Goal: Task Accomplishment & Management: Manage account settings

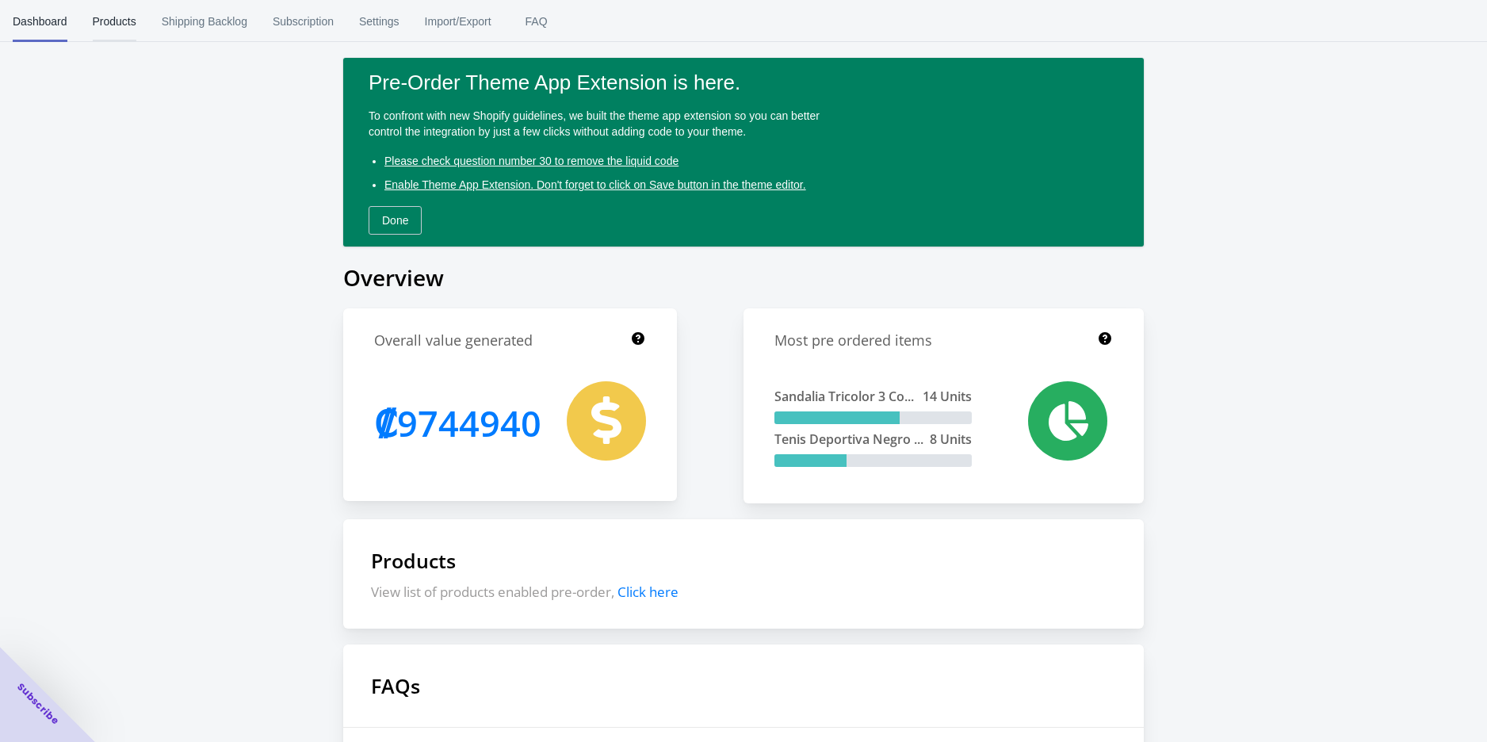
click at [100, 27] on span "Products" at bounding box center [115, 21] width 44 height 41
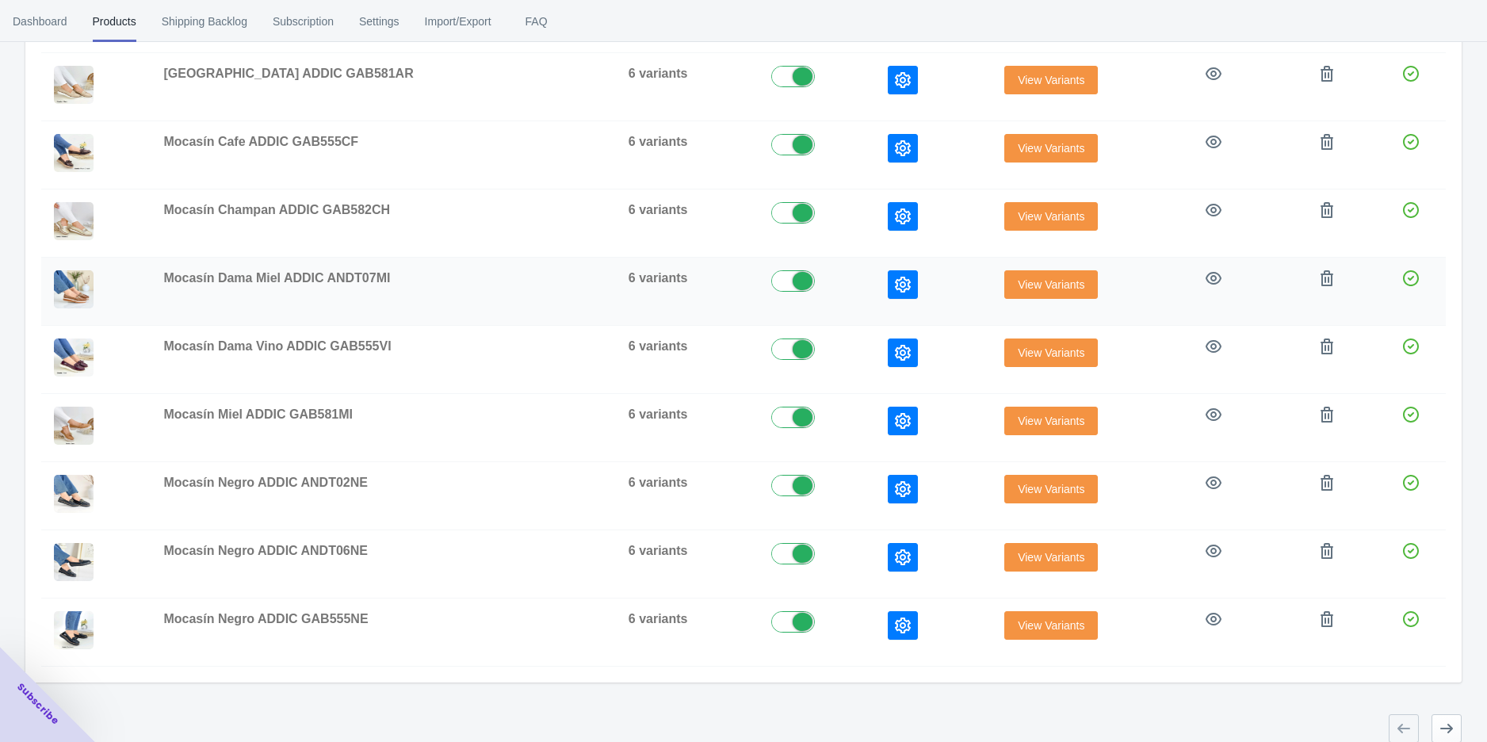
scroll to position [335, 0]
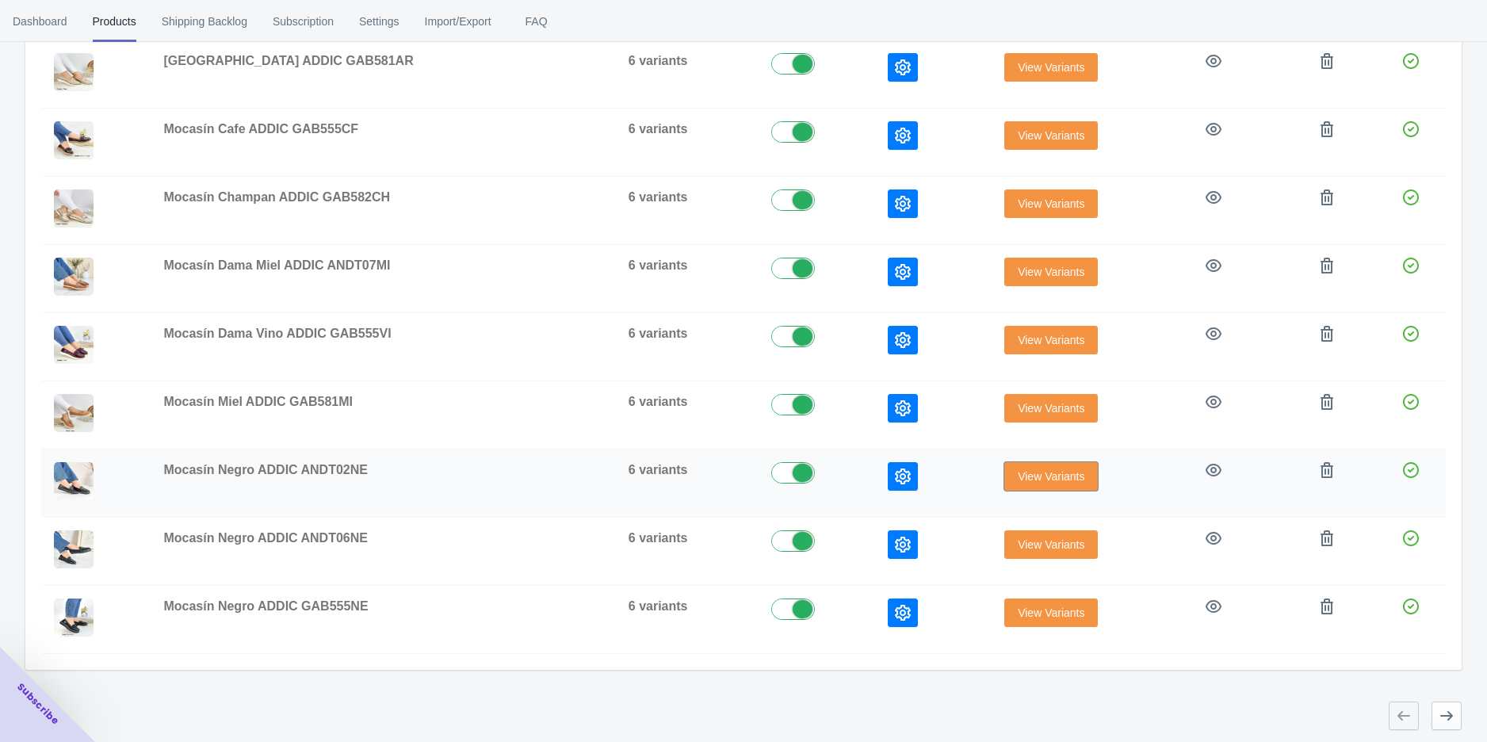
click at [1004, 469] on button "View Variants" at bounding box center [1051, 476] width 94 height 29
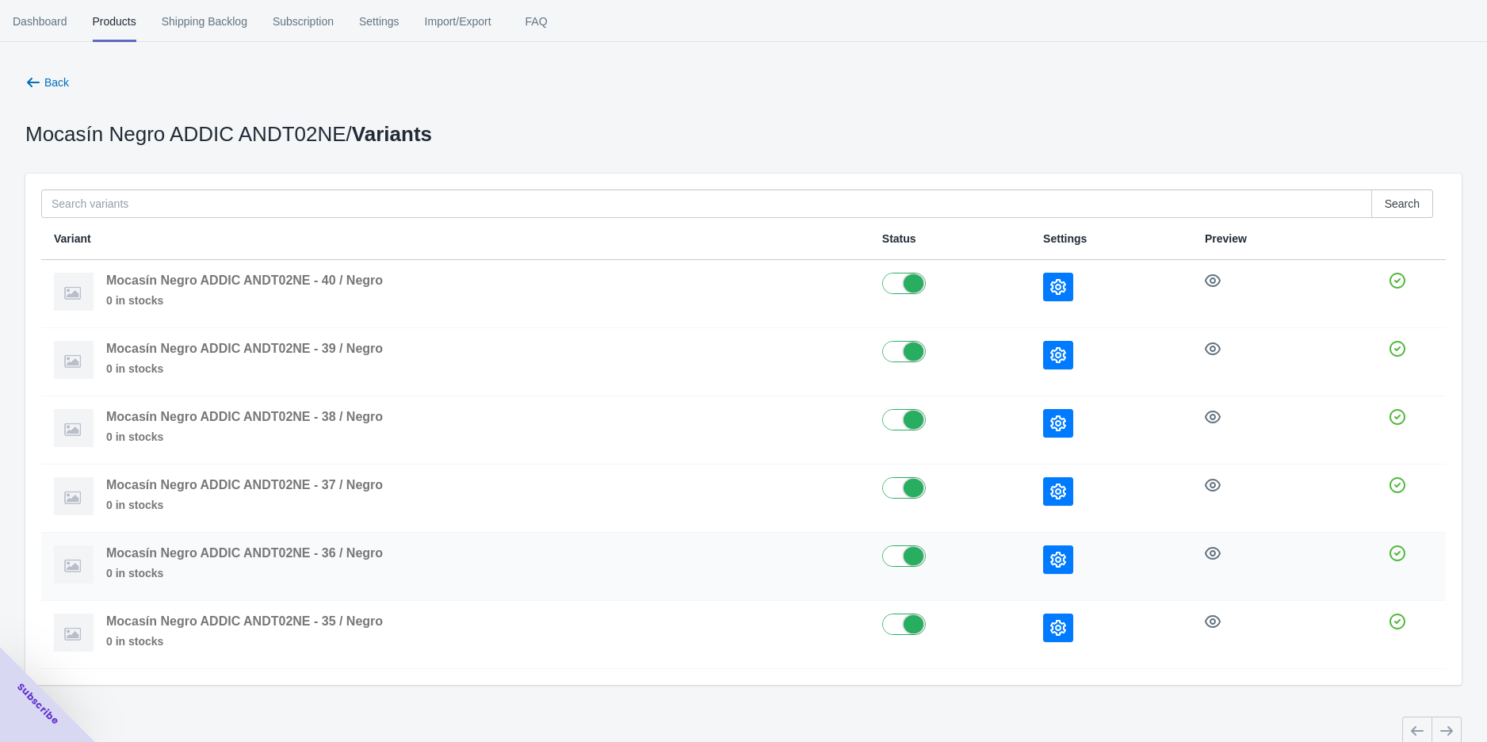
click at [1057, 559] on icon "button" at bounding box center [1058, 560] width 16 height 16
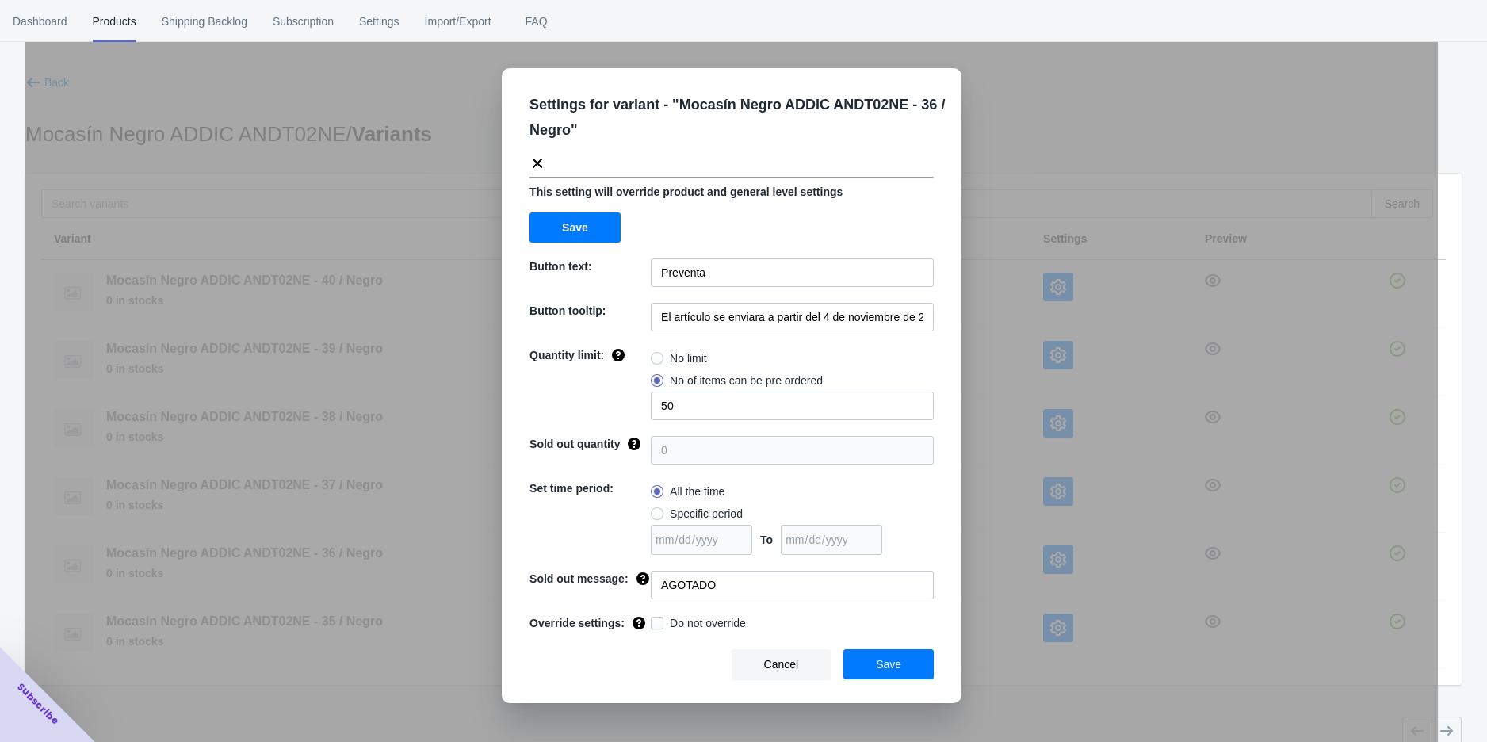
click at [534, 166] on icon at bounding box center [538, 164] width 10 height 10
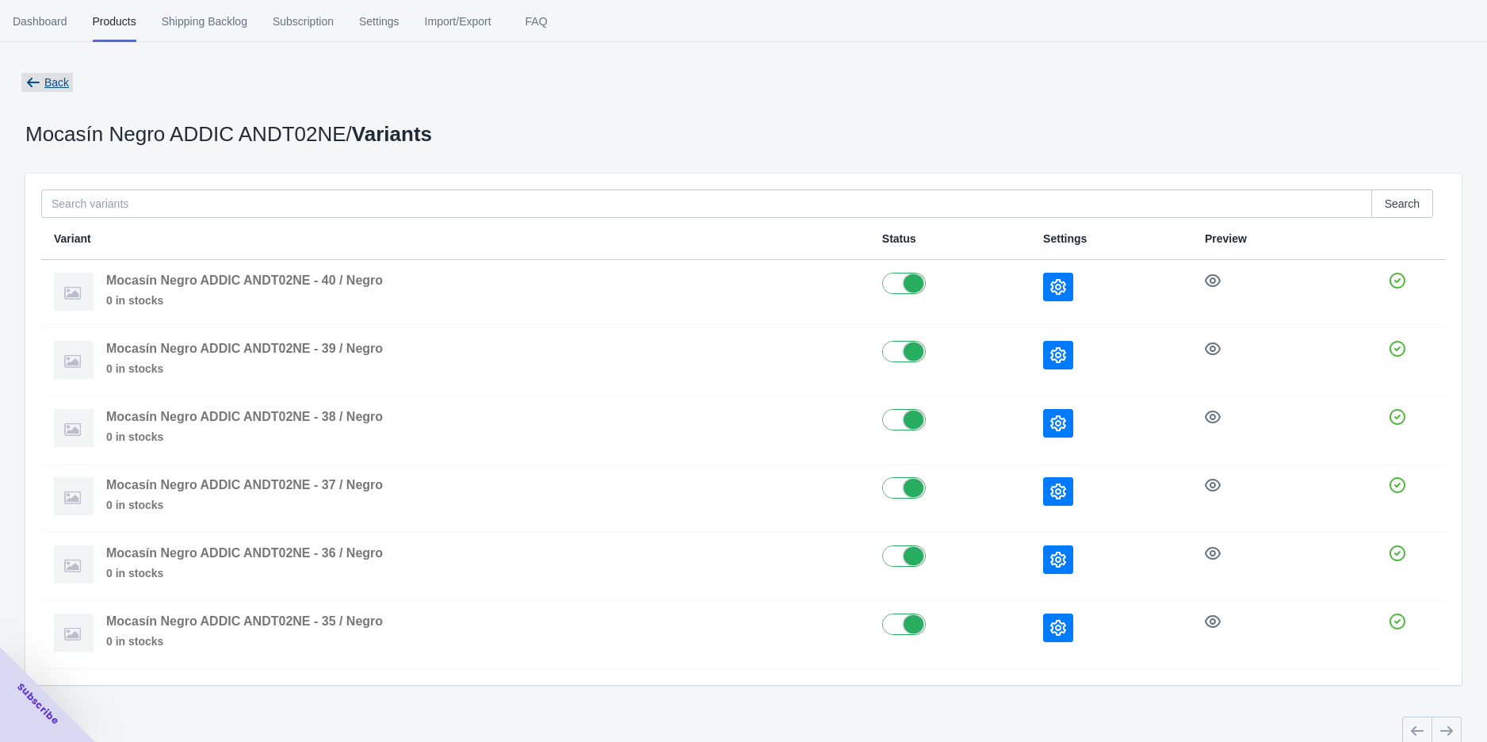
click at [32, 82] on icon "button" at bounding box center [33, 83] width 13 height 10
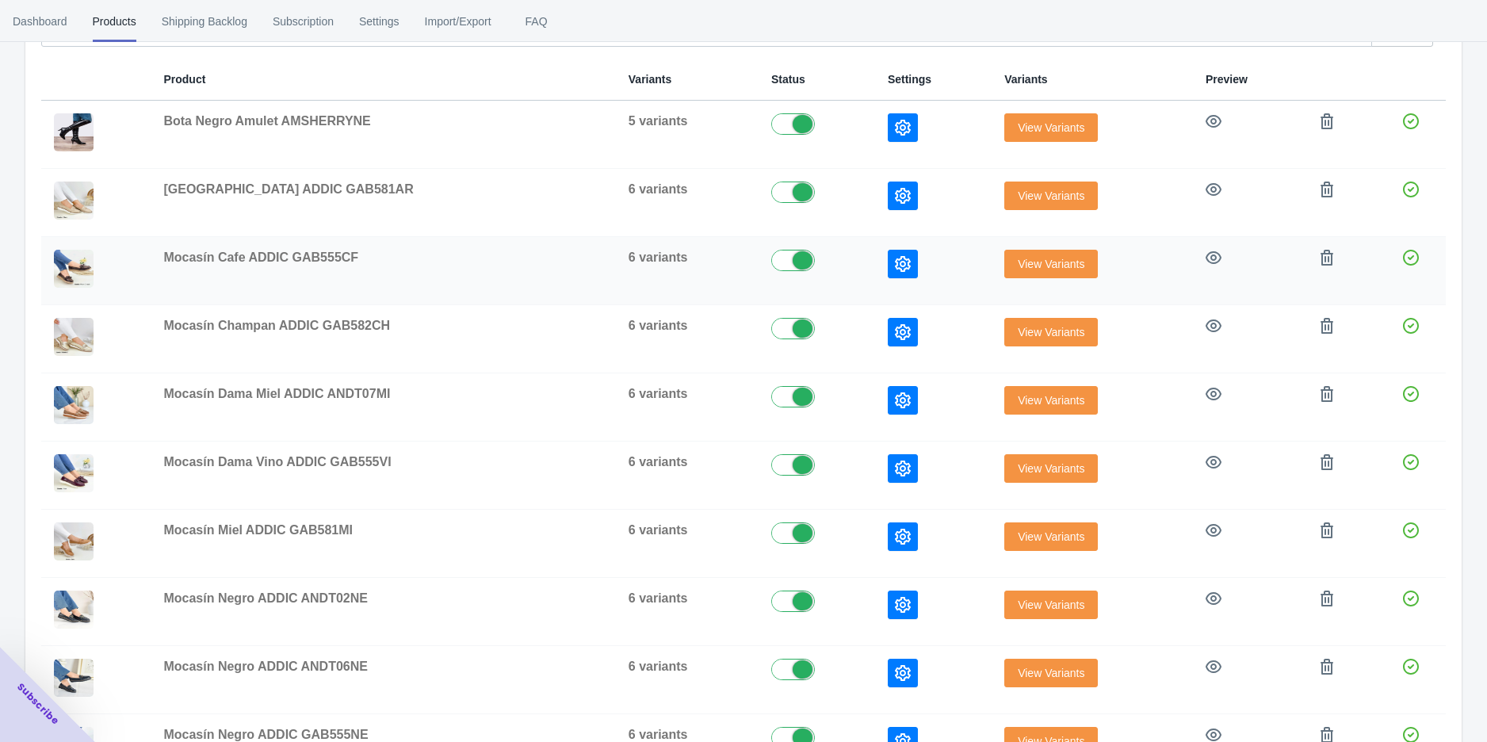
scroll to position [176, 0]
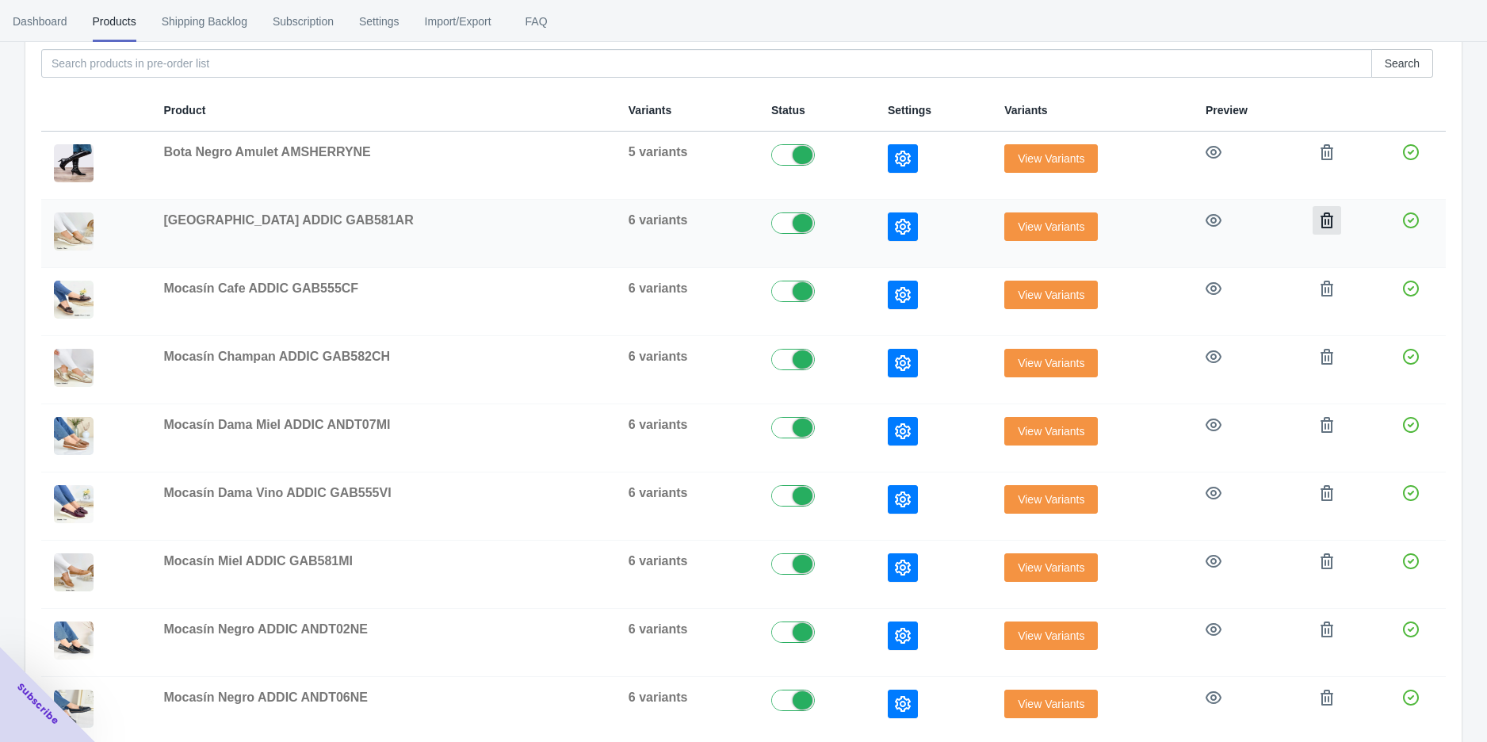
click at [1321, 226] on icon "button" at bounding box center [1327, 220] width 13 height 16
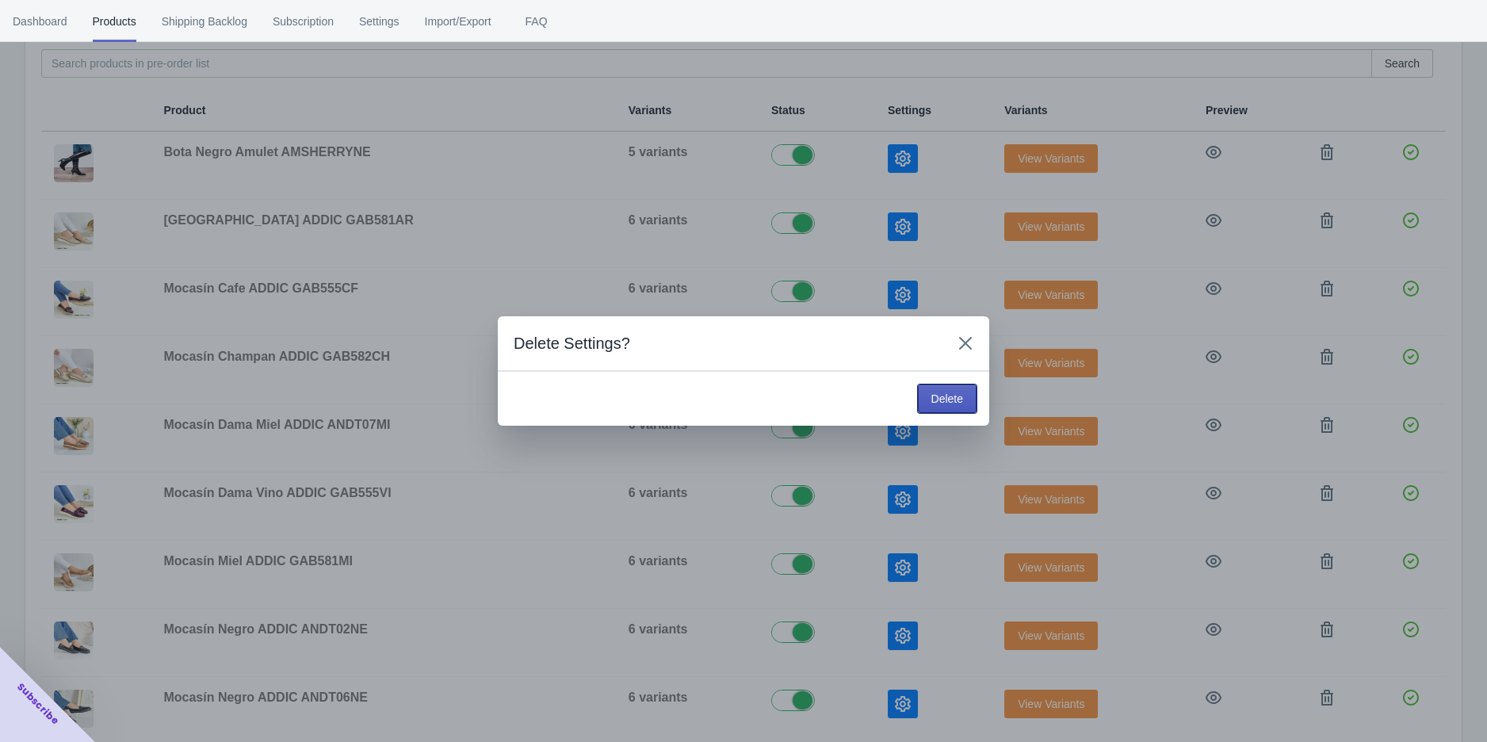
click at [929, 398] on button "Delete" at bounding box center [947, 399] width 59 height 29
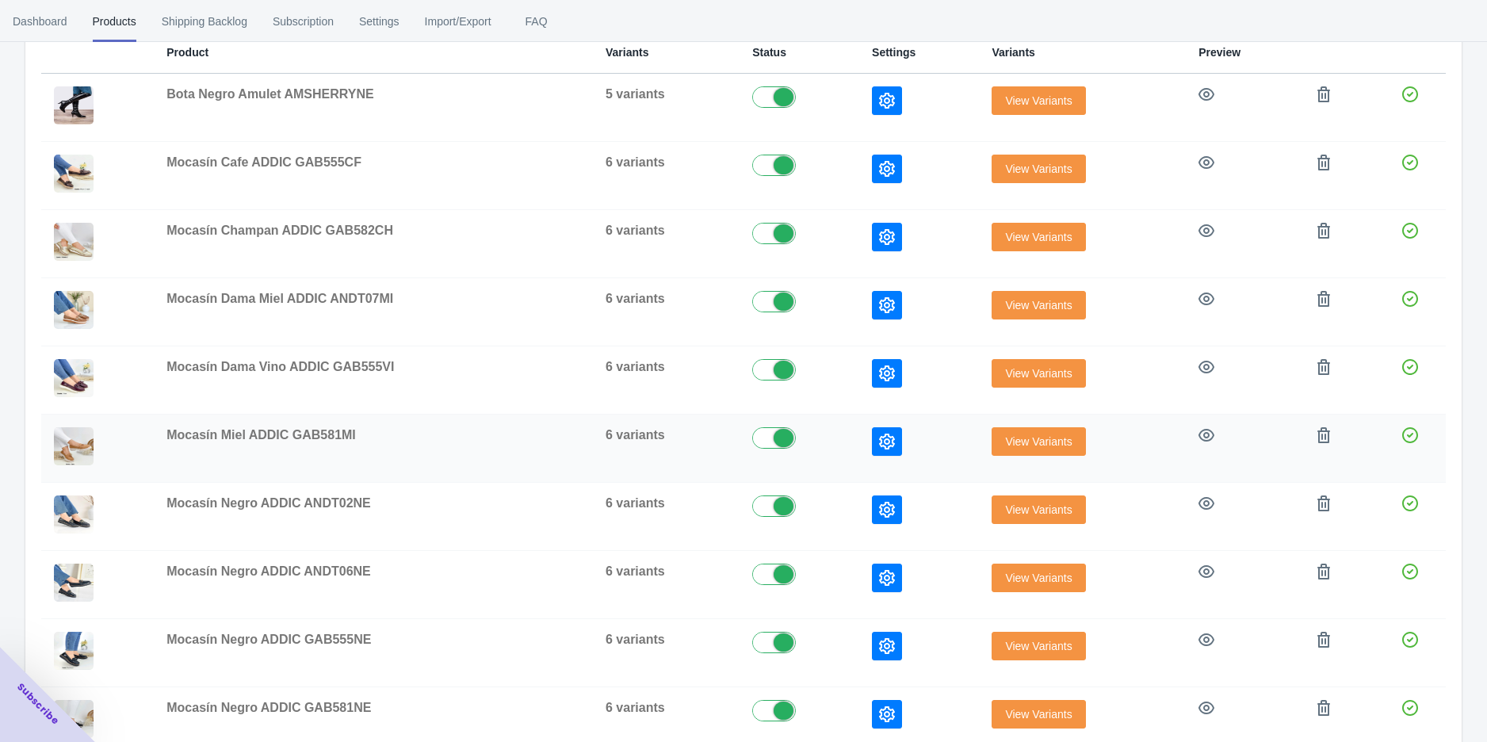
scroll to position [335, 0]
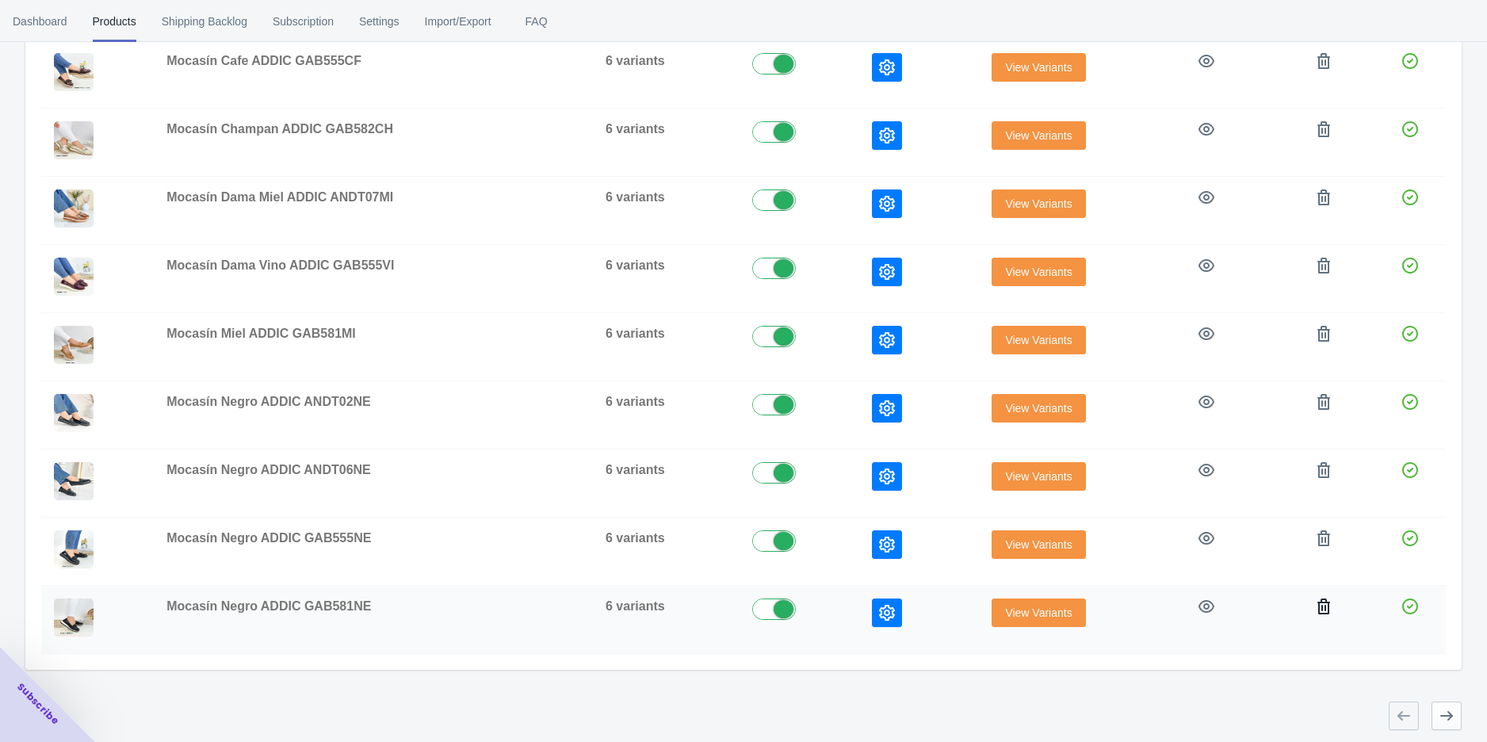
click at [1325, 604] on icon "button" at bounding box center [1324, 607] width 16 height 16
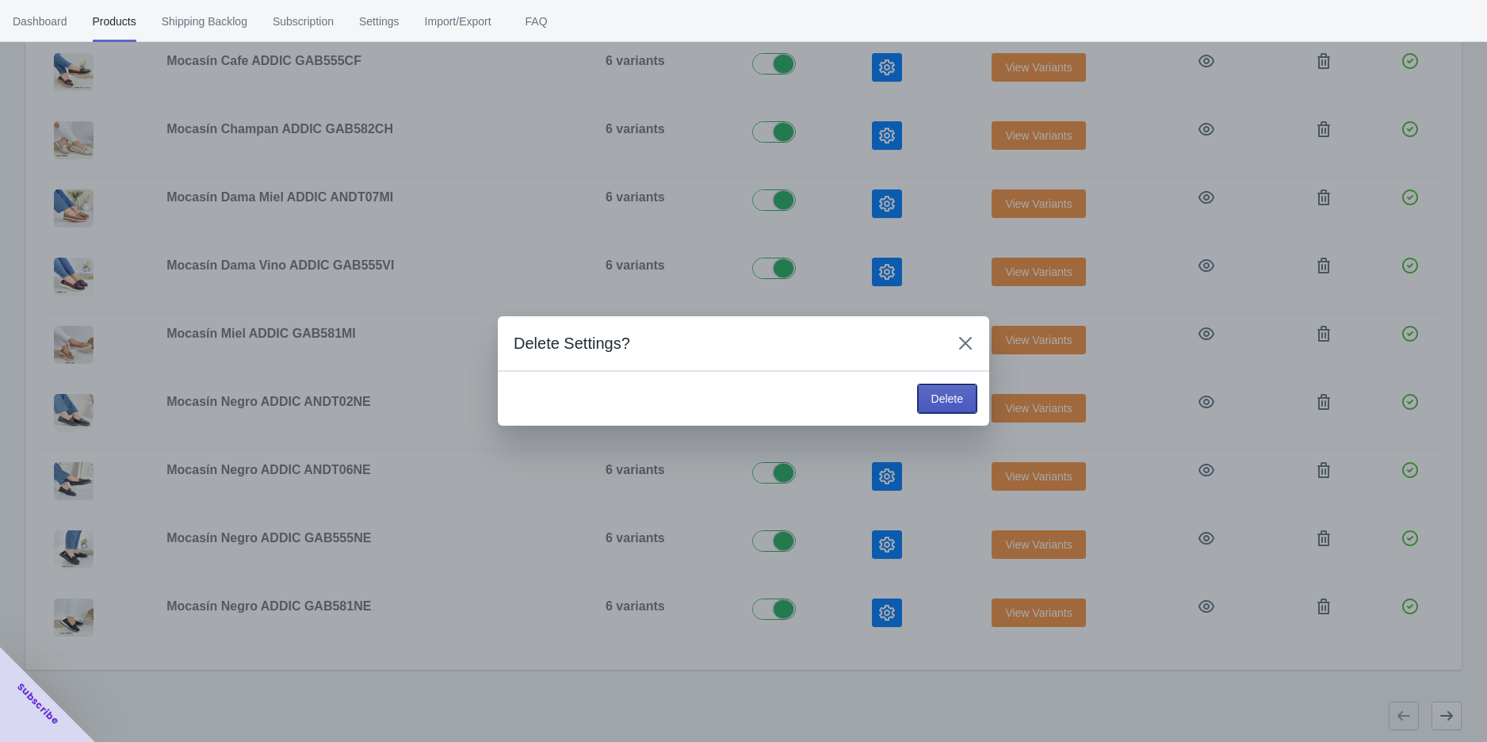
click at [947, 399] on span "Delete" at bounding box center [948, 398] width 32 height 13
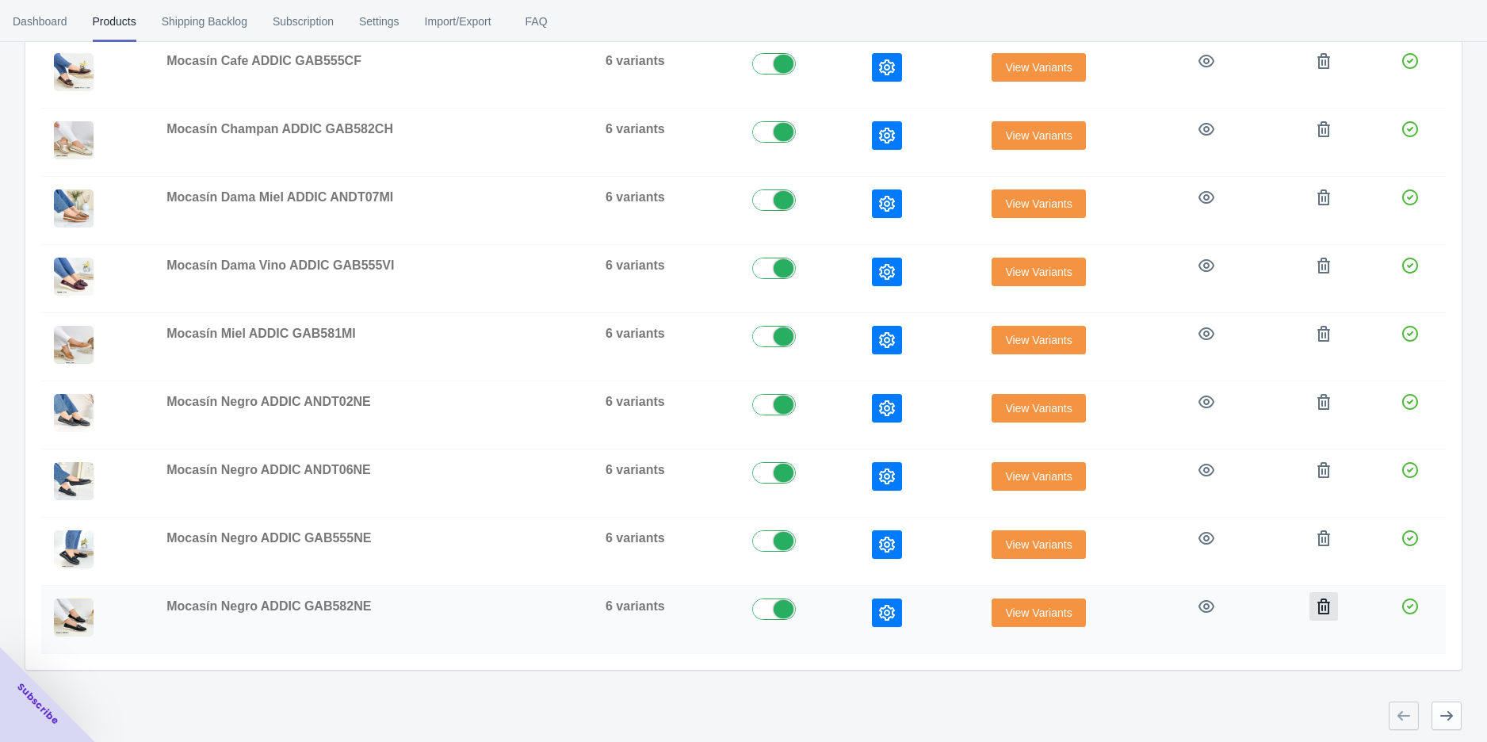
click at [1318, 599] on icon "button" at bounding box center [1324, 607] width 16 height 16
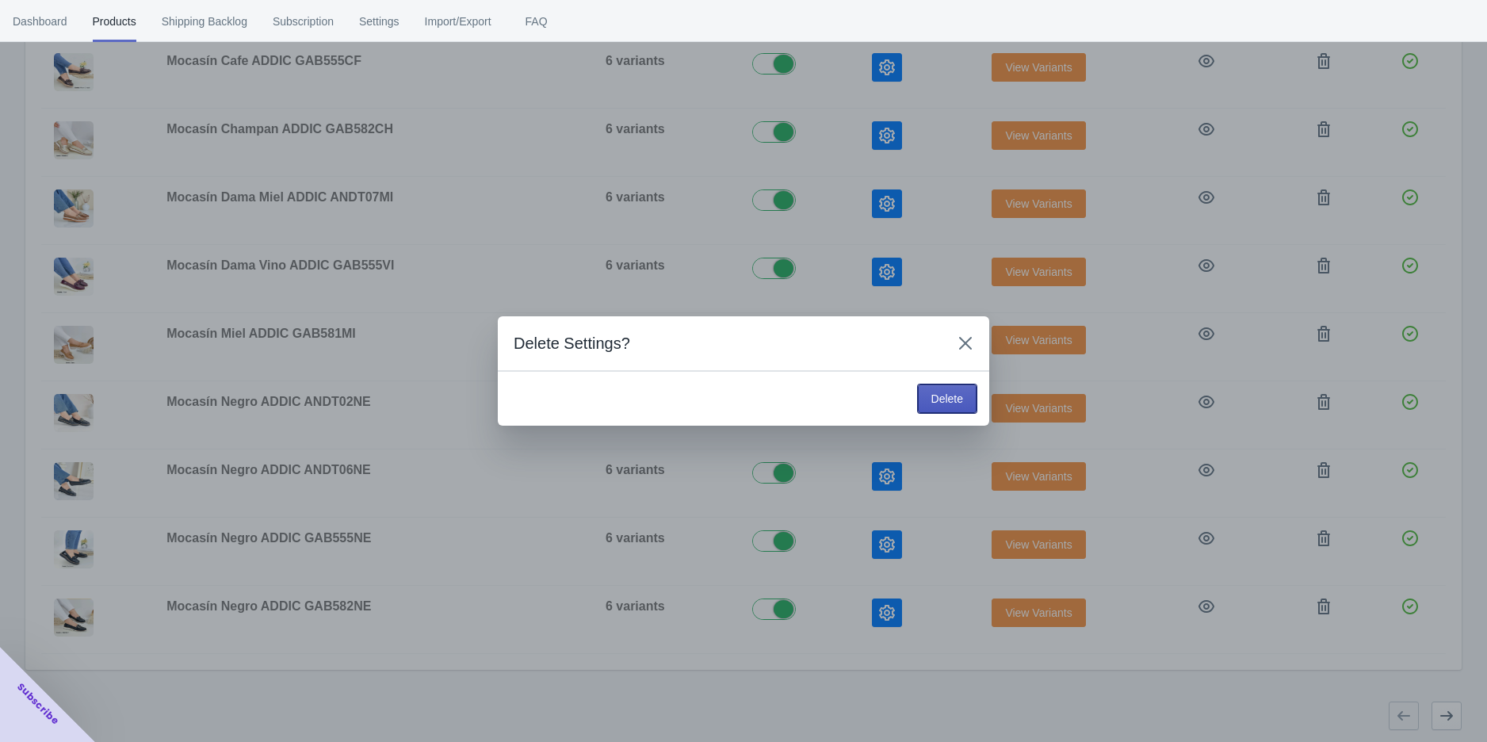
click at [936, 393] on span "Delete" at bounding box center [948, 398] width 32 height 13
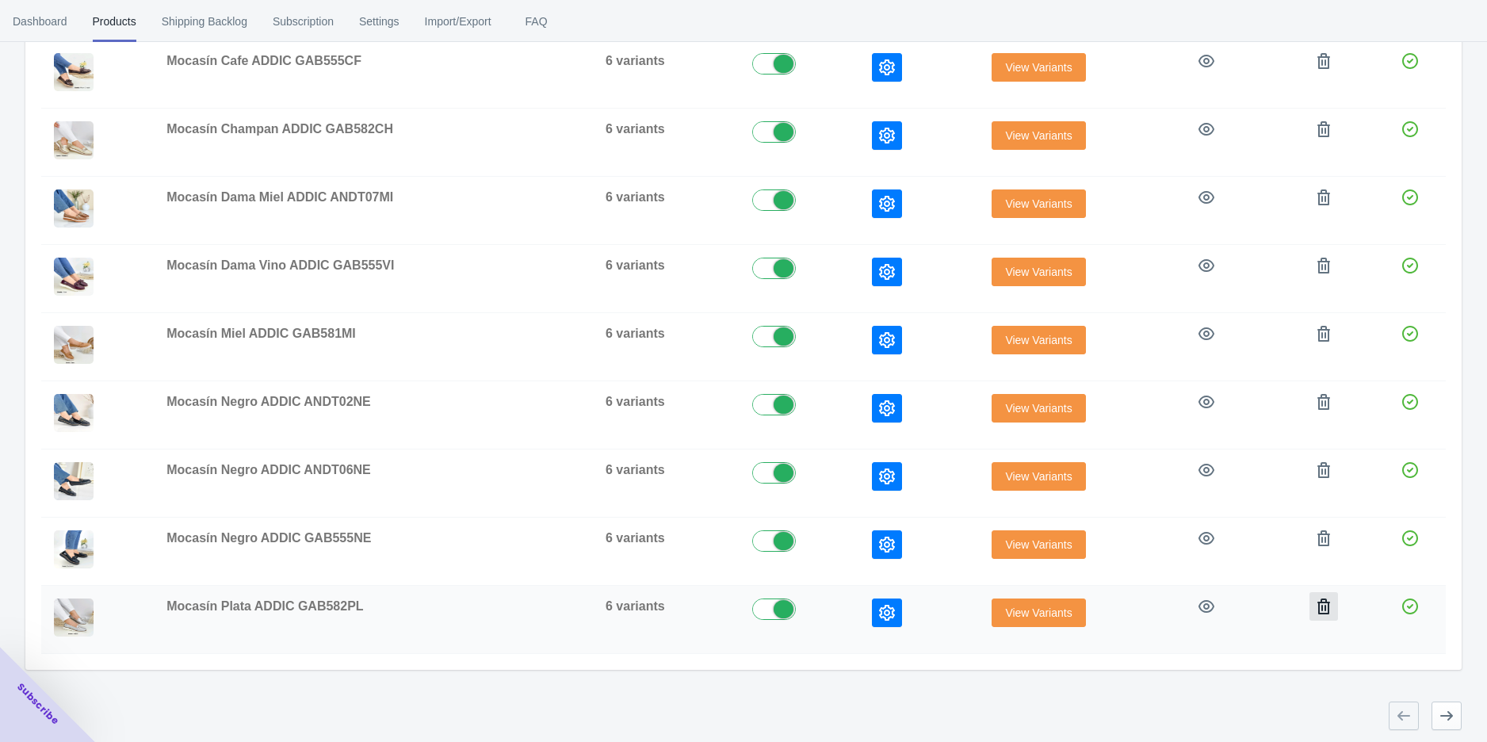
click at [1311, 599] on button "button" at bounding box center [1324, 606] width 29 height 29
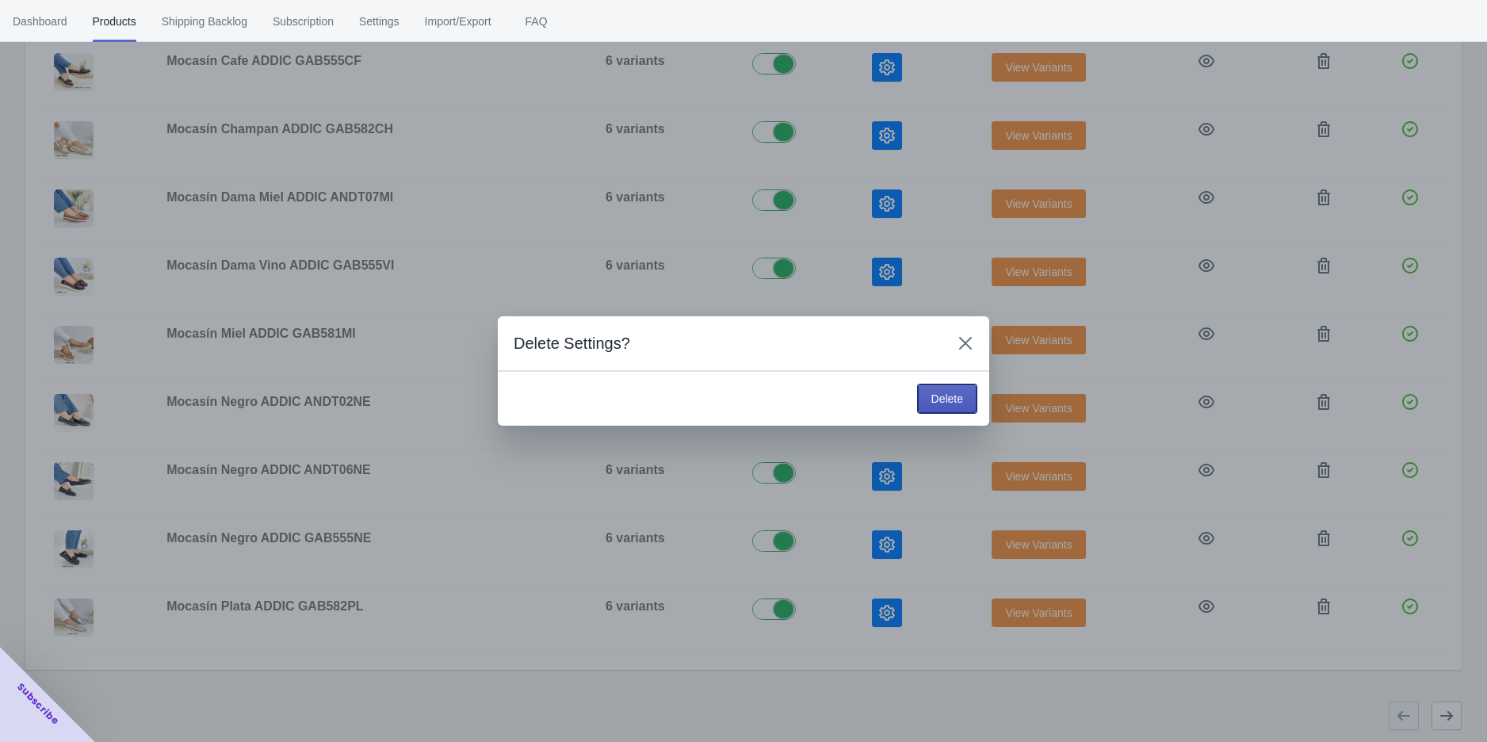
click at [955, 399] on span "Delete" at bounding box center [948, 398] width 32 height 13
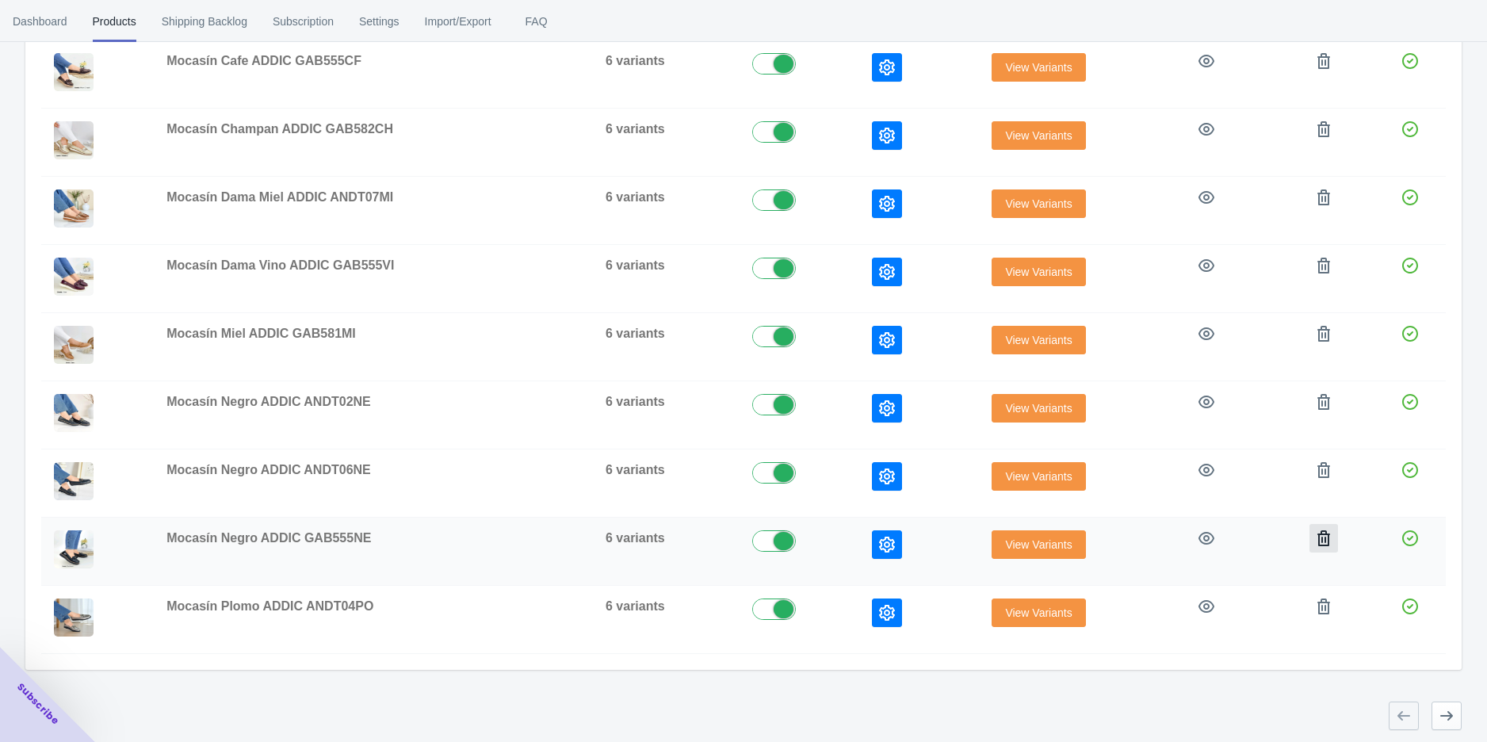
click at [1322, 538] on icon "button" at bounding box center [1324, 538] width 13 height 16
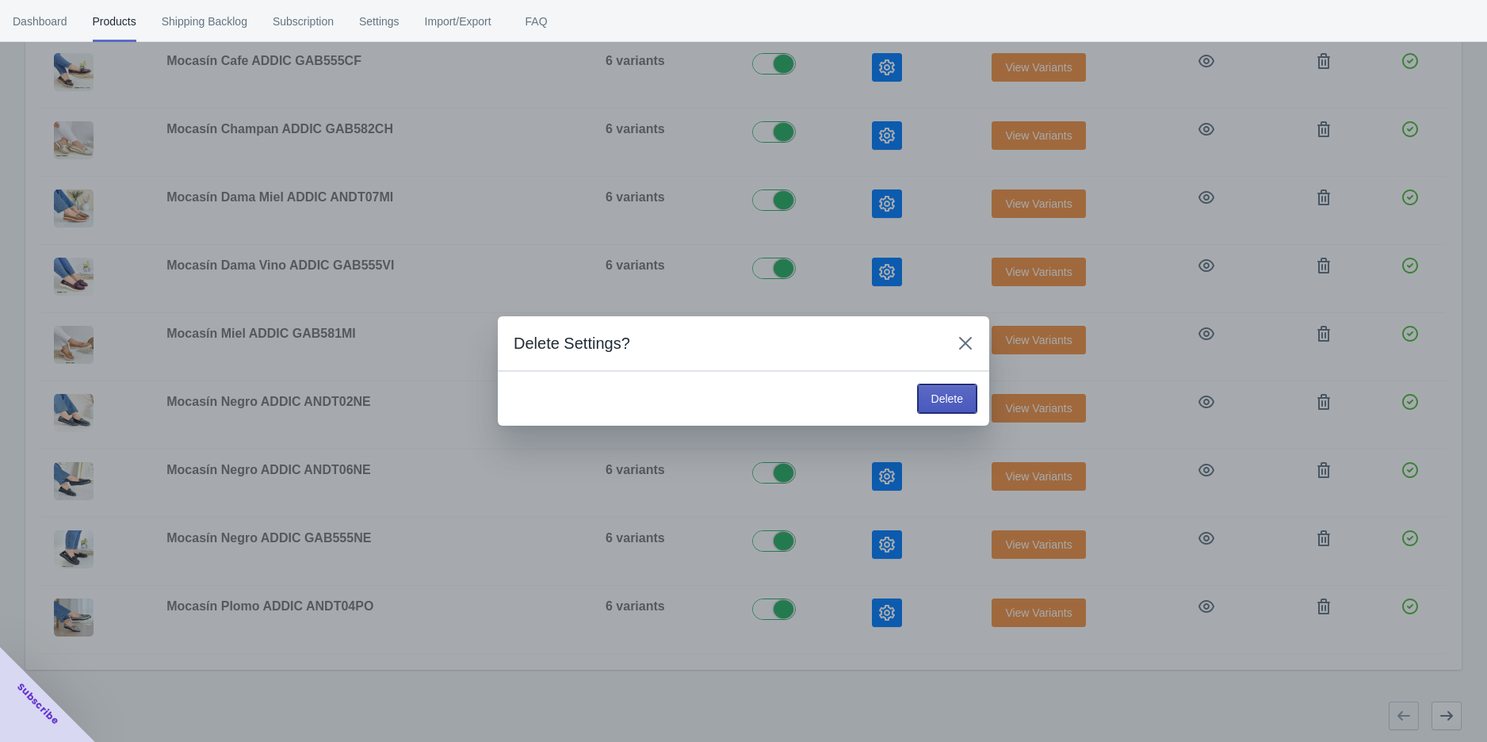
click at [950, 401] on span "Delete" at bounding box center [948, 398] width 32 height 13
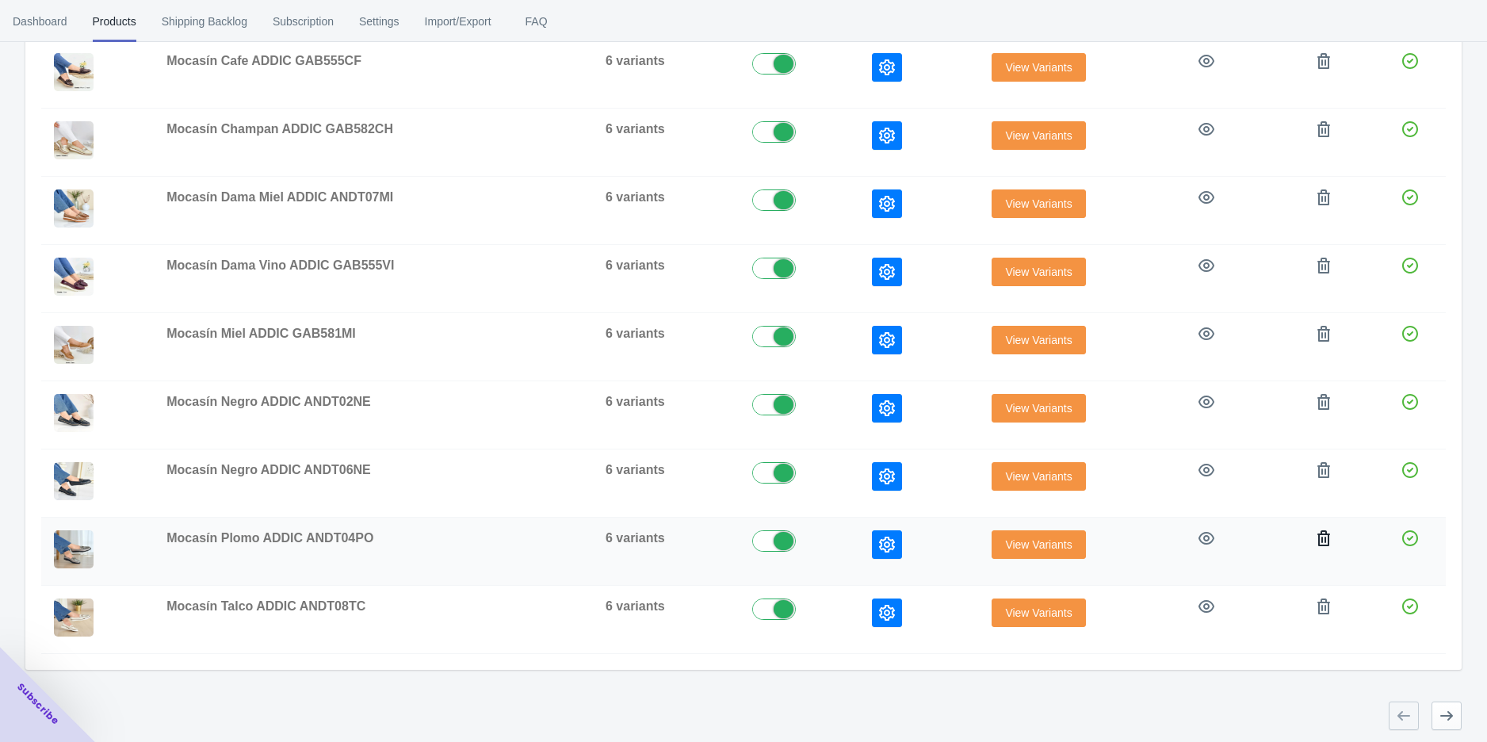
click at [1318, 531] on icon "button" at bounding box center [1324, 538] width 13 height 16
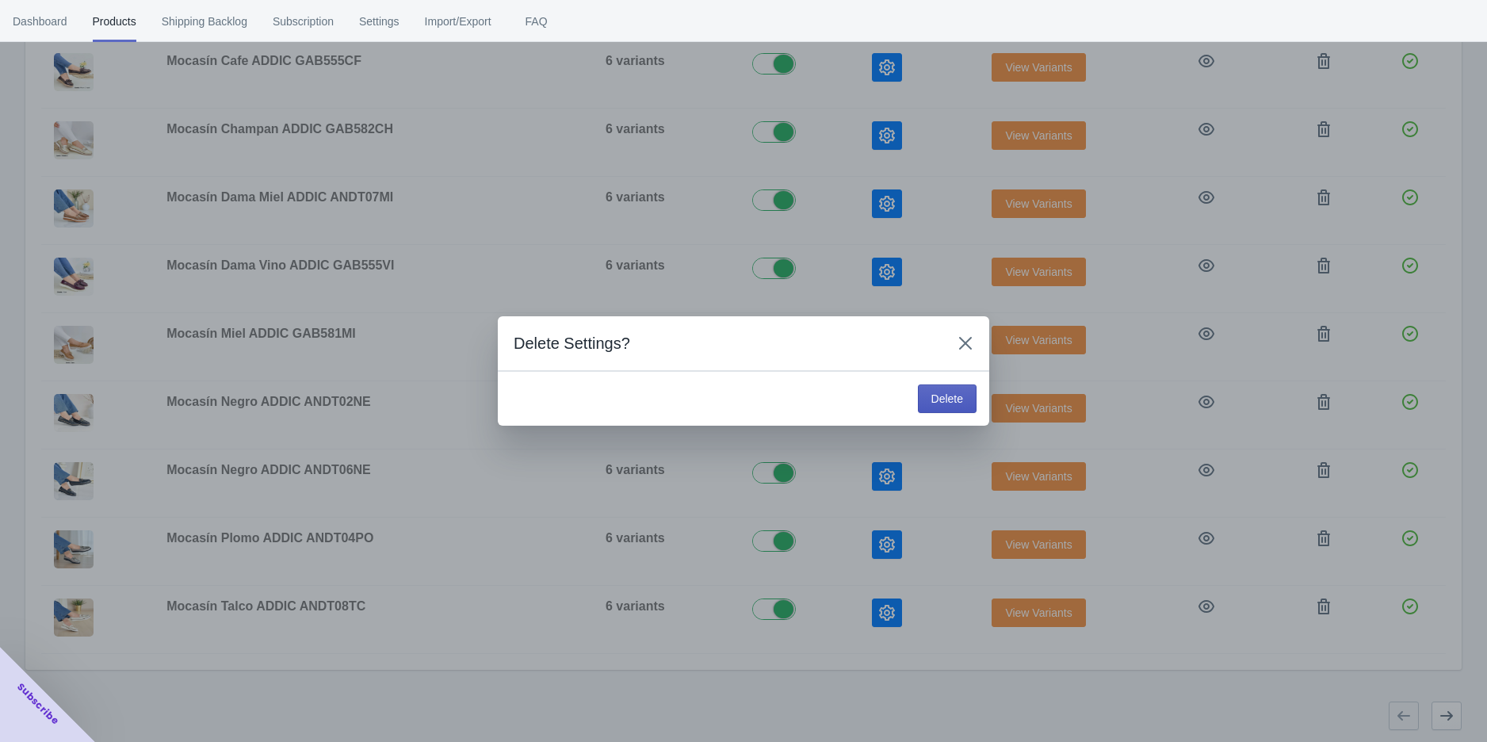
click at [937, 405] on span "Delete" at bounding box center [948, 398] width 32 height 13
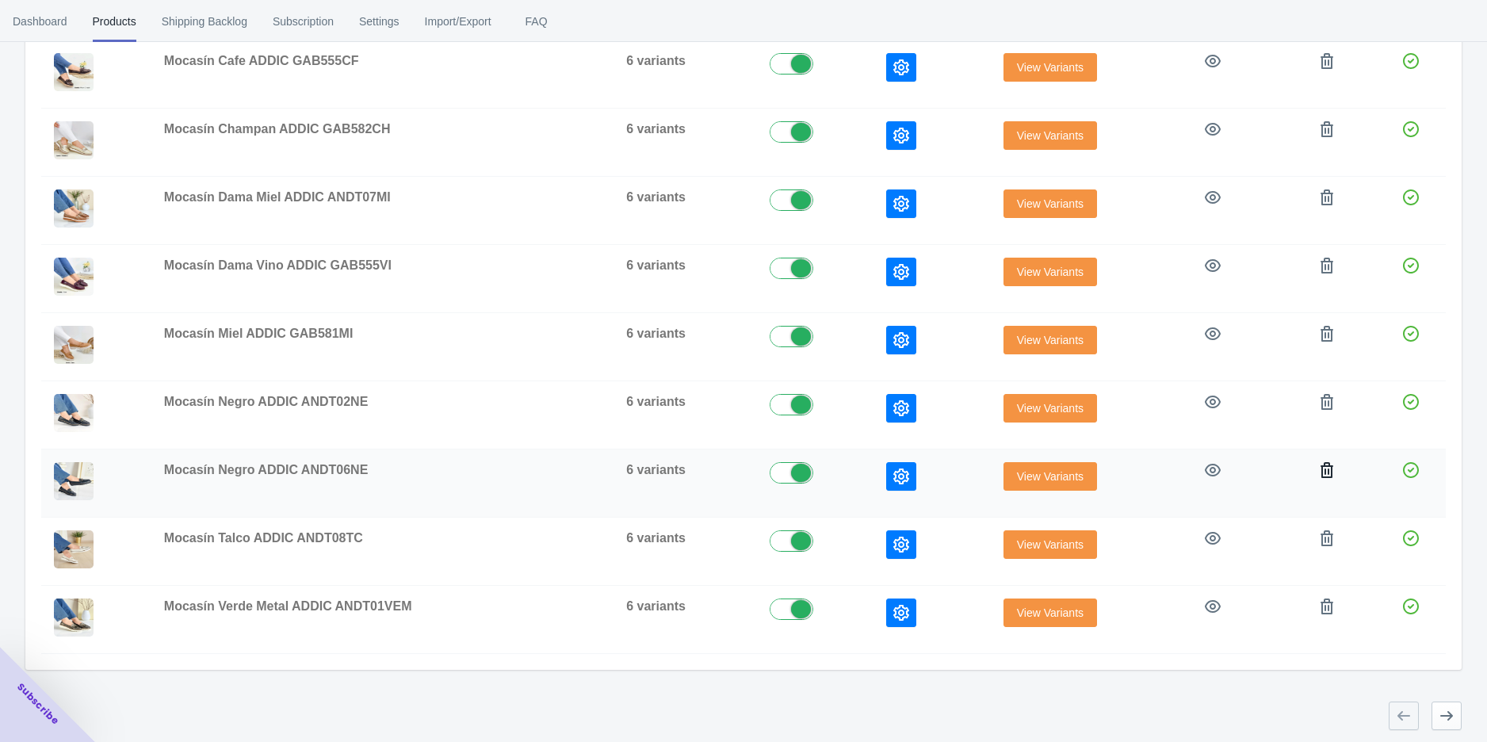
click at [1319, 468] on icon "button" at bounding box center [1327, 470] width 16 height 16
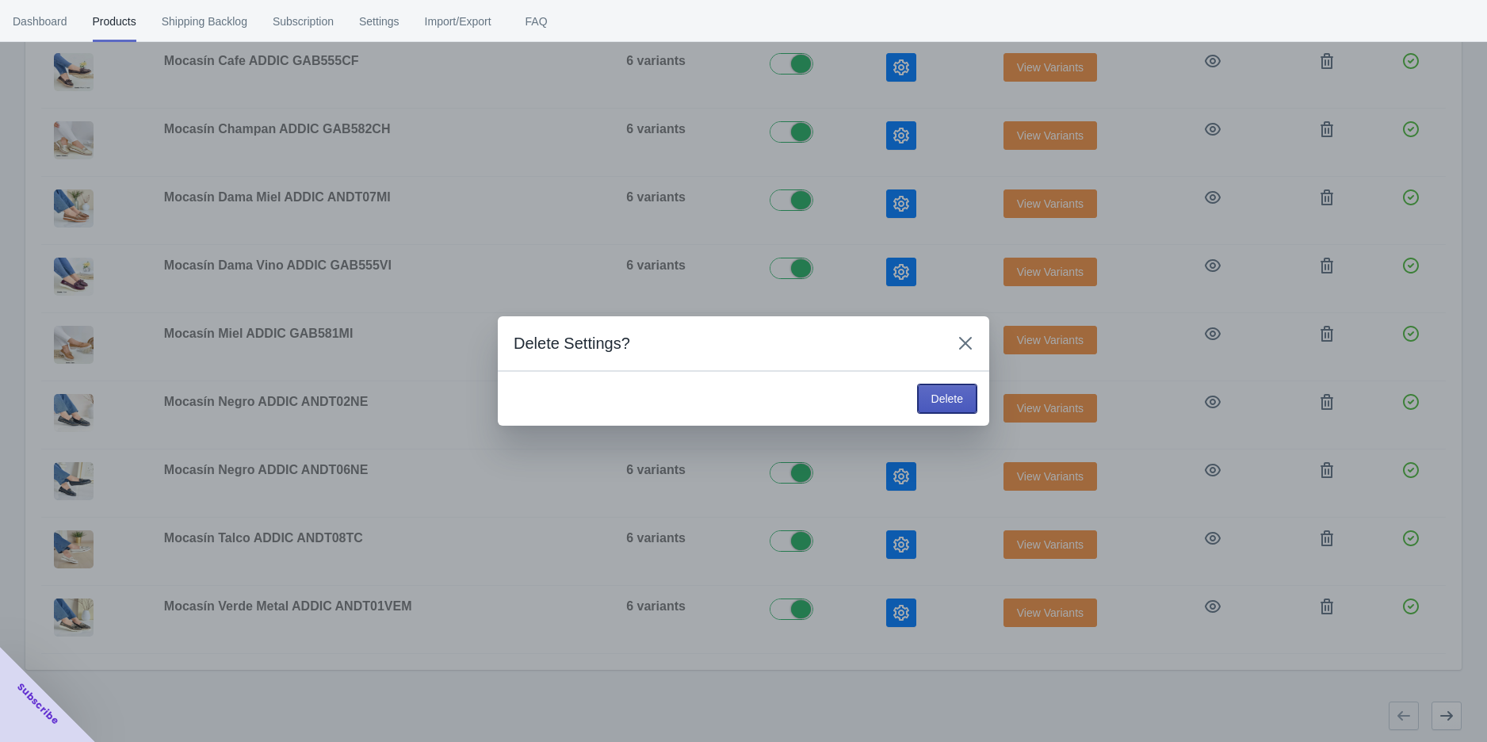
click at [960, 395] on span "Delete" at bounding box center [948, 398] width 32 height 13
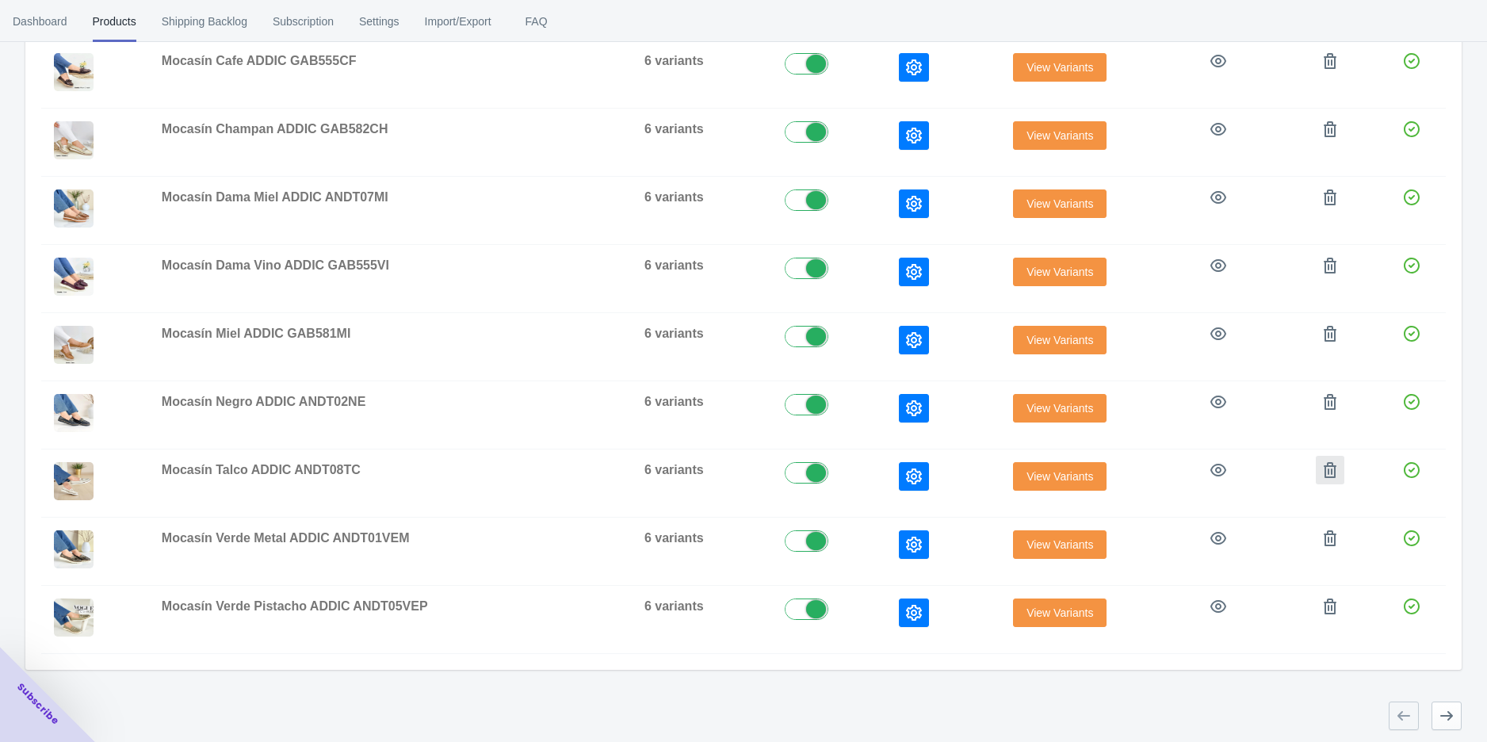
click at [1326, 466] on icon "button" at bounding box center [1330, 470] width 16 height 16
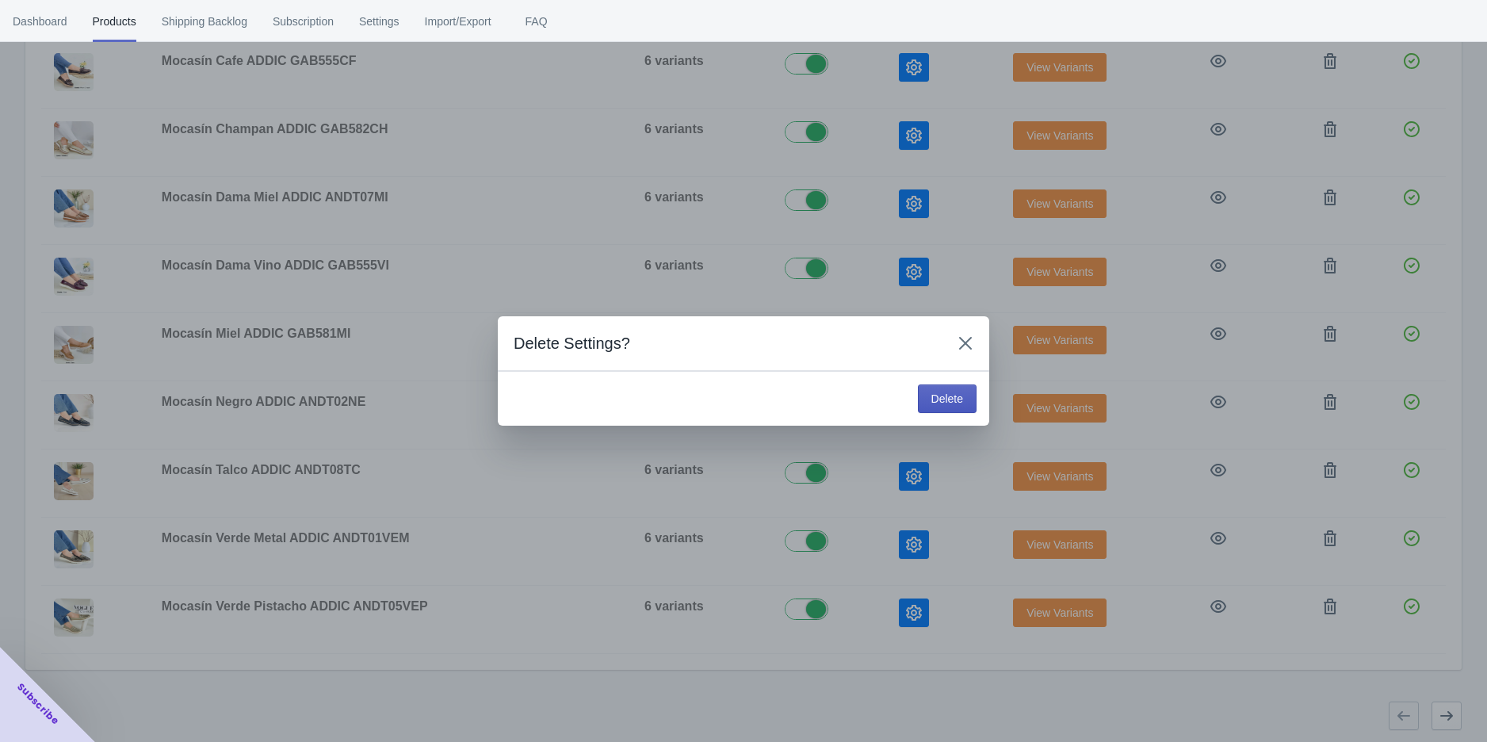
click at [937, 397] on span "Delete" at bounding box center [948, 398] width 32 height 13
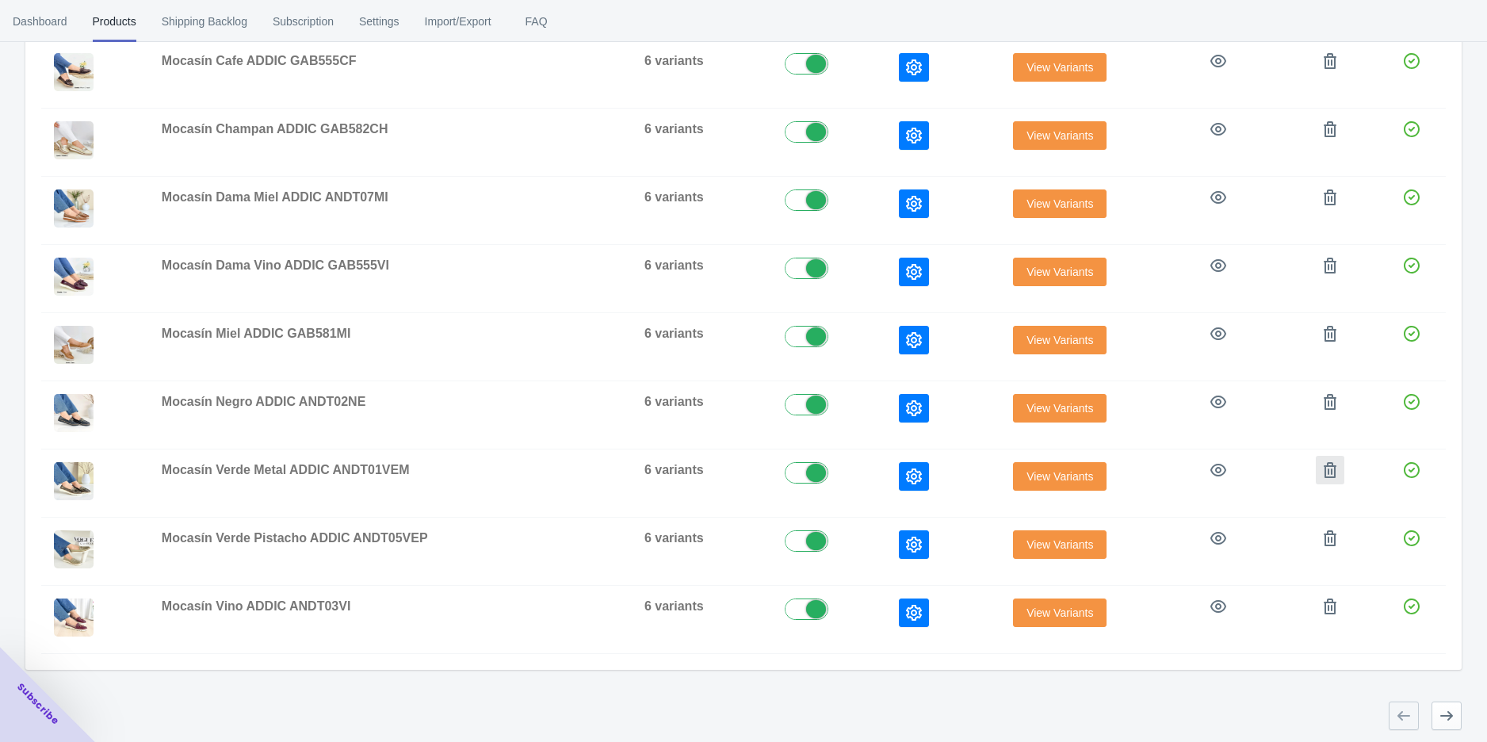
click at [1329, 466] on icon "button" at bounding box center [1330, 470] width 16 height 16
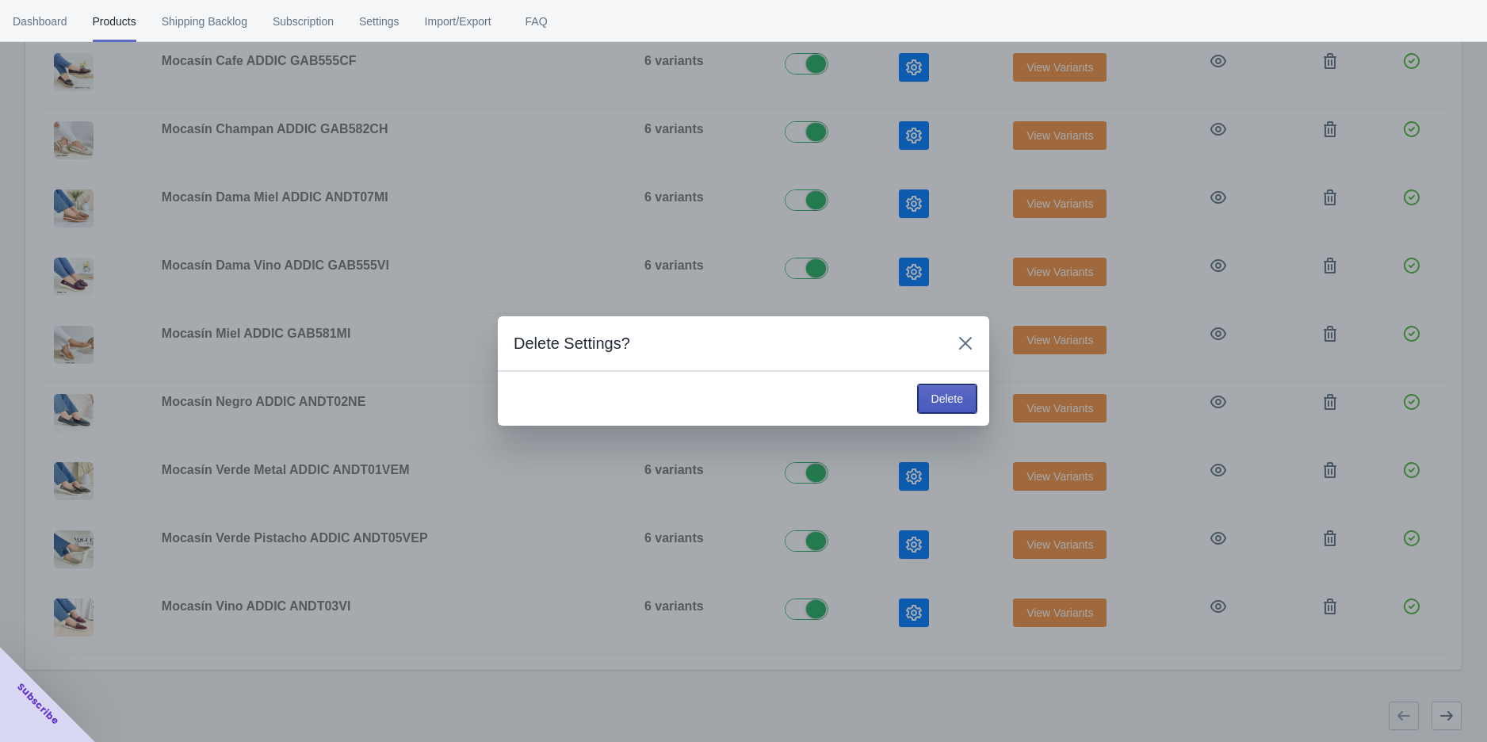
click at [929, 403] on button "Delete" at bounding box center [947, 399] width 59 height 29
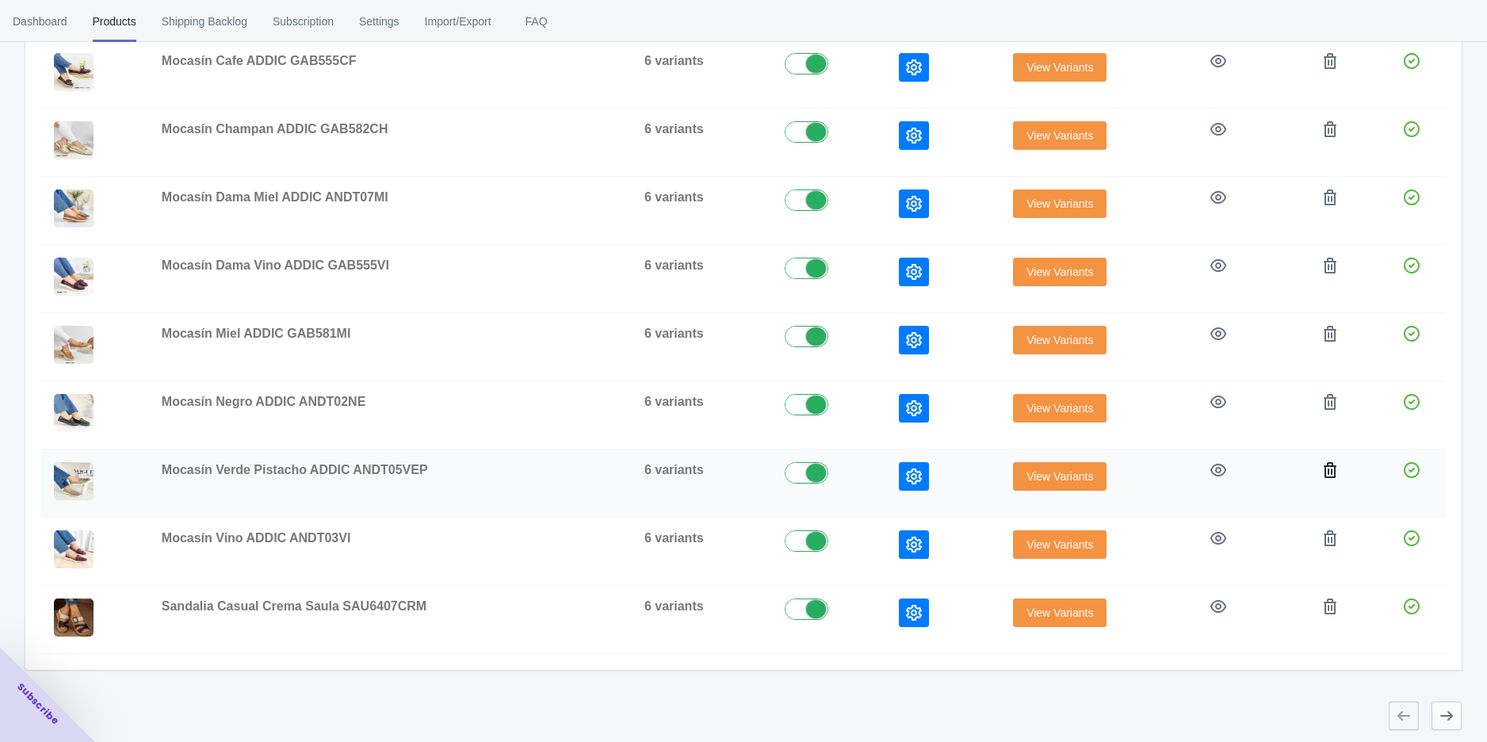
click at [1324, 462] on icon "button" at bounding box center [1330, 470] width 13 height 16
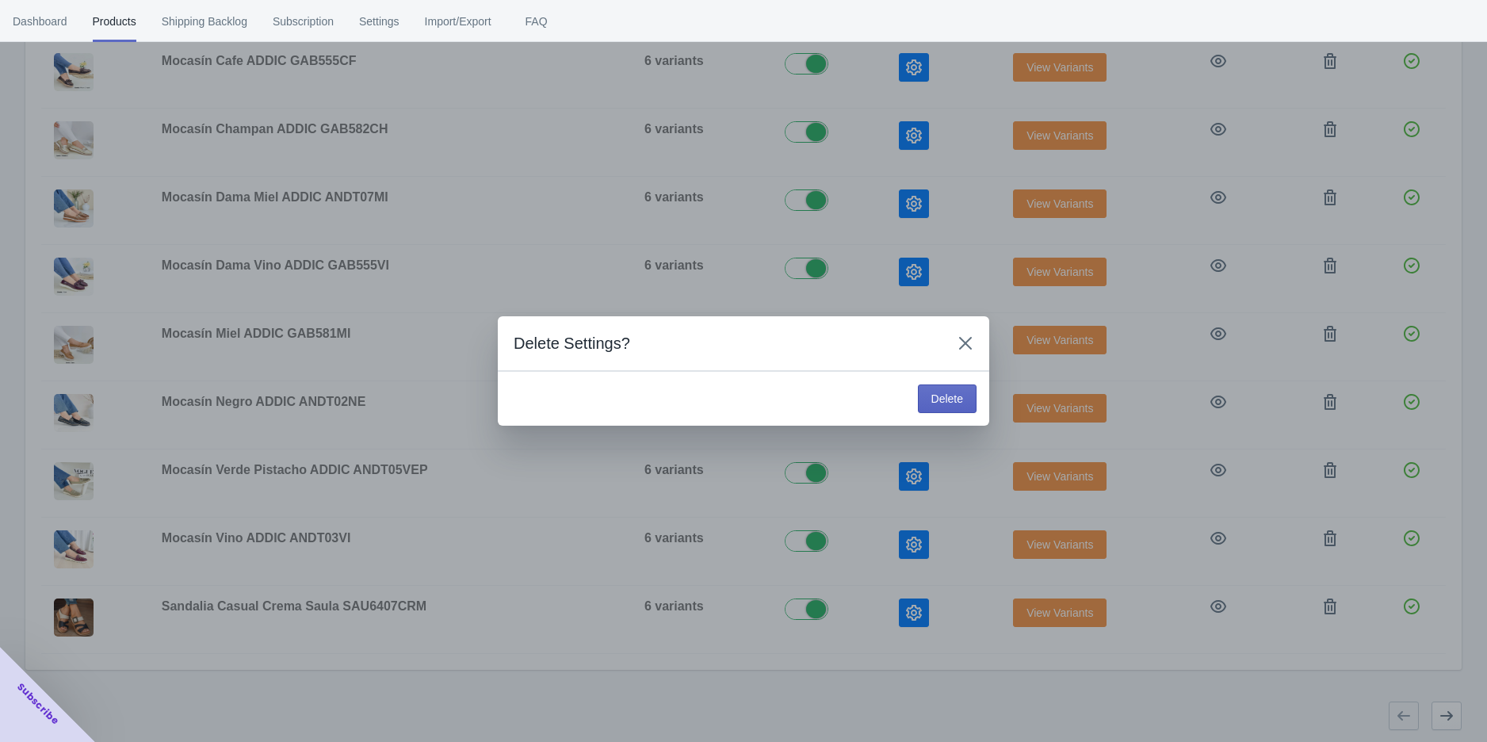
click at [943, 397] on span "Delete" at bounding box center [948, 398] width 32 height 13
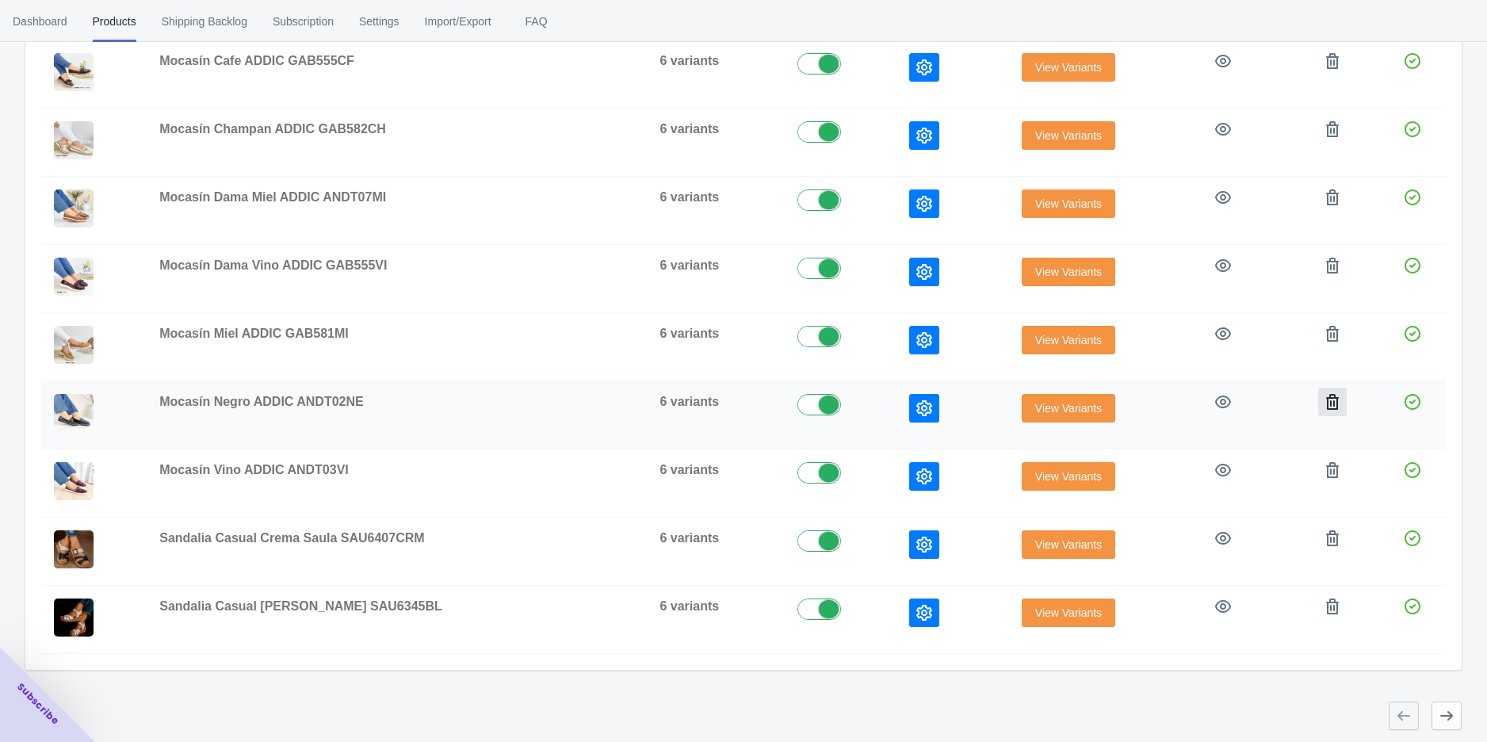
click at [1326, 404] on icon "button" at bounding box center [1332, 402] width 13 height 16
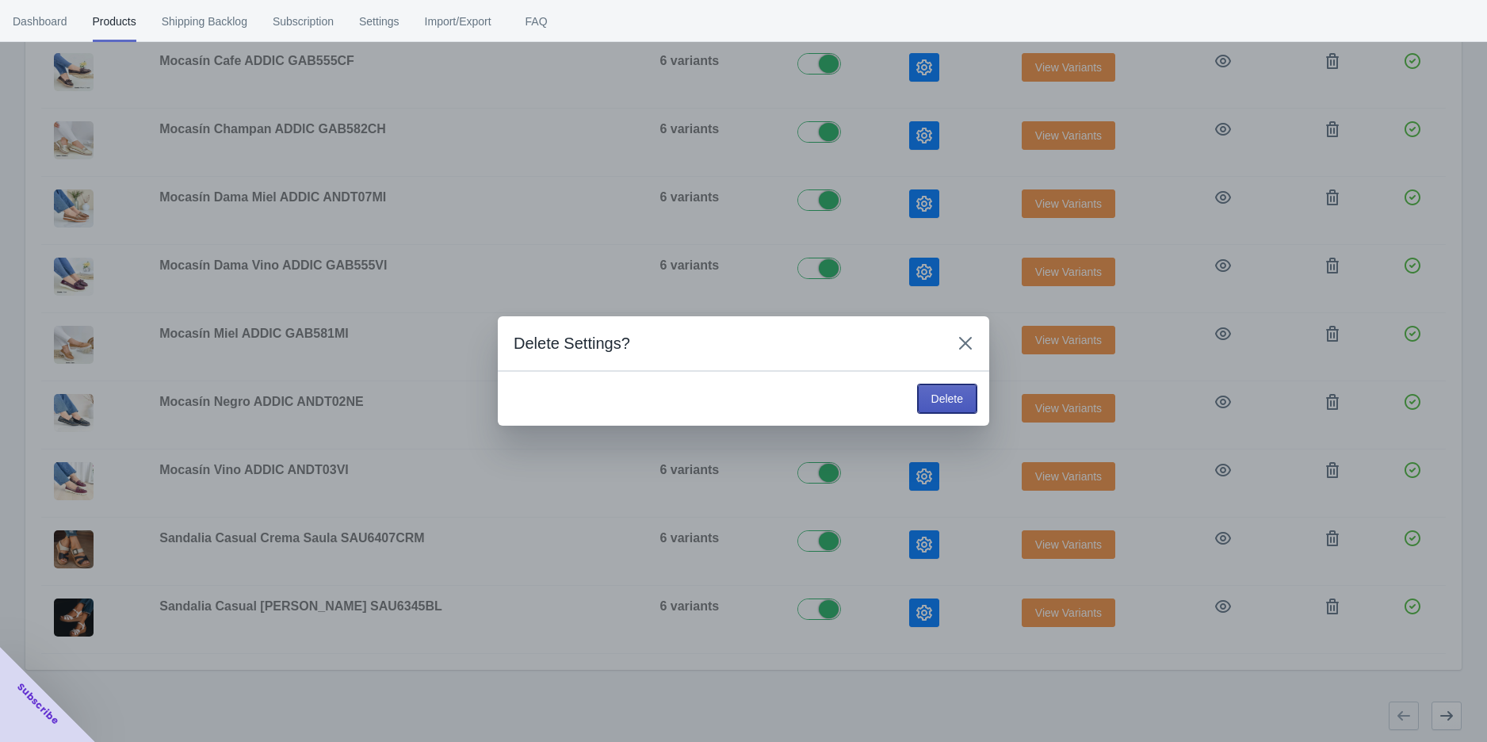
click at [951, 398] on span "Delete" at bounding box center [948, 398] width 32 height 13
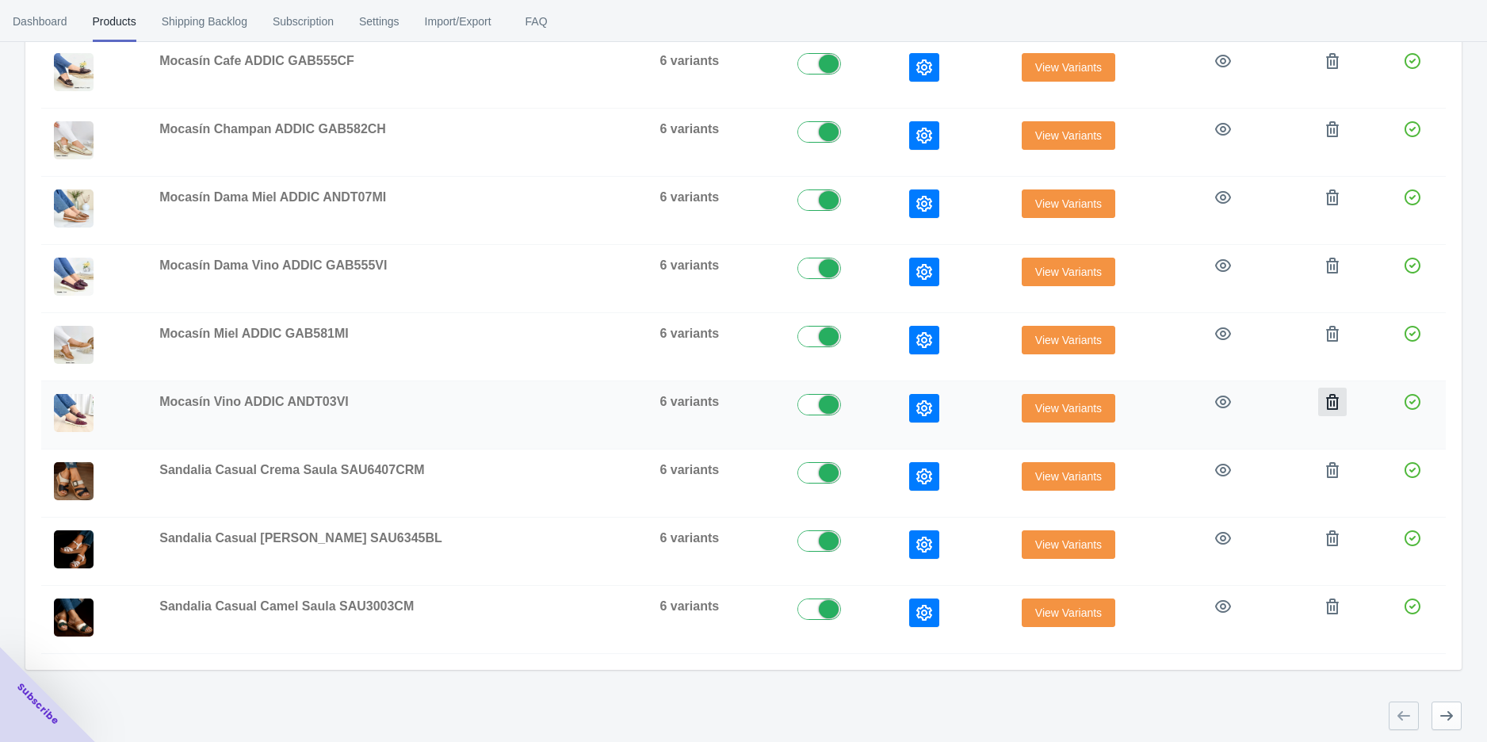
click at [1325, 401] on icon "button" at bounding box center [1333, 402] width 16 height 16
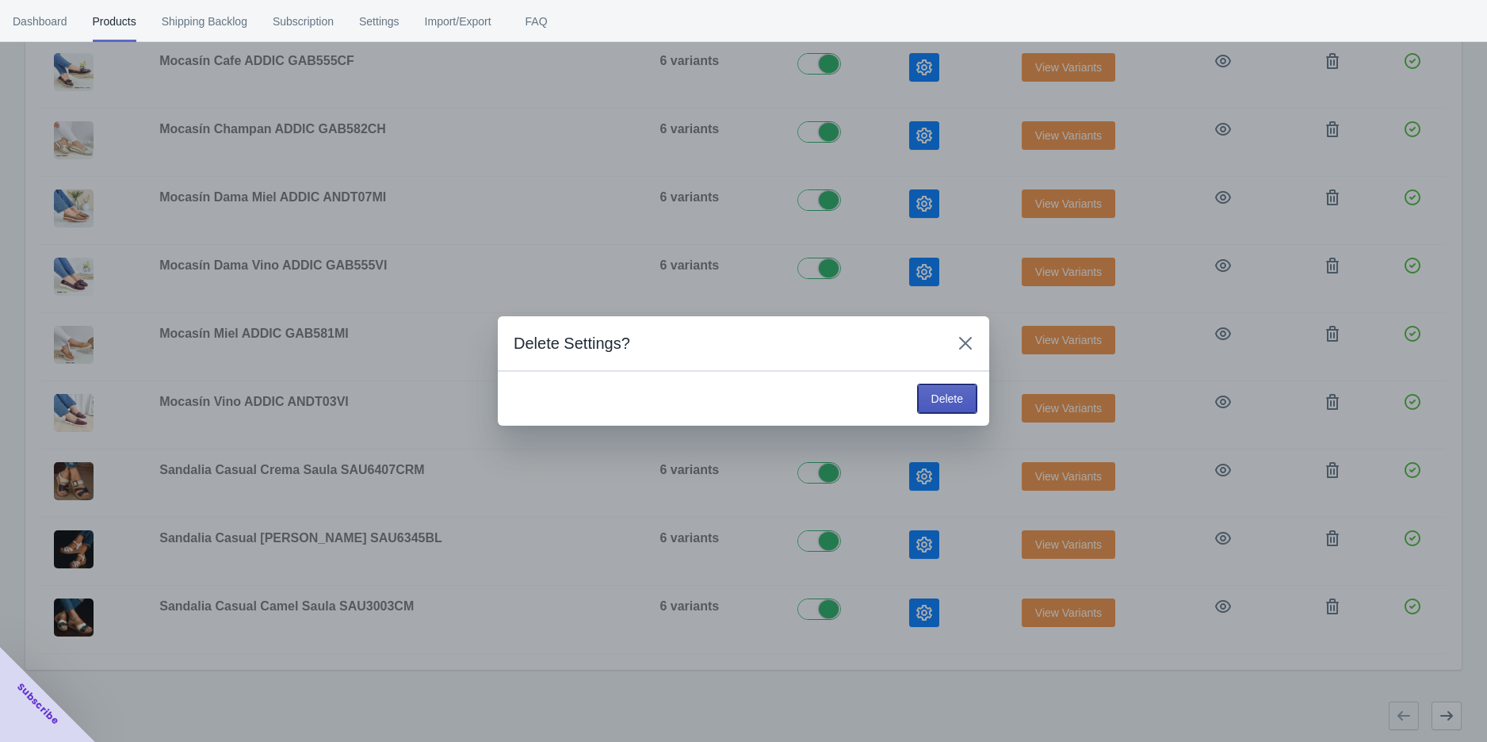
click at [936, 396] on span "Delete" at bounding box center [948, 398] width 32 height 13
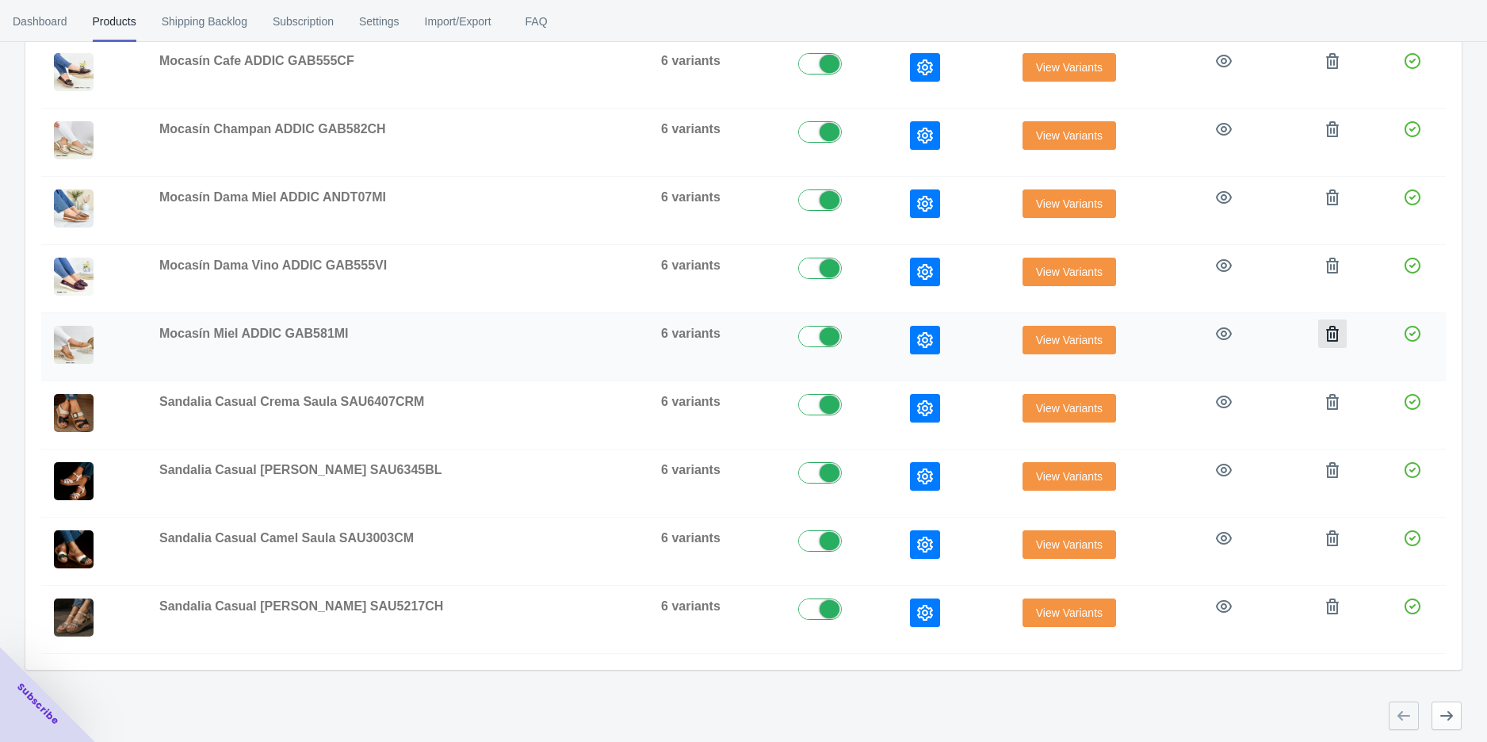
click at [1335, 320] on button "button" at bounding box center [1332, 333] width 29 height 29
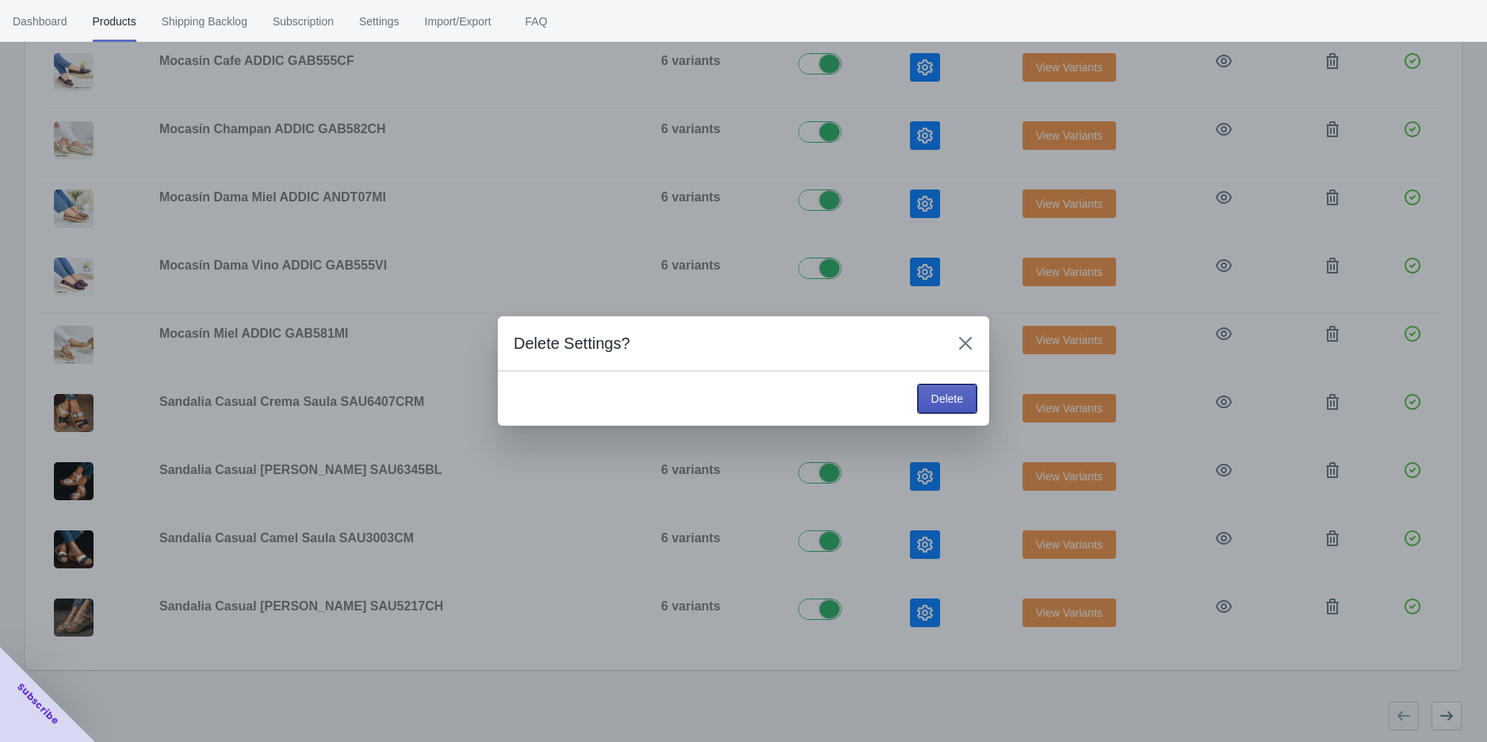
click at [939, 396] on span "Delete" at bounding box center [948, 398] width 32 height 13
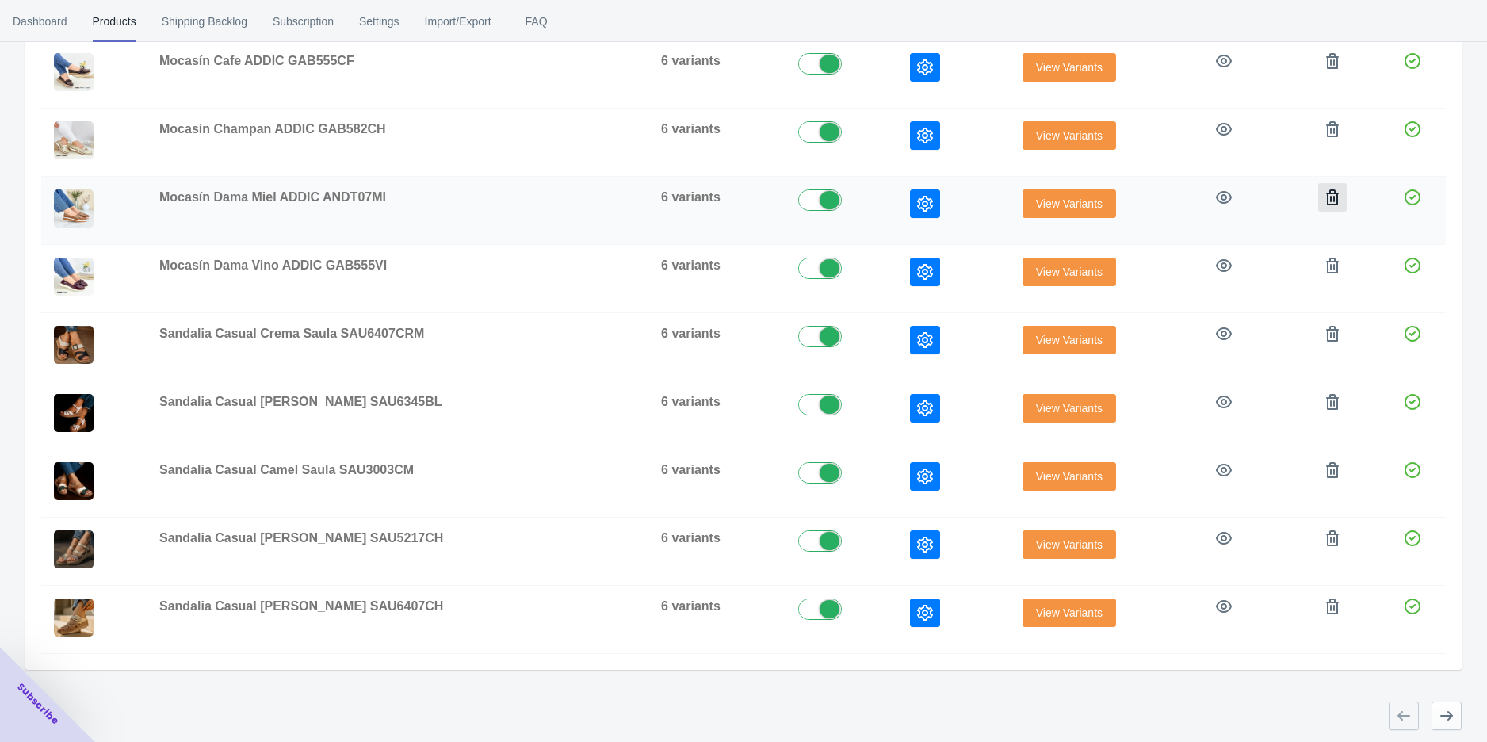
click at [1318, 195] on button "button" at bounding box center [1332, 197] width 29 height 29
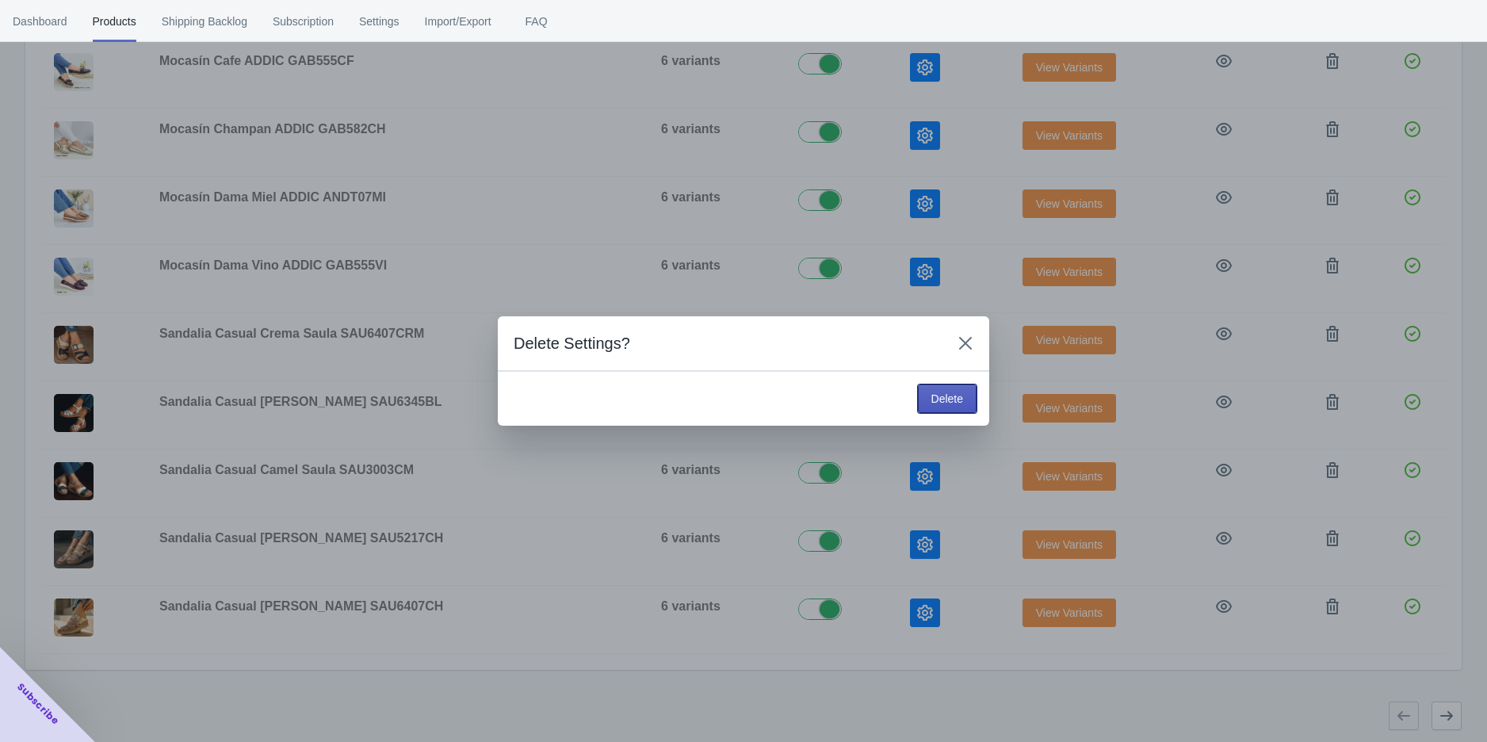
click at [976, 392] on button "Delete" at bounding box center [947, 399] width 59 height 29
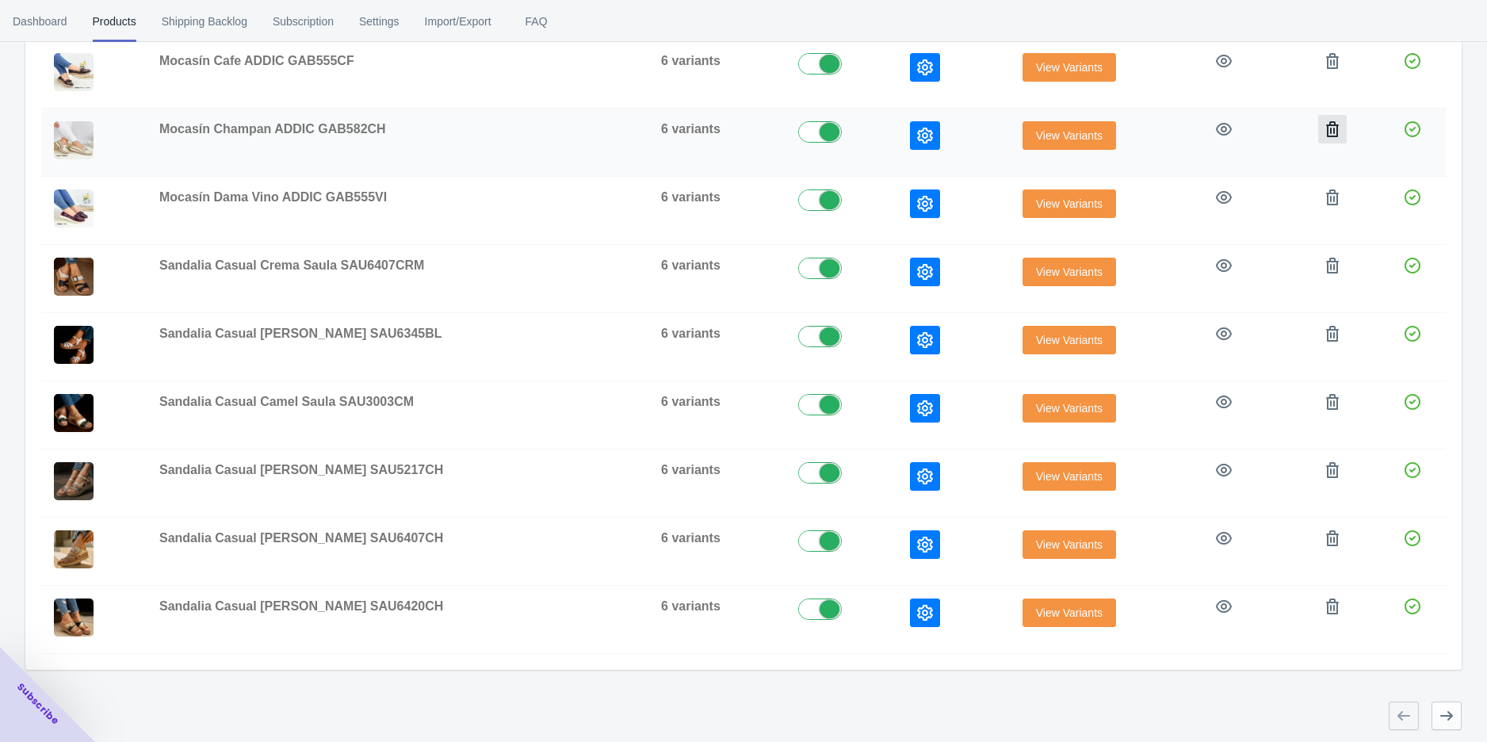
click at [1326, 129] on icon "button" at bounding box center [1333, 129] width 16 height 16
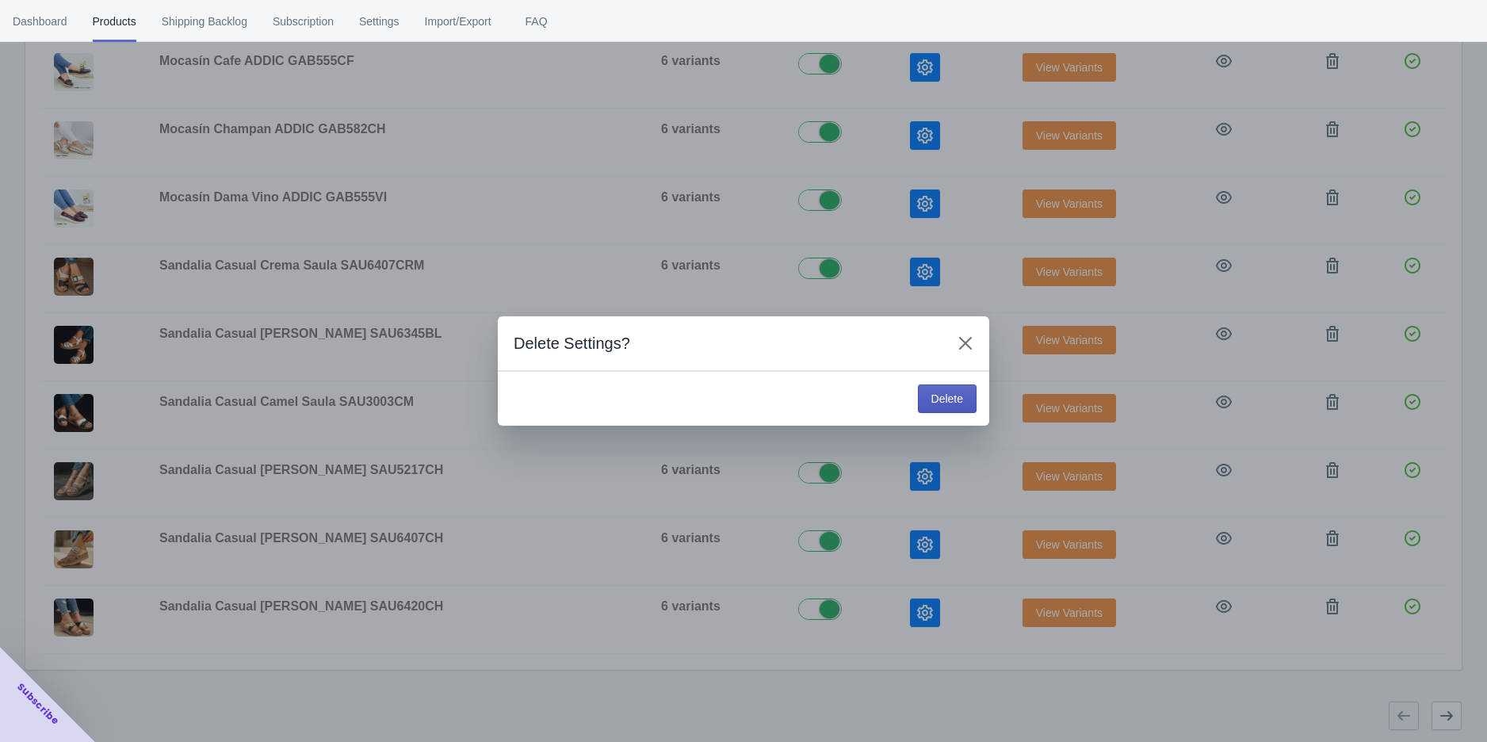
click at [957, 393] on span "Delete" at bounding box center [948, 398] width 32 height 13
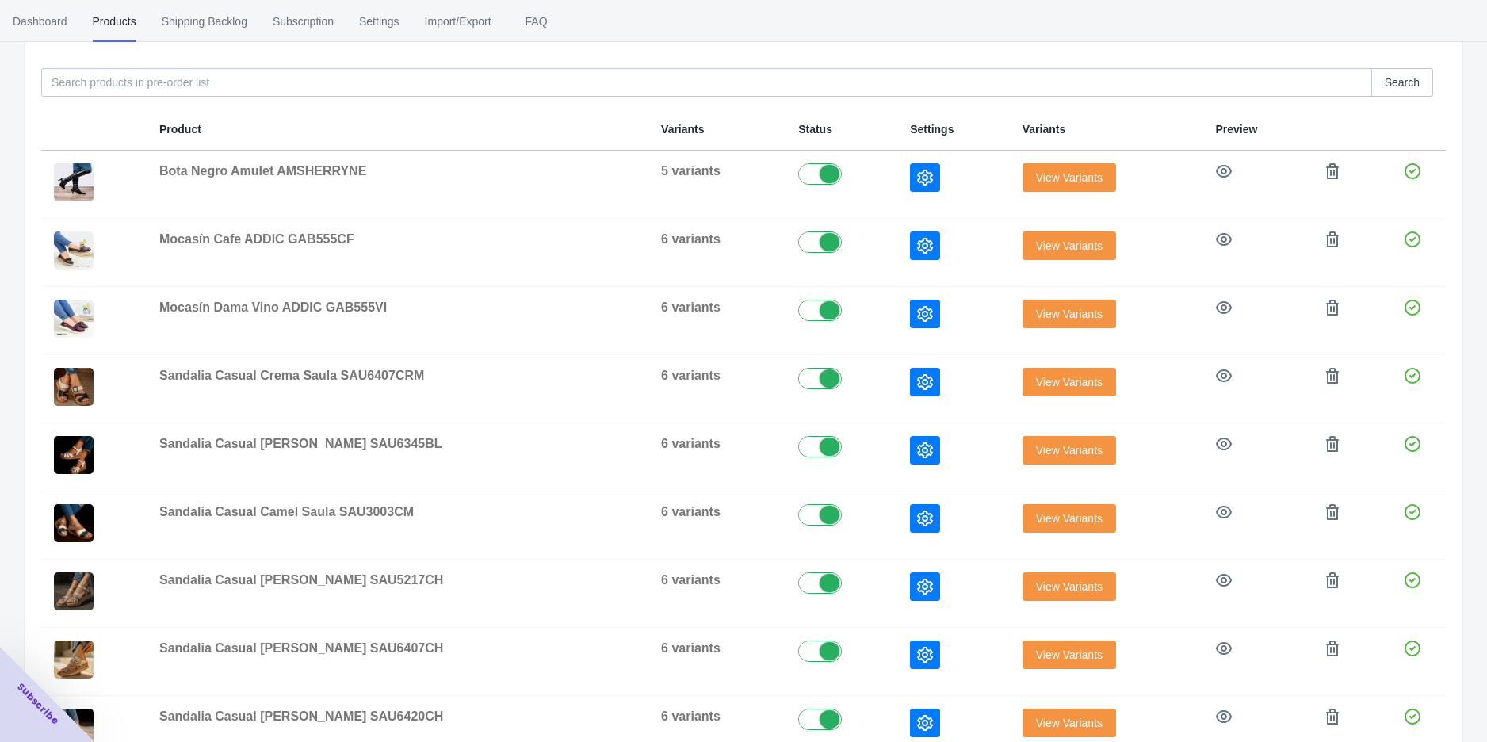
scroll to position [188, 0]
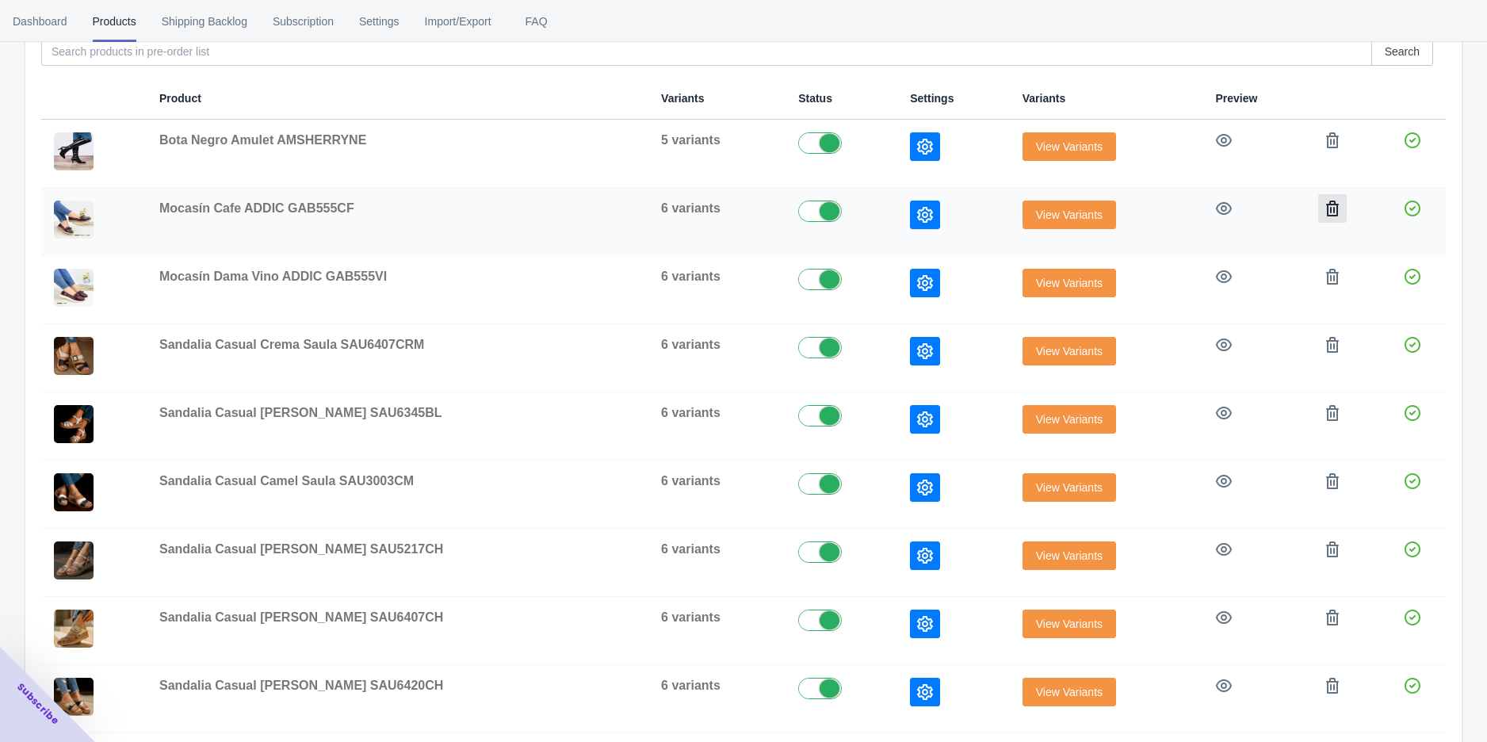
click at [1318, 205] on button "button" at bounding box center [1332, 208] width 29 height 29
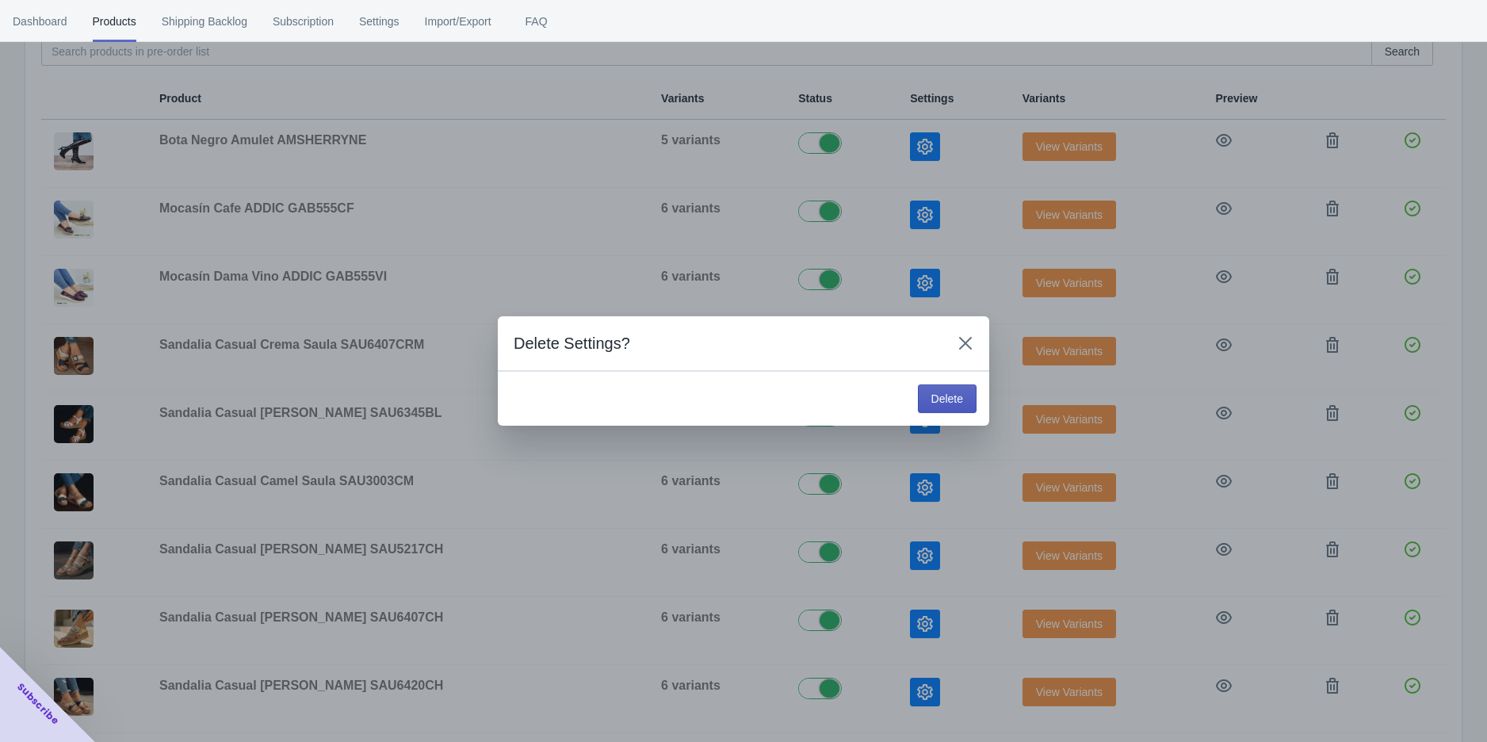
click at [975, 396] on button "Delete" at bounding box center [947, 399] width 59 height 29
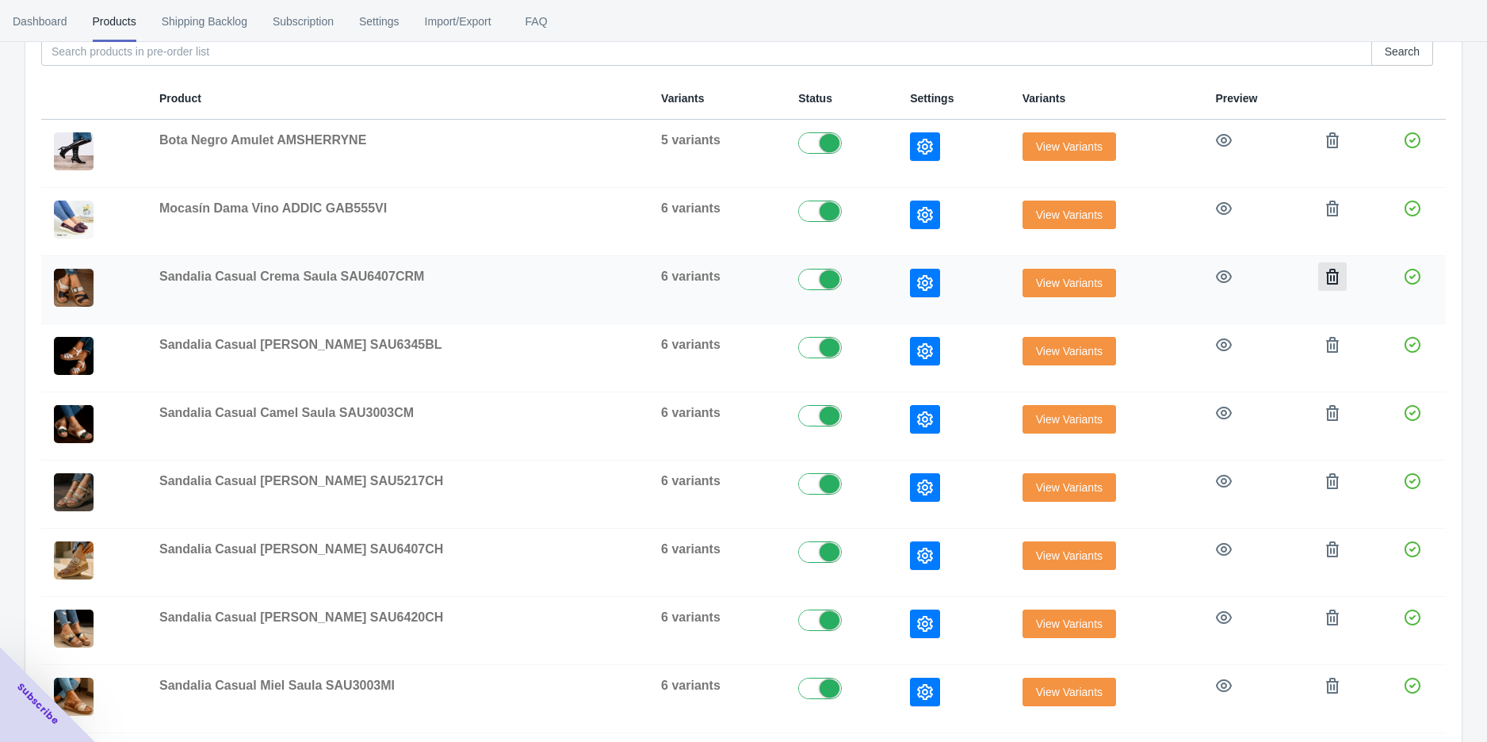
click at [1326, 270] on icon "button" at bounding box center [1332, 277] width 13 height 16
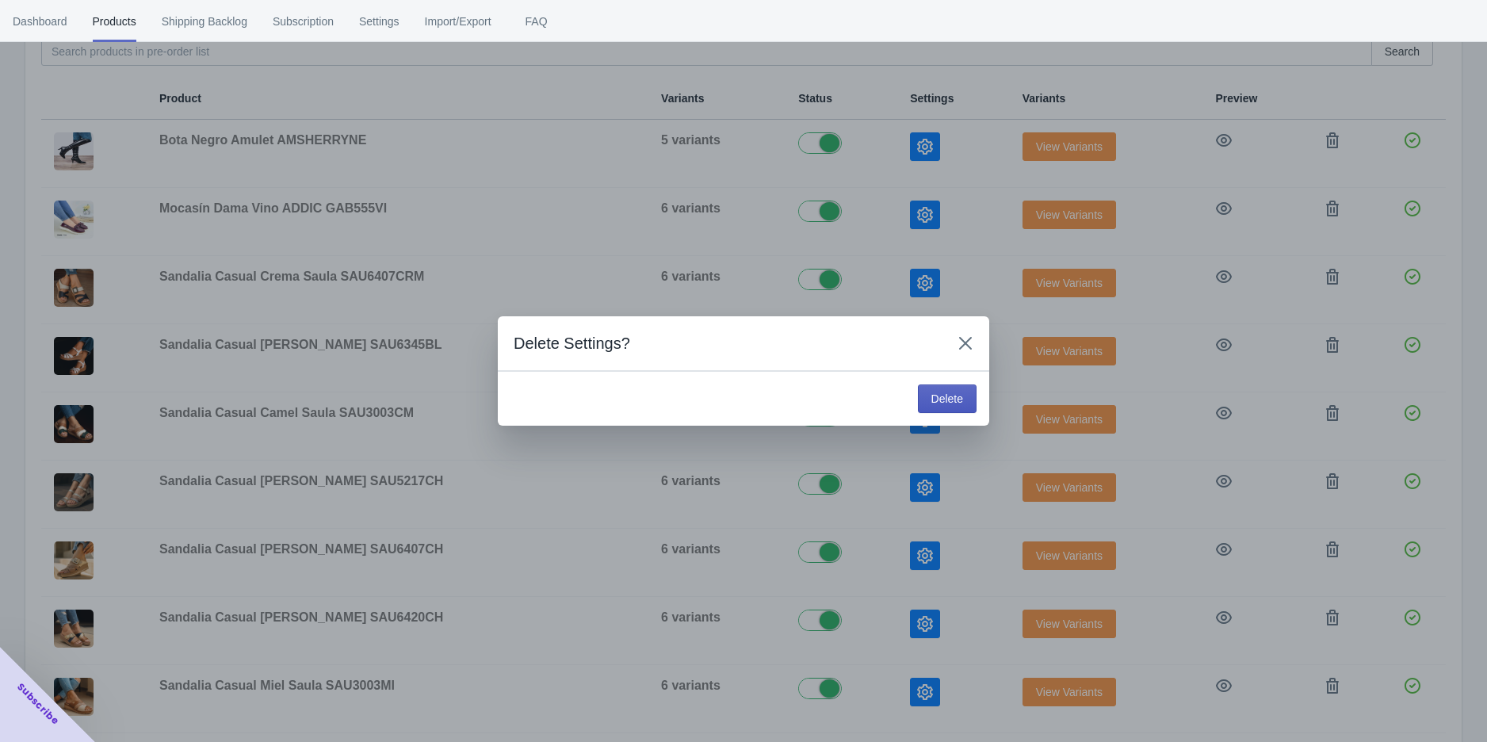
click at [934, 395] on span "Delete" at bounding box center [948, 398] width 32 height 13
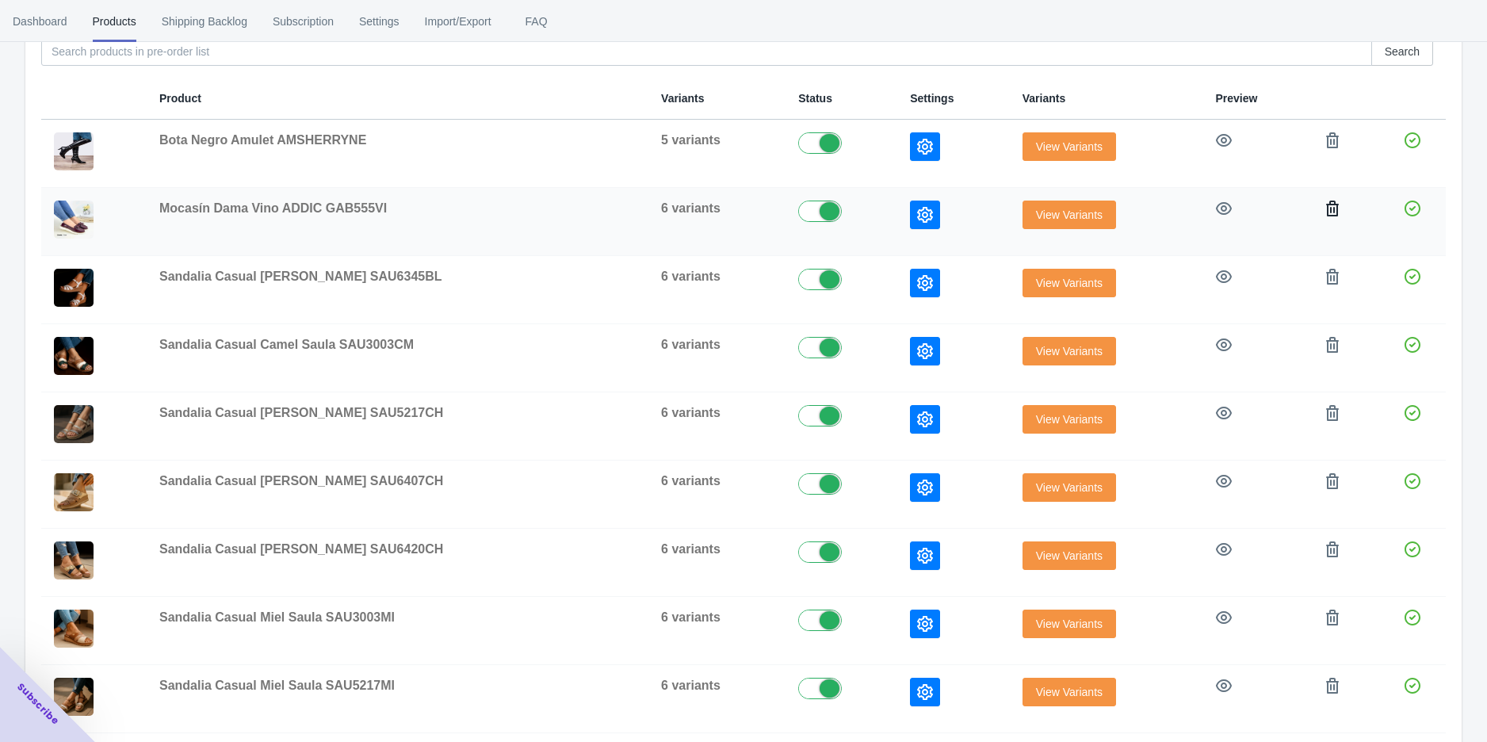
click at [1326, 203] on icon "button" at bounding box center [1332, 209] width 13 height 16
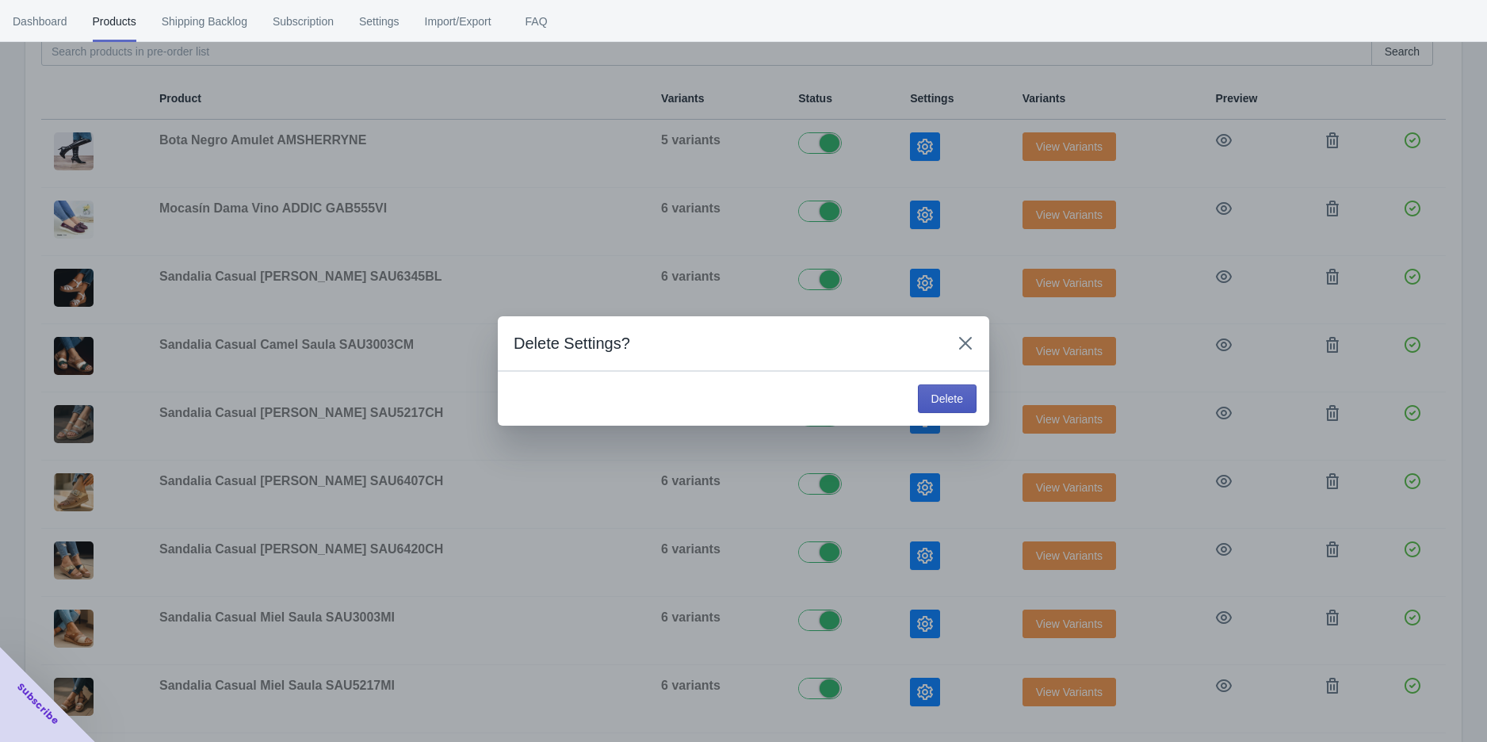
click at [938, 401] on span "Delete" at bounding box center [948, 398] width 32 height 13
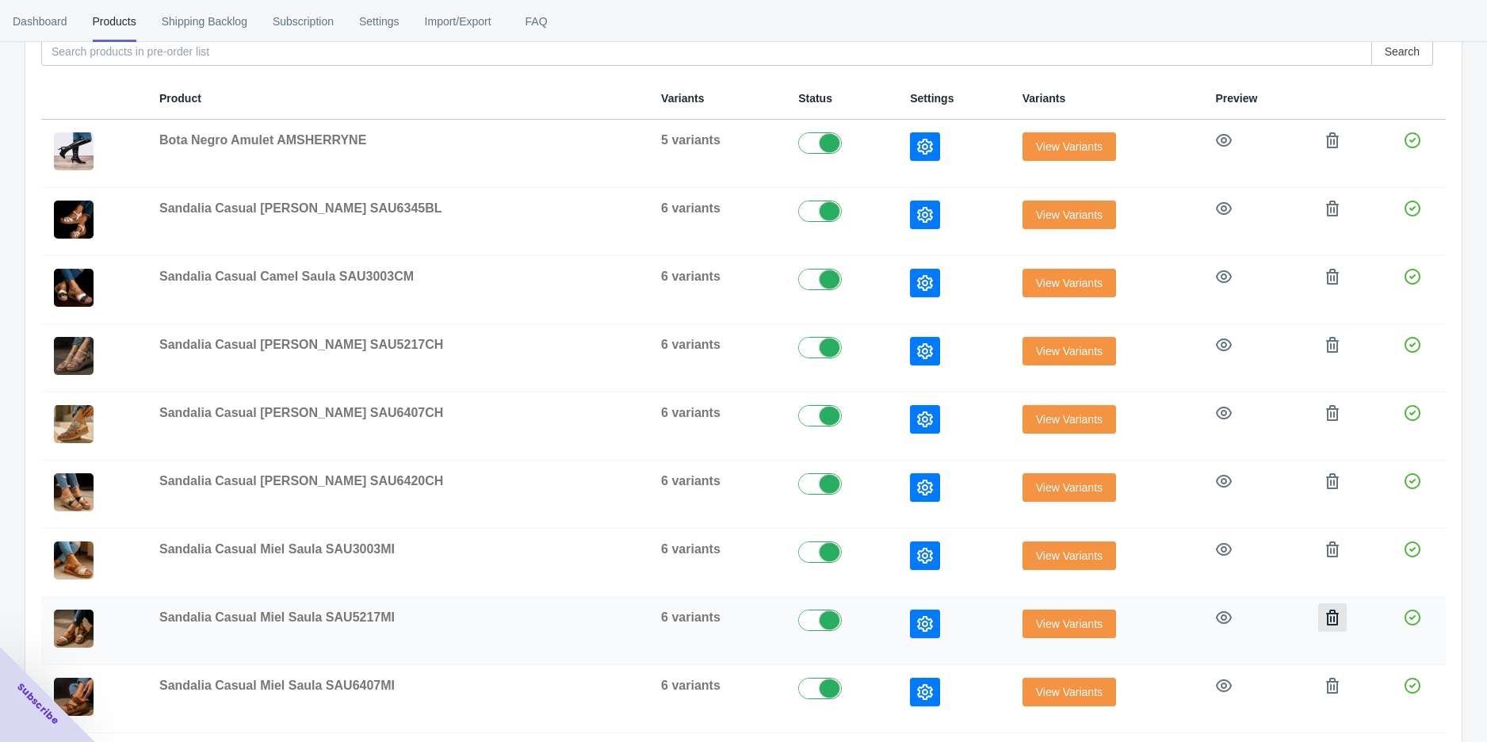
click at [1330, 613] on icon "button" at bounding box center [1332, 618] width 13 height 16
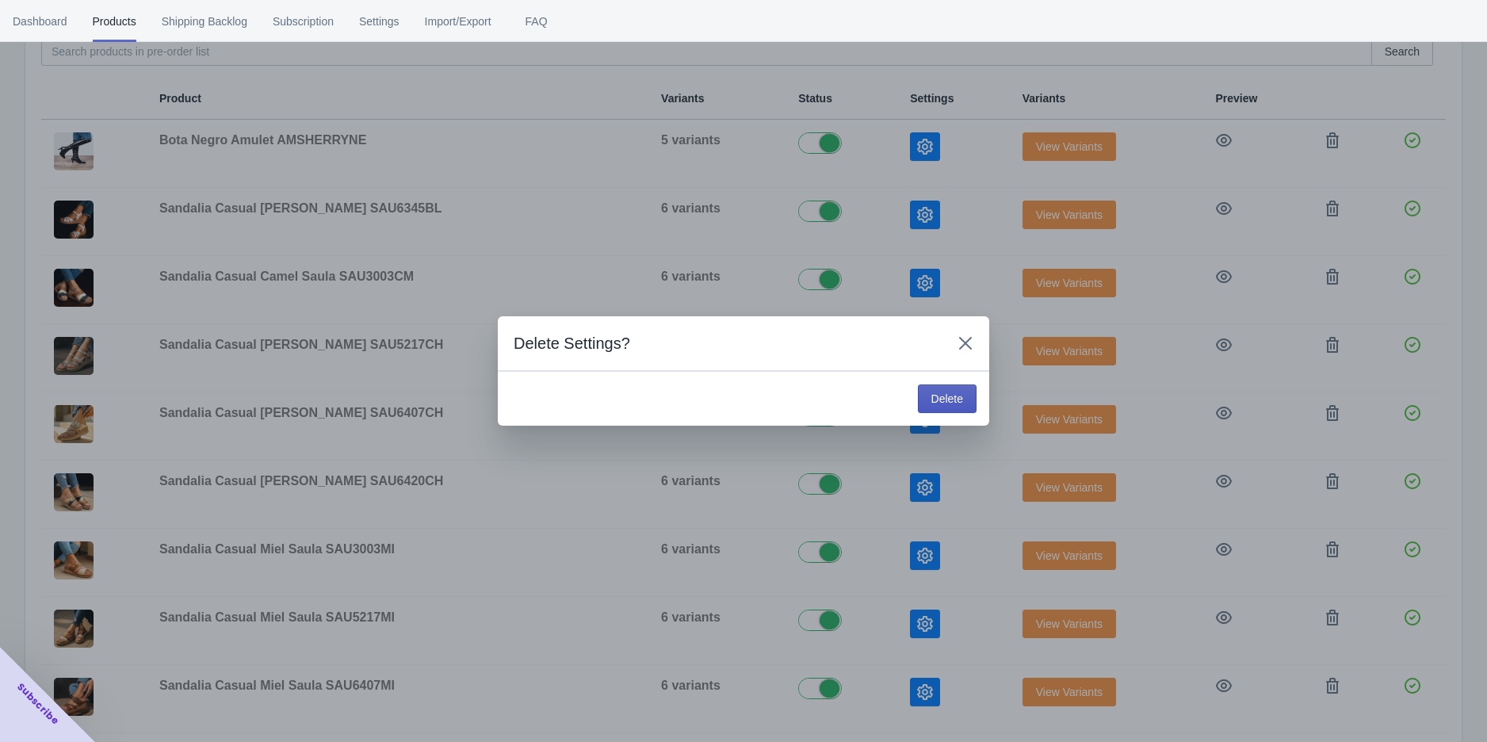
click at [930, 389] on button "Delete" at bounding box center [947, 399] width 59 height 29
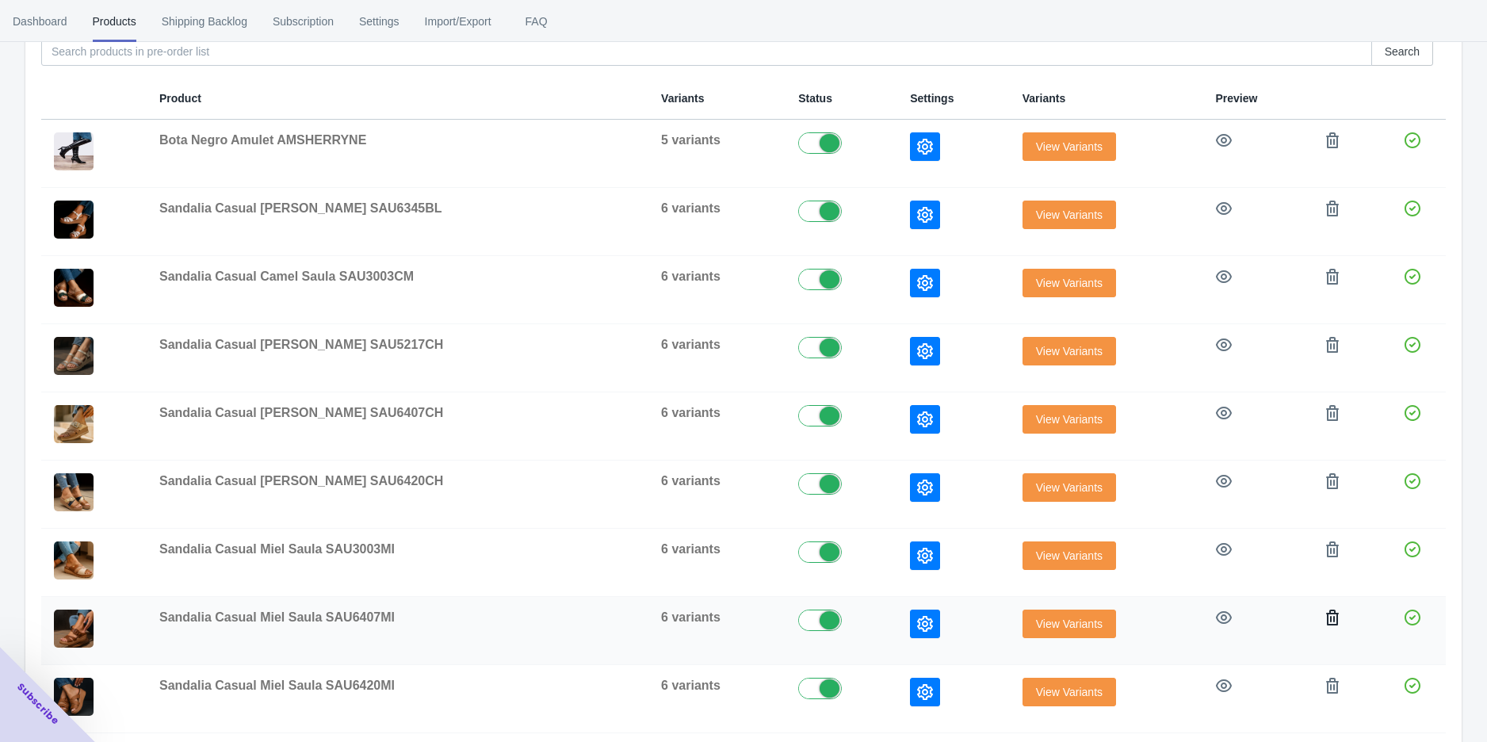
click at [1325, 613] on icon "button" at bounding box center [1333, 618] width 16 height 16
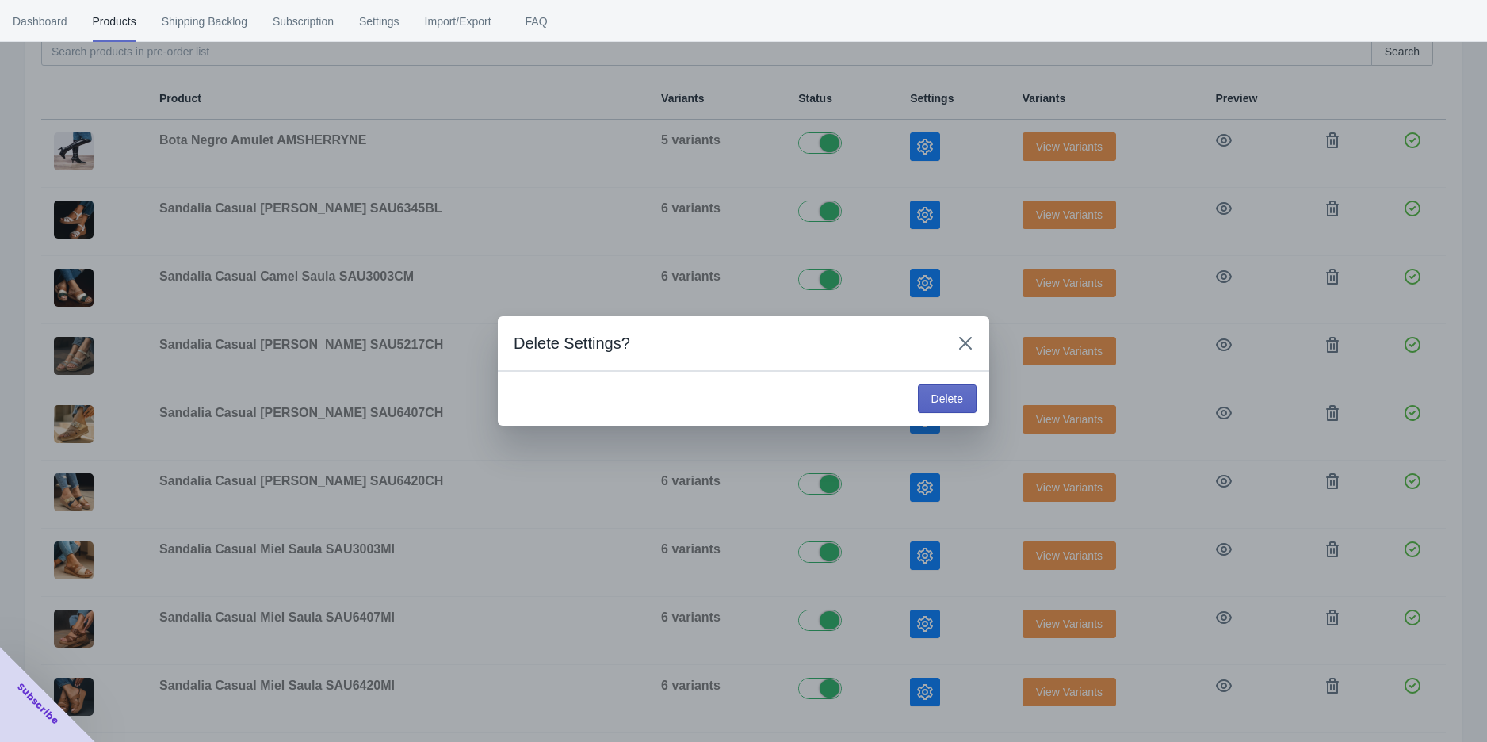
click at [943, 392] on span "Delete" at bounding box center [948, 398] width 32 height 13
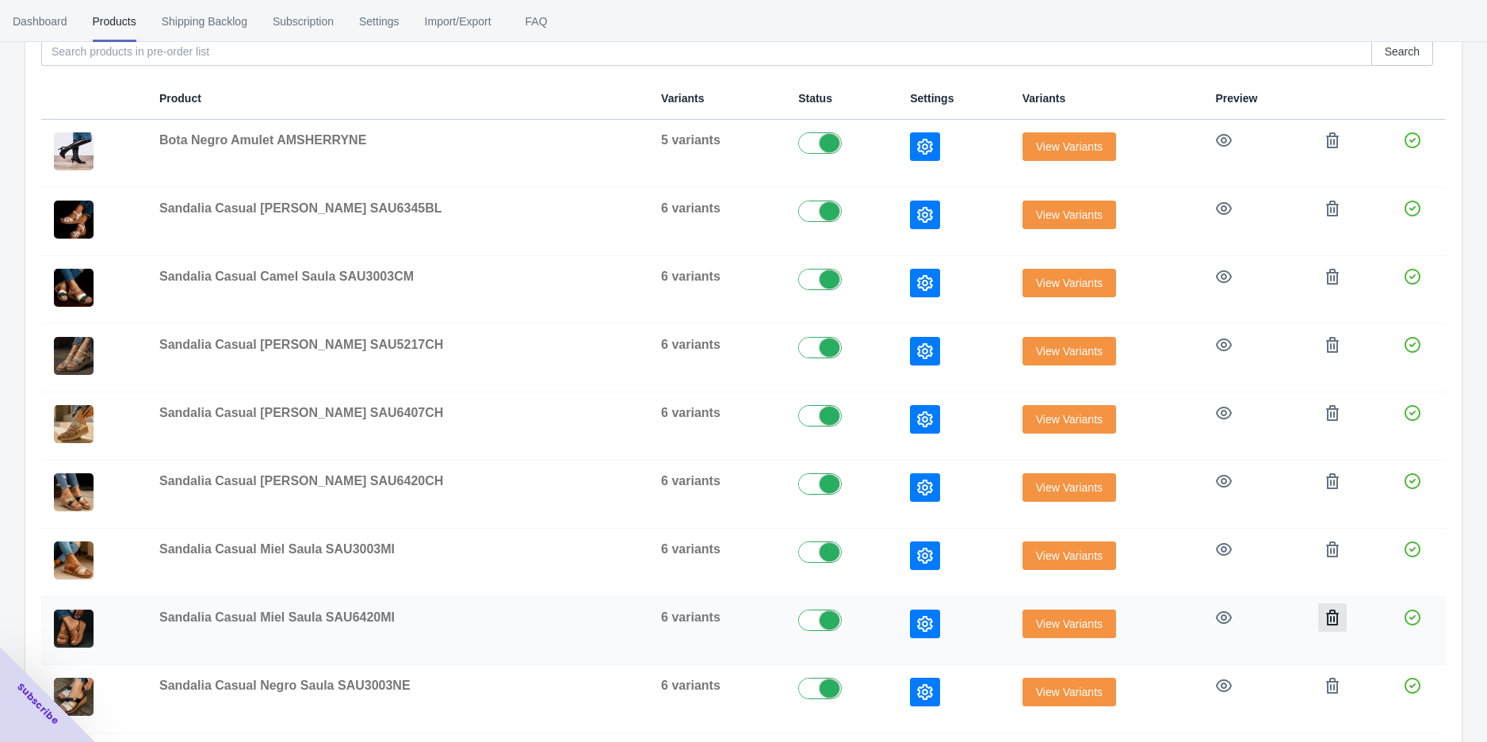
click at [1329, 613] on icon "button" at bounding box center [1333, 618] width 16 height 16
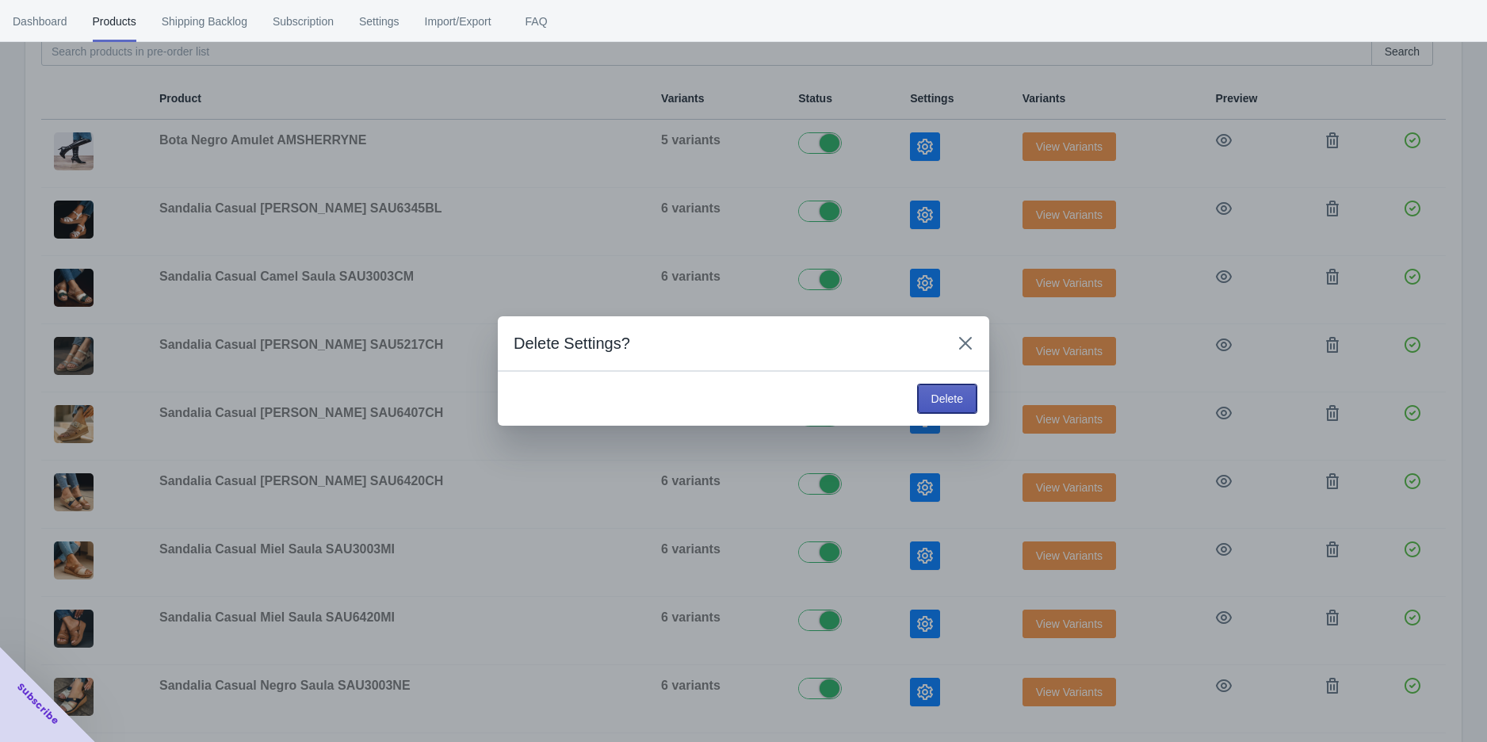
click at [943, 392] on span "Delete" at bounding box center [948, 398] width 32 height 13
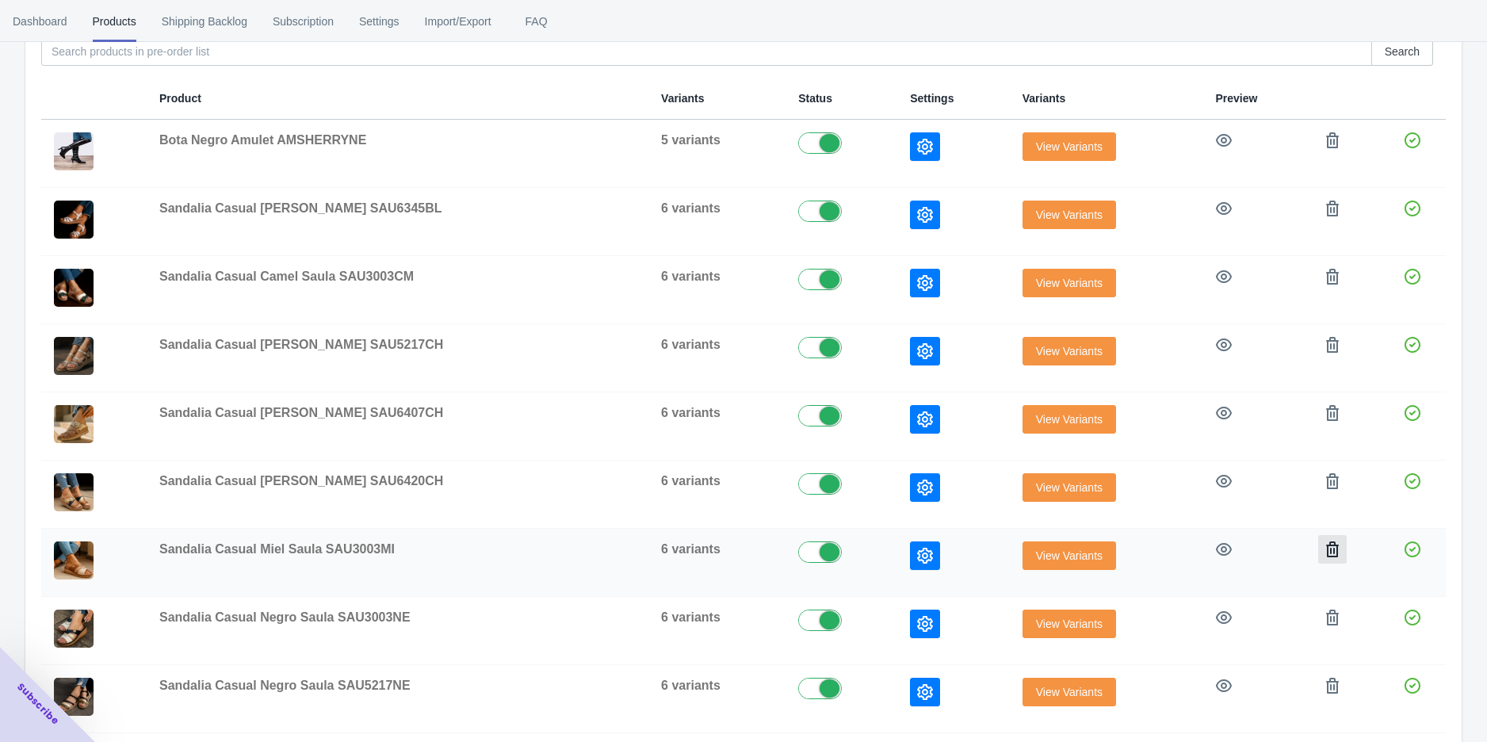
click at [1325, 549] on icon "button" at bounding box center [1333, 549] width 16 height 16
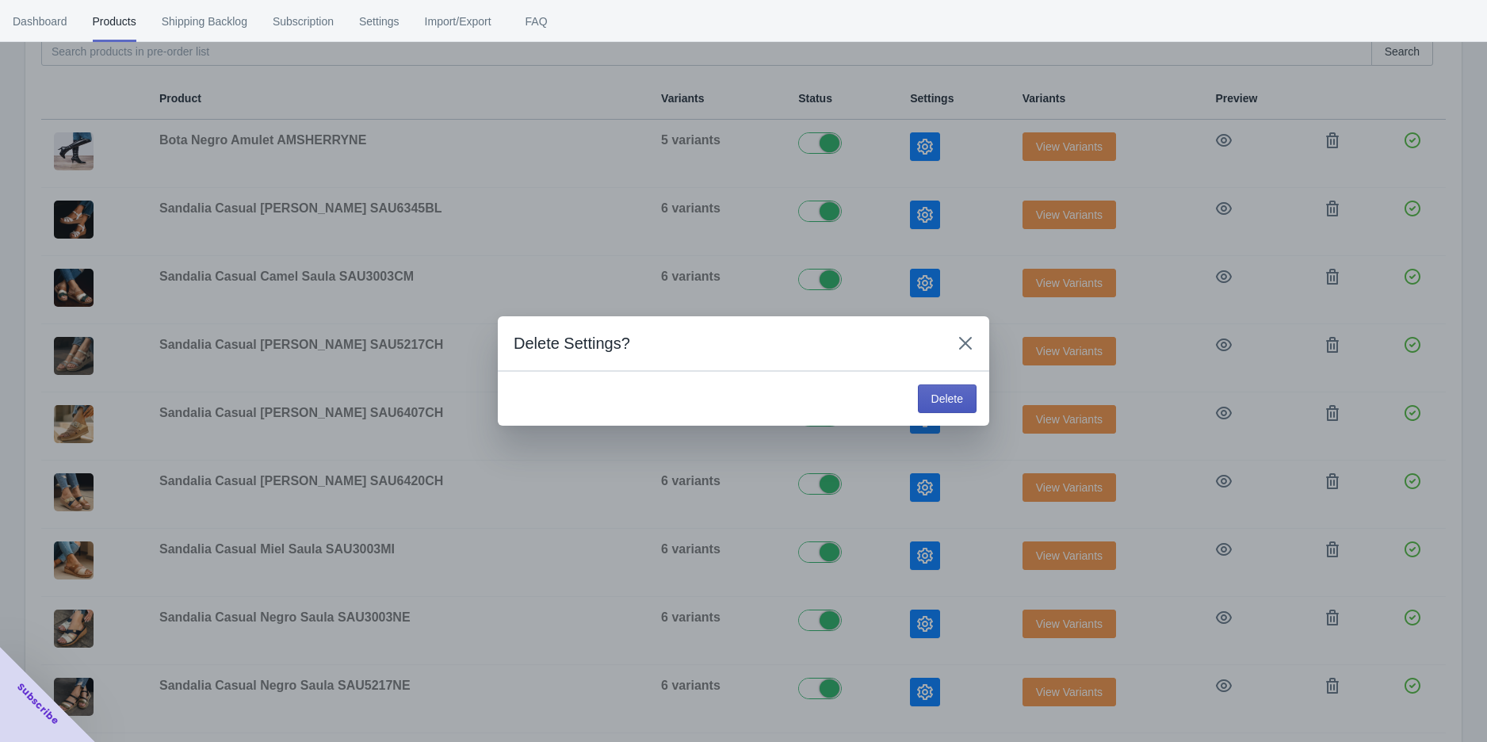
click at [953, 392] on span "Delete" at bounding box center [948, 398] width 32 height 13
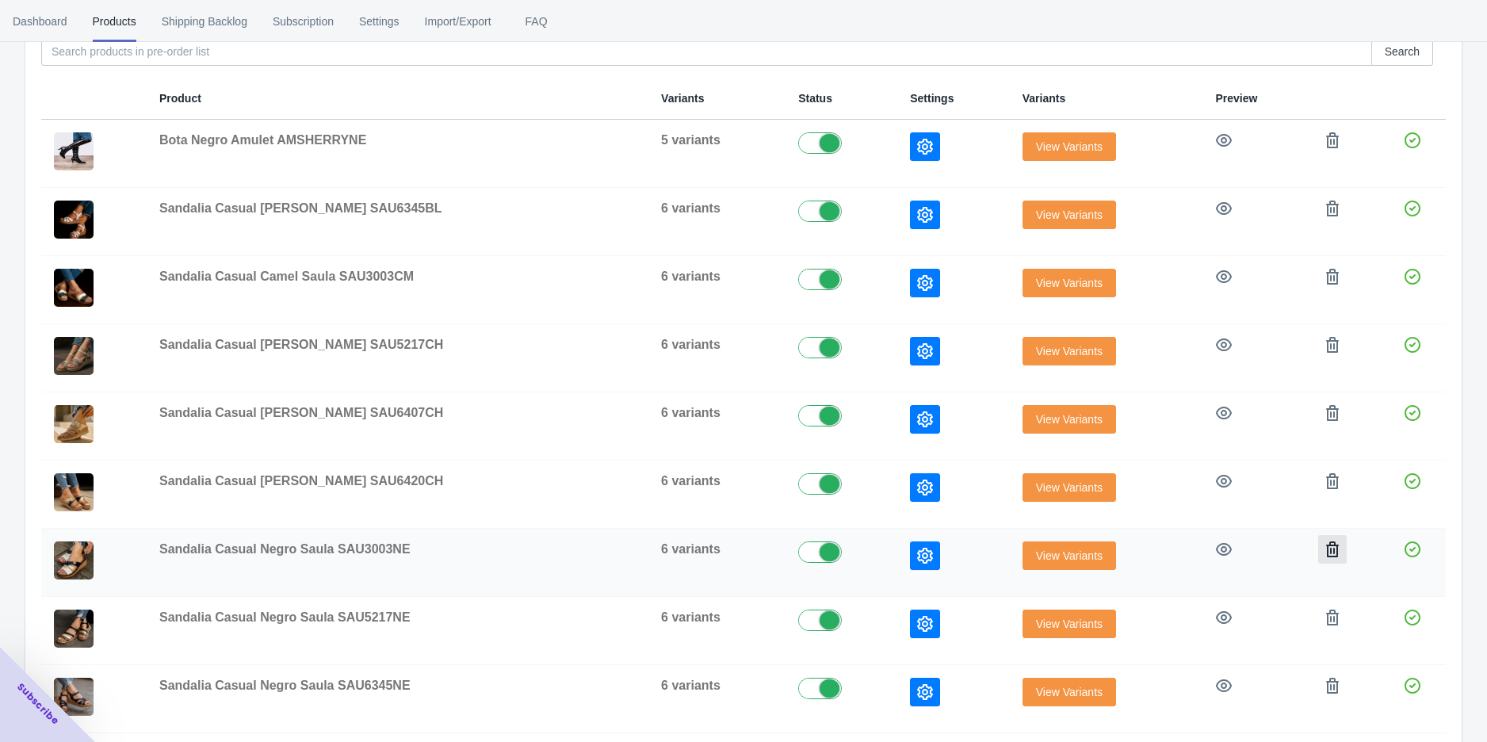
click at [1329, 541] on icon "button" at bounding box center [1332, 549] width 13 height 16
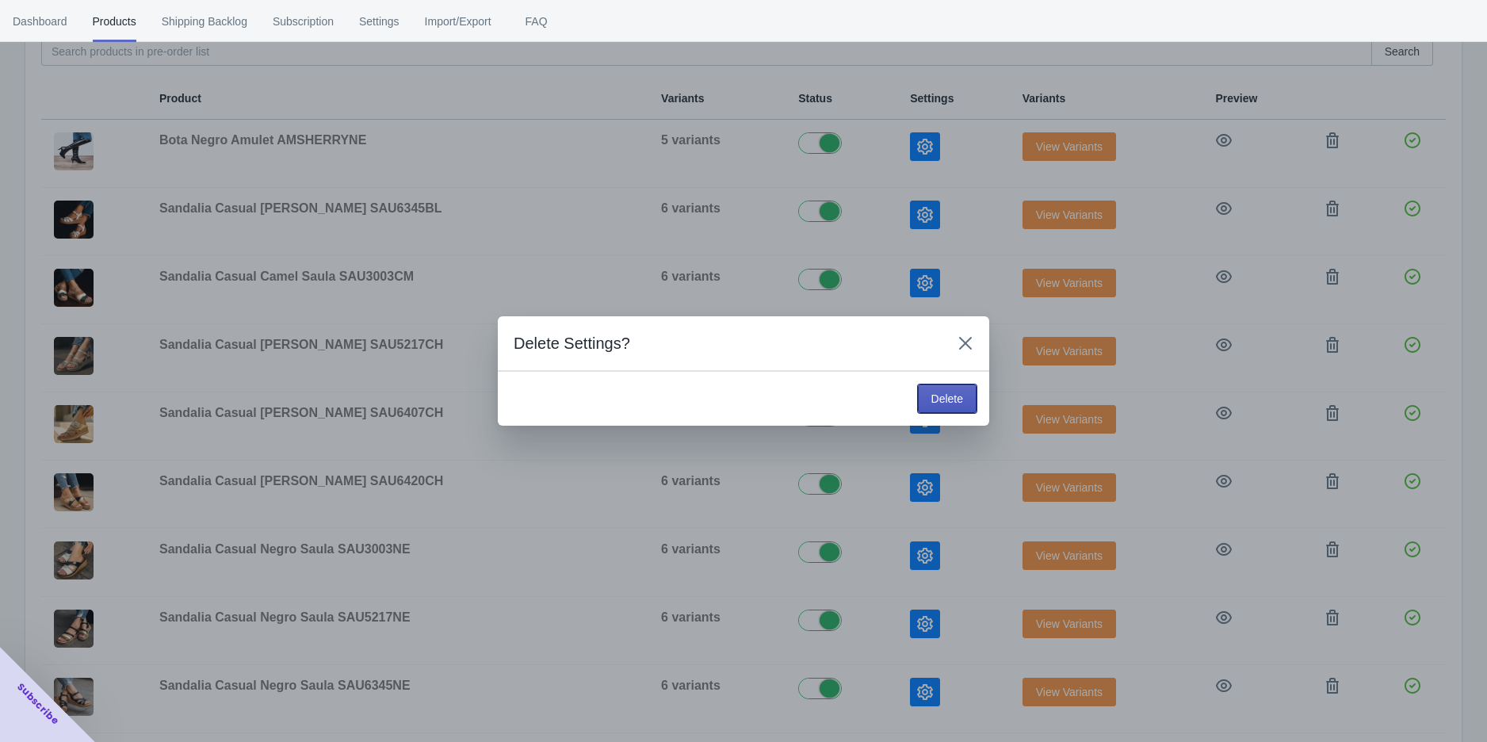
click at [959, 395] on span "Delete" at bounding box center [948, 398] width 32 height 13
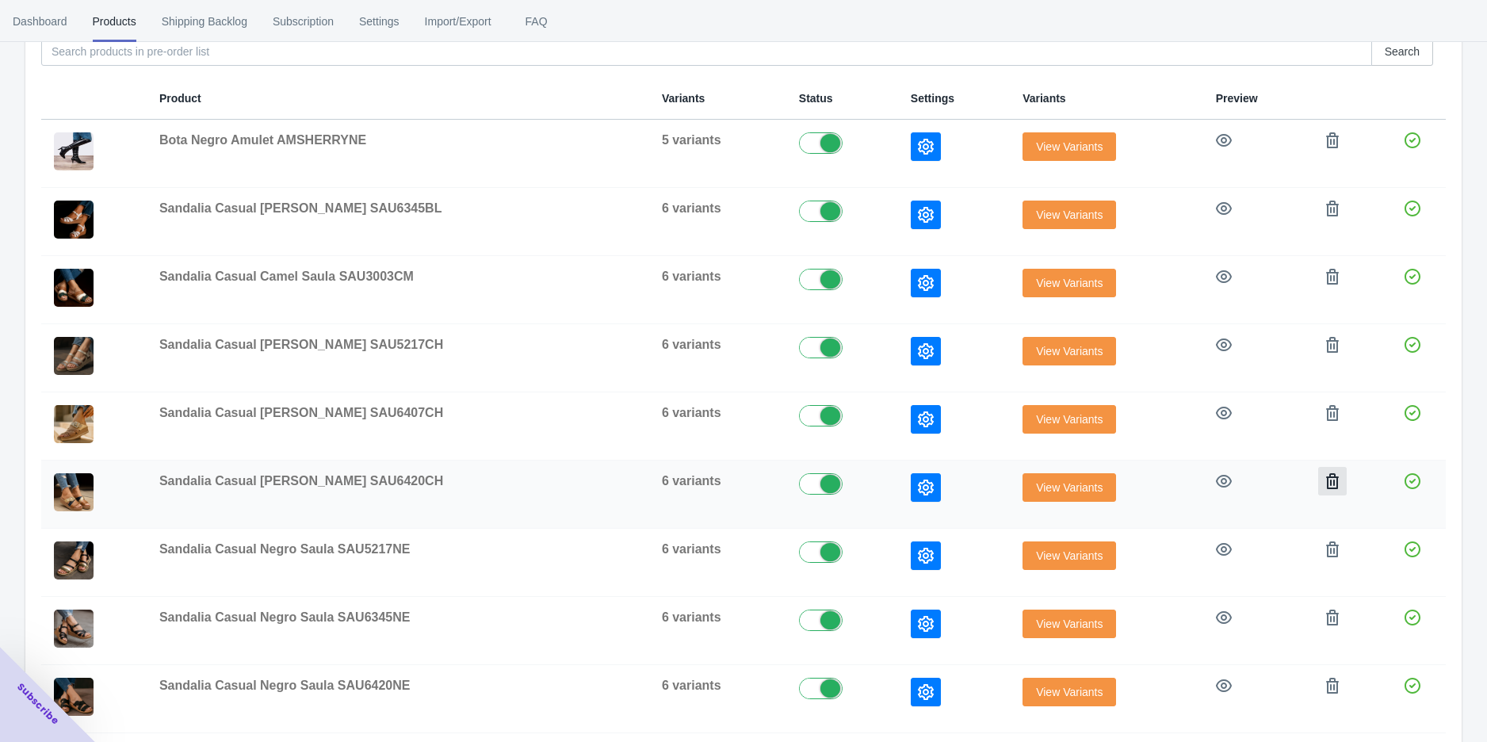
click at [1328, 480] on icon "button" at bounding box center [1332, 481] width 13 height 16
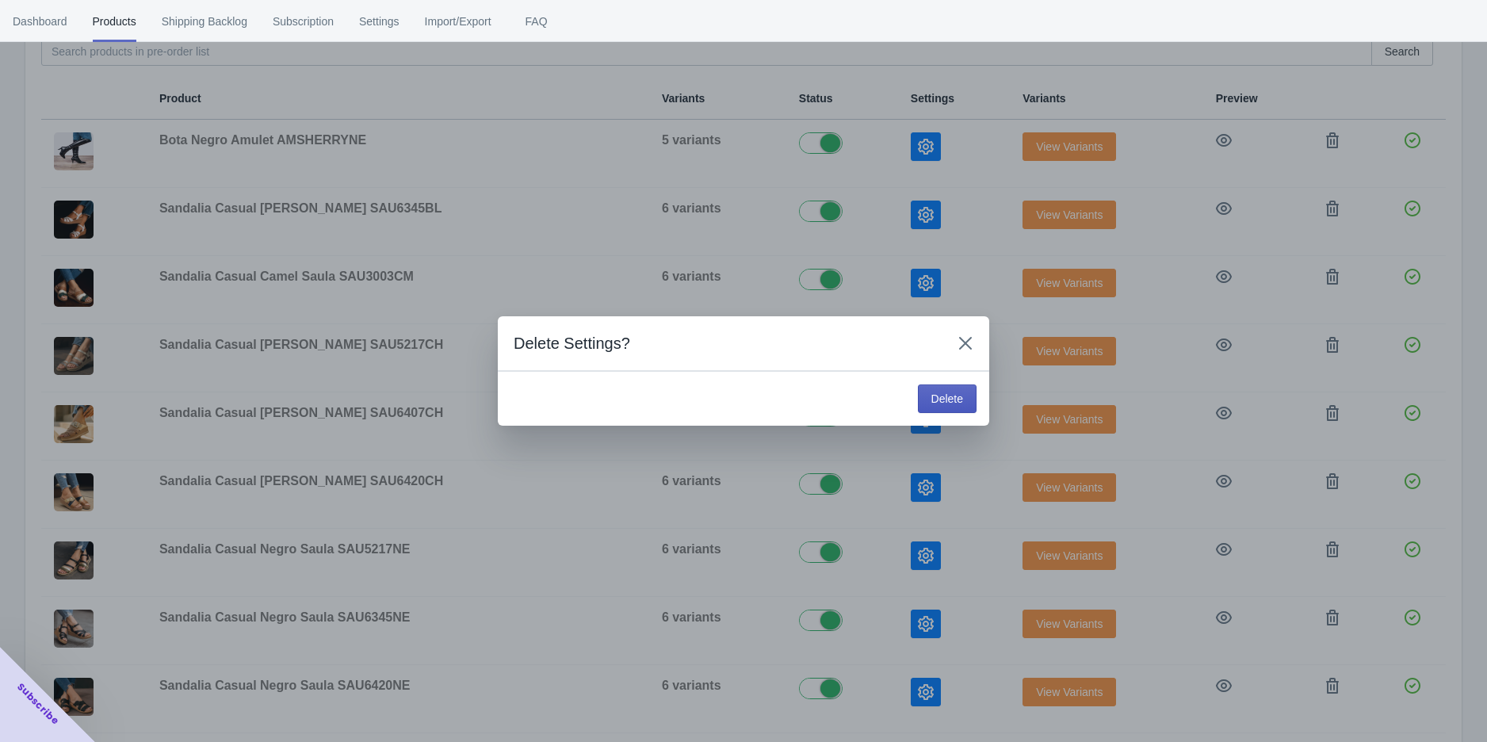
click at [959, 396] on span "Delete" at bounding box center [948, 398] width 32 height 13
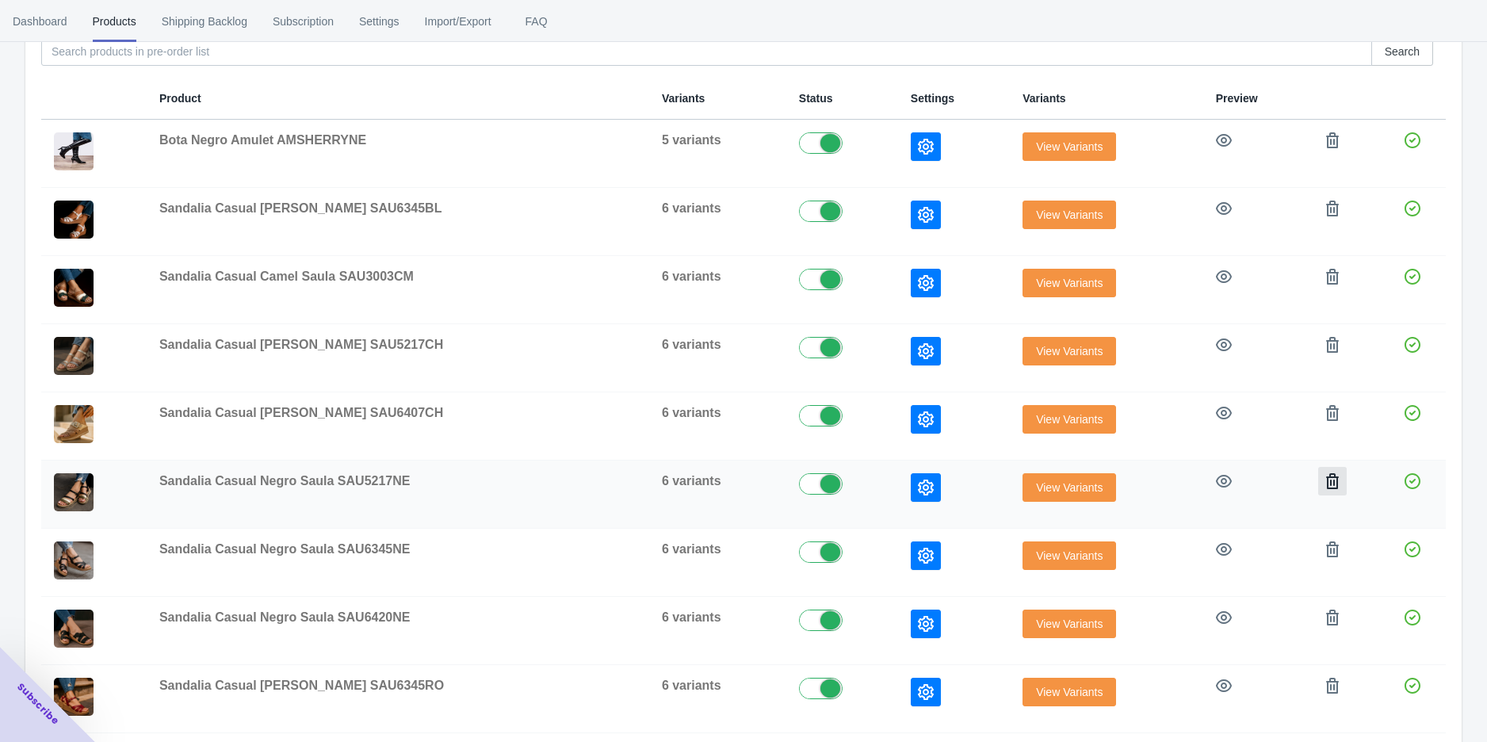
click at [1326, 473] on icon "button" at bounding box center [1332, 481] width 13 height 16
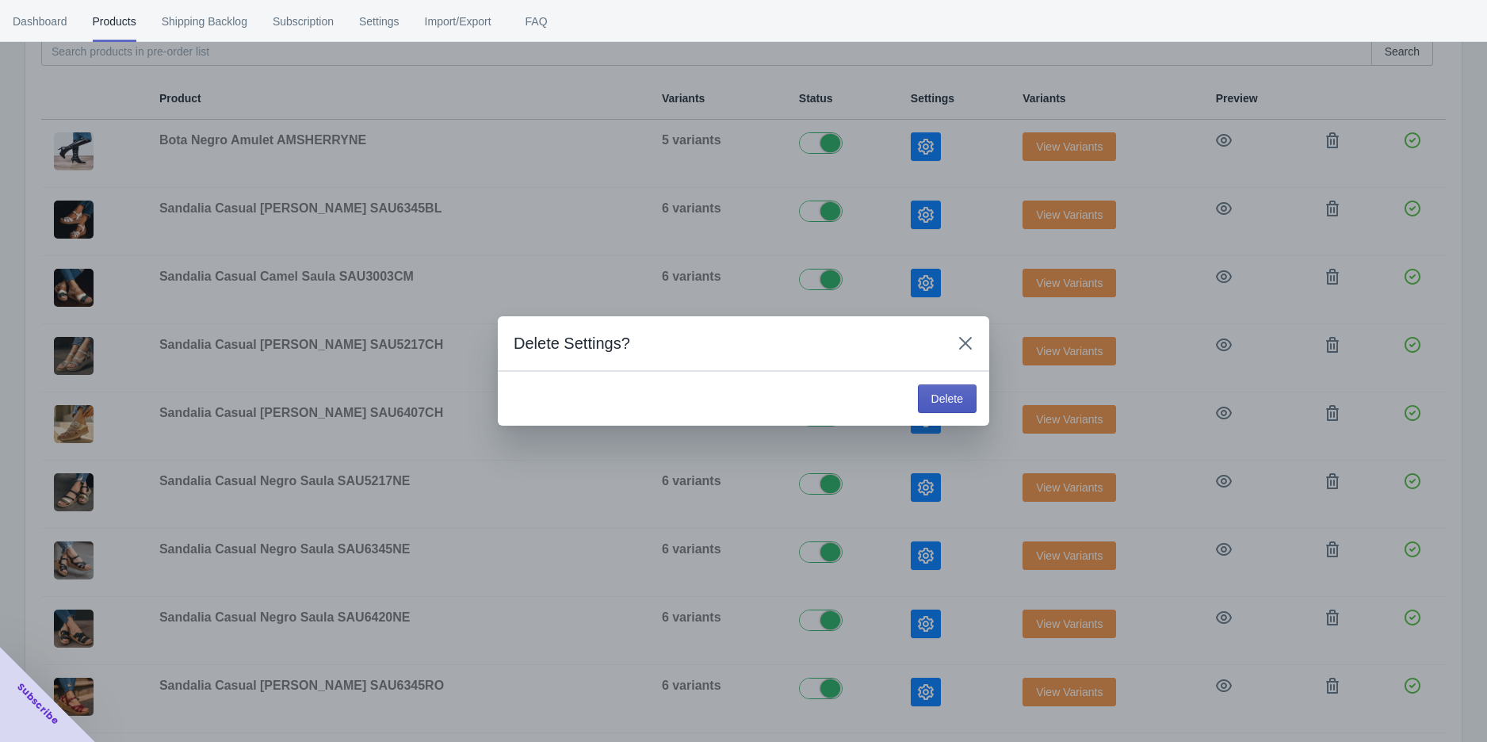
click at [962, 401] on span "Delete" at bounding box center [948, 398] width 32 height 13
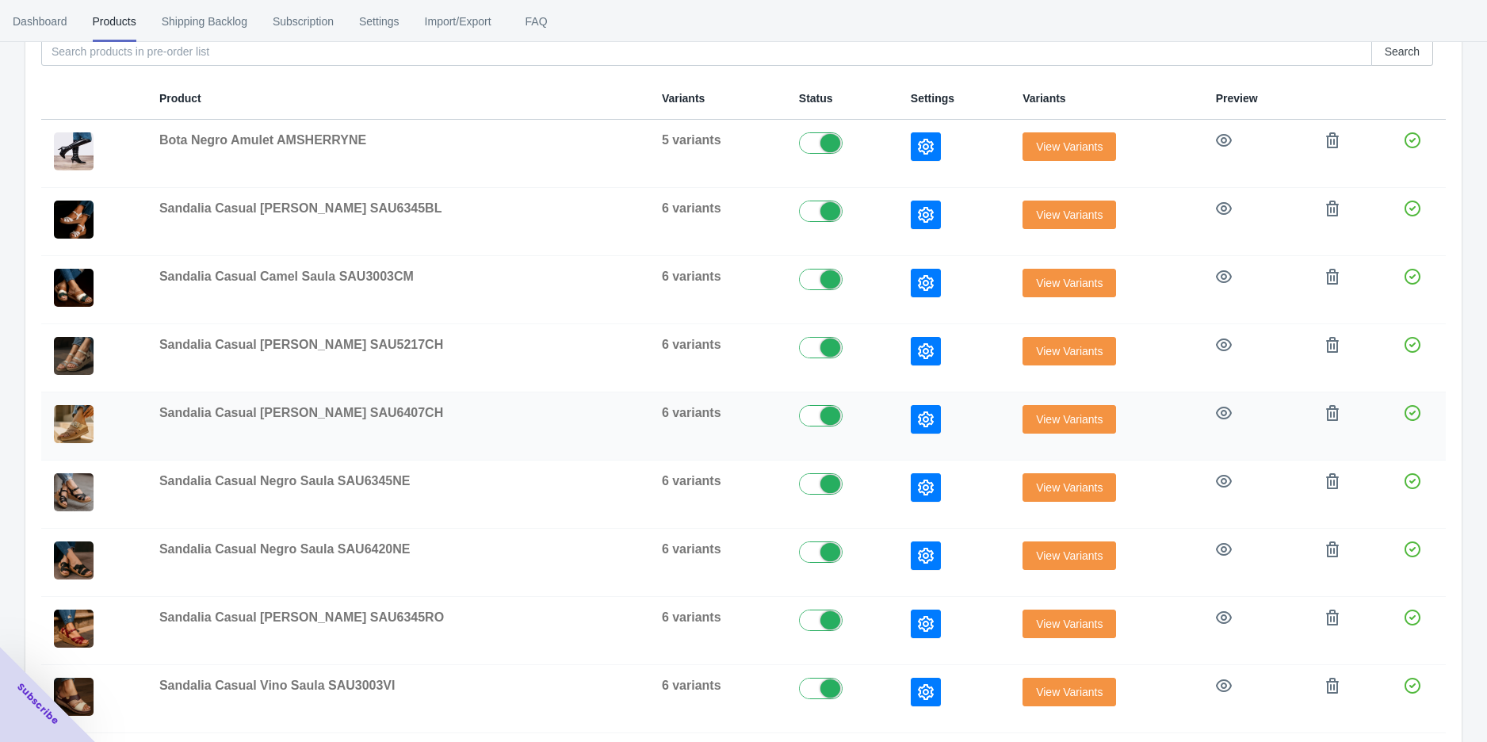
click at [1312, 407] on td at bounding box center [1345, 426] width 67 height 68
click at [1329, 407] on icon "button" at bounding box center [1332, 413] width 13 height 16
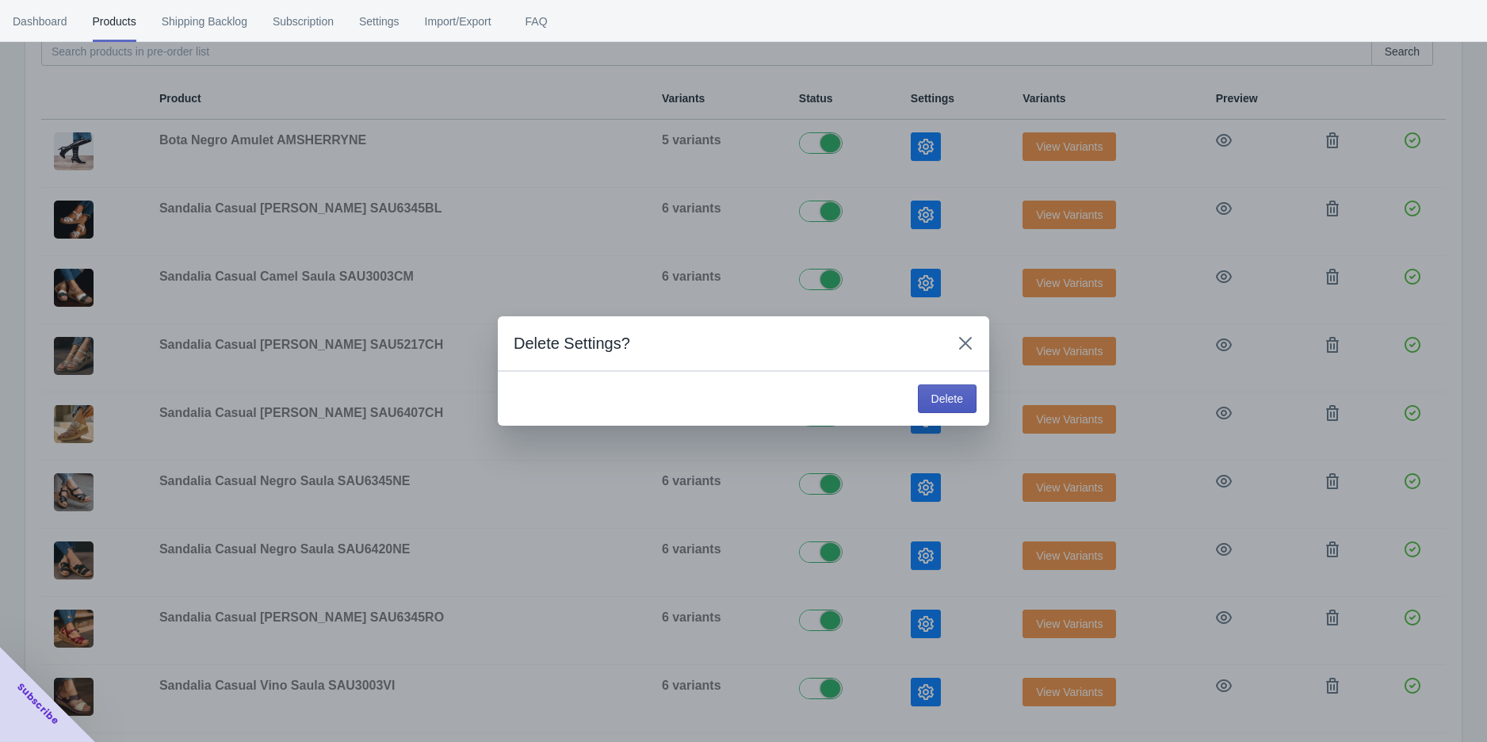
click at [932, 395] on span "Delete" at bounding box center [948, 398] width 32 height 13
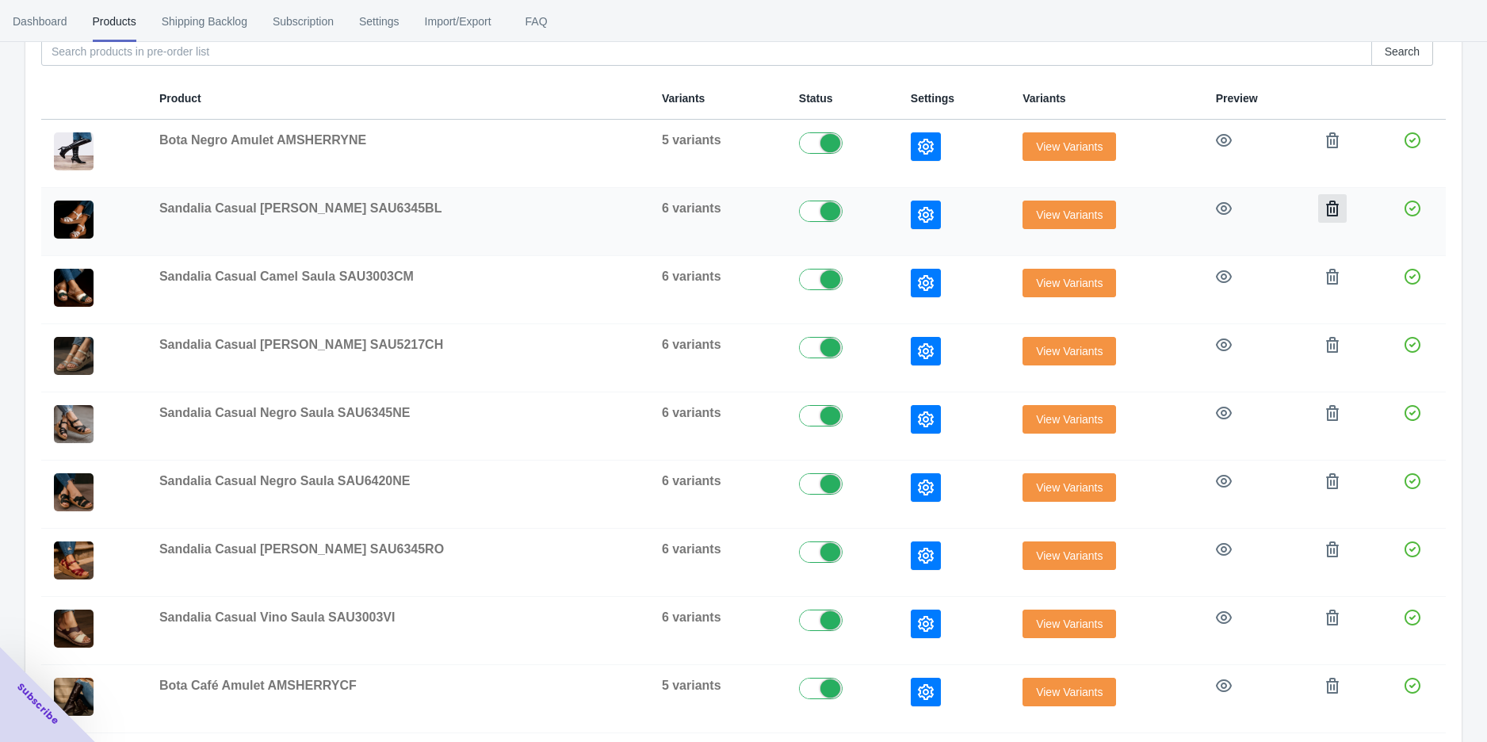
click at [1325, 209] on icon "button" at bounding box center [1333, 209] width 16 height 16
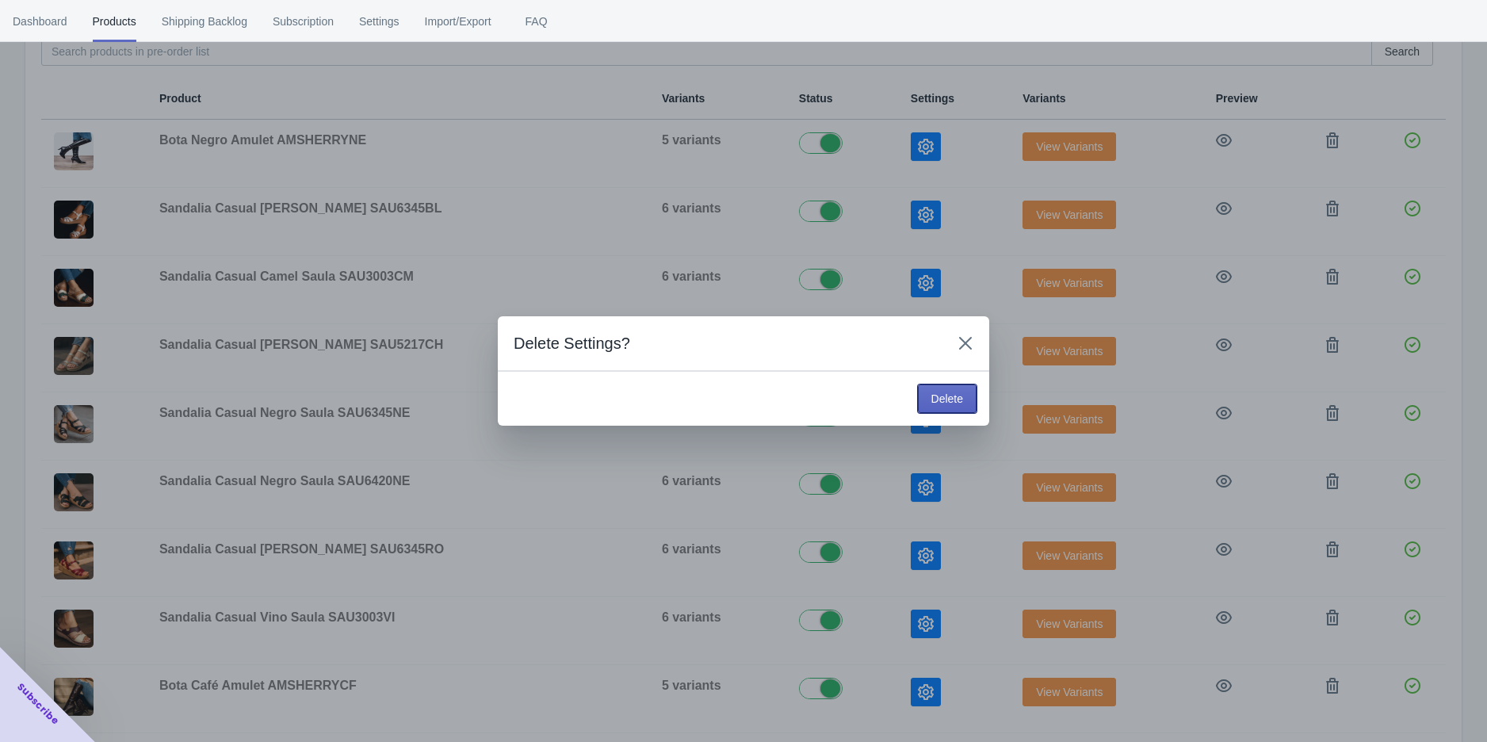
click at [930, 394] on button "Delete" at bounding box center [947, 399] width 59 height 29
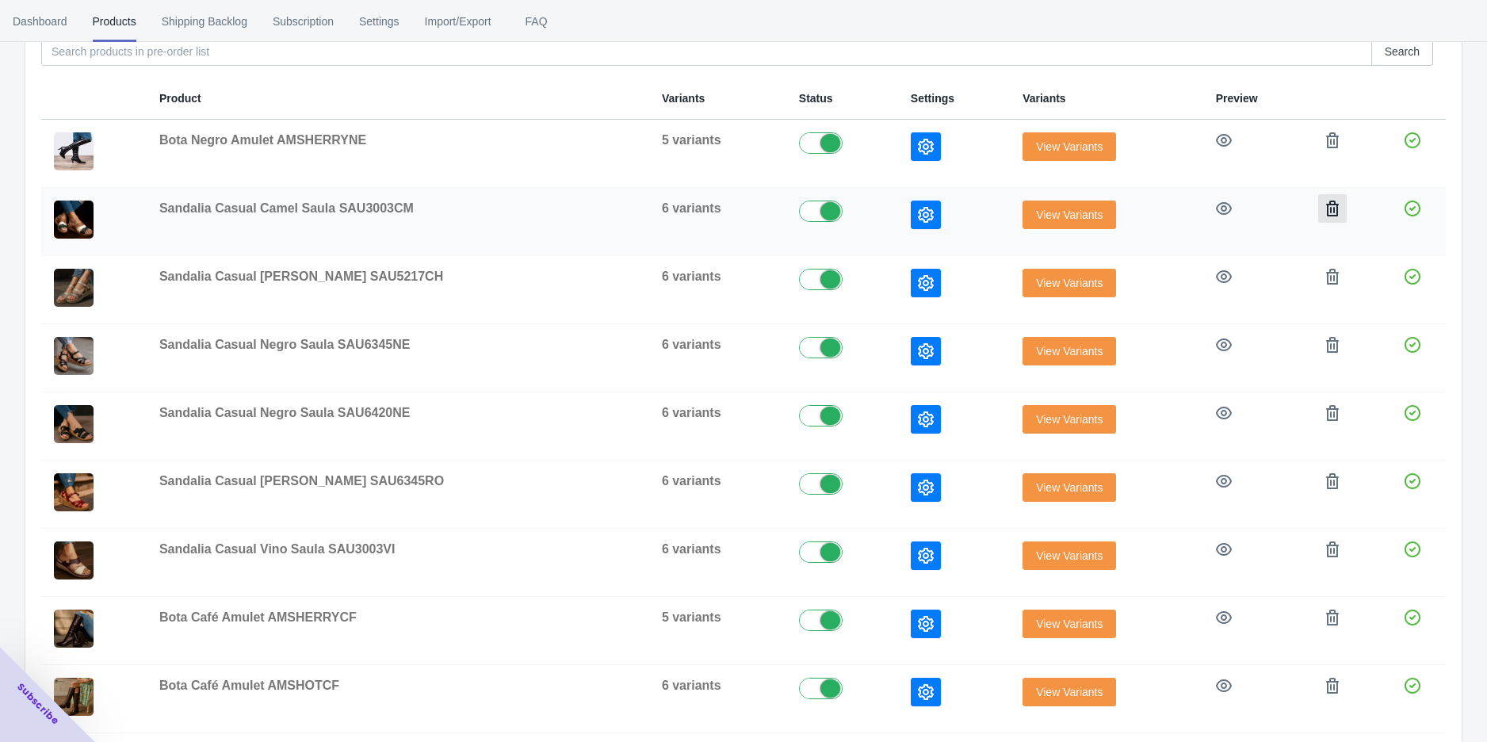
click at [1325, 208] on icon "button" at bounding box center [1333, 209] width 16 height 16
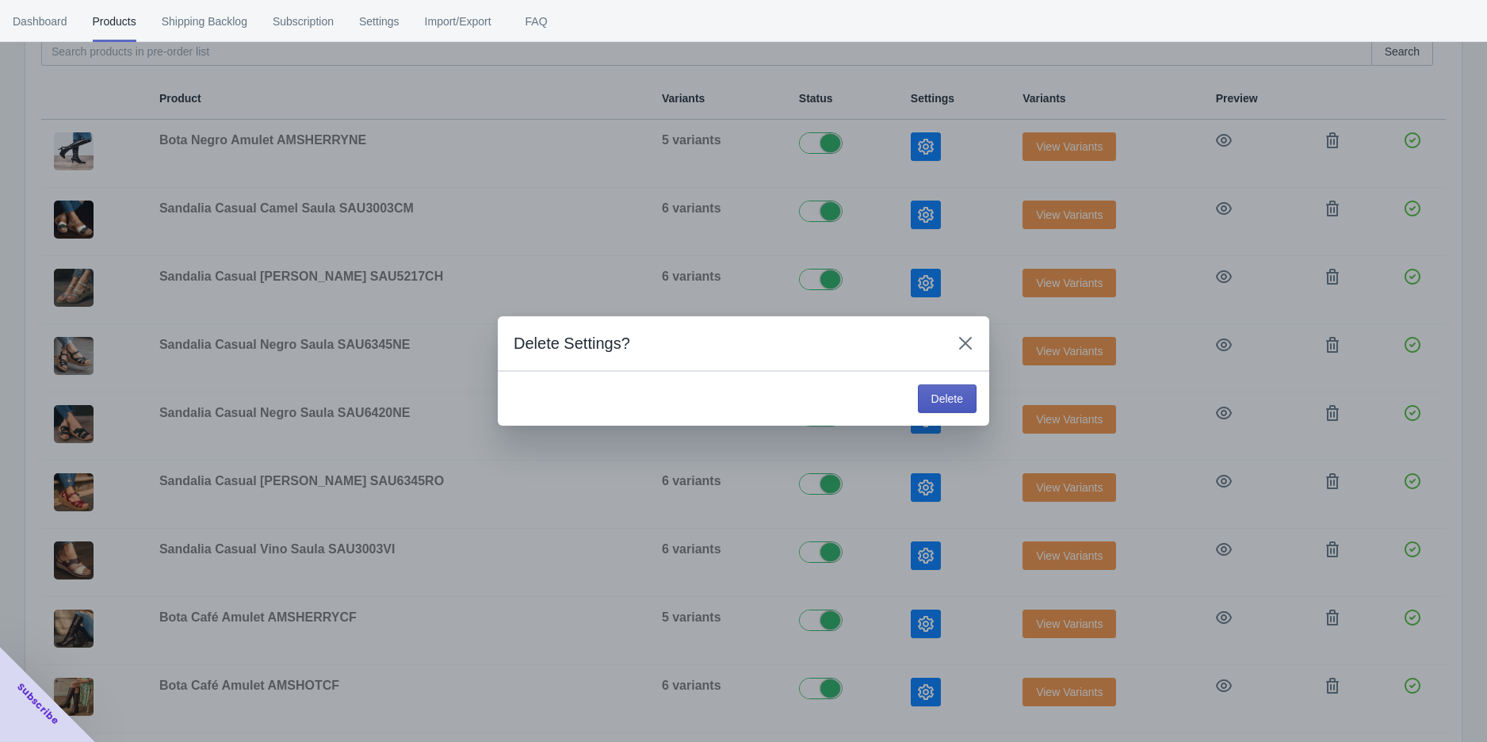
click at [960, 388] on button "Delete" at bounding box center [947, 399] width 59 height 29
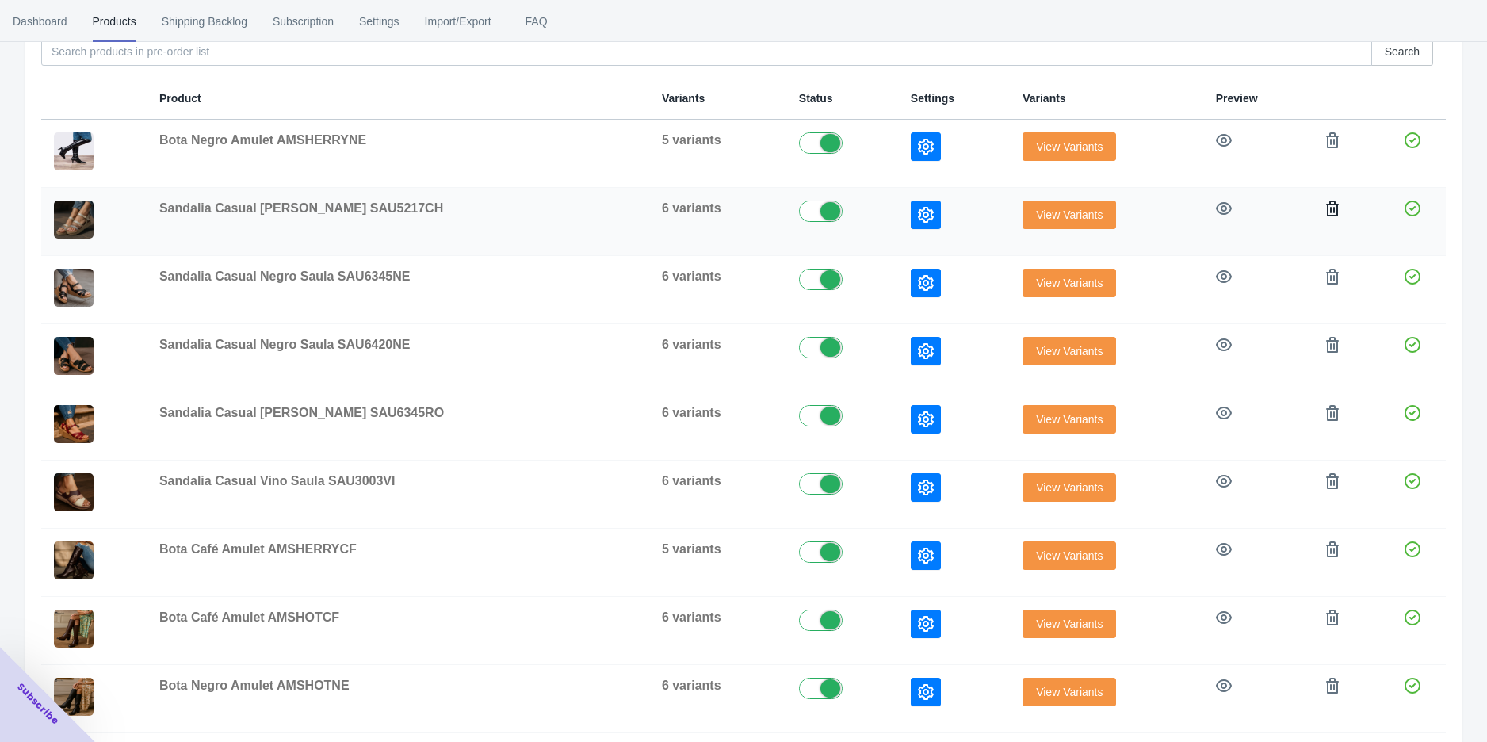
click at [1326, 209] on icon "button" at bounding box center [1333, 209] width 16 height 16
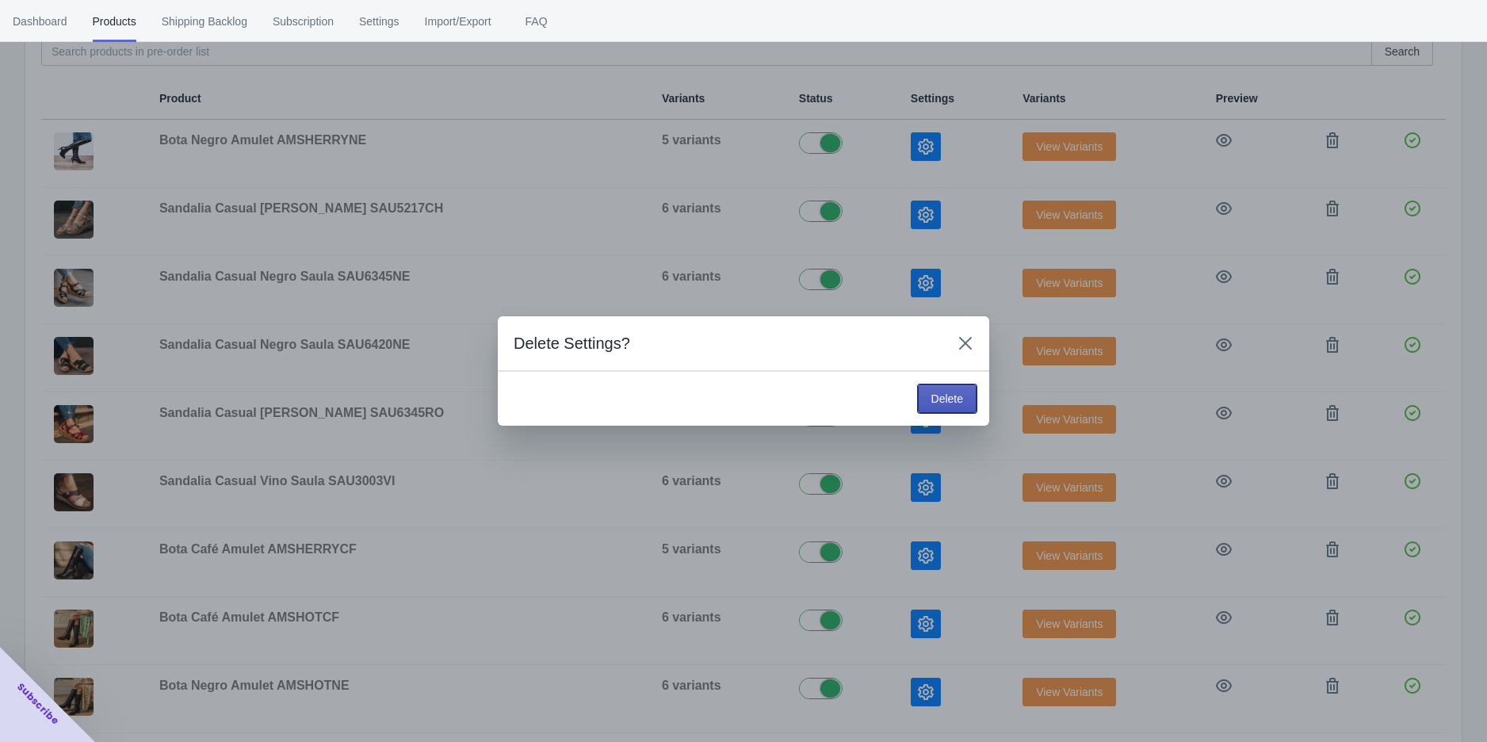
click at [925, 391] on button "Delete" at bounding box center [947, 399] width 59 height 29
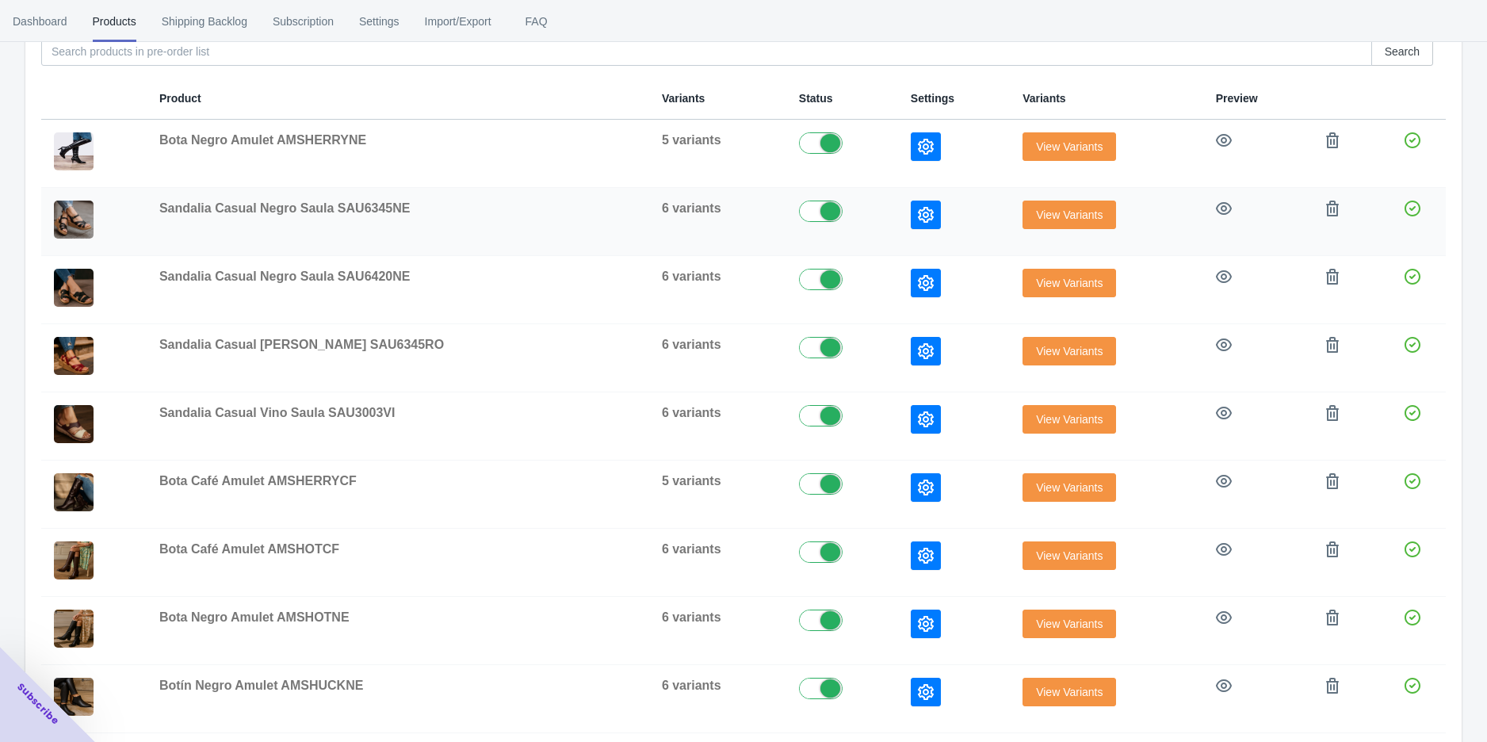
drag, startPoint x: 1337, startPoint y: 212, endPoint x: 1302, endPoint y: 214, distance: 35.7
click at [1337, 212] on td at bounding box center [1345, 222] width 67 height 68
click at [1300, 216] on td at bounding box center [1257, 222] width 109 height 68
click at [1325, 208] on icon "button" at bounding box center [1333, 209] width 16 height 16
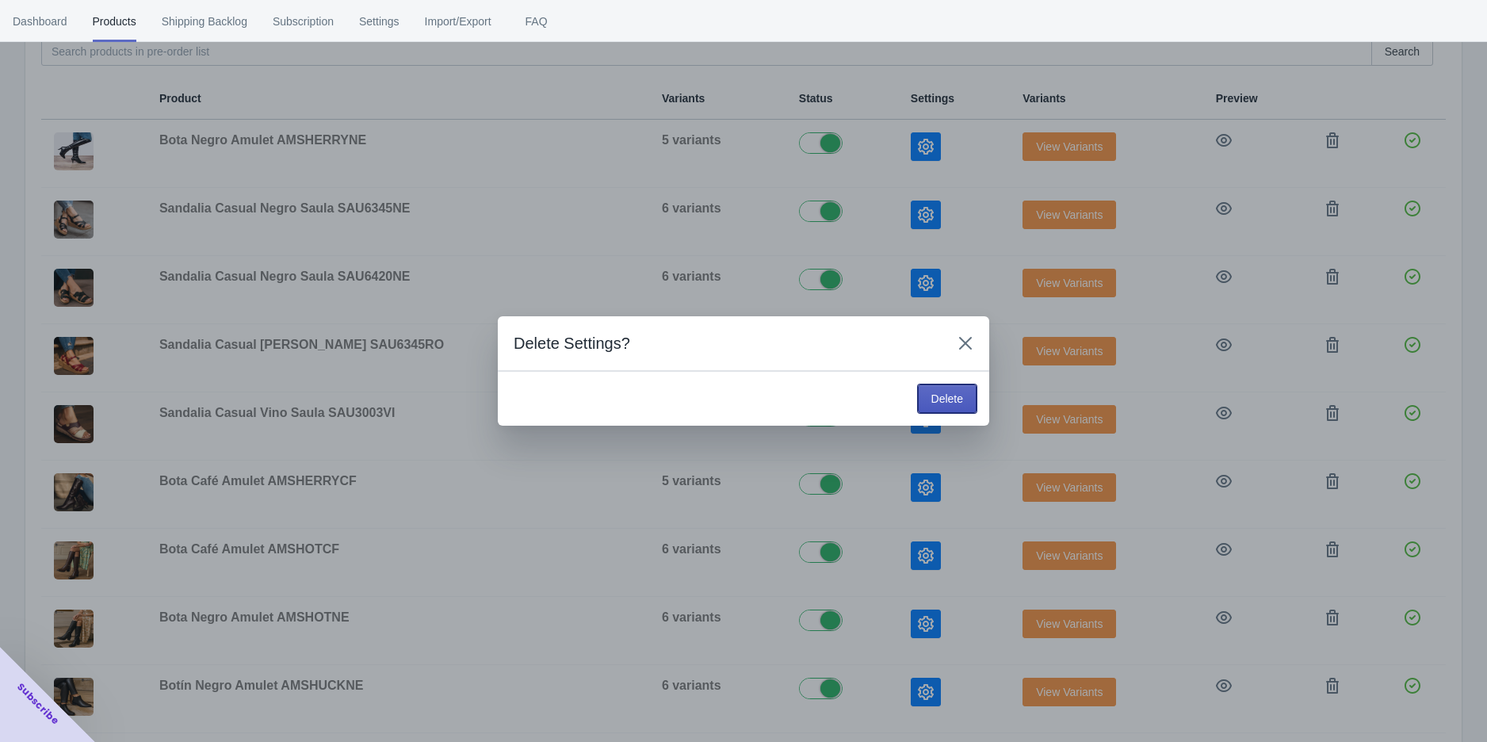
click at [943, 395] on span "Delete" at bounding box center [948, 398] width 32 height 13
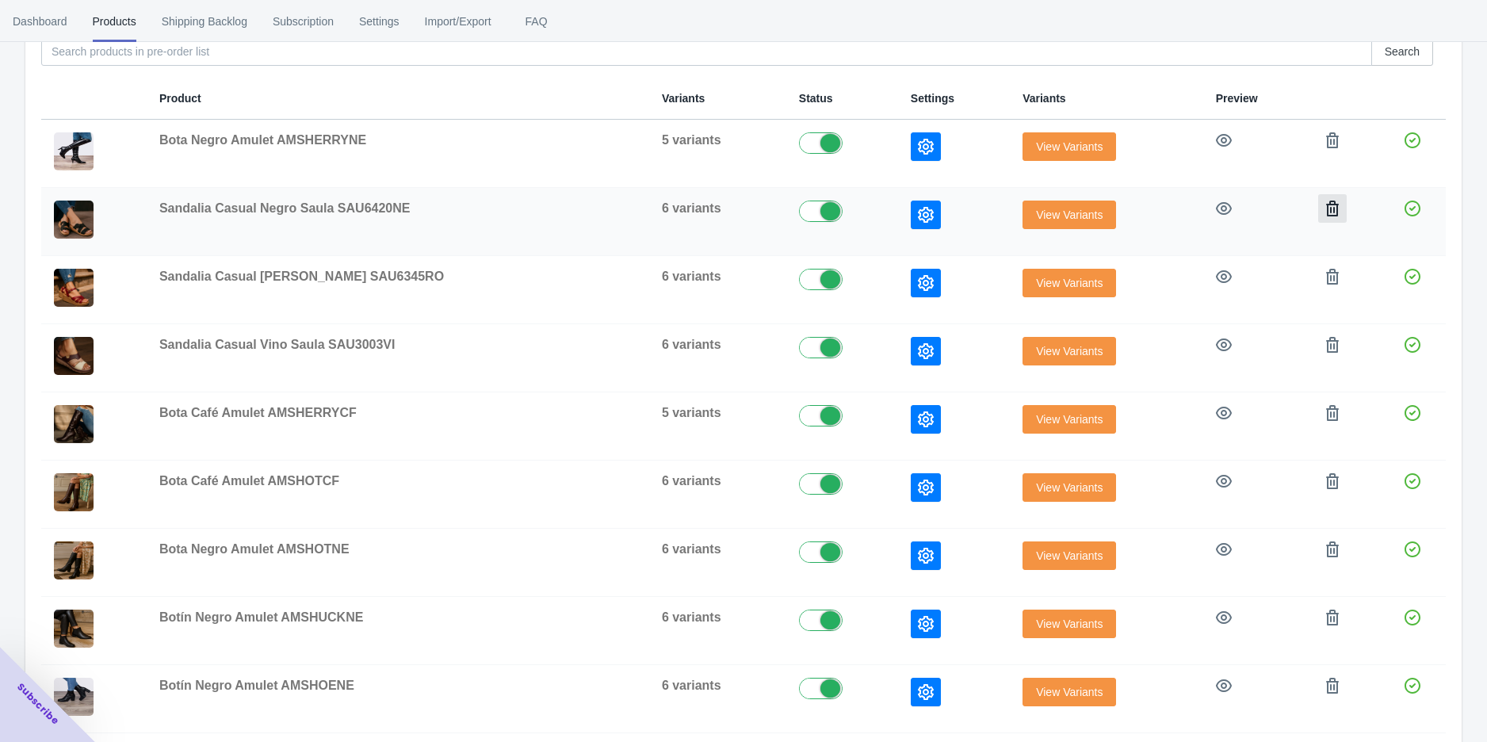
click at [1325, 205] on icon "button" at bounding box center [1333, 209] width 16 height 16
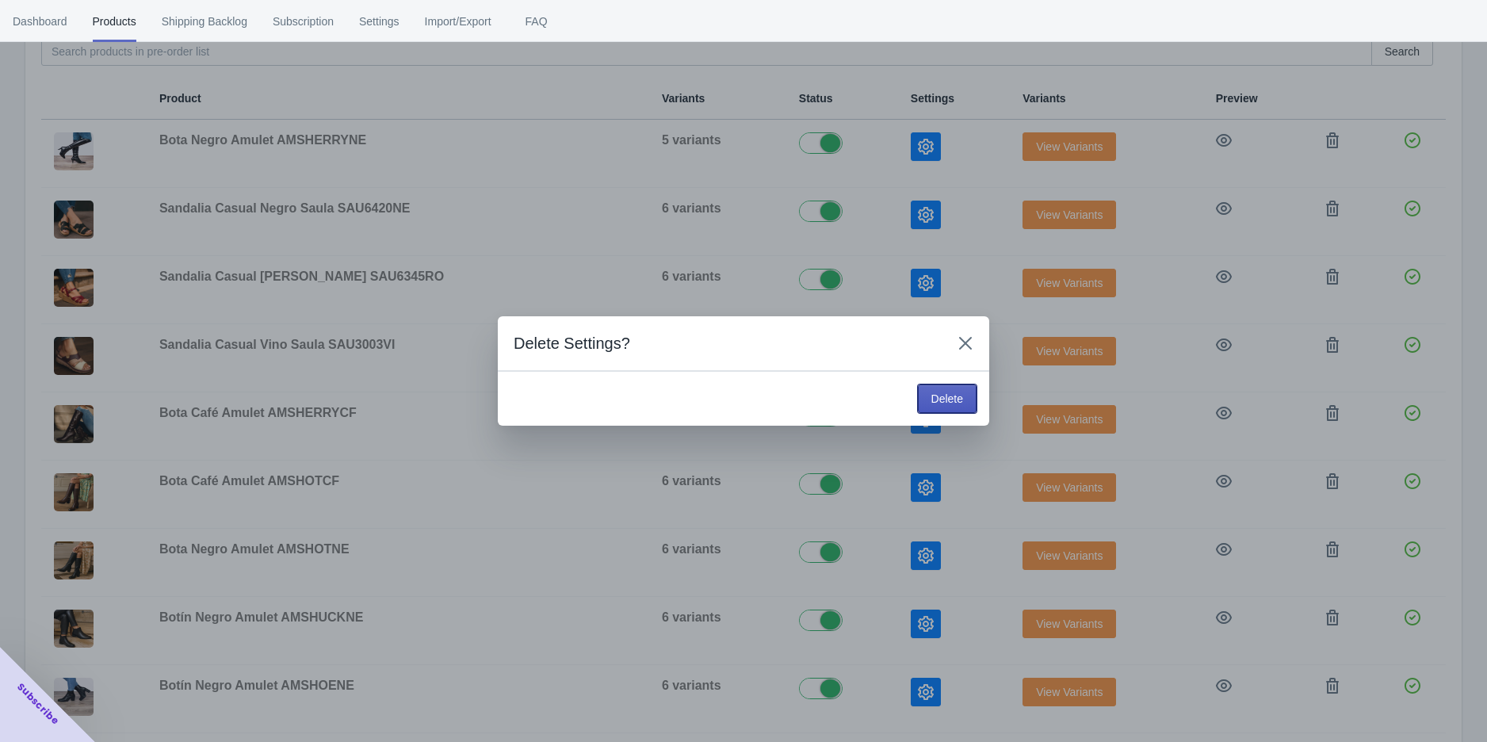
click at [948, 389] on button "Delete" at bounding box center [947, 399] width 59 height 29
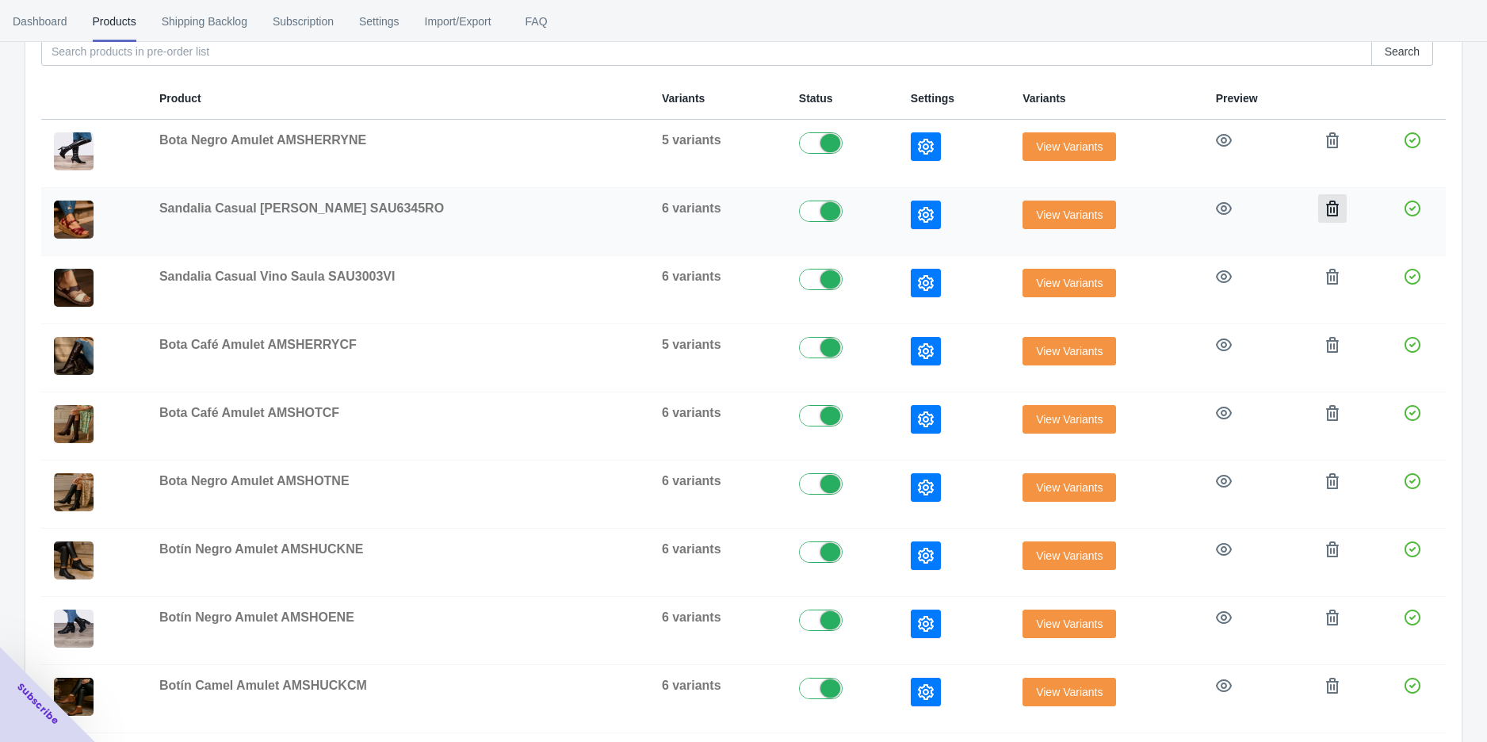
click at [1326, 206] on icon "button" at bounding box center [1332, 209] width 13 height 16
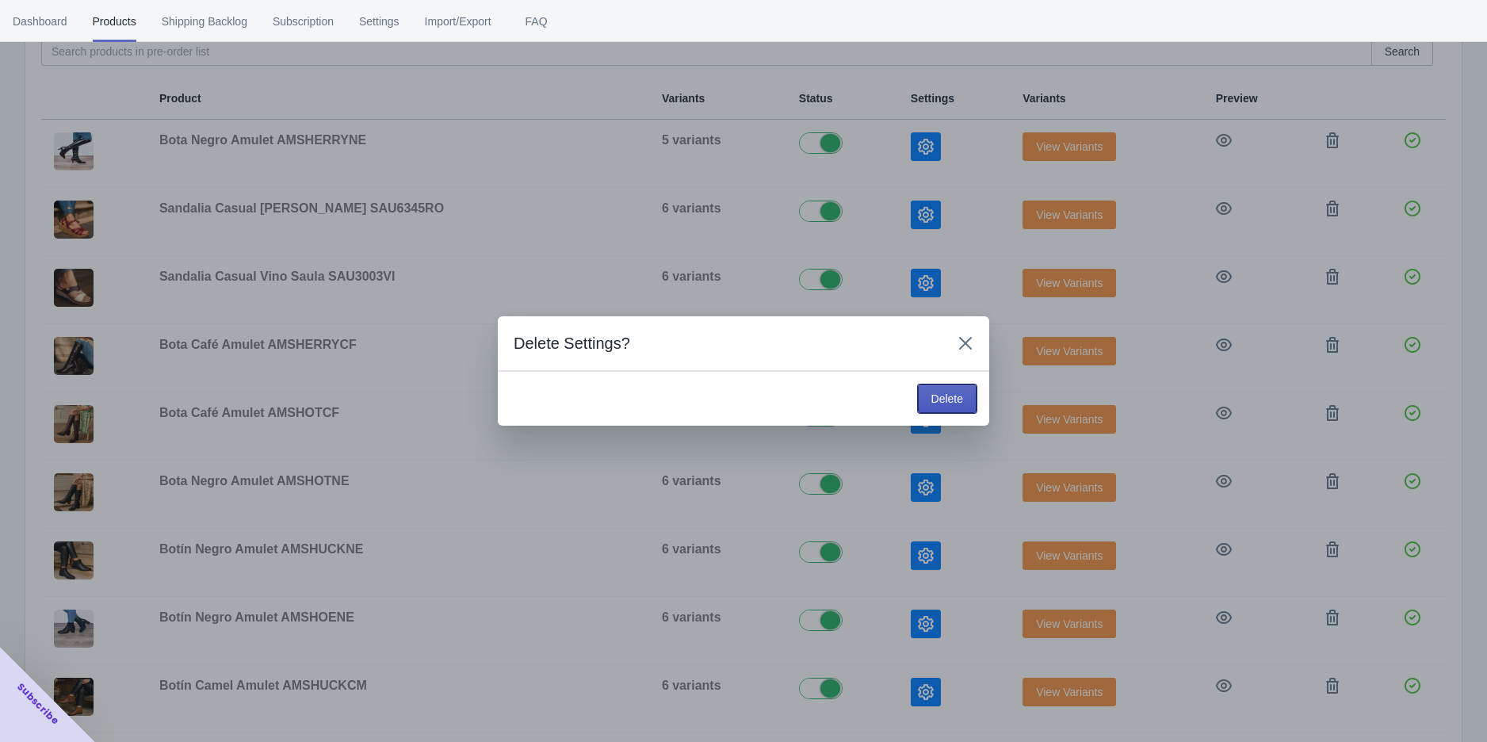
click at [947, 392] on span "Delete" at bounding box center [948, 398] width 32 height 13
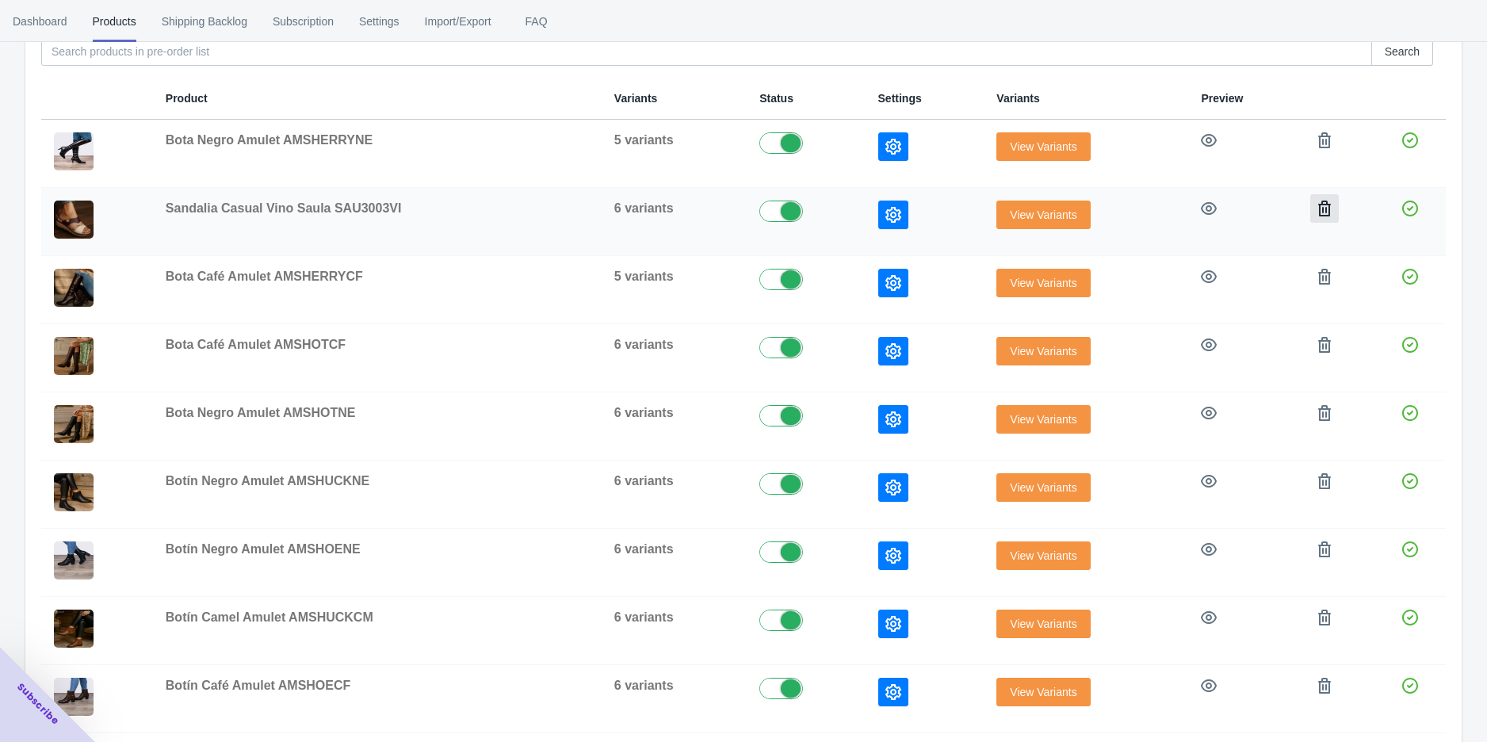
click at [1311, 205] on button "button" at bounding box center [1324, 208] width 29 height 29
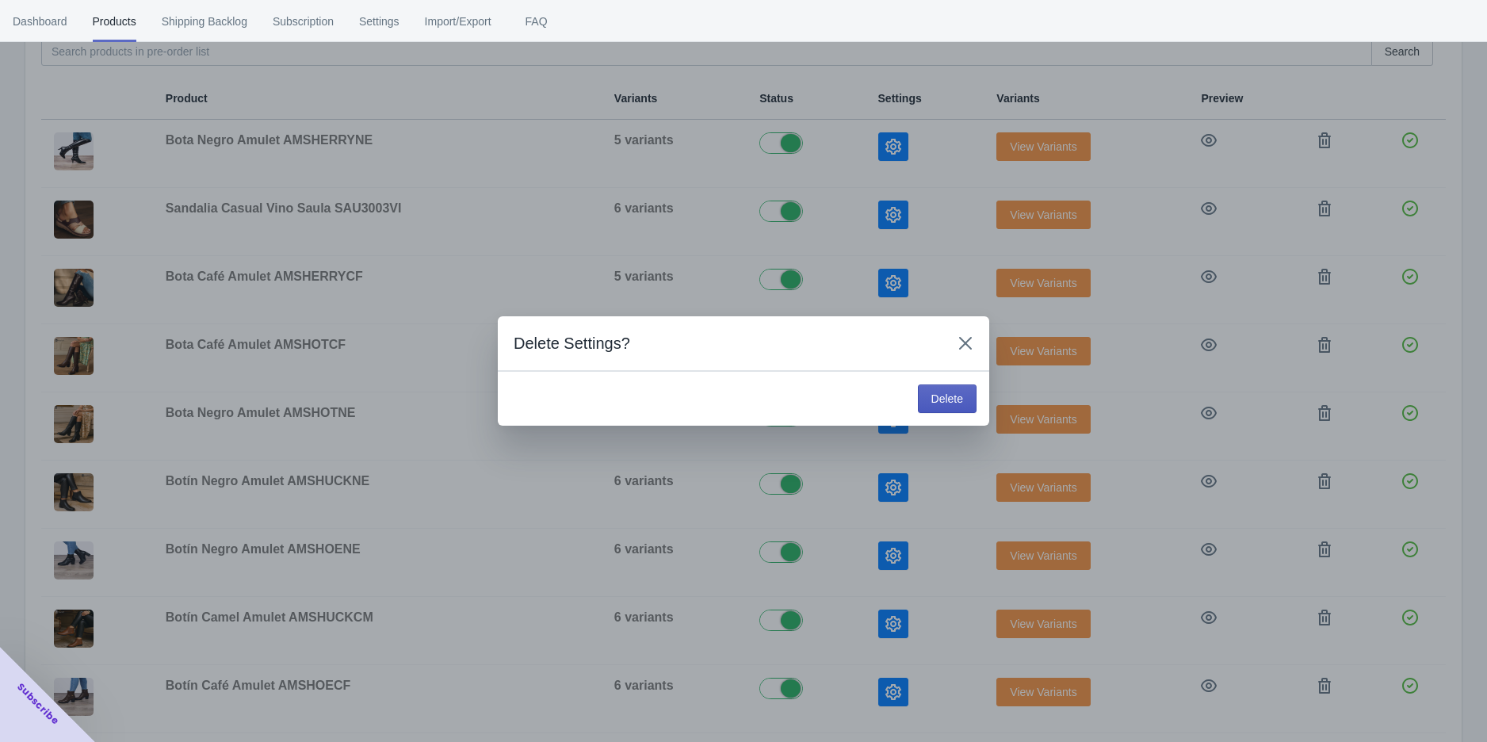
click at [934, 404] on span "Delete" at bounding box center [948, 398] width 32 height 13
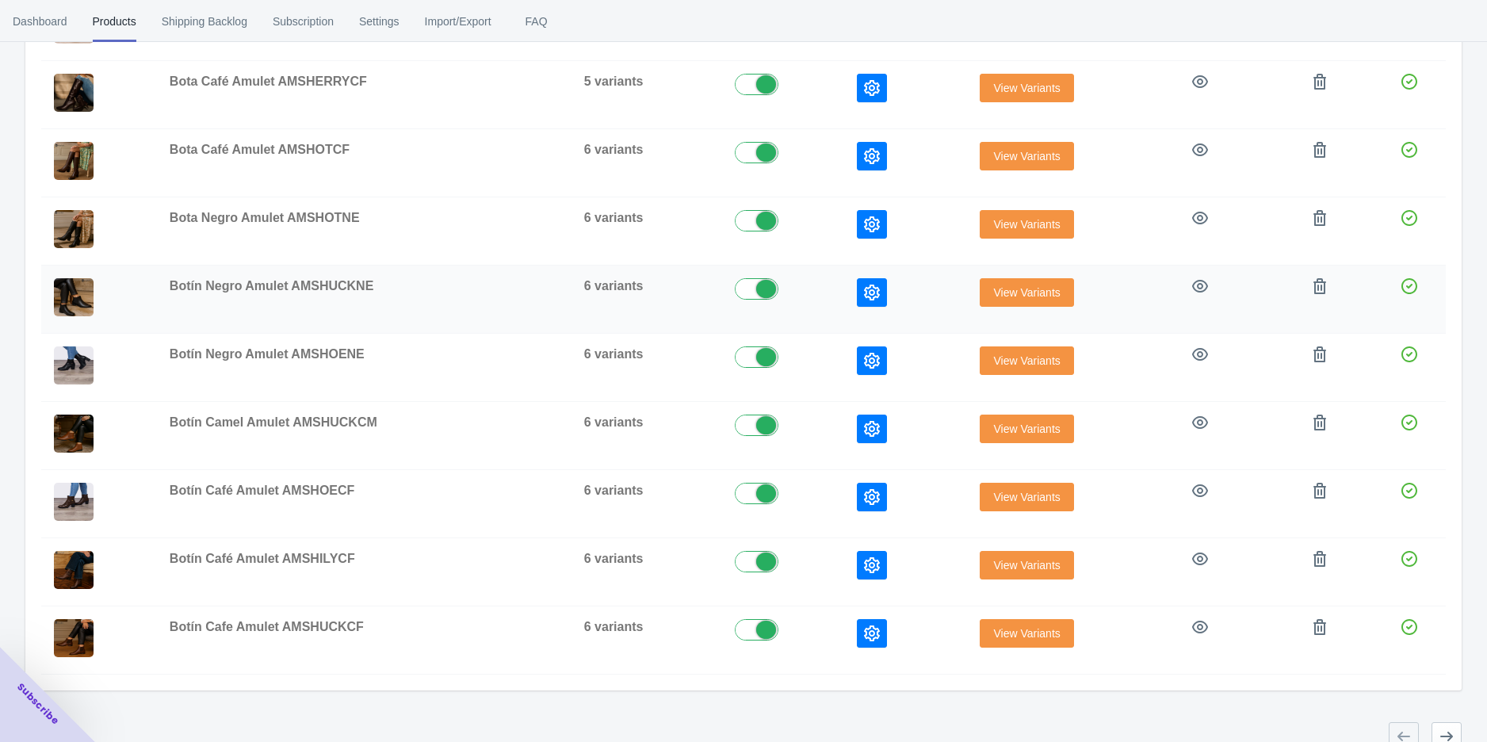
scroll to position [335, 0]
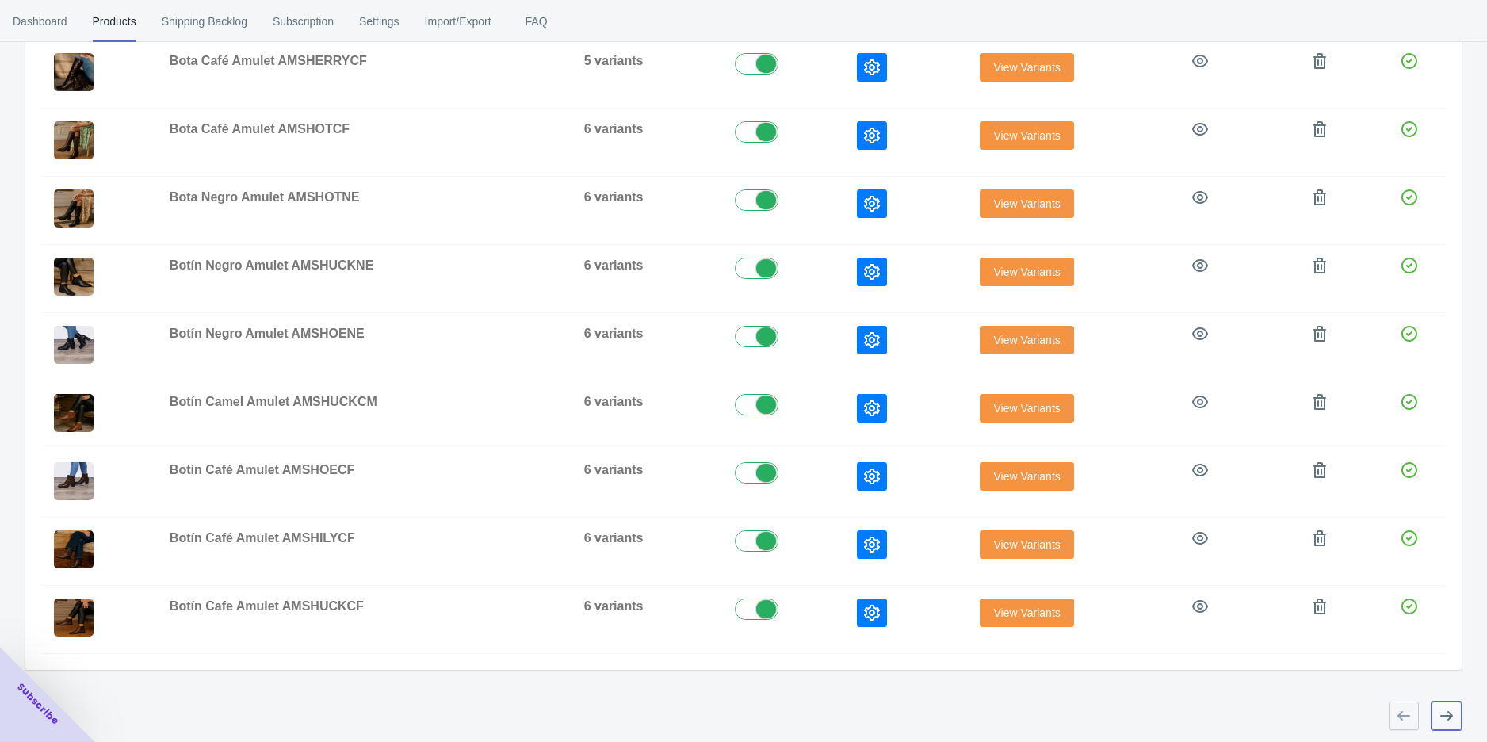
click at [1446, 708] on icon "button" at bounding box center [1447, 716] width 16 height 16
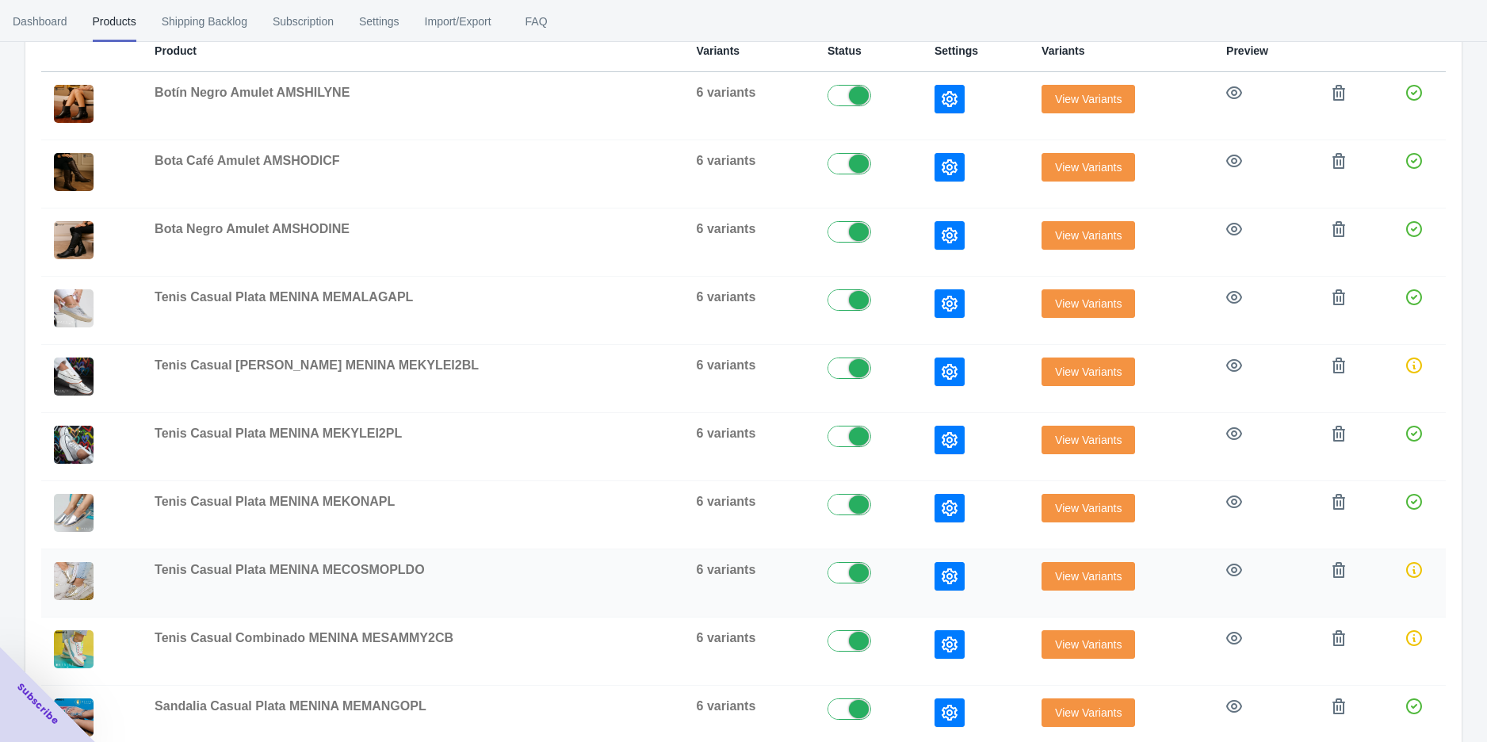
scroll to position [434, 0]
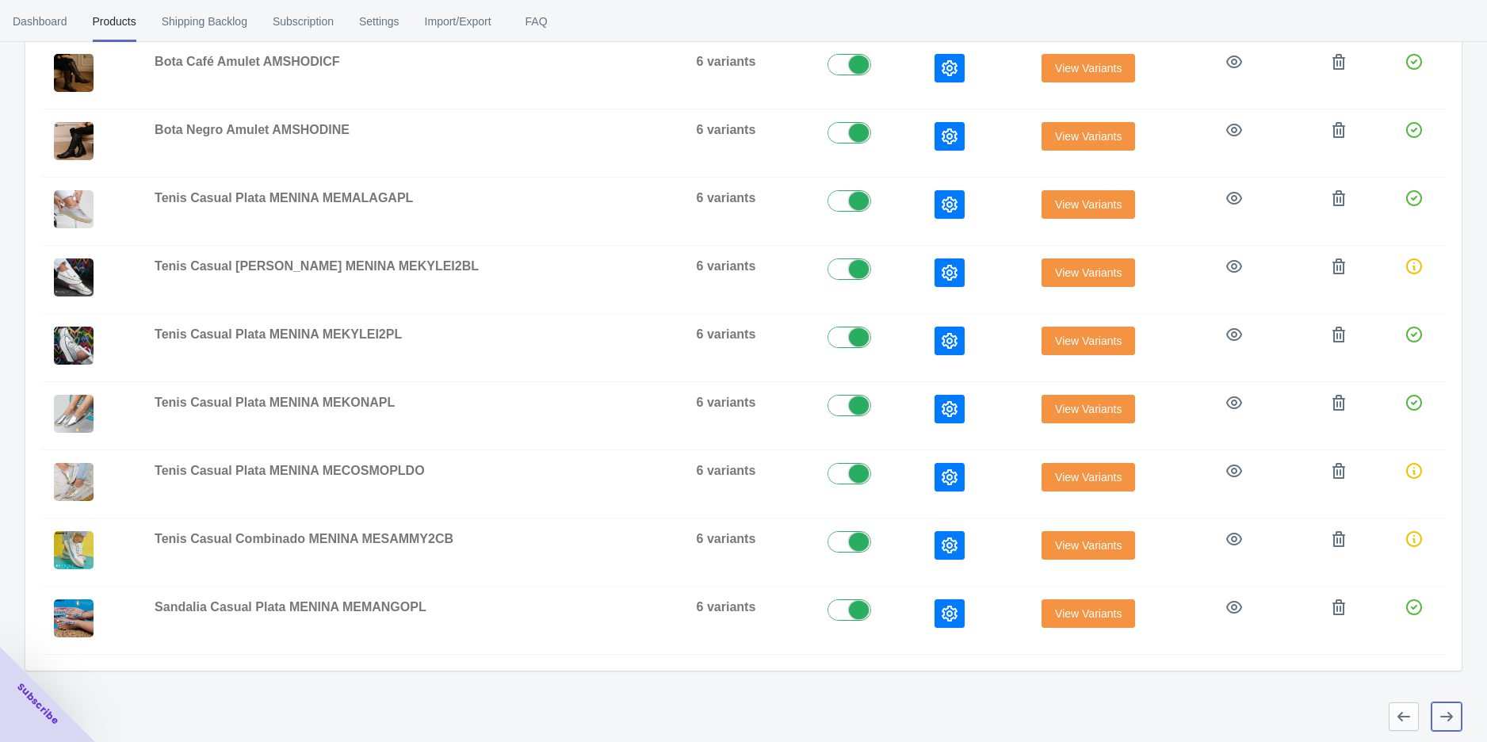
click at [1439, 710] on icon "button" at bounding box center [1447, 717] width 16 height 16
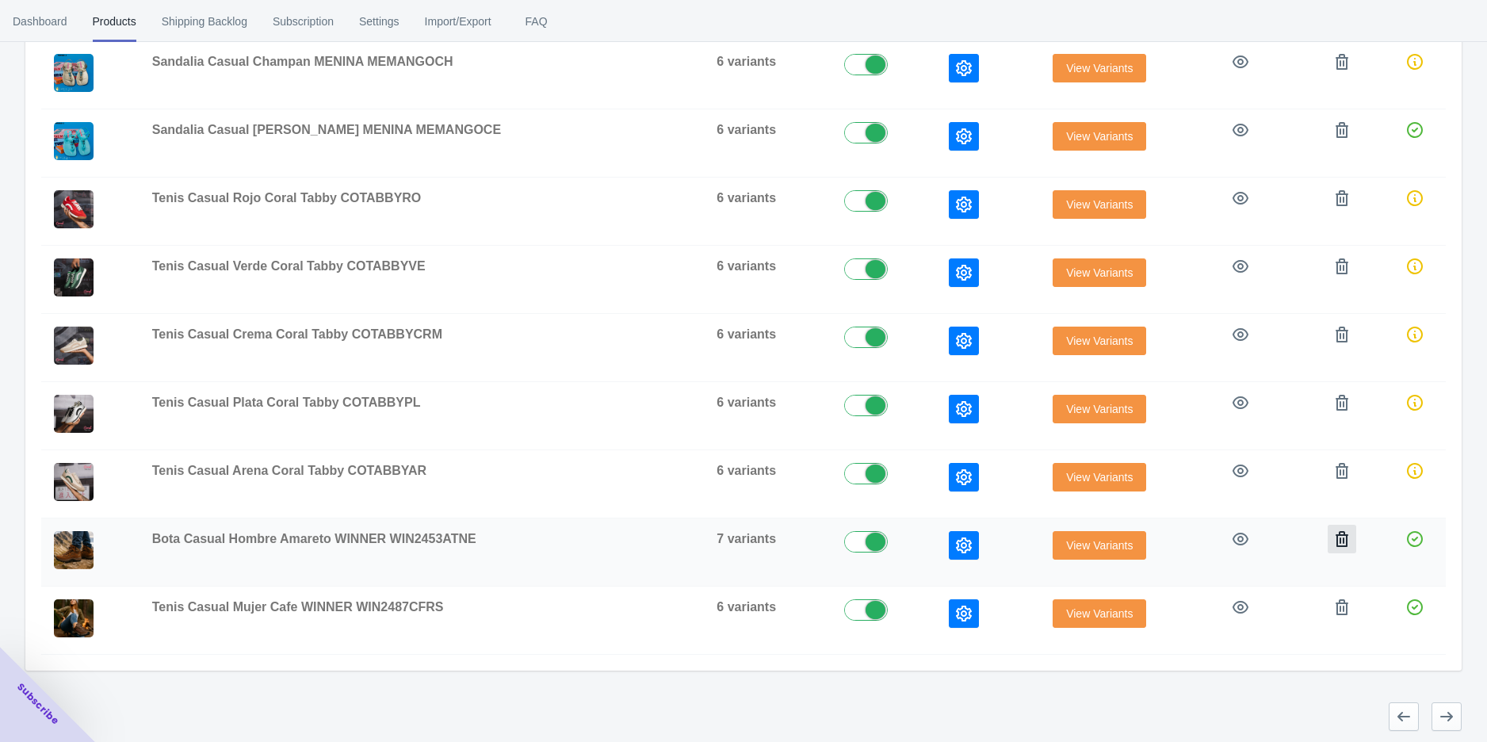
click at [1336, 541] on icon "button" at bounding box center [1342, 539] width 13 height 16
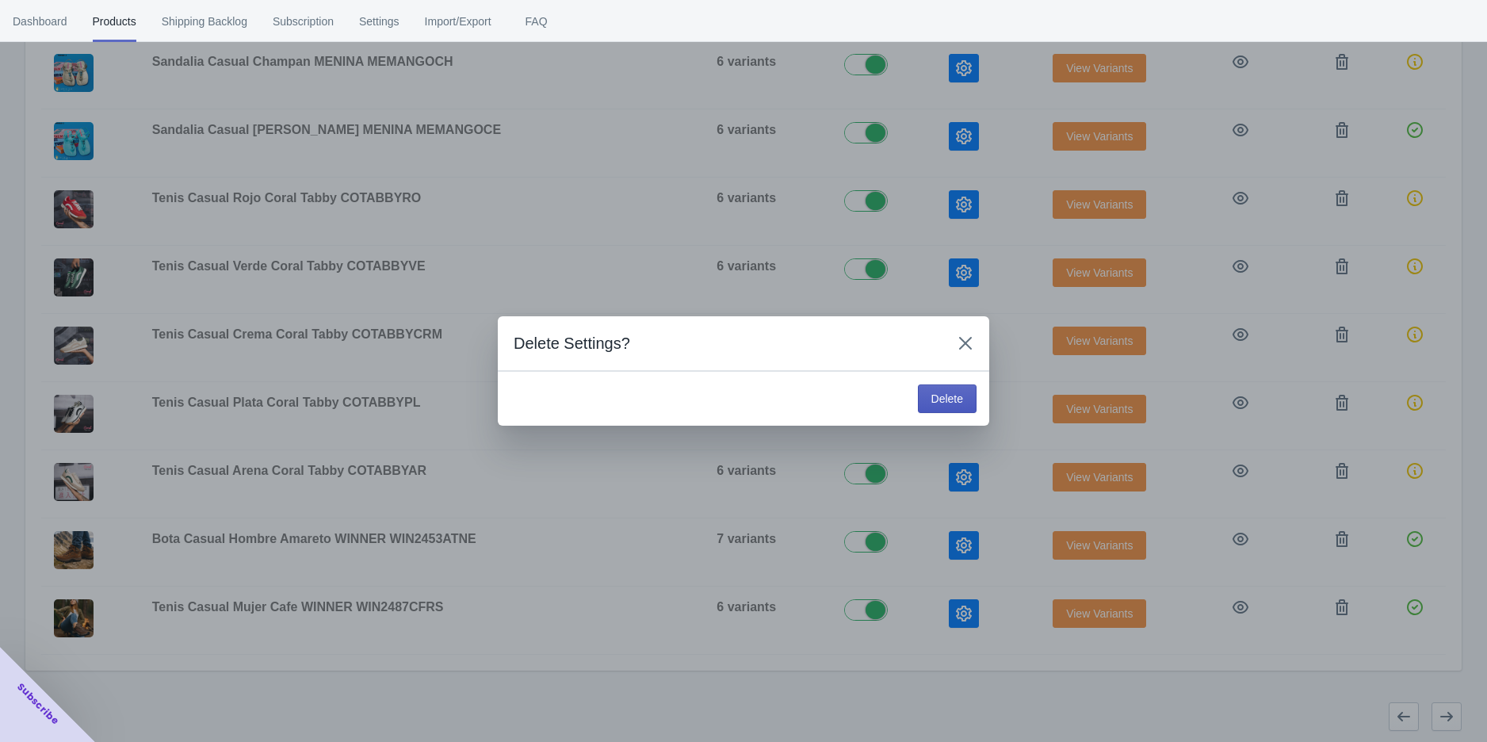
click at [955, 400] on span "Delete" at bounding box center [948, 398] width 32 height 13
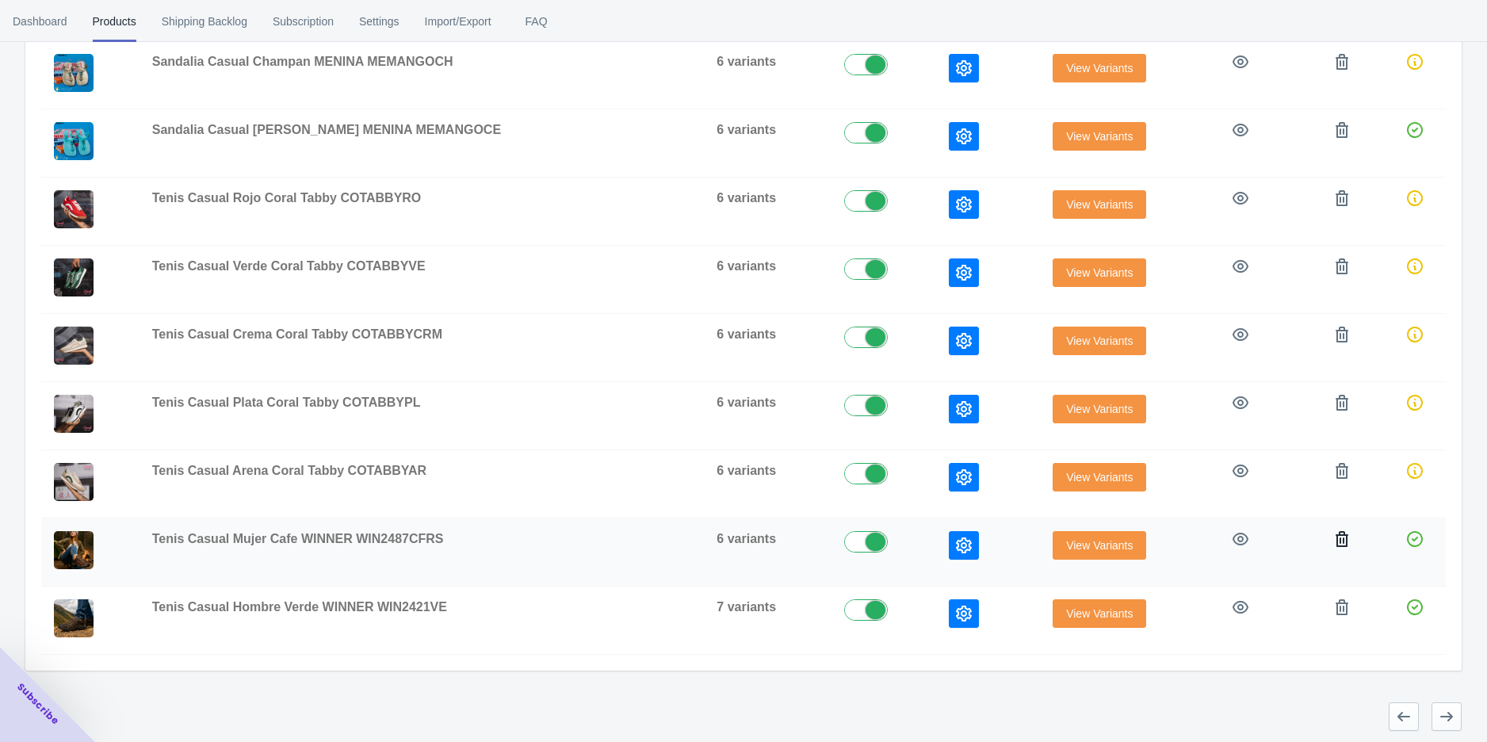
click at [1334, 534] on icon "button" at bounding box center [1342, 539] width 16 height 16
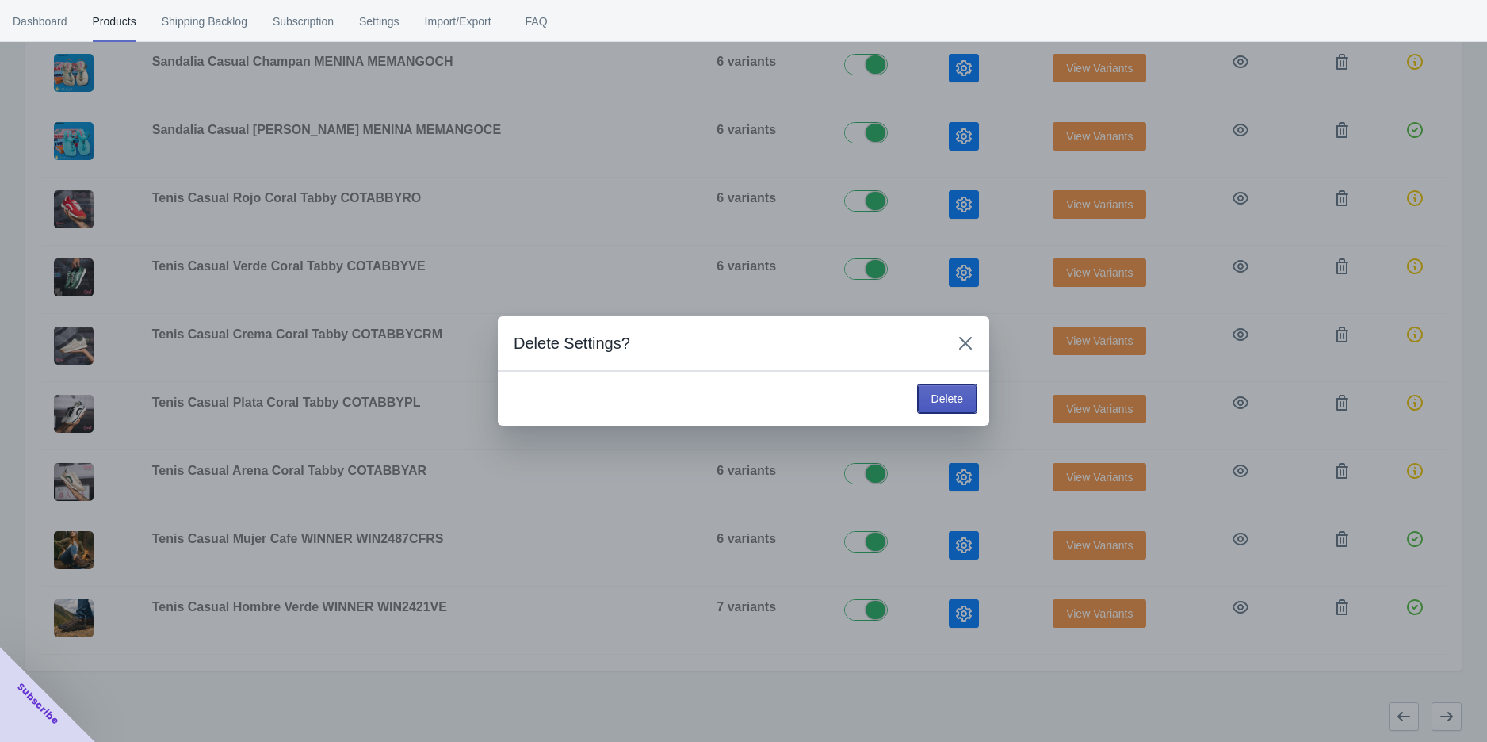
click at [939, 401] on span "Delete" at bounding box center [948, 398] width 32 height 13
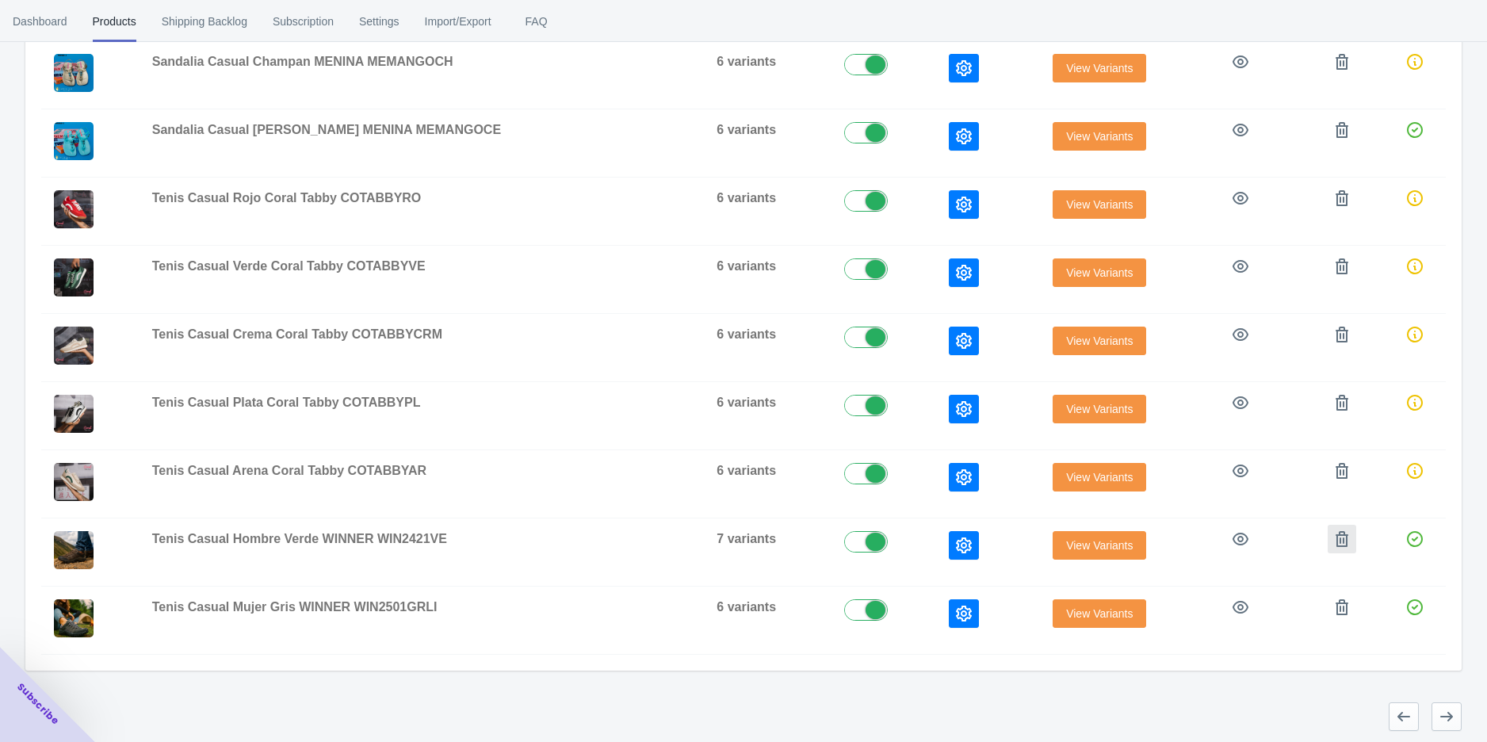
click at [1334, 534] on icon "button" at bounding box center [1342, 539] width 16 height 16
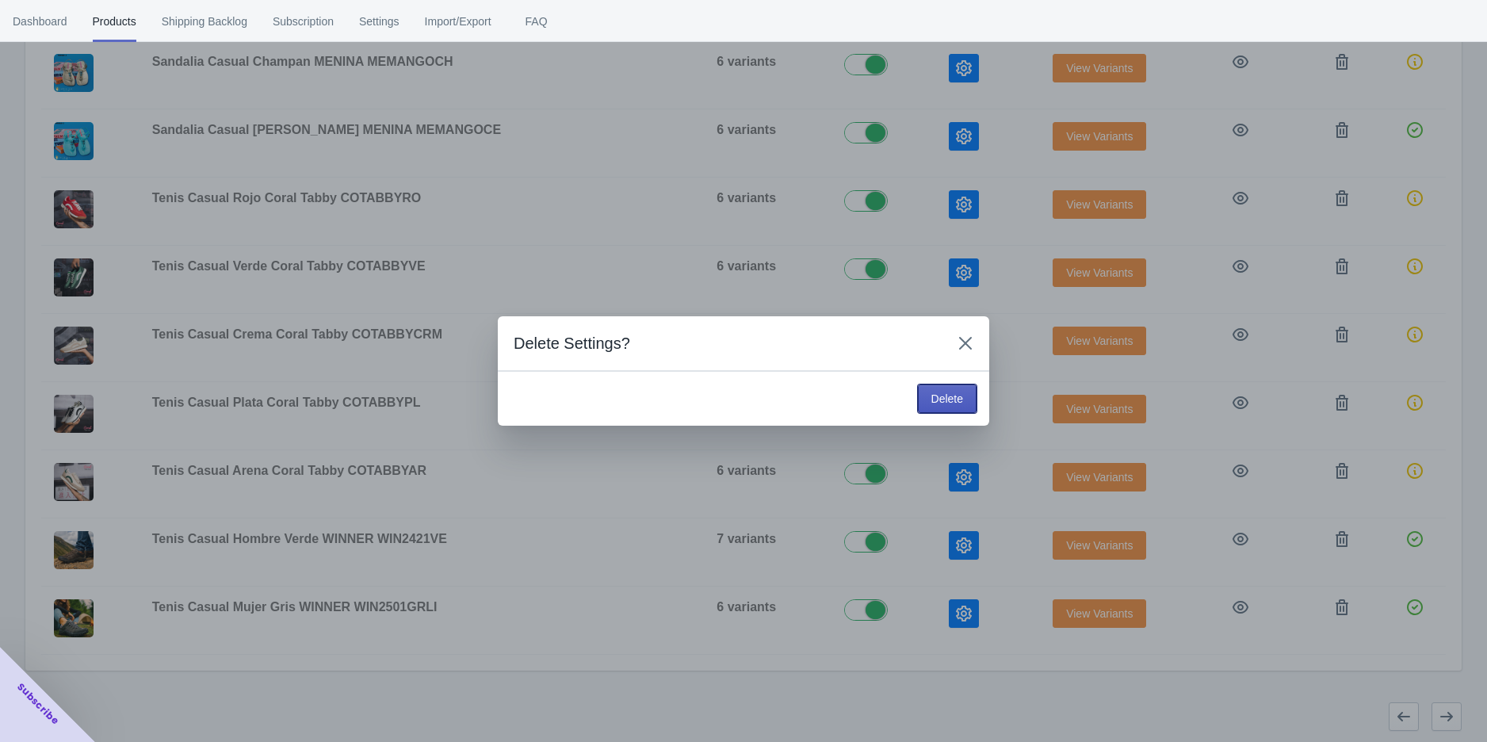
click at [932, 399] on span "Delete" at bounding box center [948, 398] width 32 height 13
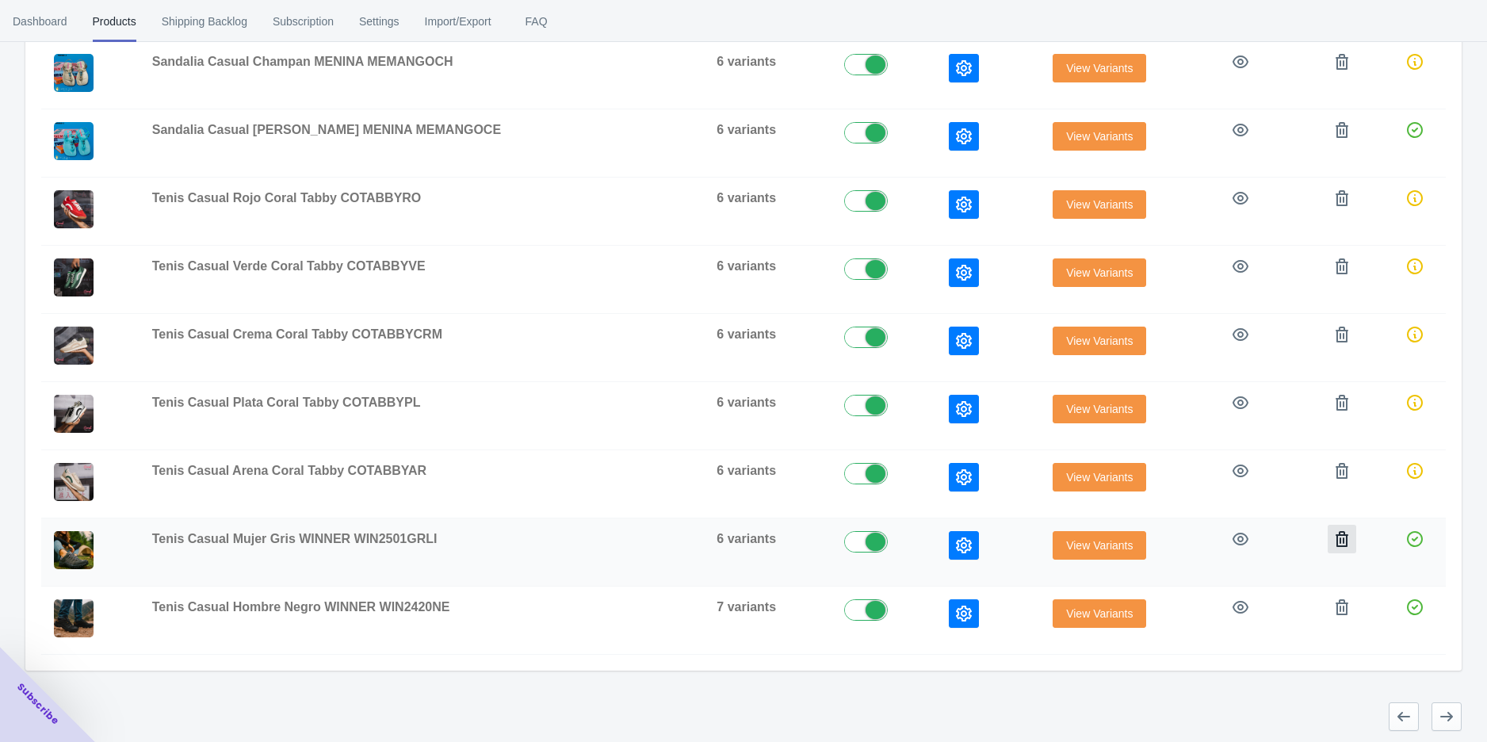
click at [1335, 534] on icon "button" at bounding box center [1342, 539] width 16 height 16
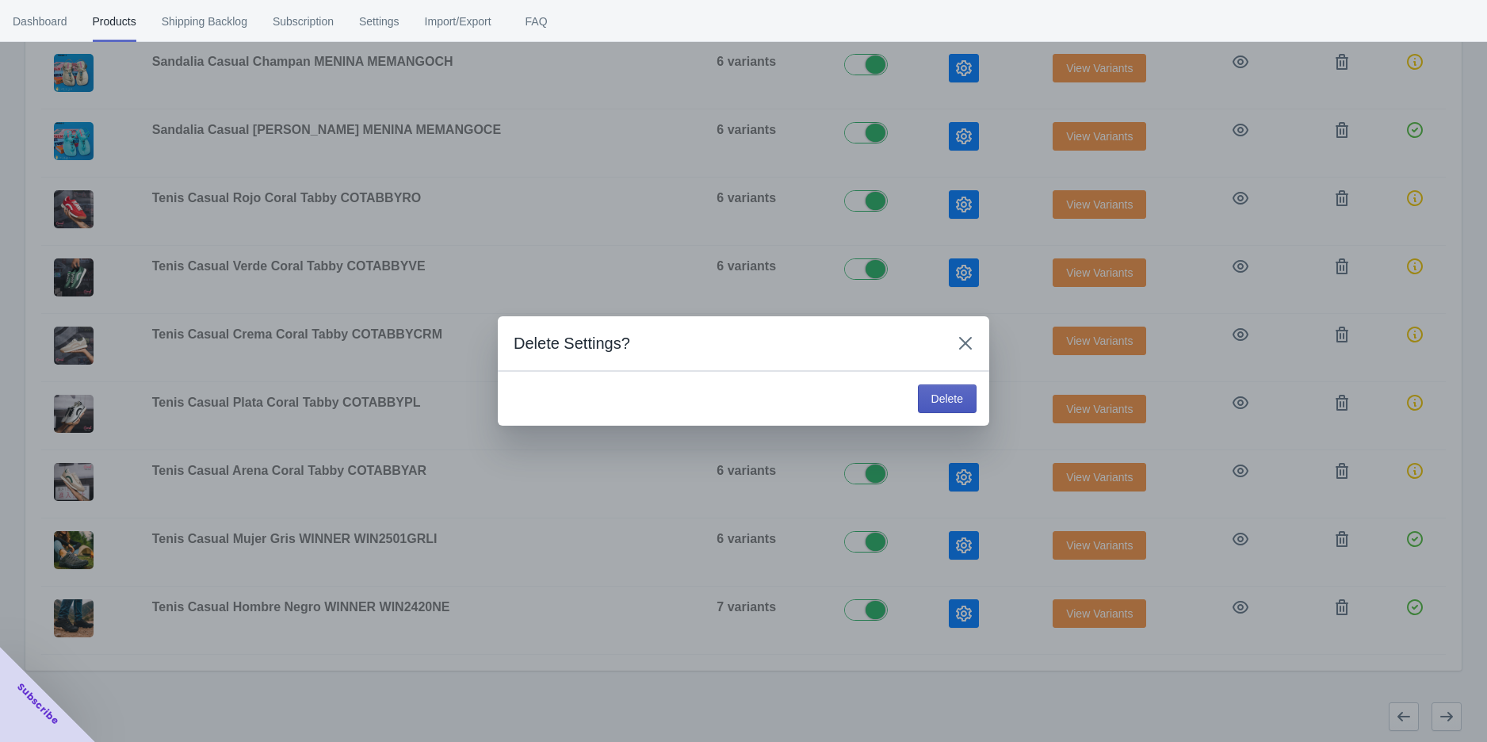
click at [962, 398] on span "Delete" at bounding box center [948, 398] width 32 height 13
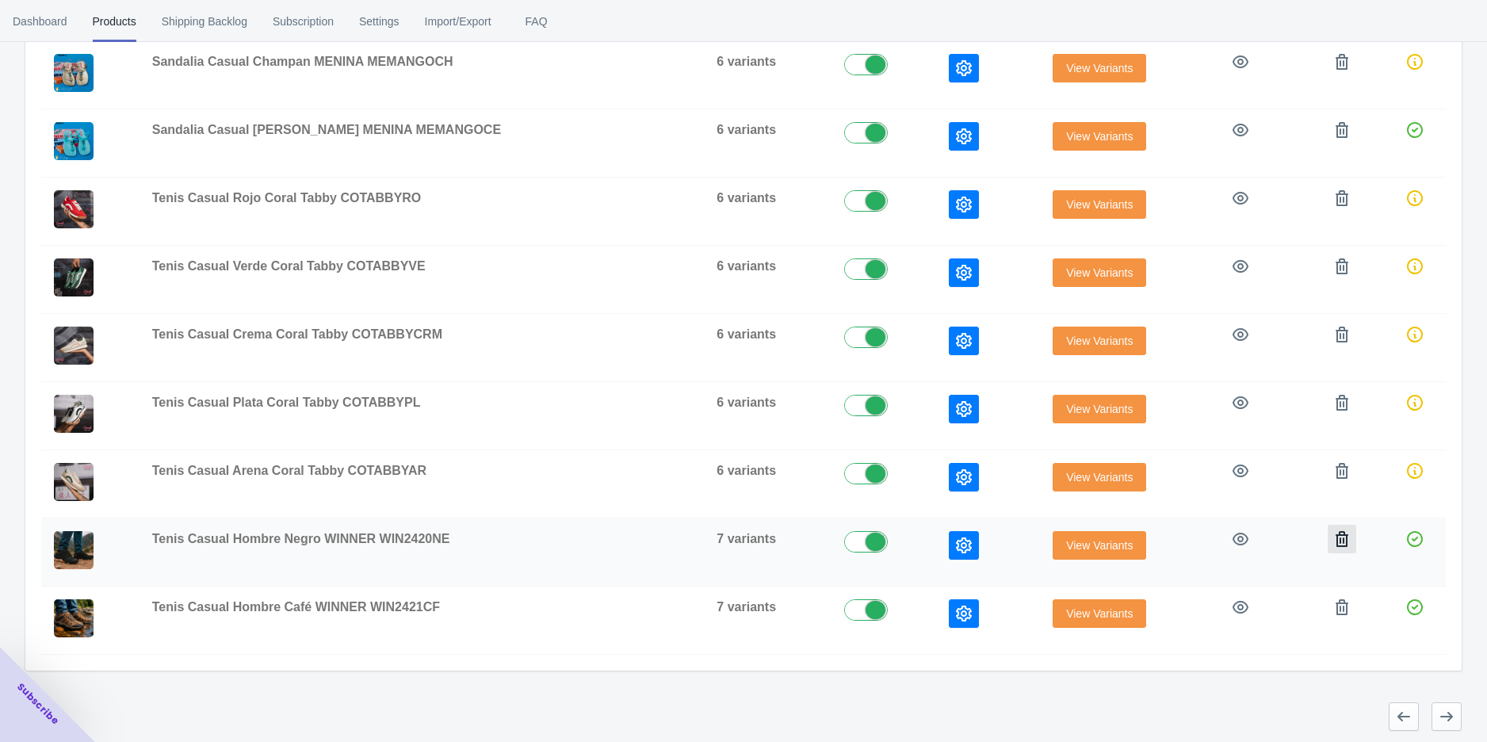
click at [1334, 535] on icon "button" at bounding box center [1342, 539] width 16 height 16
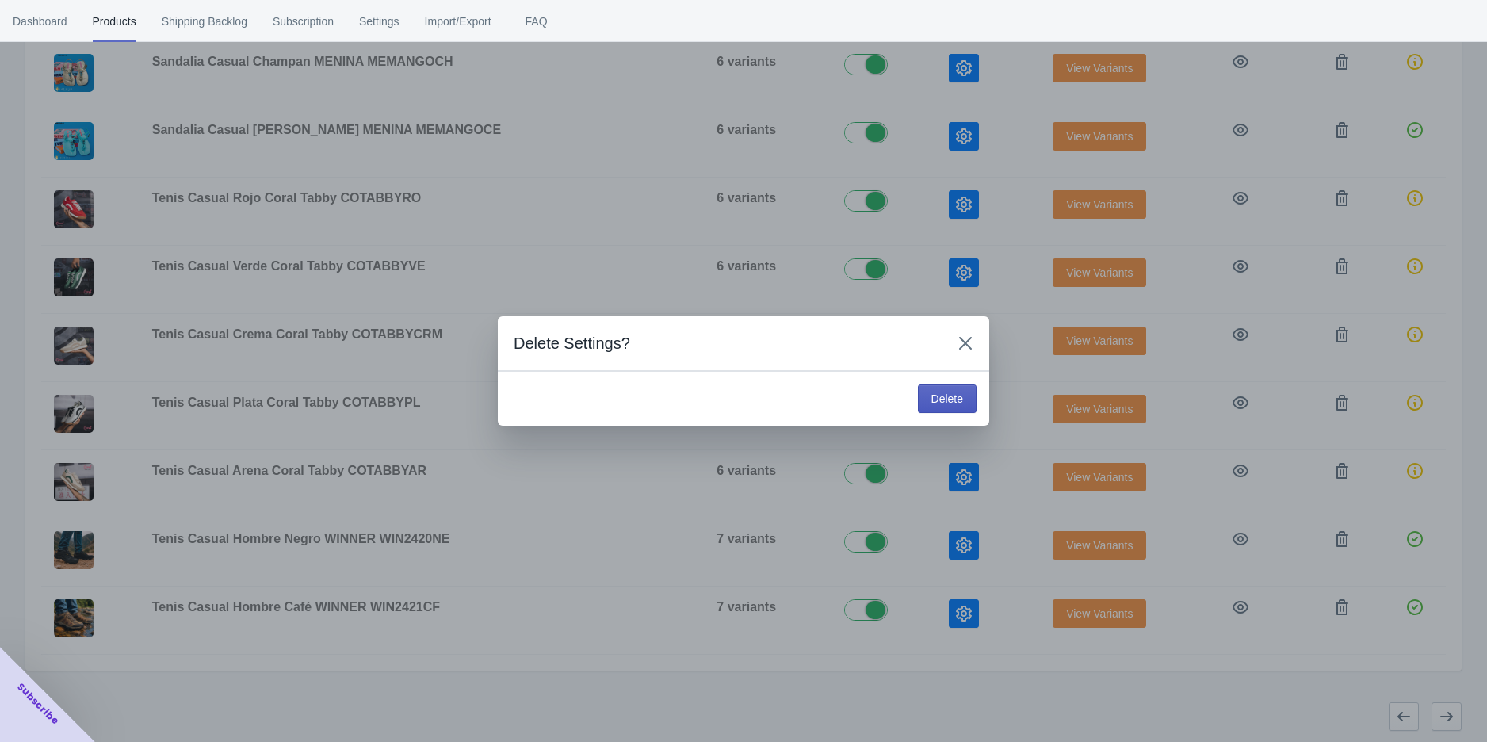
click at [945, 393] on span "Delete" at bounding box center [948, 398] width 32 height 13
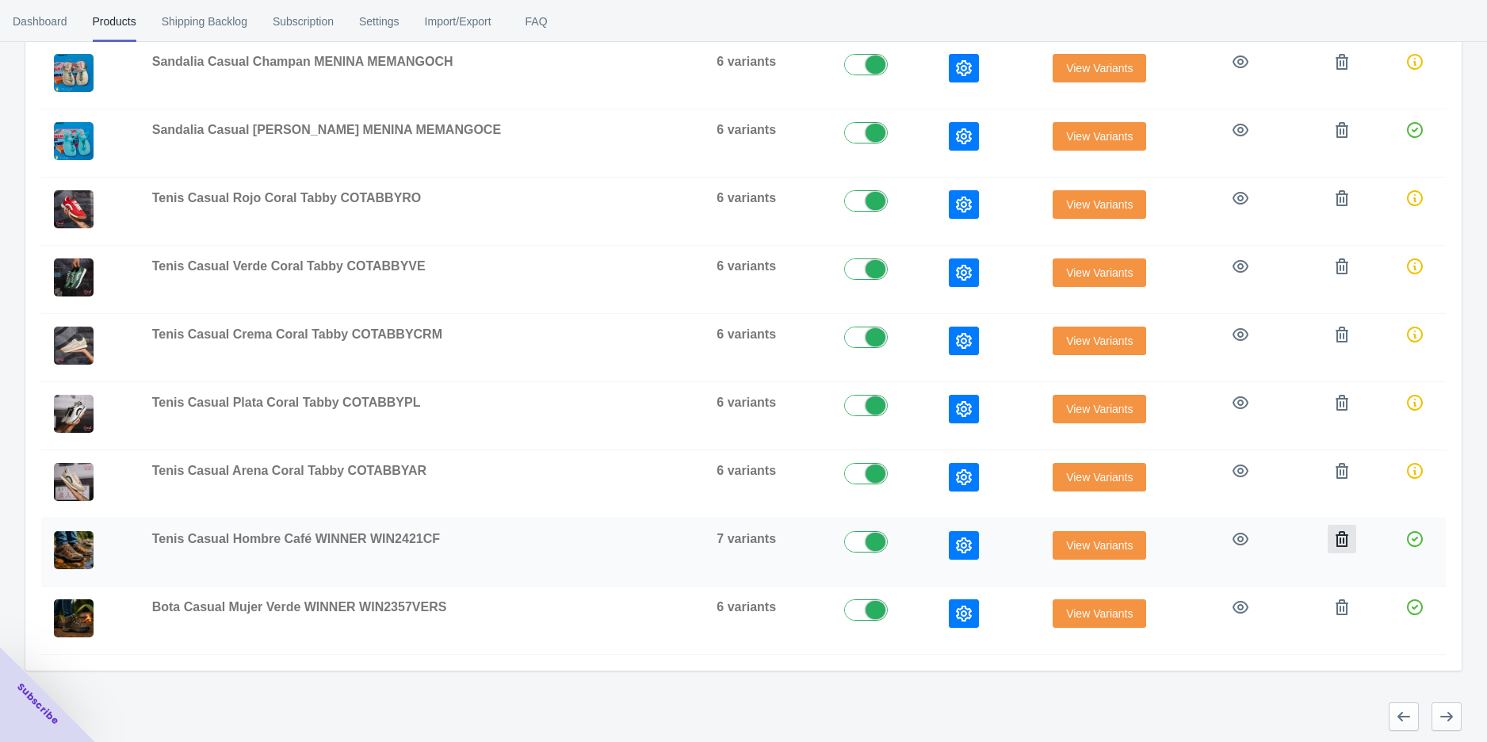
click at [1336, 538] on icon "button" at bounding box center [1342, 539] width 13 height 16
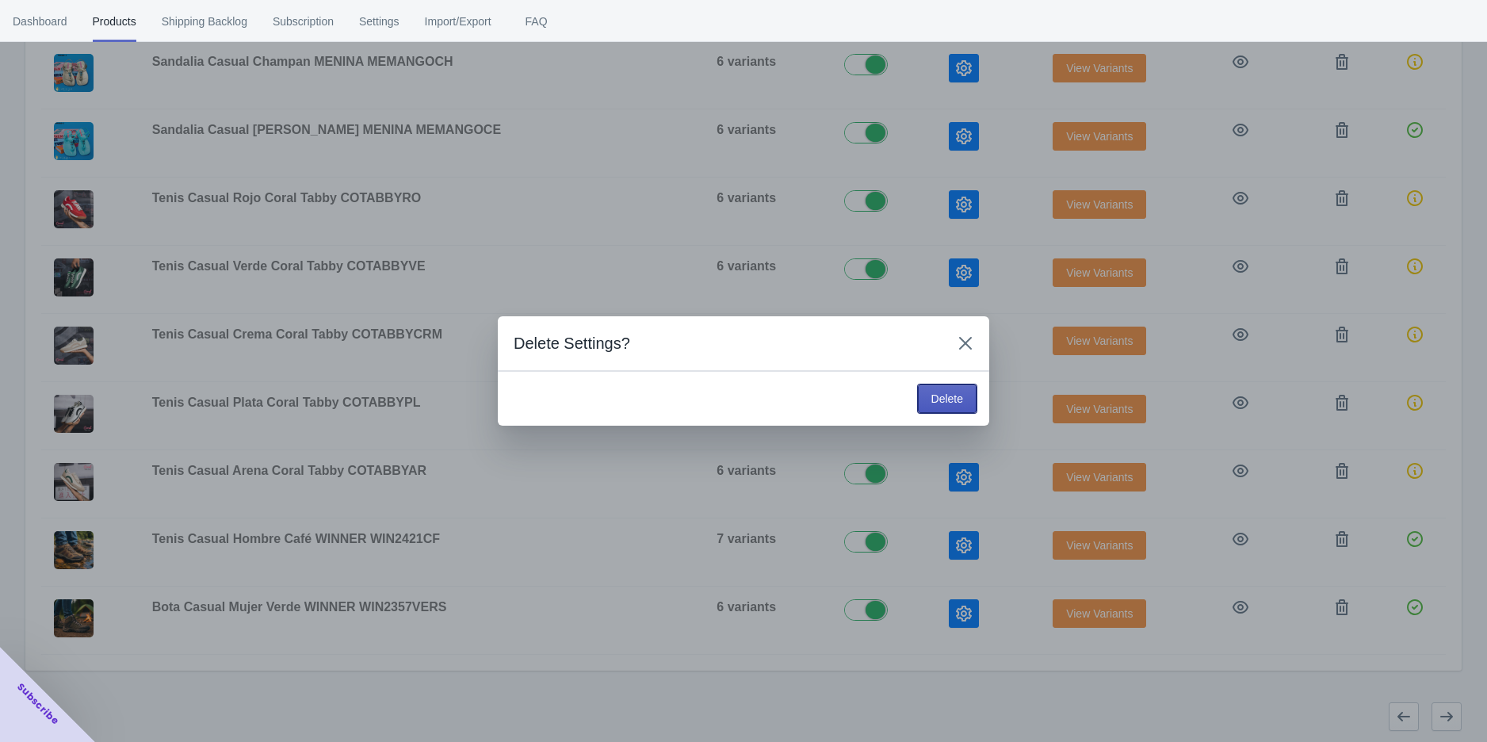
click at [928, 400] on button "Delete" at bounding box center [947, 399] width 59 height 29
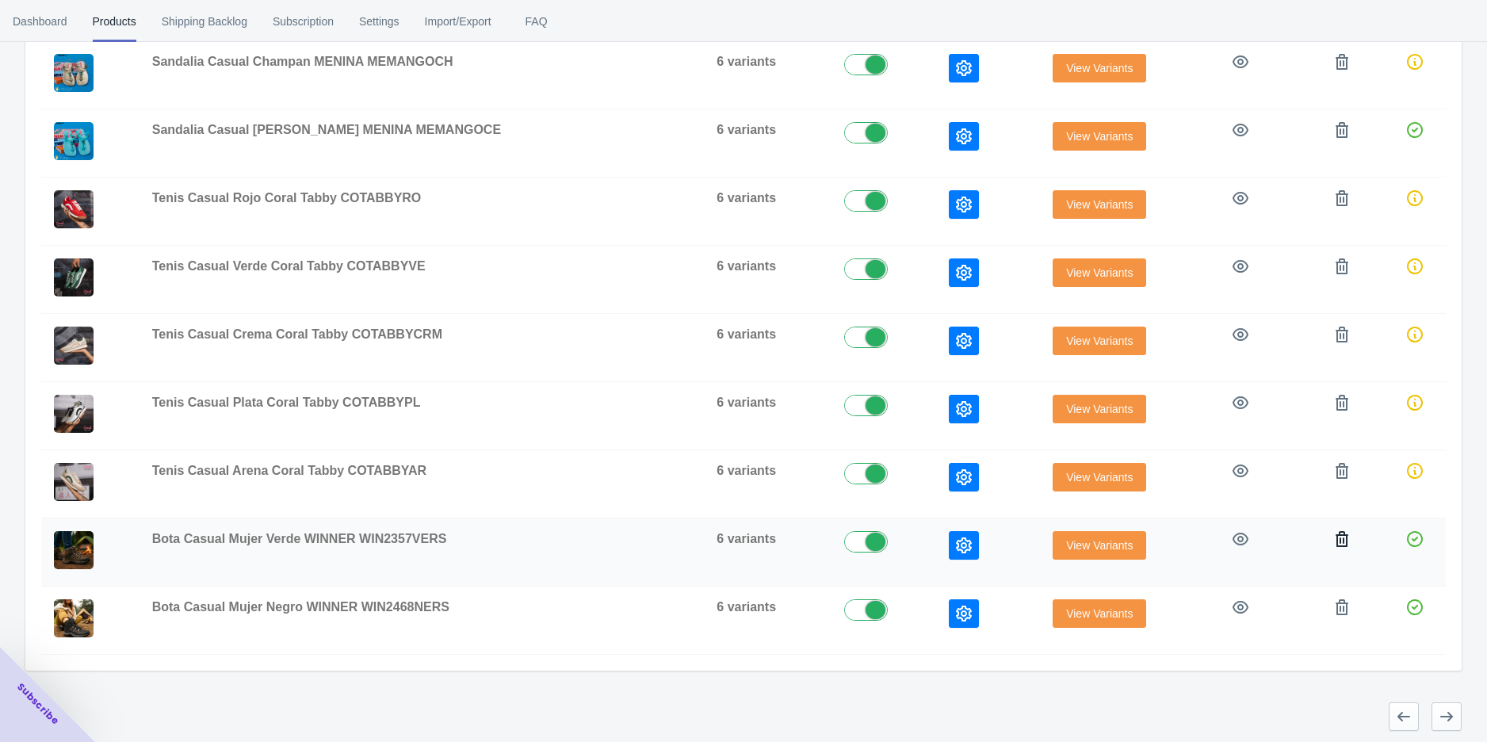
click at [1328, 536] on button "button" at bounding box center [1342, 539] width 29 height 29
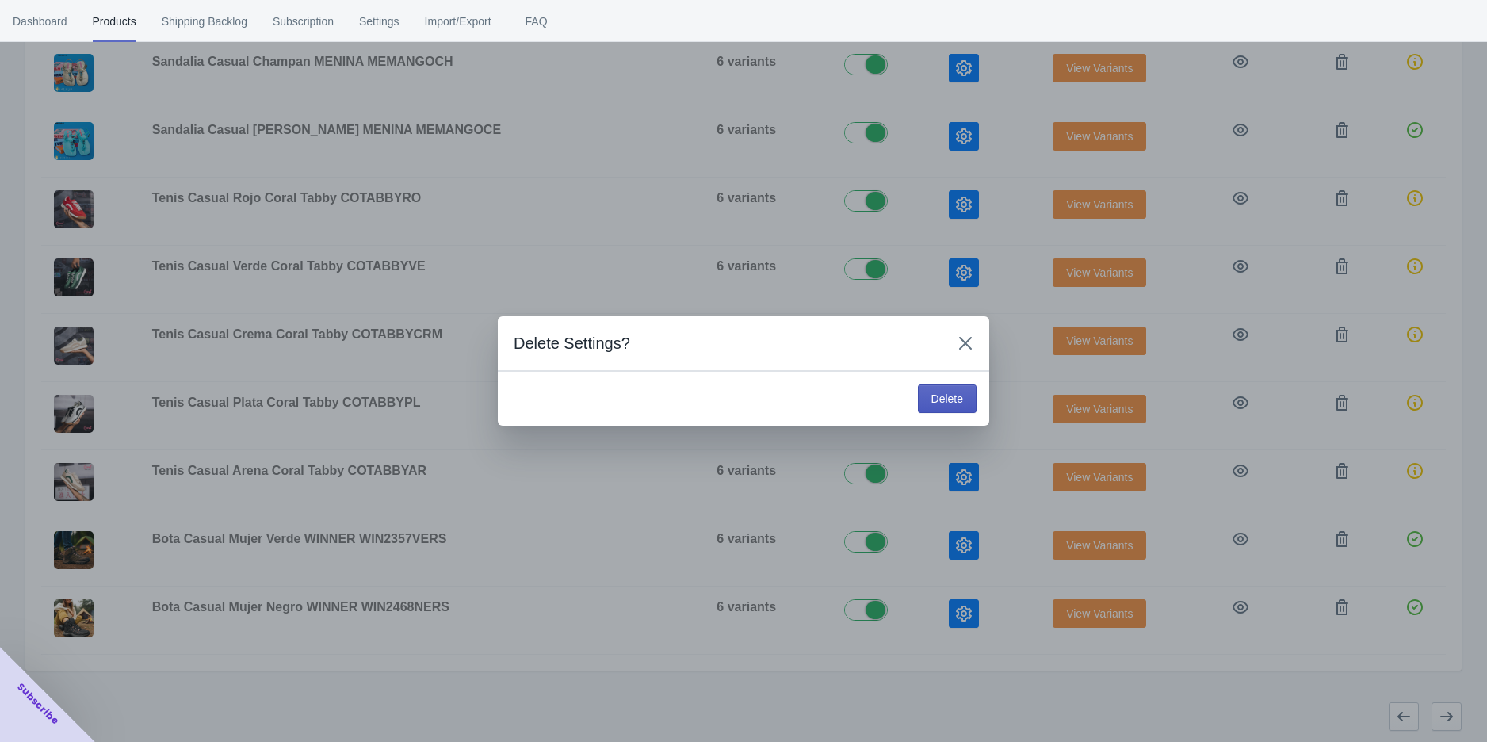
click at [954, 403] on span "Delete" at bounding box center [948, 398] width 32 height 13
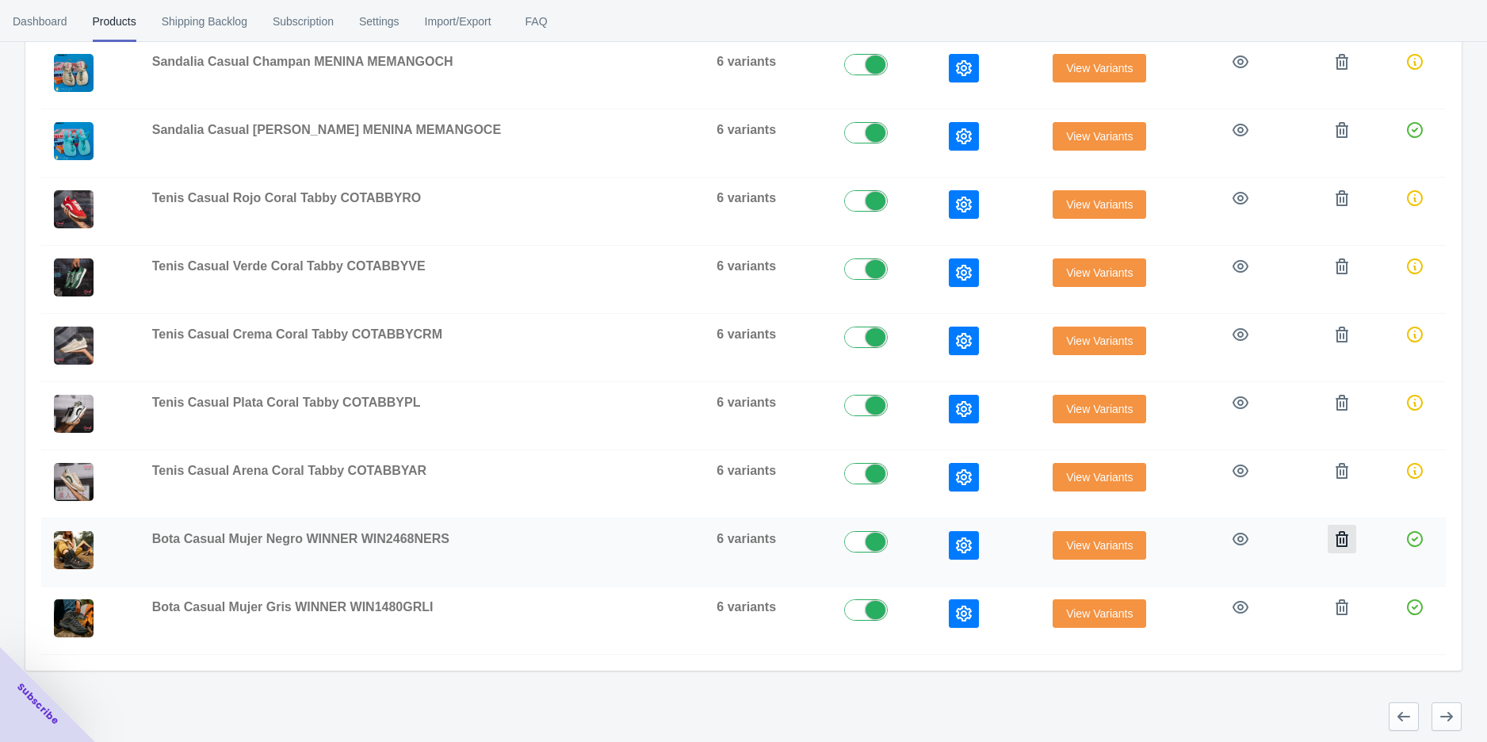
click at [1337, 535] on icon "button" at bounding box center [1342, 539] width 13 height 16
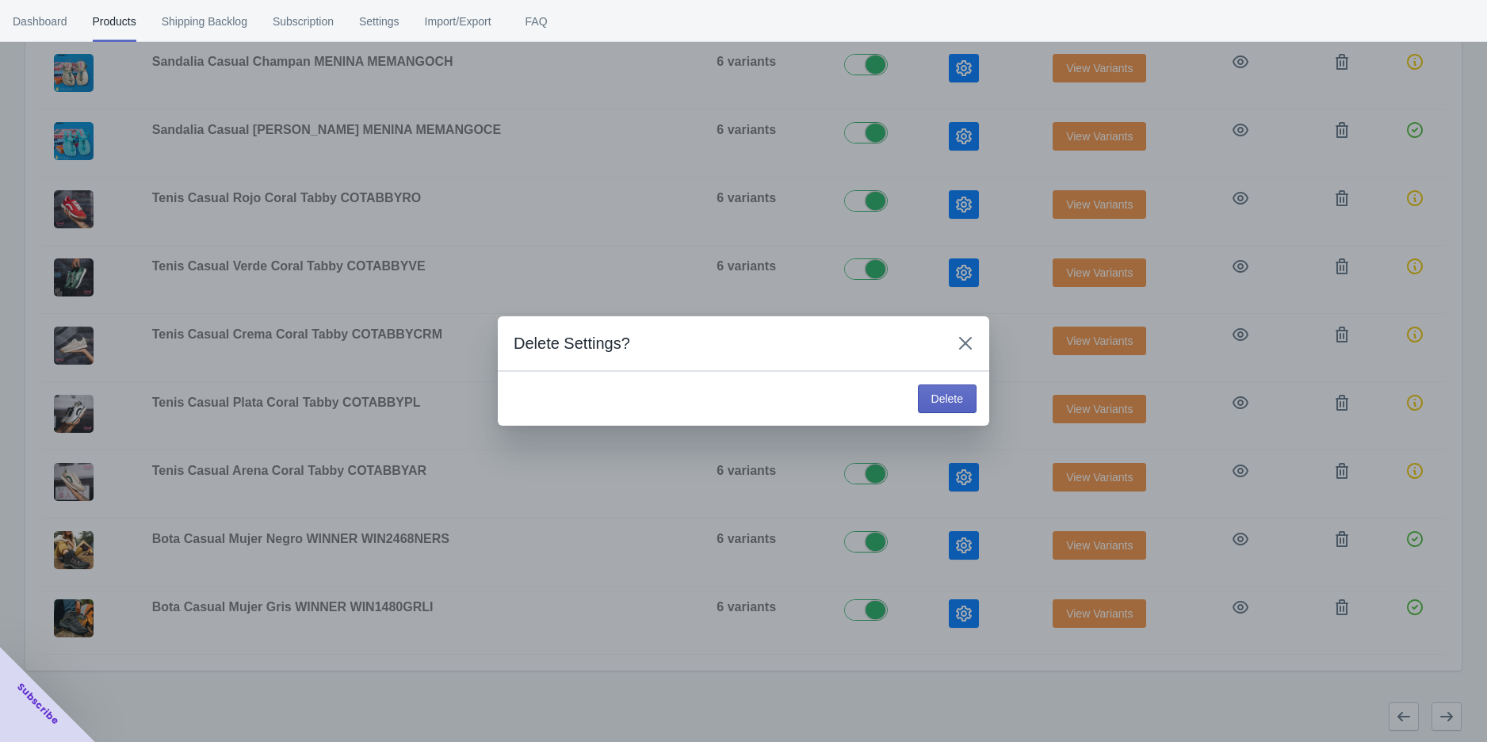
click at [934, 416] on div "Delete" at bounding box center [744, 398] width 492 height 55
click at [946, 404] on span "Delete" at bounding box center [948, 398] width 32 height 13
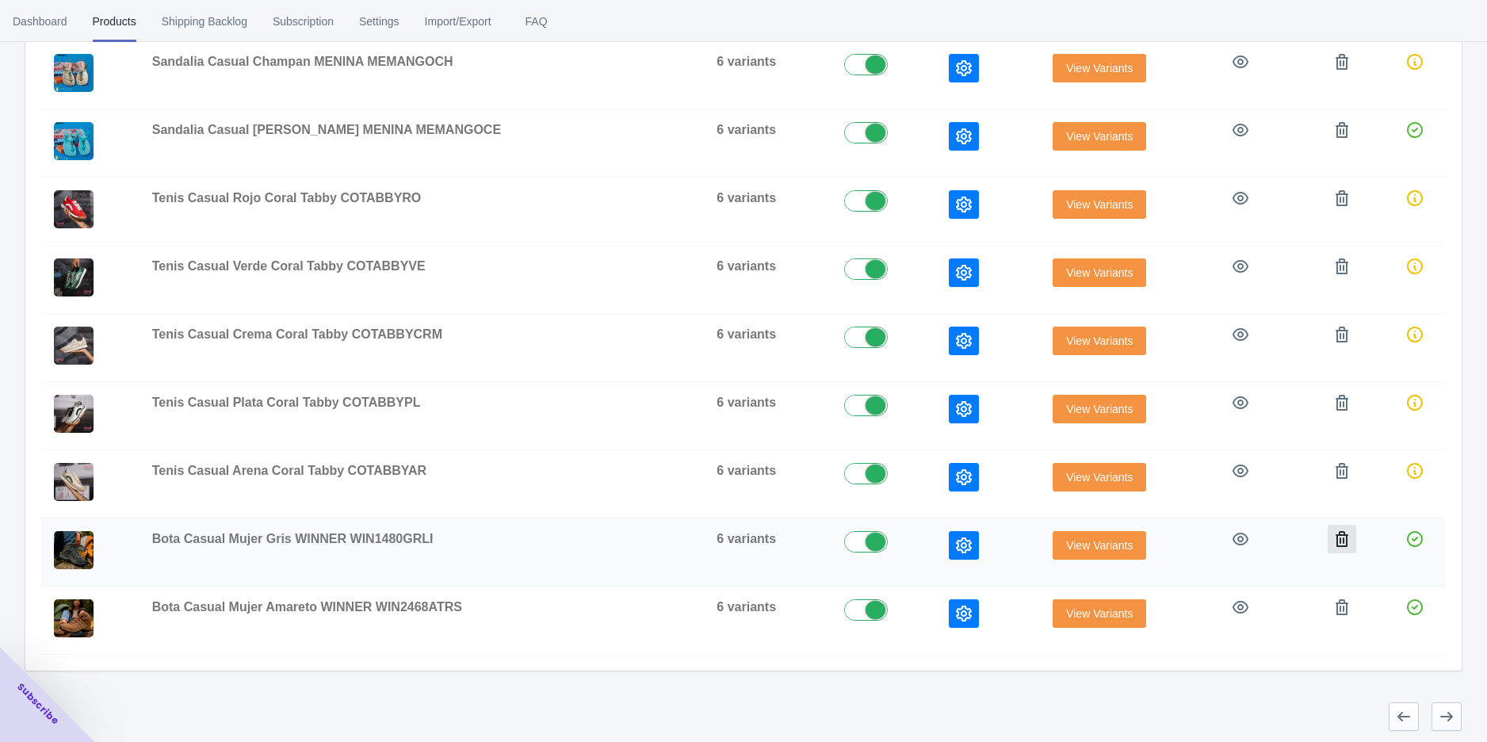
click at [1336, 531] on icon "button" at bounding box center [1342, 539] width 13 height 16
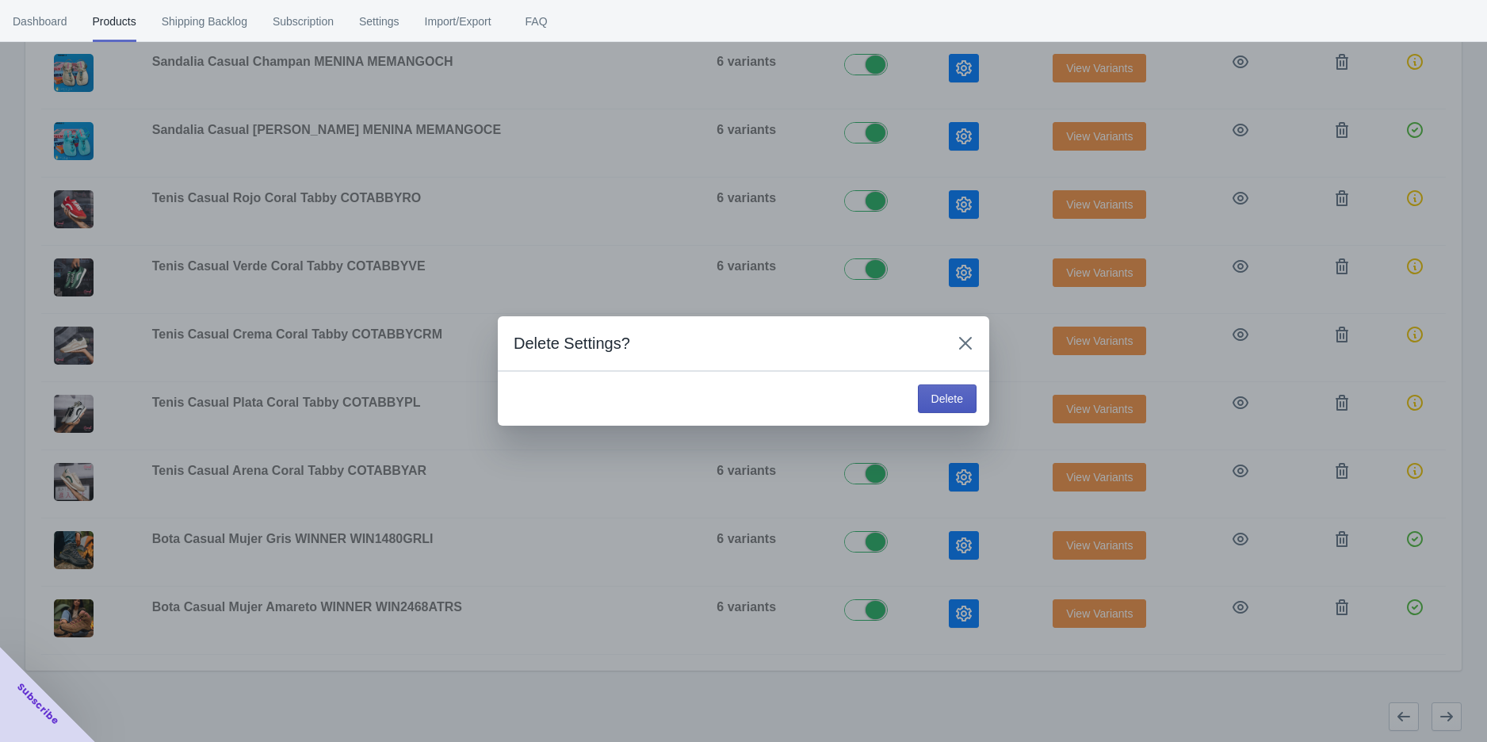
click at [962, 394] on span "Delete" at bounding box center [948, 398] width 32 height 13
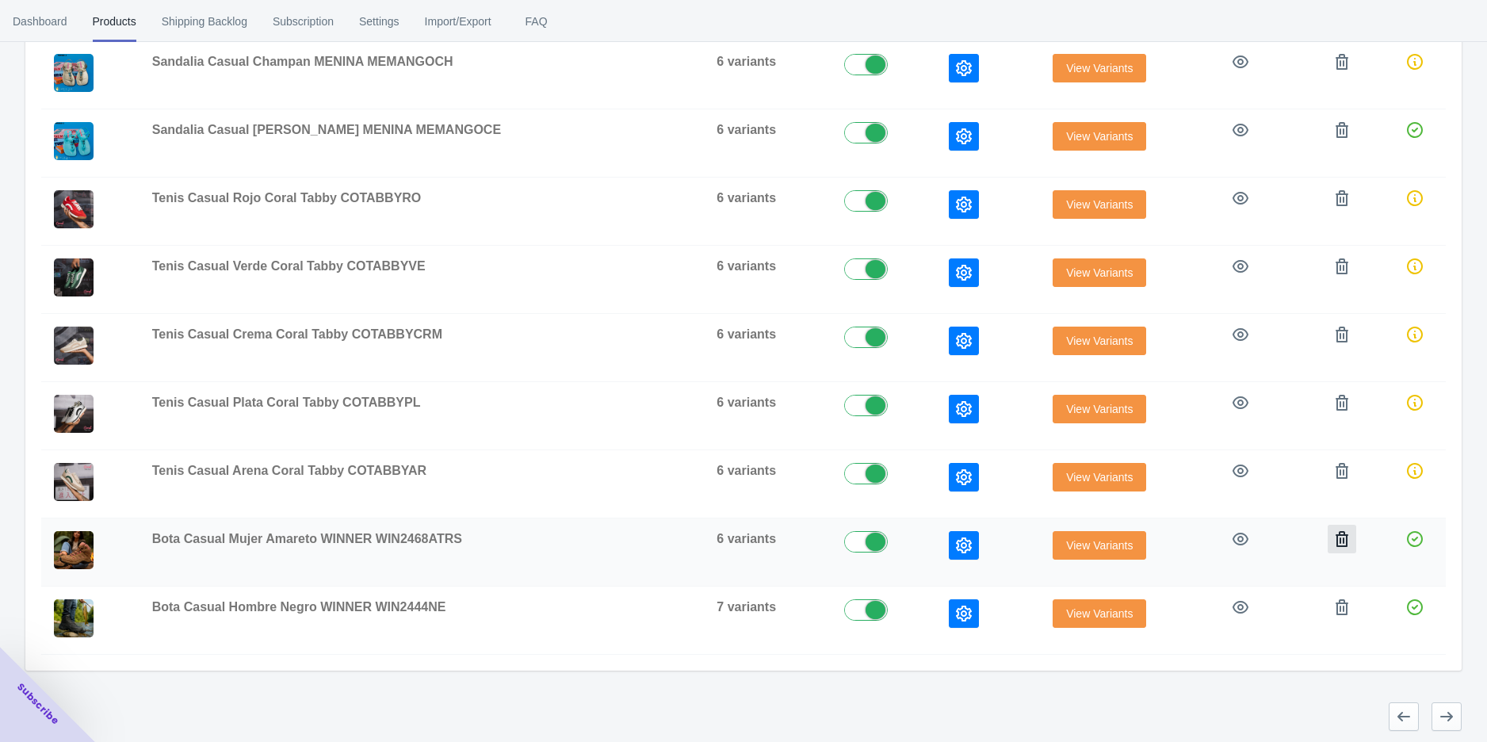
click at [1336, 538] on icon "button" at bounding box center [1342, 539] width 16 height 16
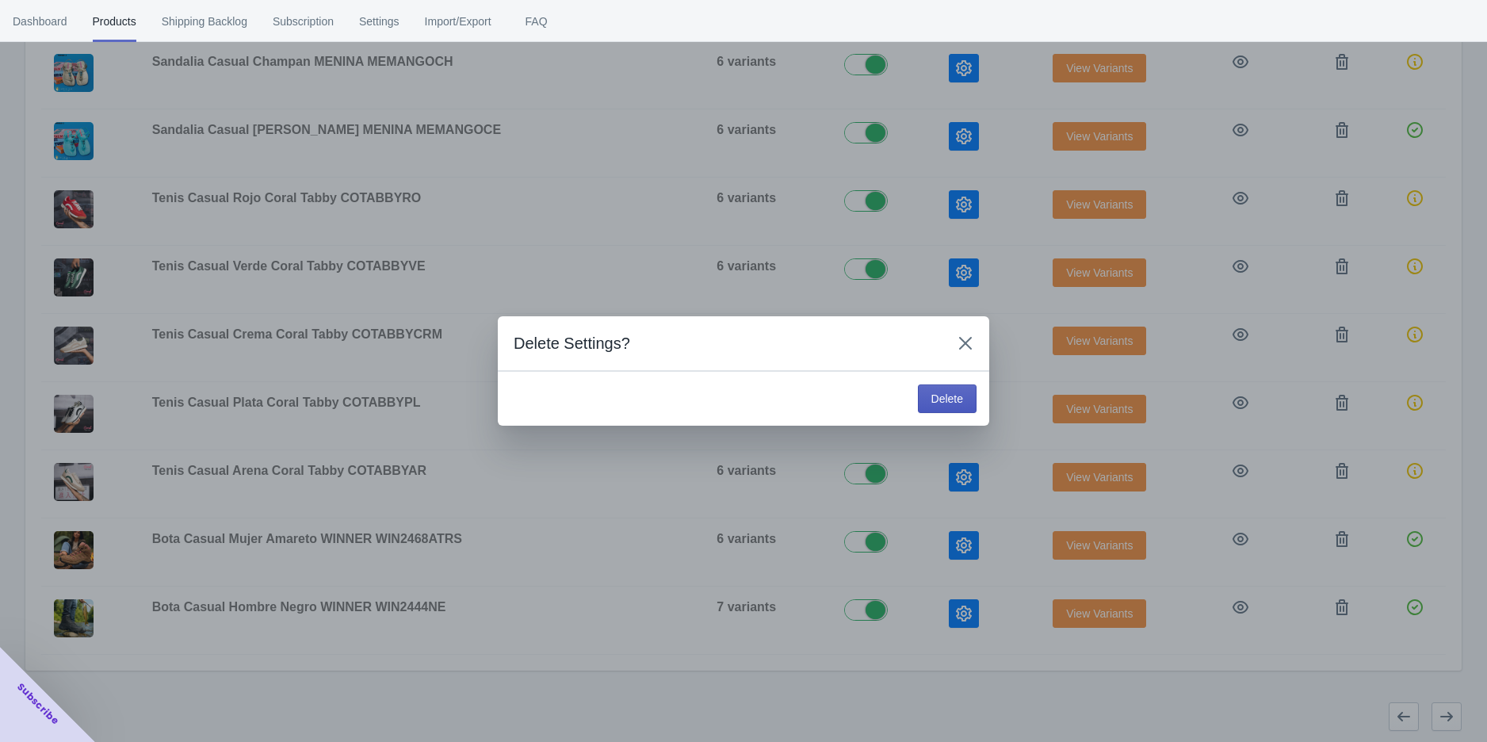
click at [937, 398] on span "Delete" at bounding box center [948, 398] width 32 height 13
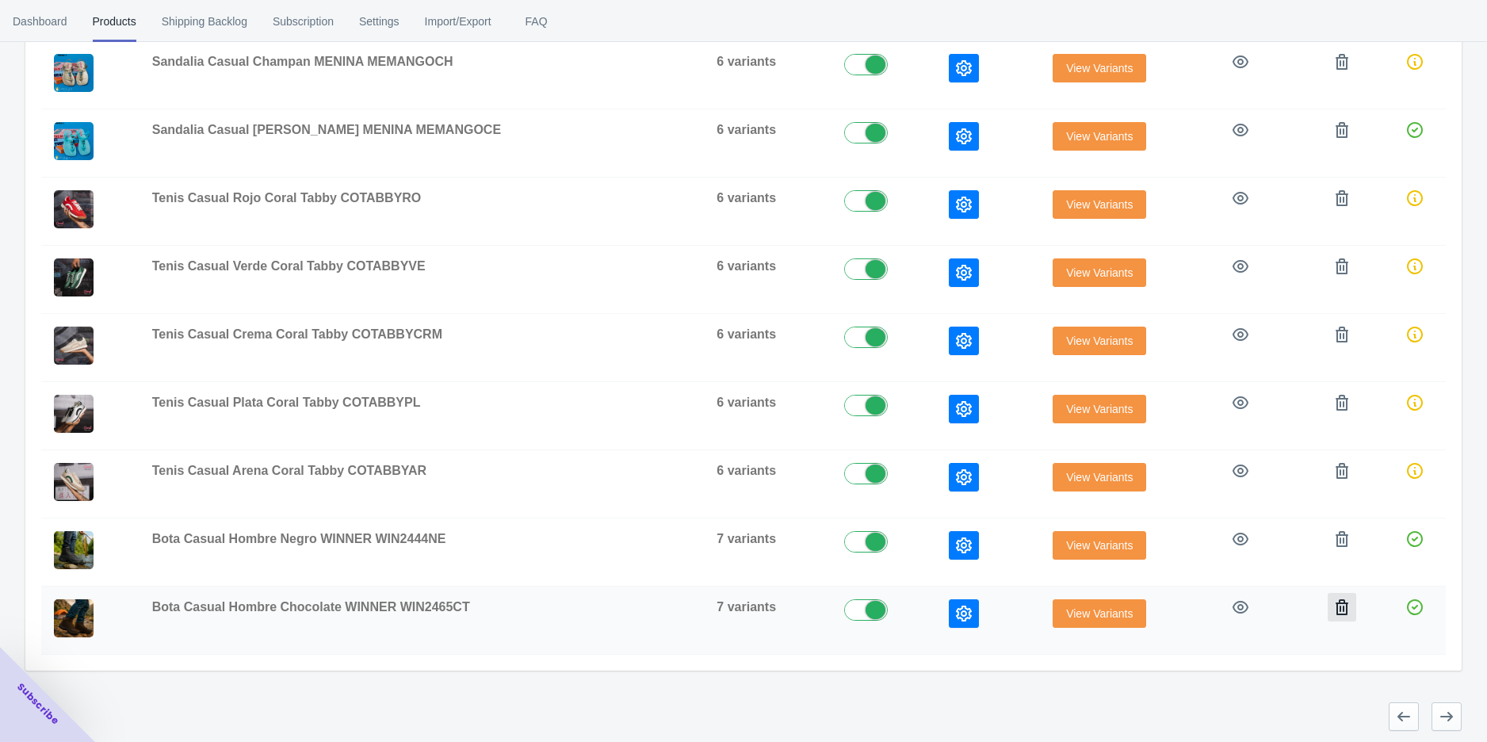
click at [1336, 599] on icon "button" at bounding box center [1342, 607] width 13 height 16
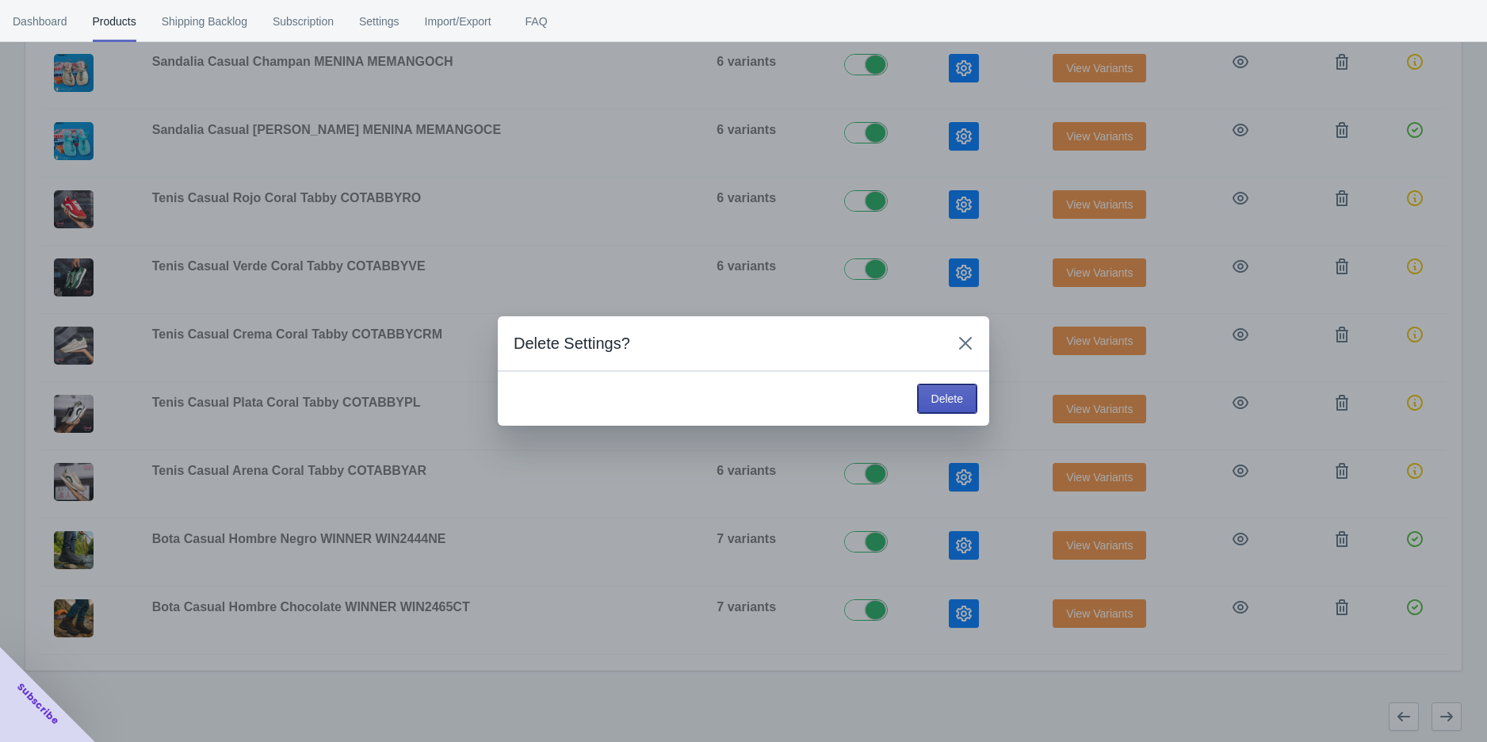
click at [963, 404] on button "Delete" at bounding box center [947, 399] width 59 height 29
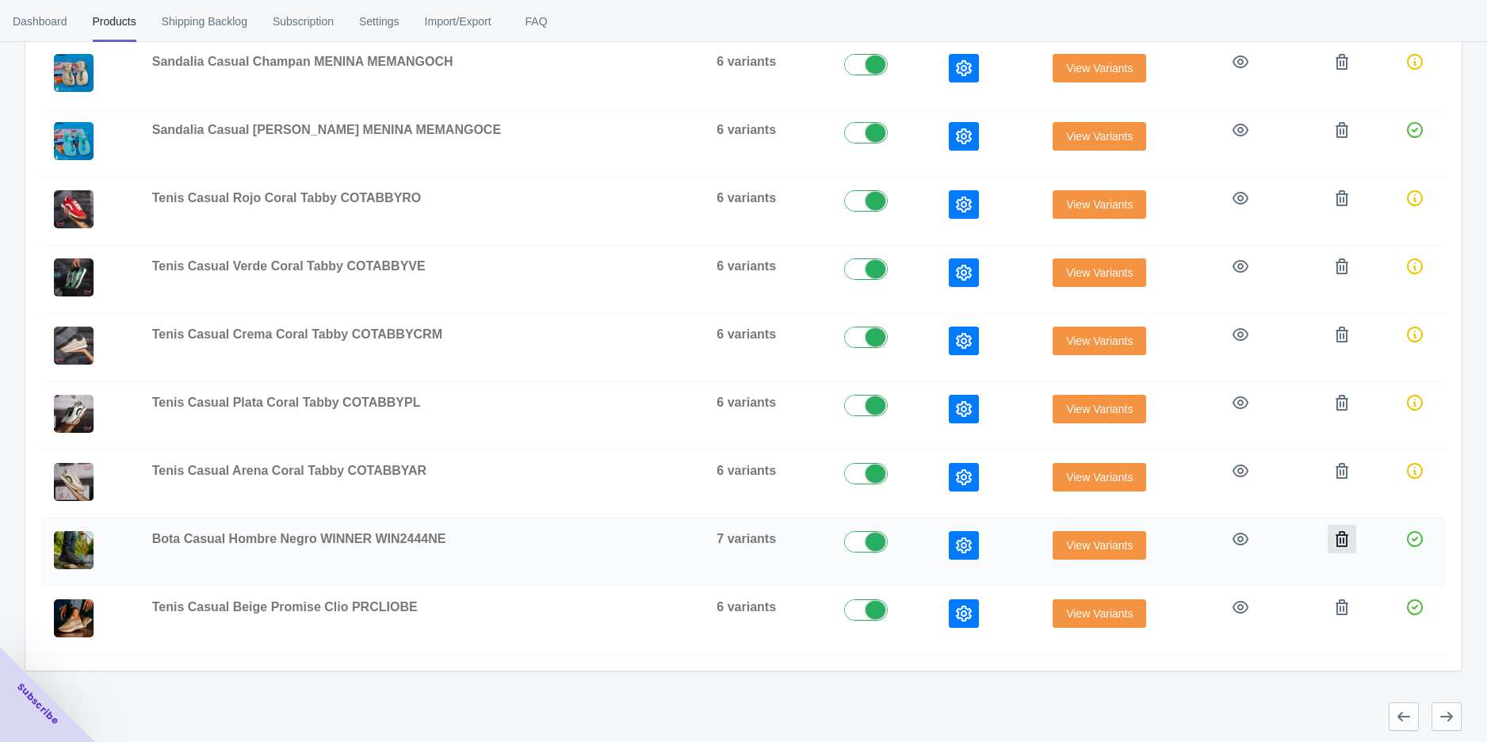
click at [1336, 538] on icon "button" at bounding box center [1342, 539] width 13 height 16
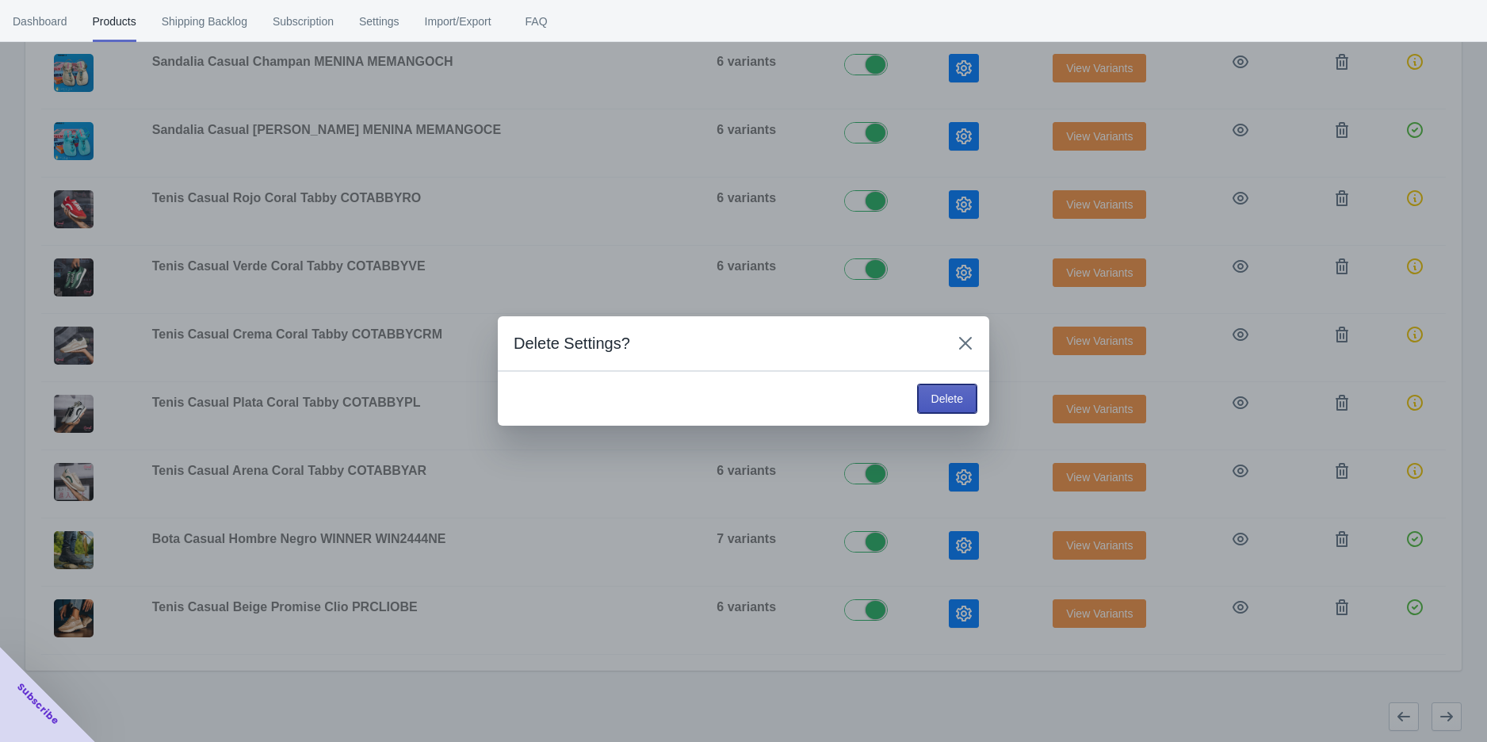
click at [946, 396] on span "Delete" at bounding box center [948, 398] width 32 height 13
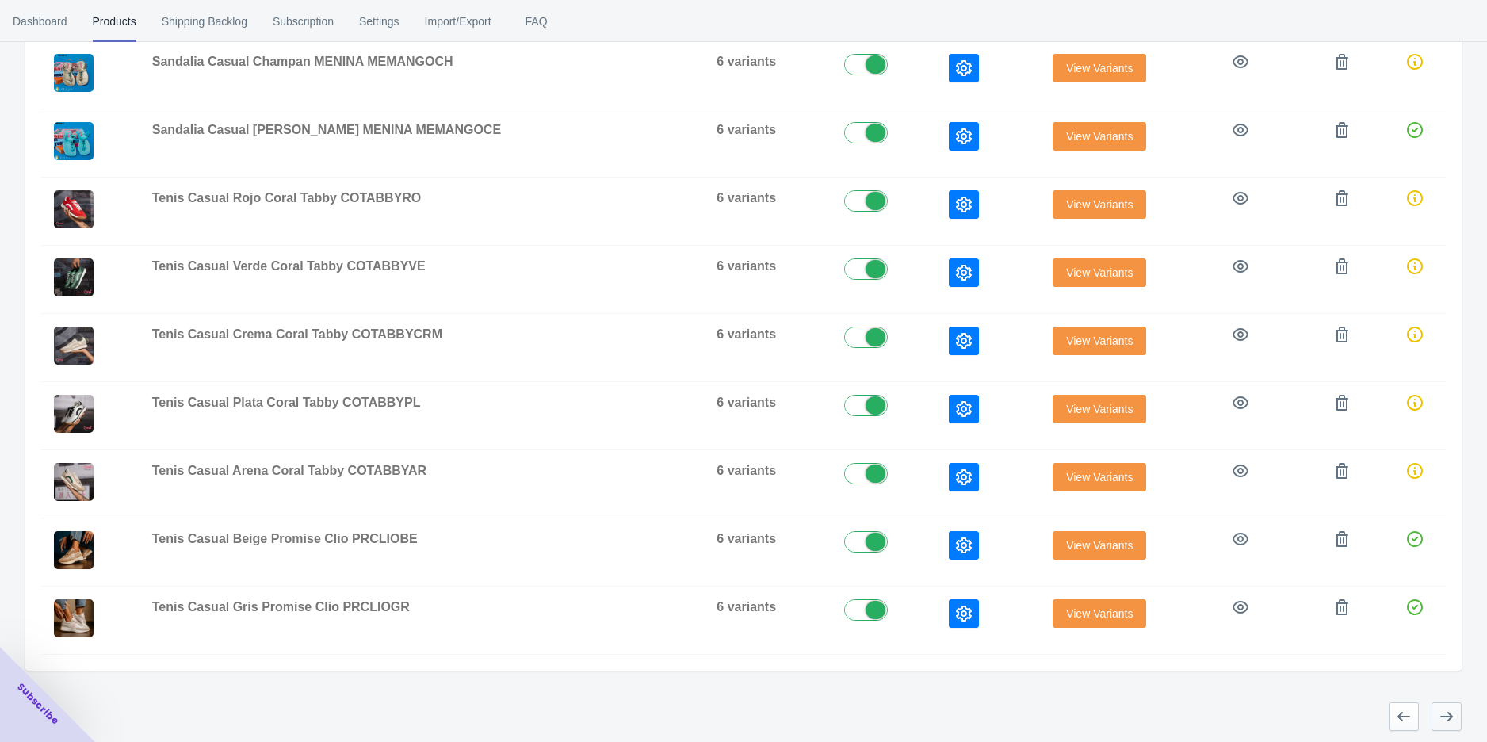
click at [1454, 714] on icon "button" at bounding box center [1447, 717] width 16 height 16
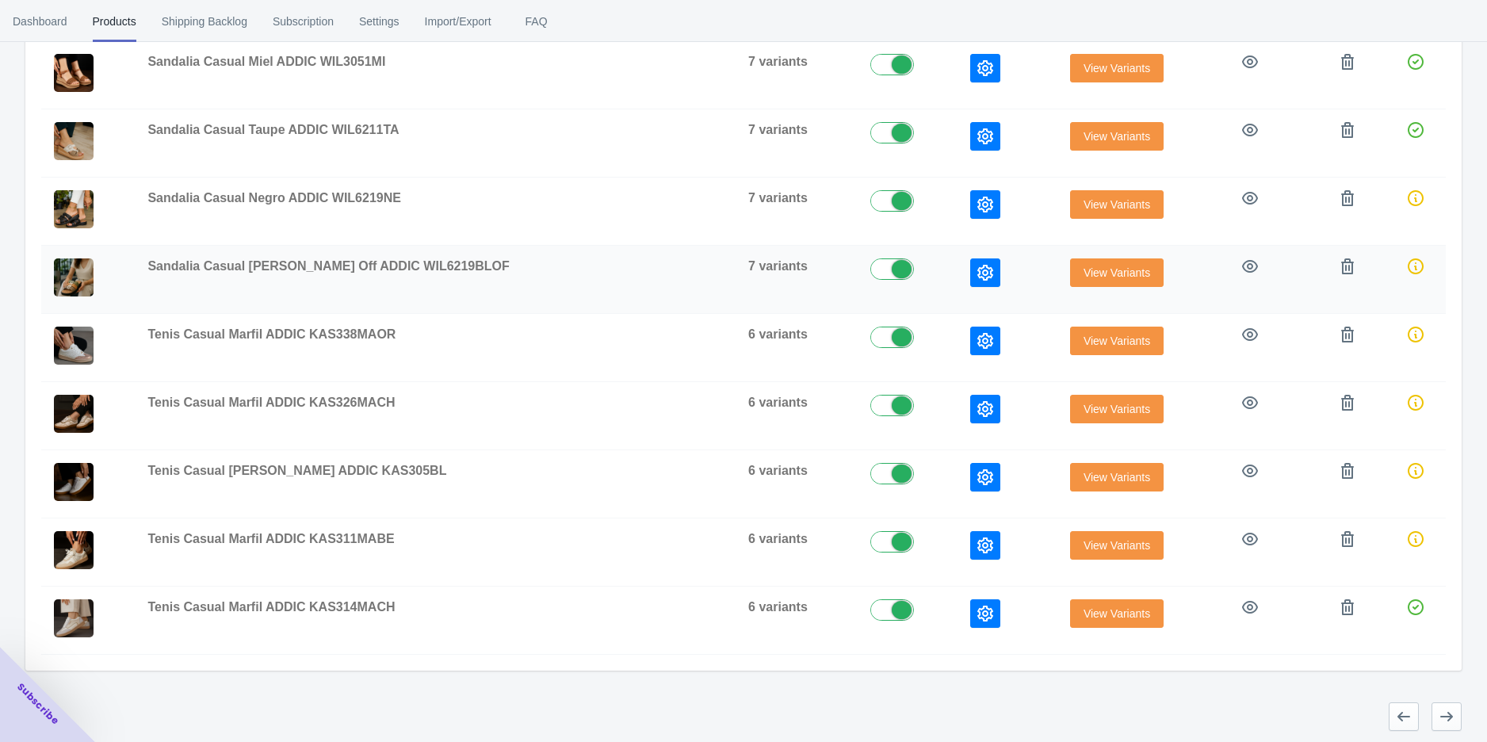
scroll to position [258, 0]
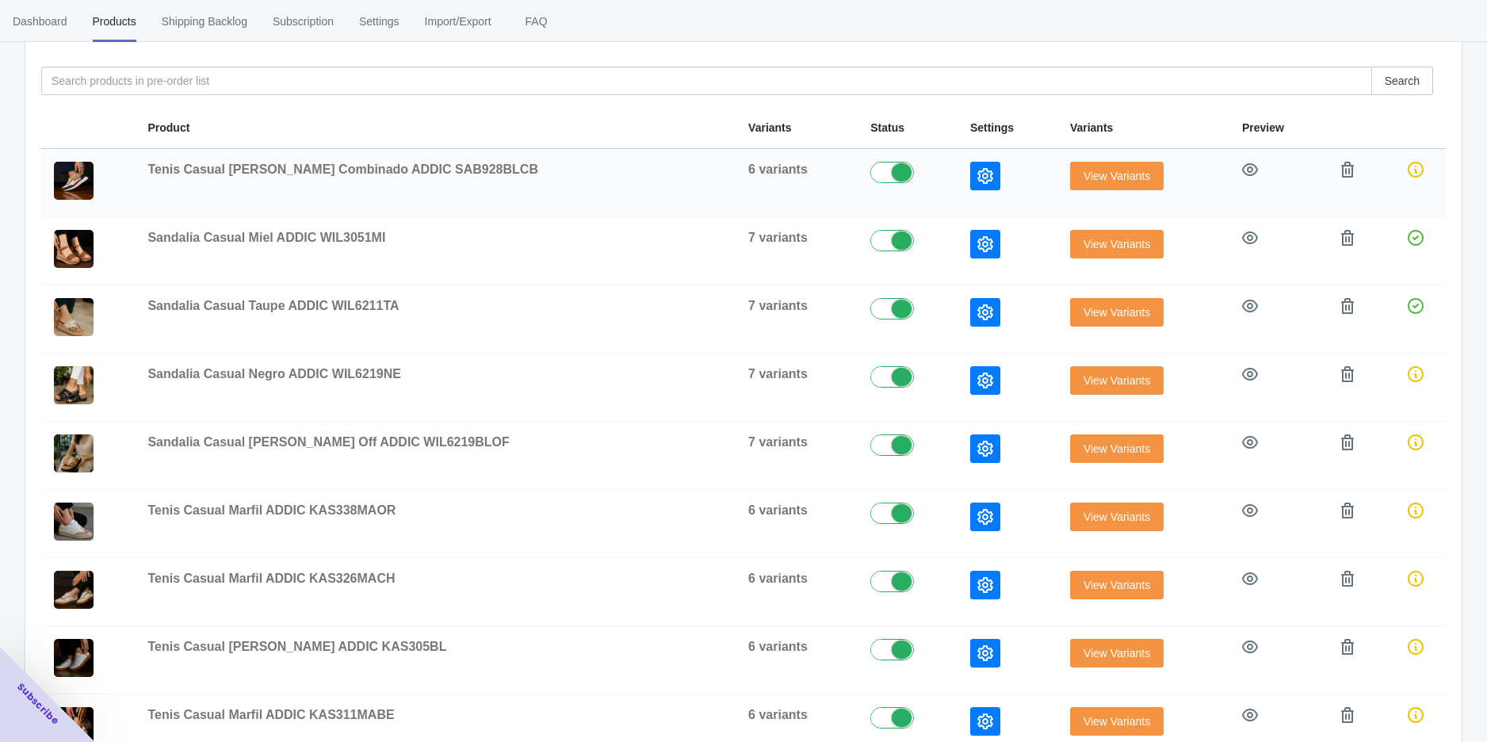
click at [1084, 175] on span "View Variants" at bounding box center [1117, 176] width 67 height 13
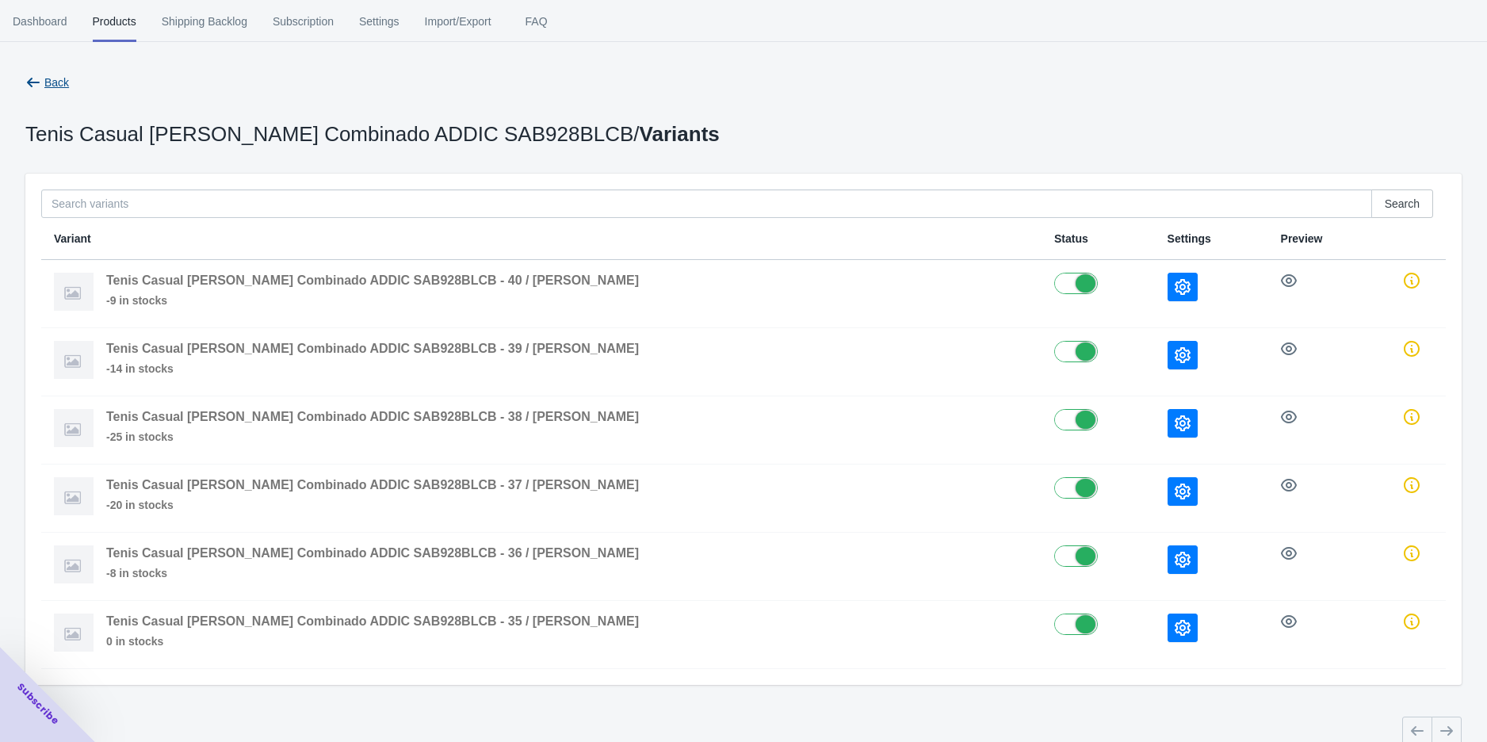
click at [40, 89] on icon "button" at bounding box center [33, 83] width 16 height 16
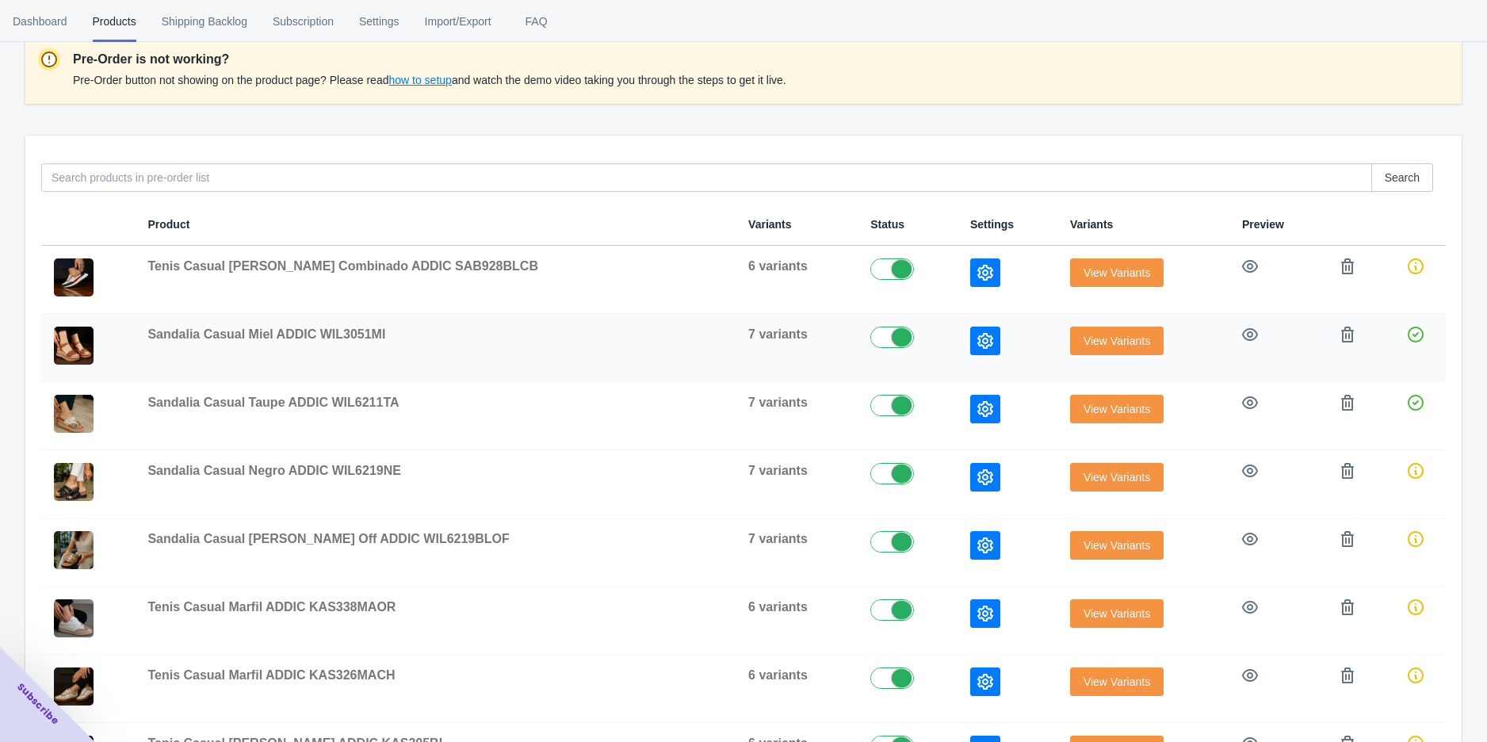
scroll to position [264, 0]
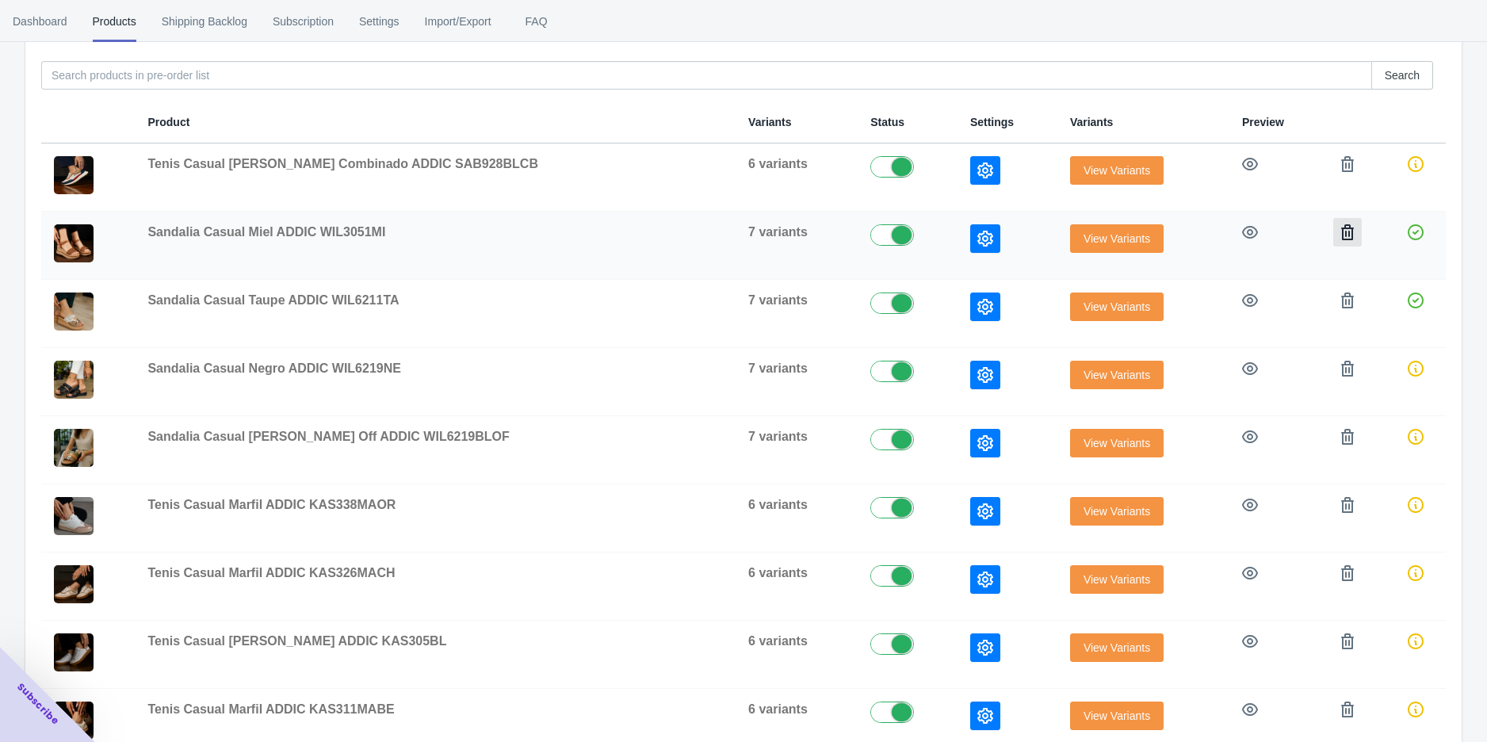
click at [1340, 232] on icon "button" at bounding box center [1348, 232] width 16 height 16
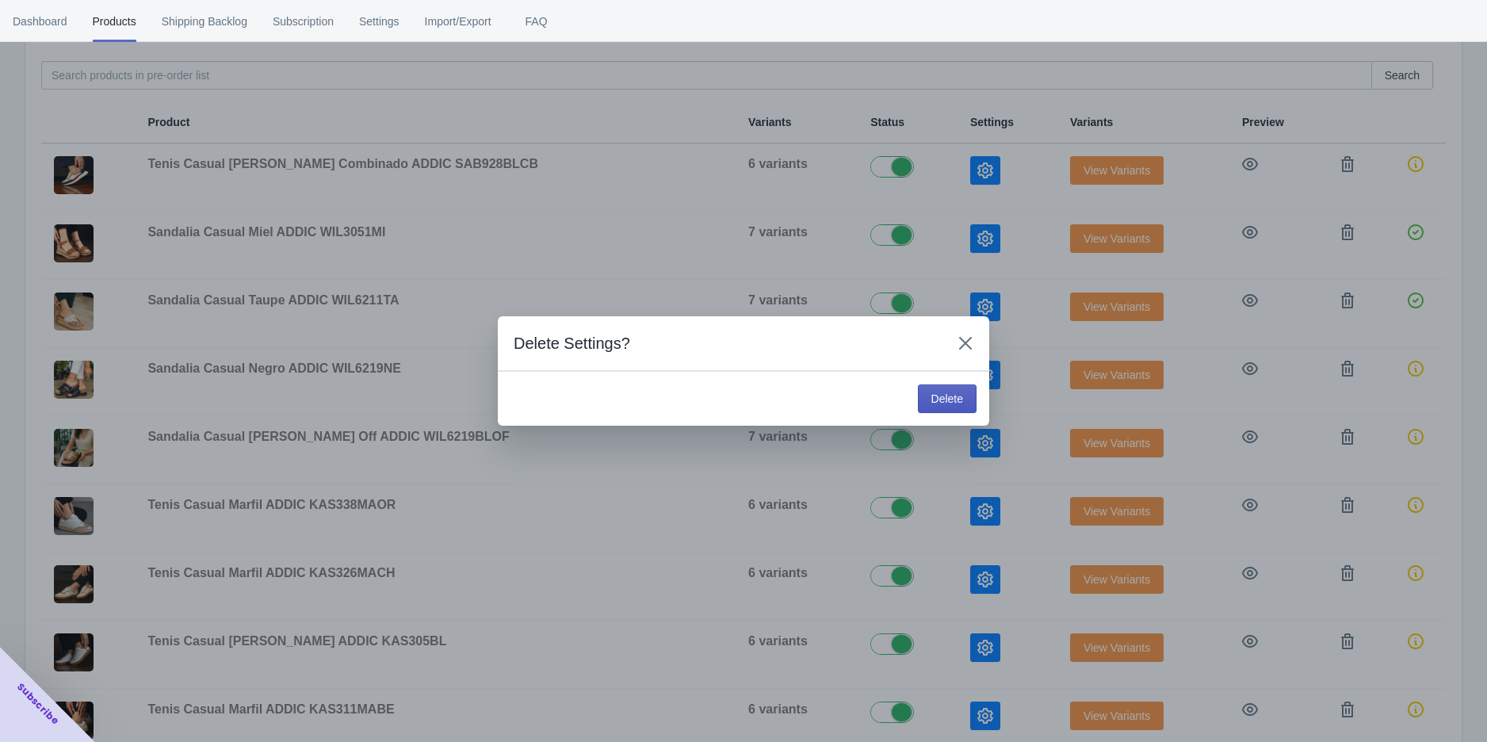
click at [943, 390] on button "Delete" at bounding box center [947, 399] width 59 height 29
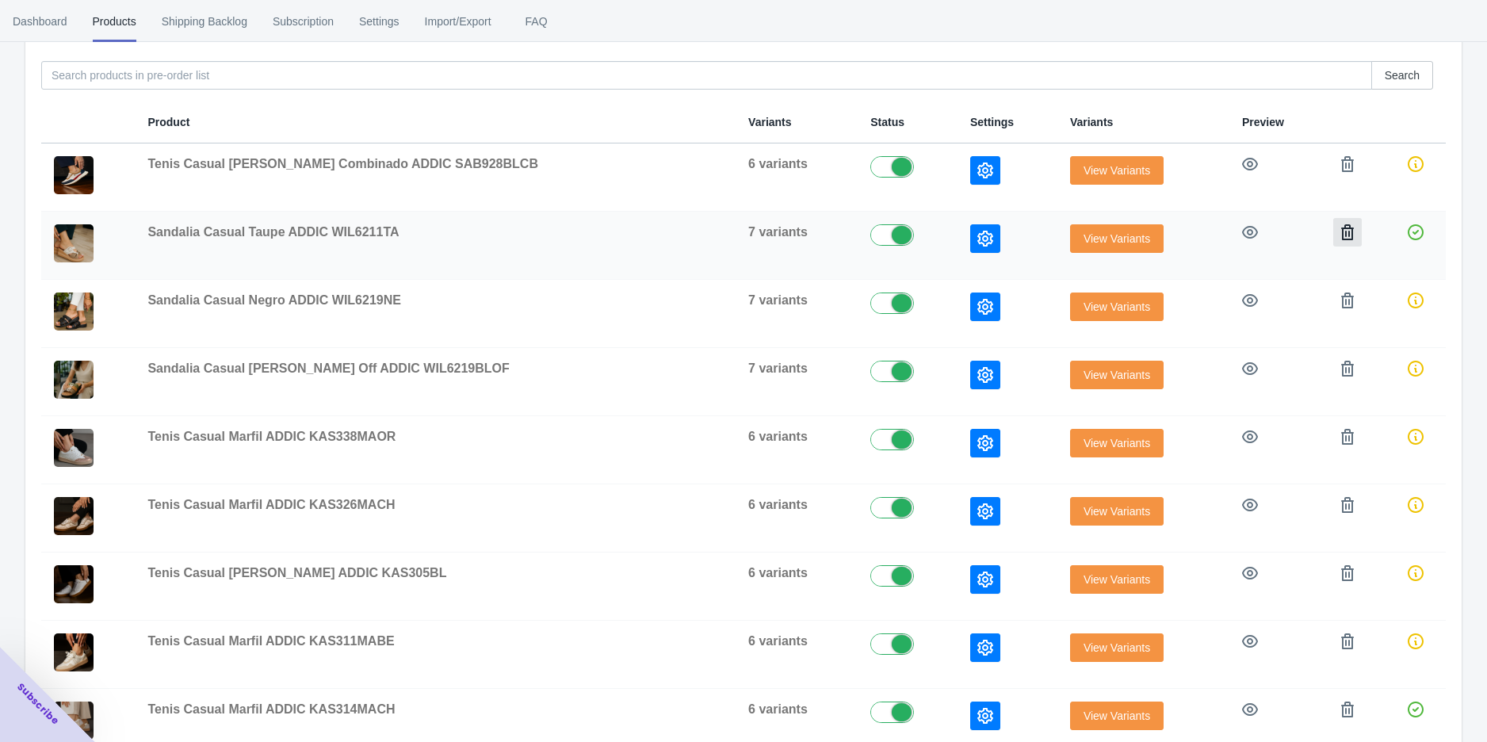
click at [1333, 234] on button "button" at bounding box center [1347, 232] width 29 height 29
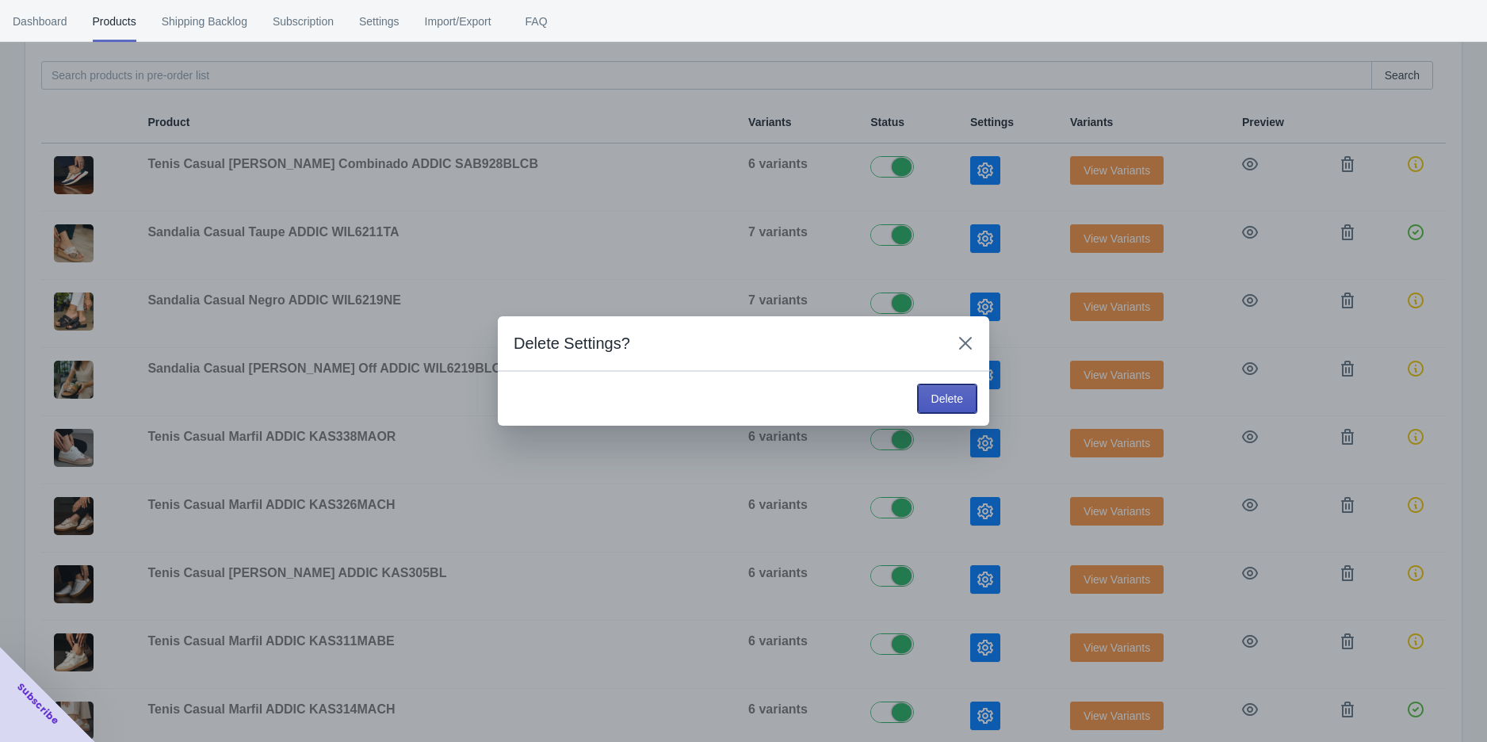
click at [947, 392] on span "Delete" at bounding box center [948, 398] width 32 height 13
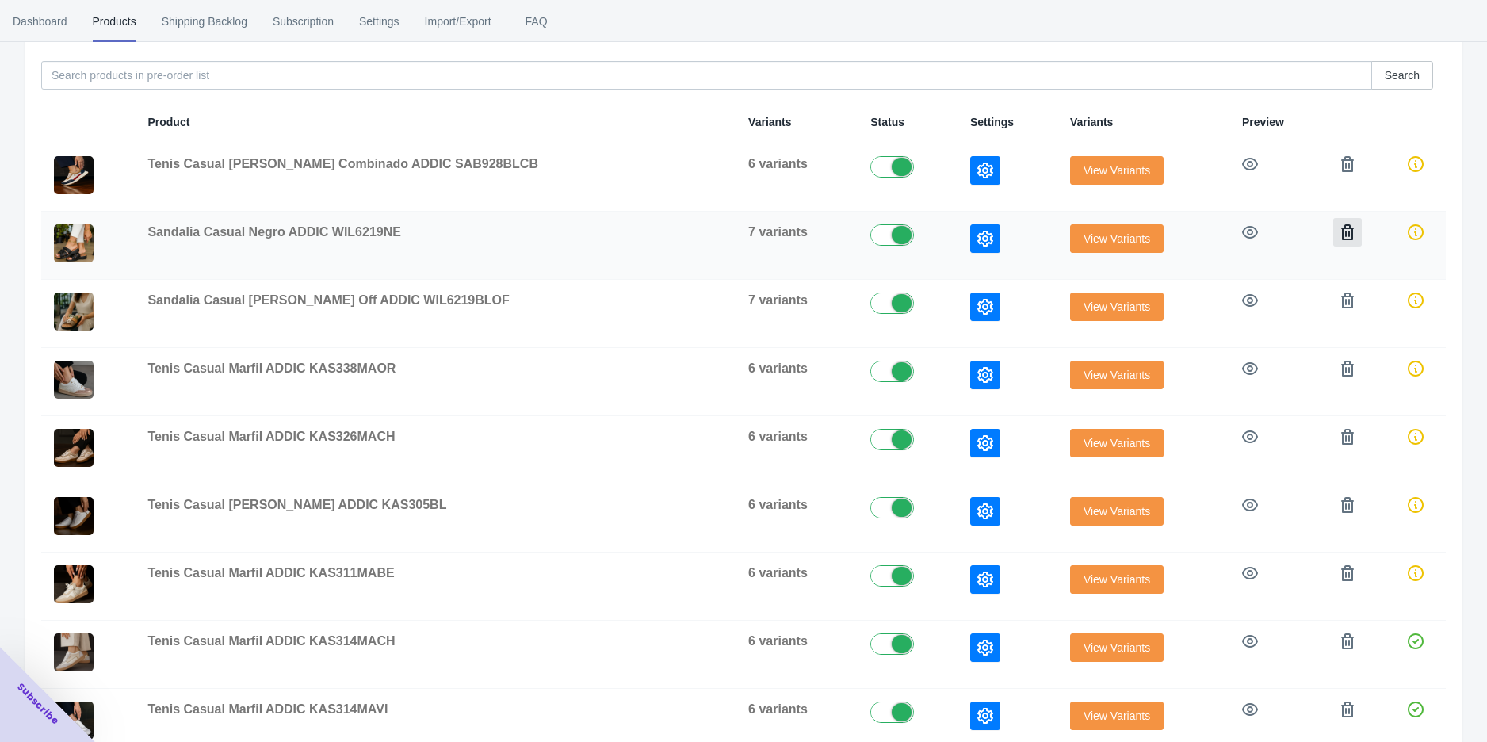
click at [1341, 227] on icon "button" at bounding box center [1347, 232] width 13 height 16
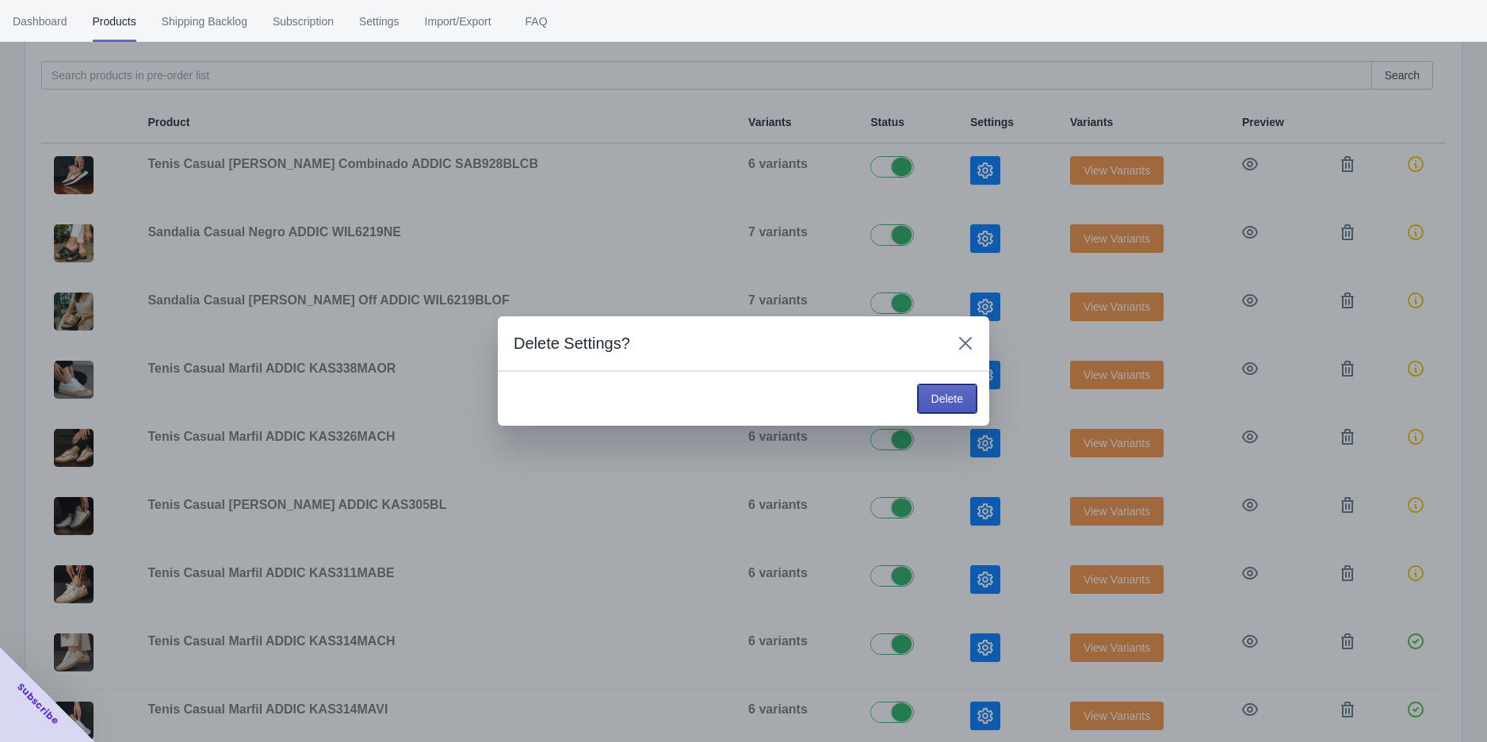
click at [958, 407] on button "Delete" at bounding box center [947, 399] width 59 height 29
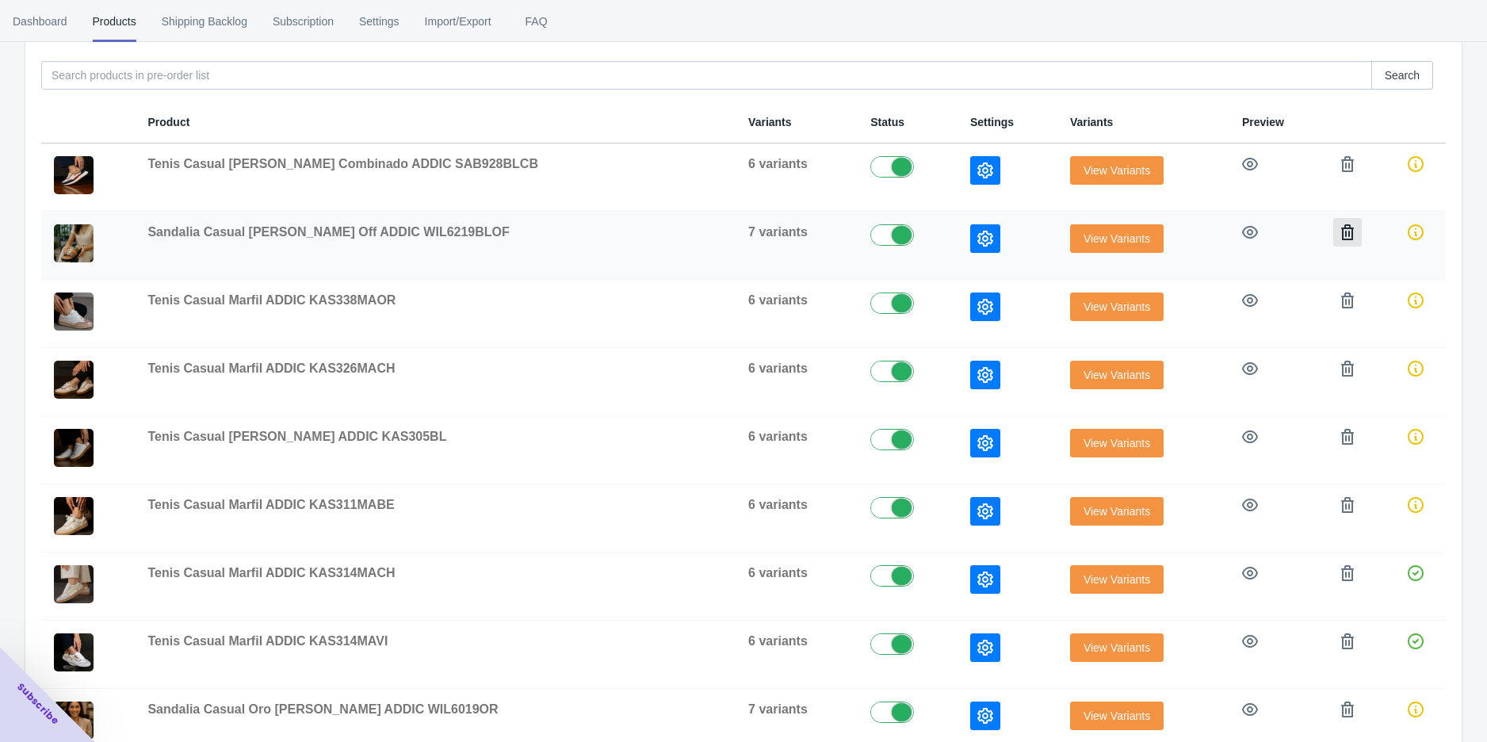
click at [1340, 238] on icon "button" at bounding box center [1348, 232] width 16 height 16
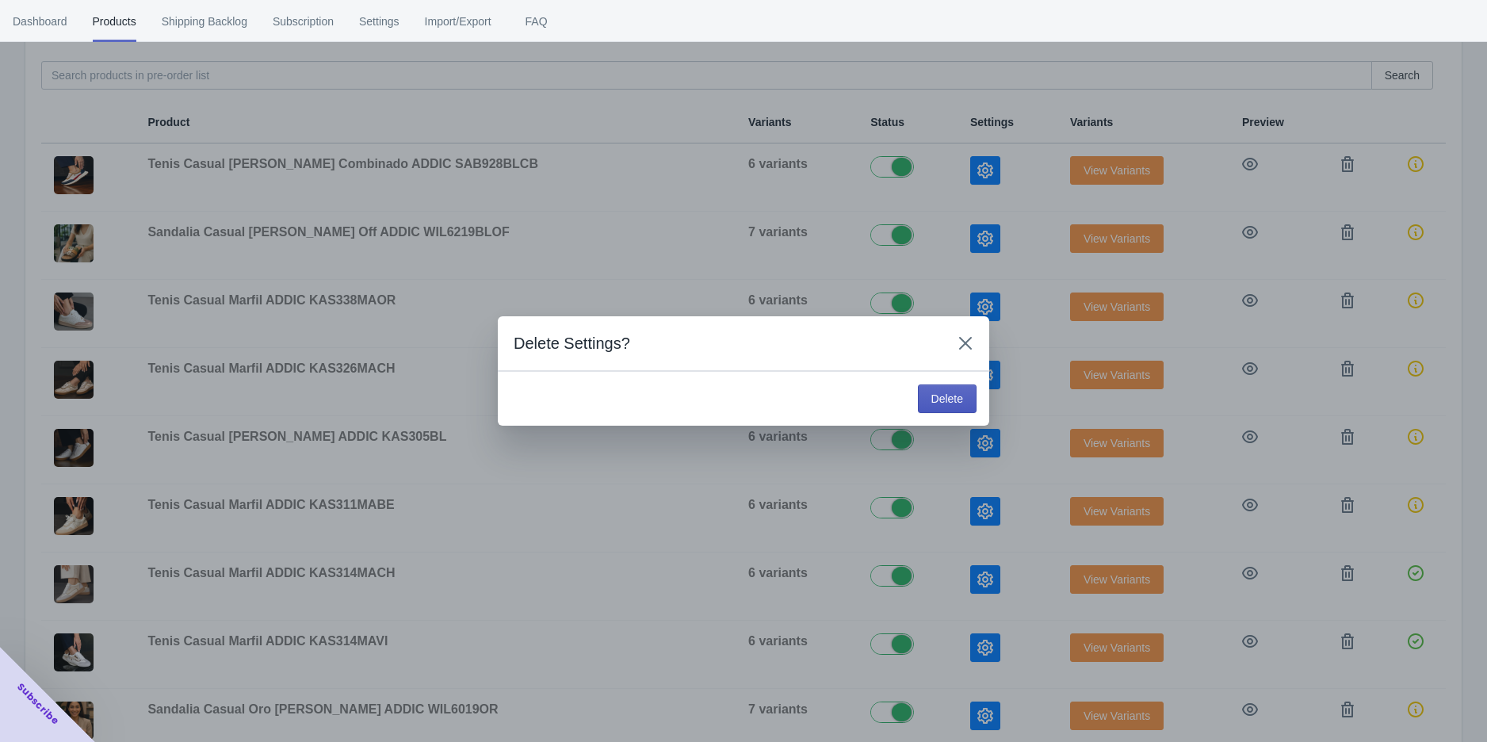
click at [935, 393] on span "Delete" at bounding box center [948, 398] width 32 height 13
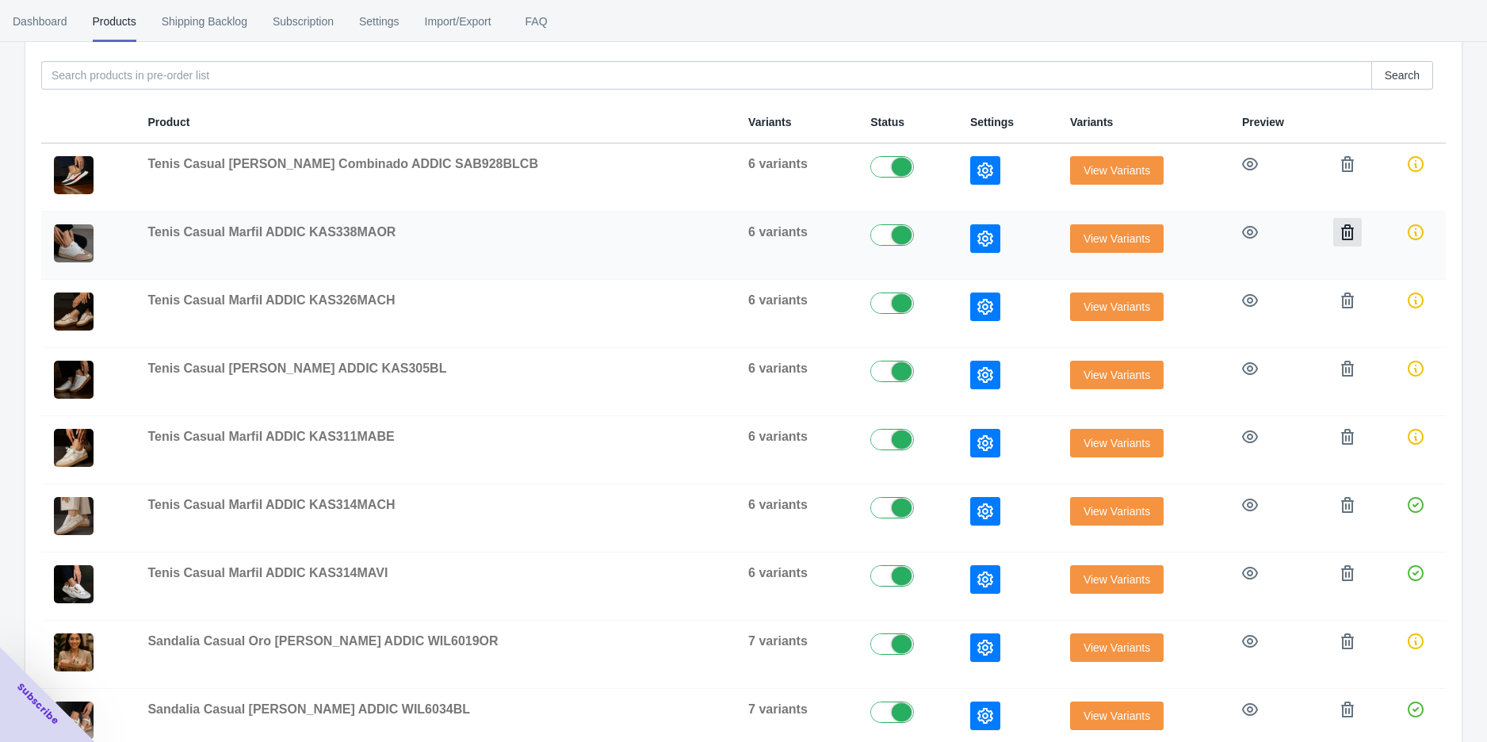
click at [1341, 231] on icon "button" at bounding box center [1347, 232] width 13 height 16
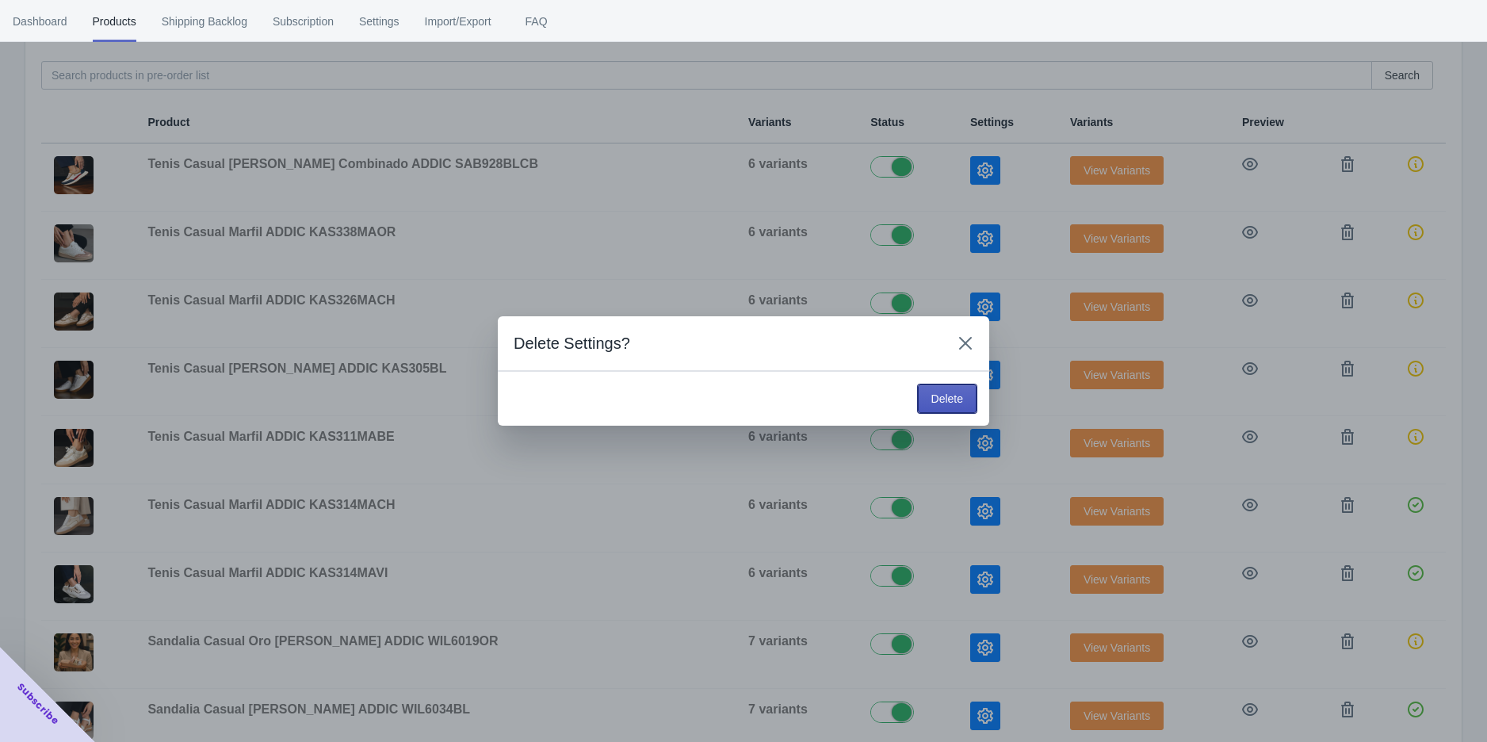
click at [962, 392] on span "Delete" at bounding box center [948, 398] width 32 height 13
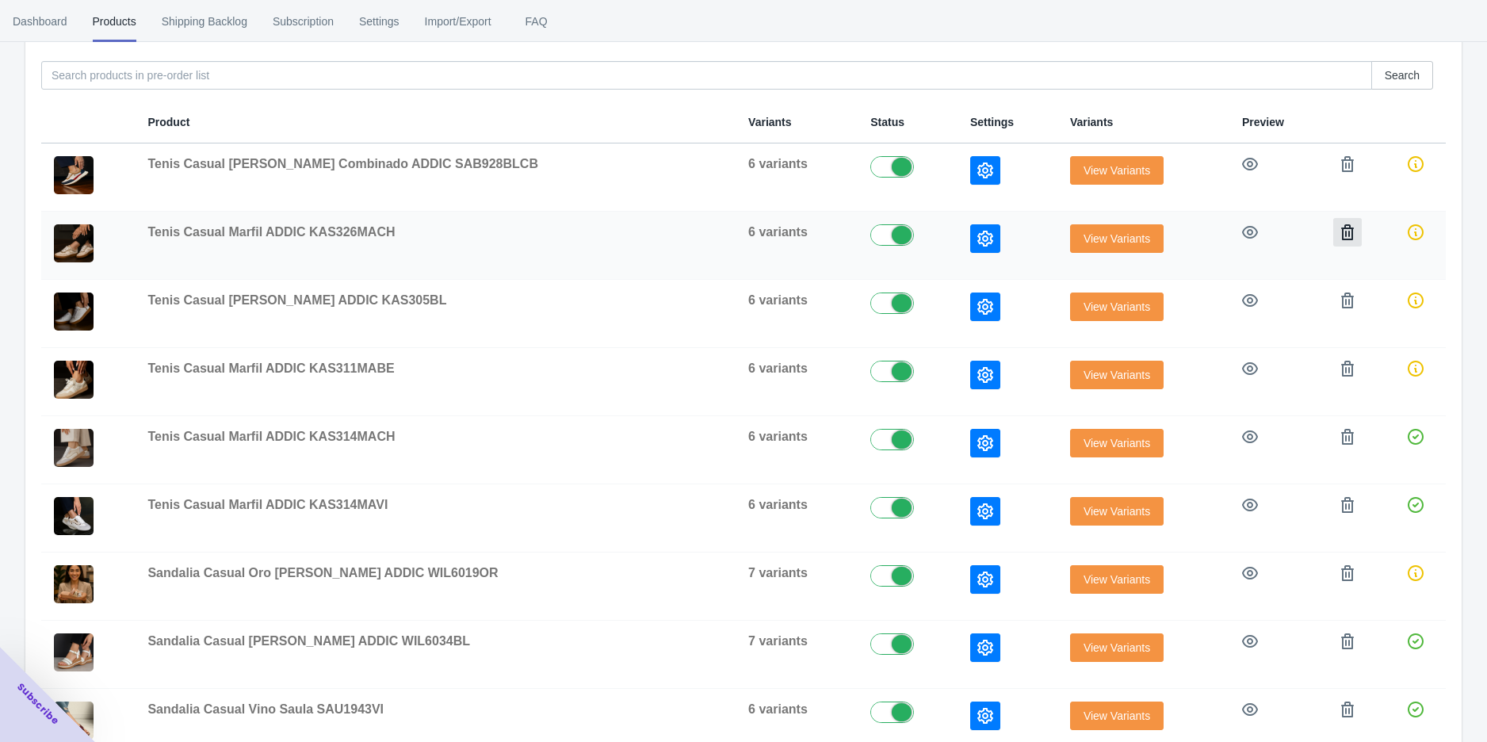
click at [1341, 228] on icon "button" at bounding box center [1347, 232] width 13 height 16
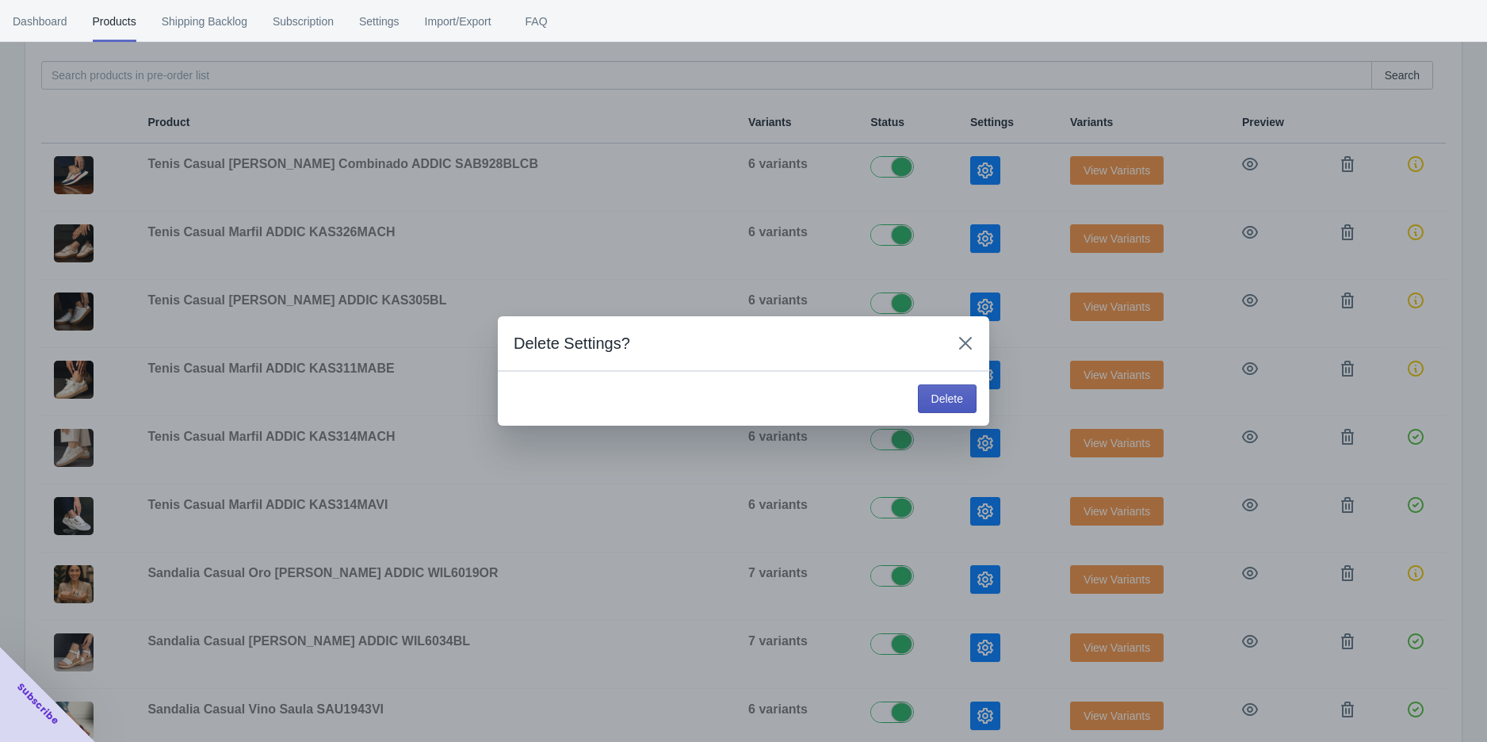
click at [943, 405] on span "Delete" at bounding box center [948, 398] width 32 height 13
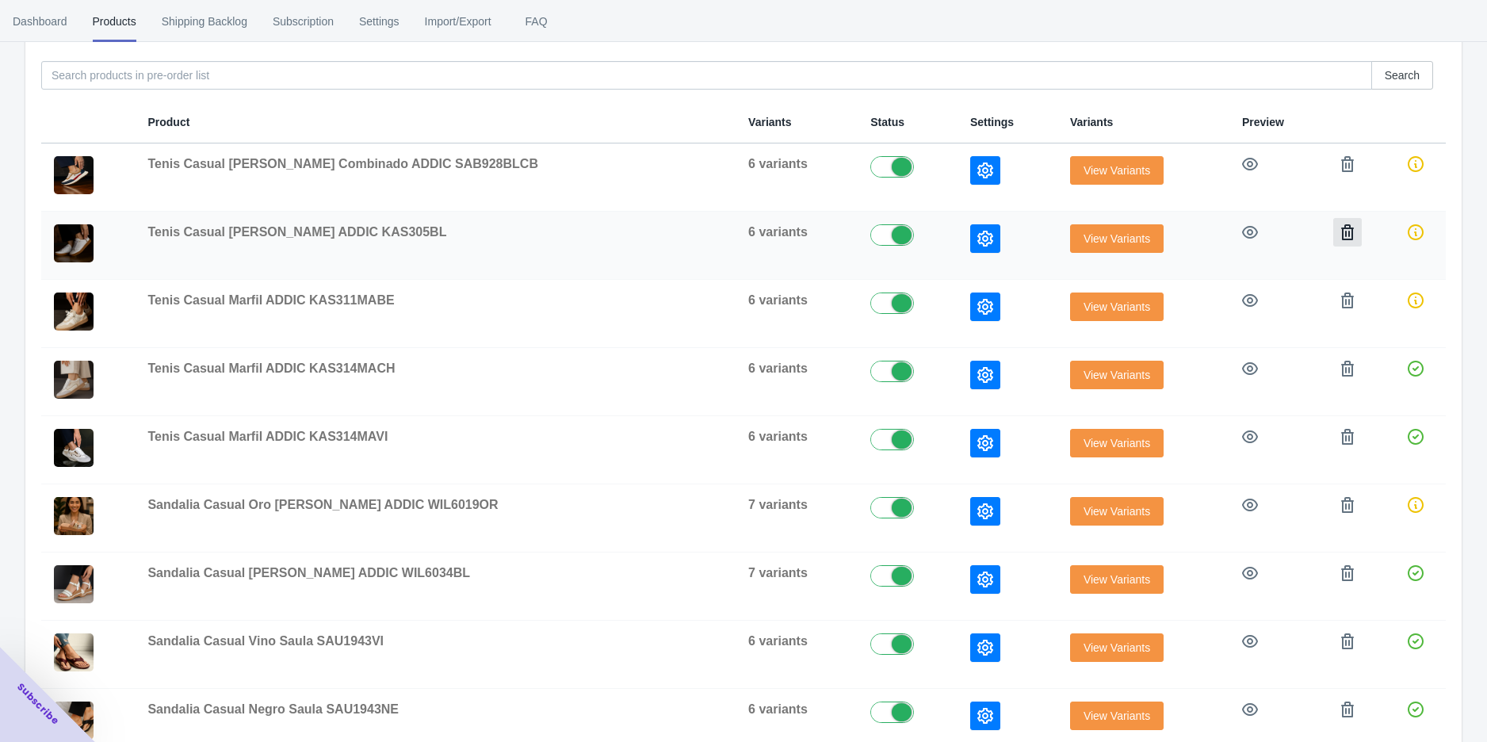
click at [1341, 227] on icon "button" at bounding box center [1347, 232] width 13 height 16
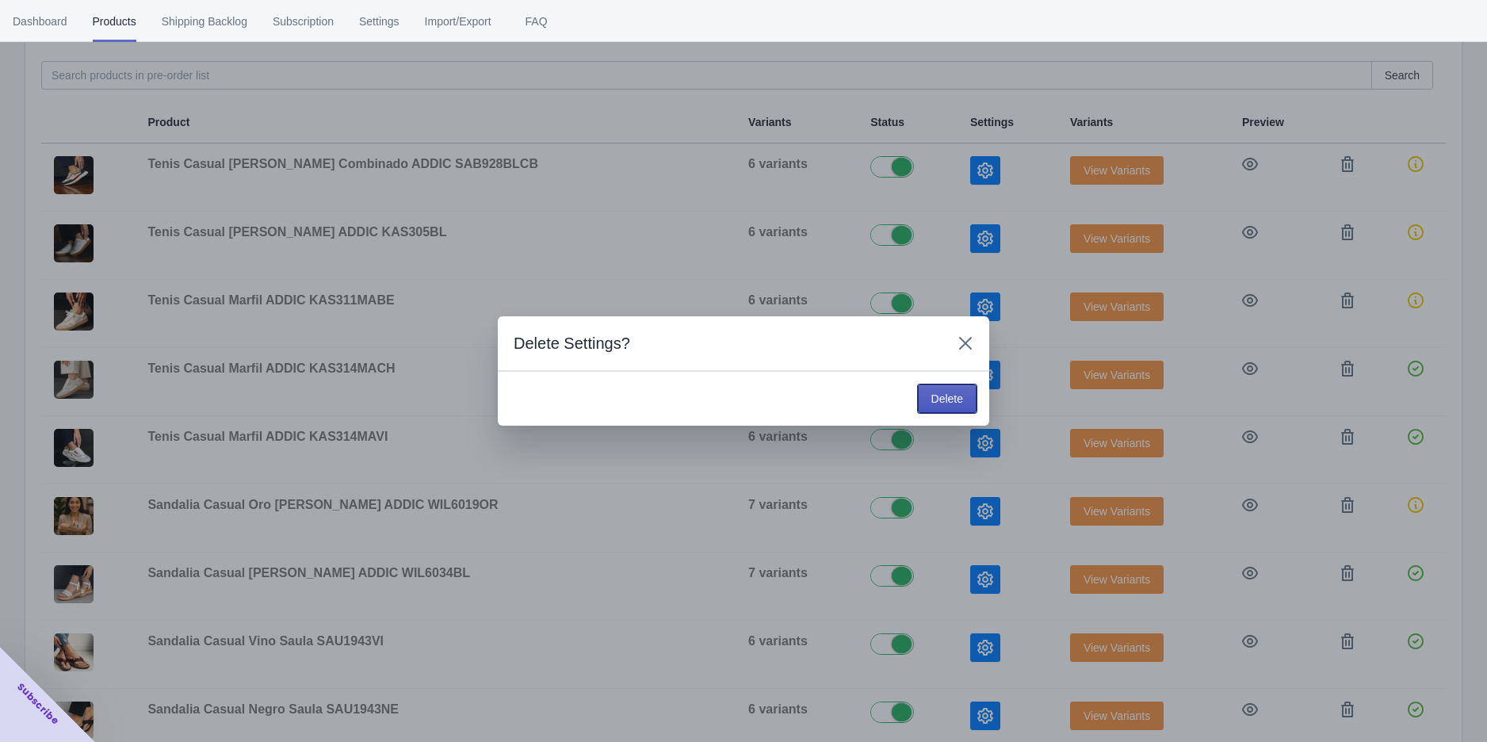
click at [944, 389] on button "Delete" at bounding box center [947, 399] width 59 height 29
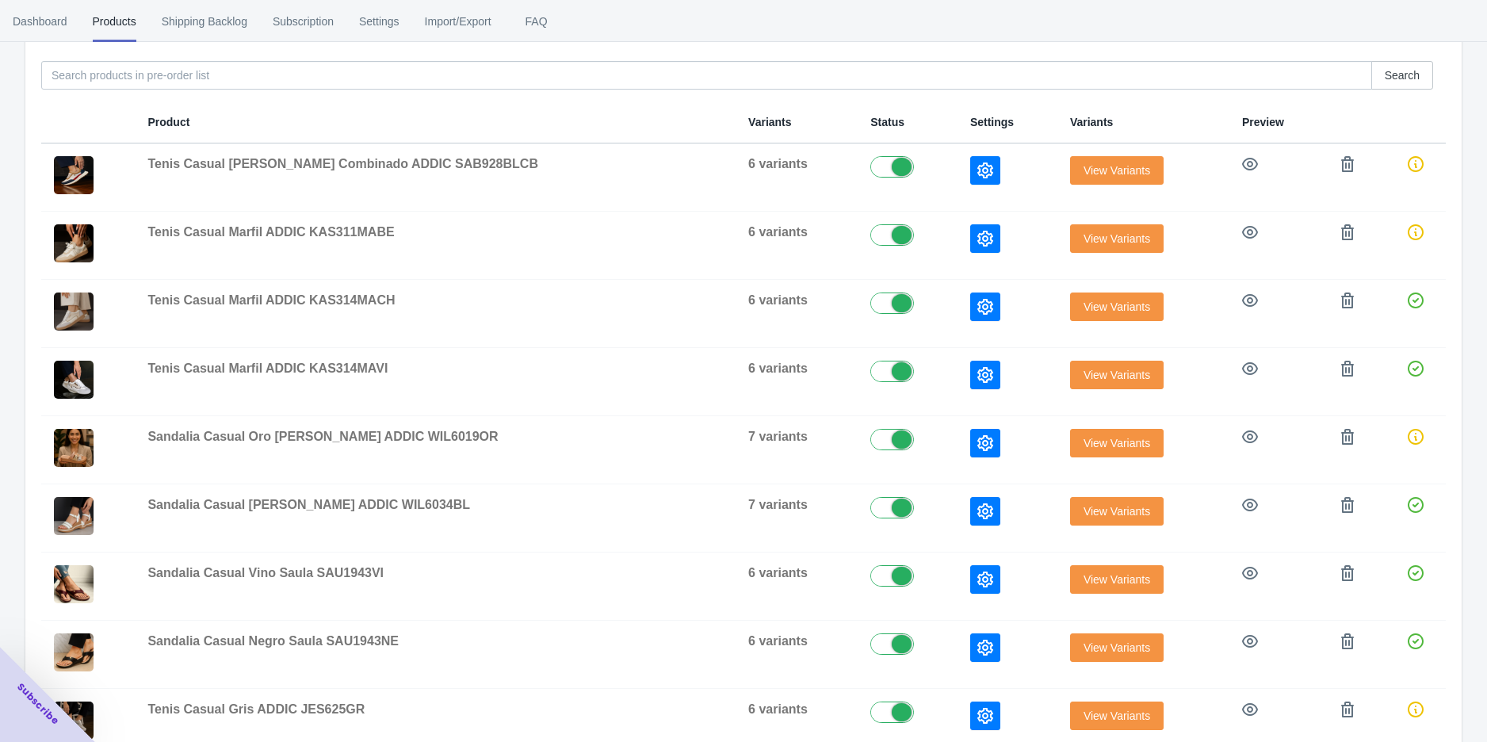
click at [1340, 235] on icon "button" at bounding box center [1348, 232] width 16 height 16
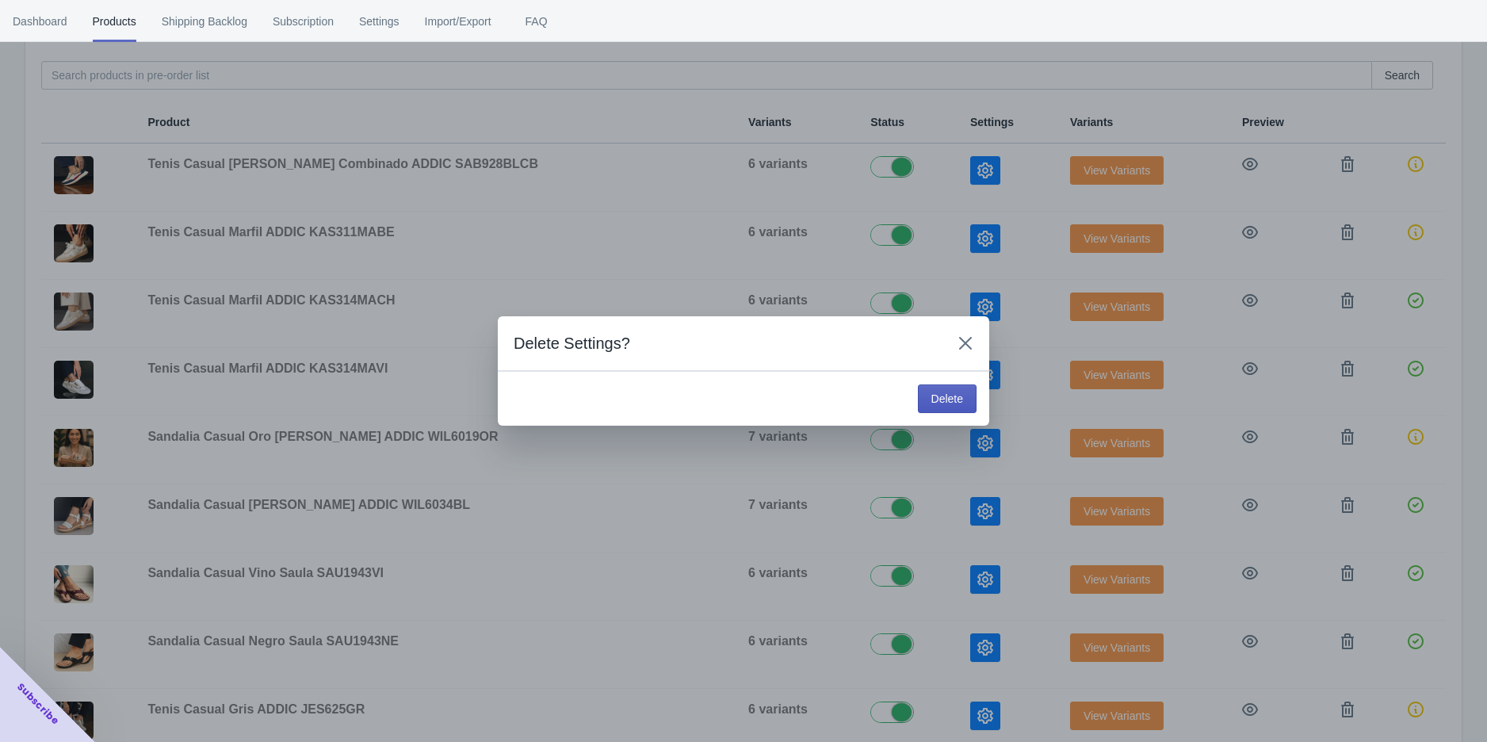
click at [937, 395] on span "Delete" at bounding box center [948, 398] width 32 height 13
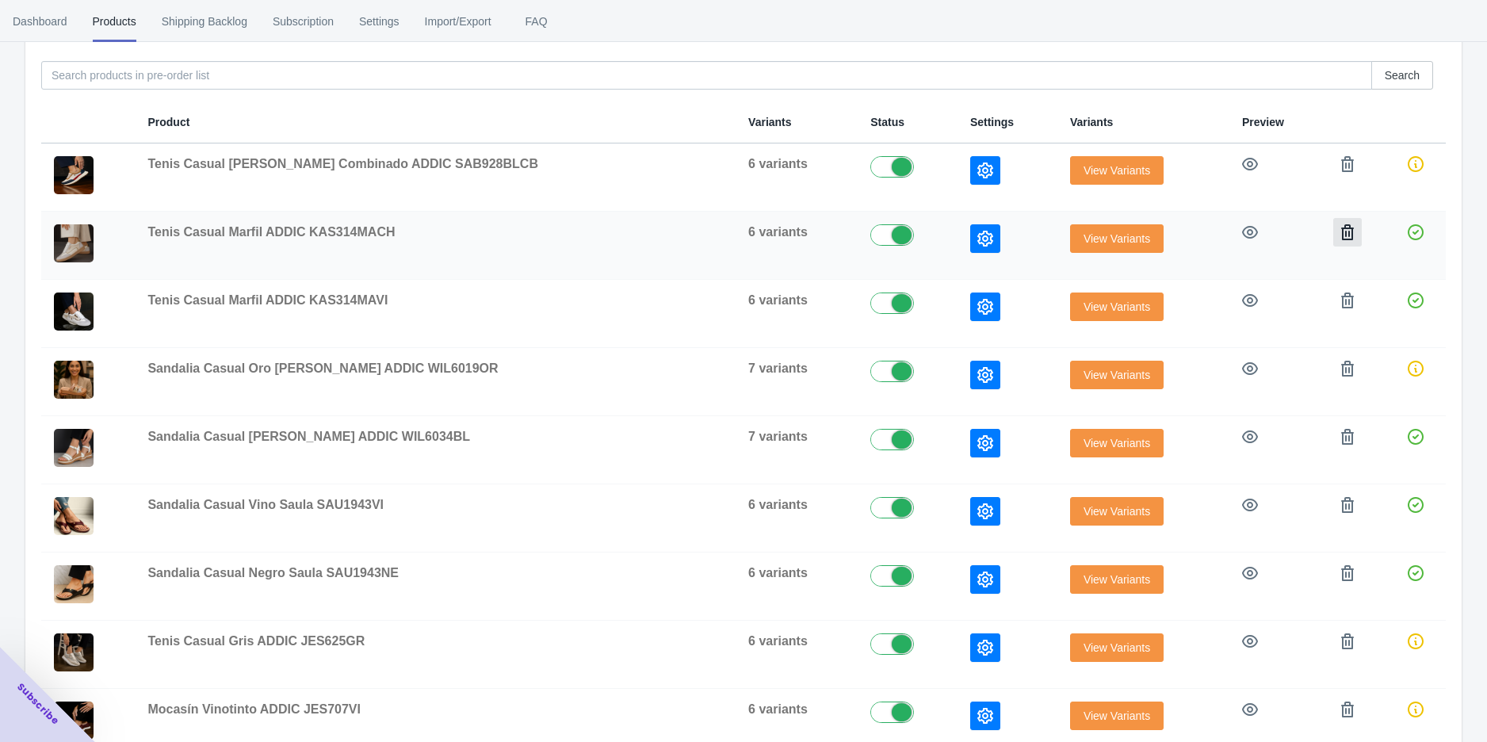
click at [1340, 234] on icon "button" at bounding box center [1348, 232] width 16 height 16
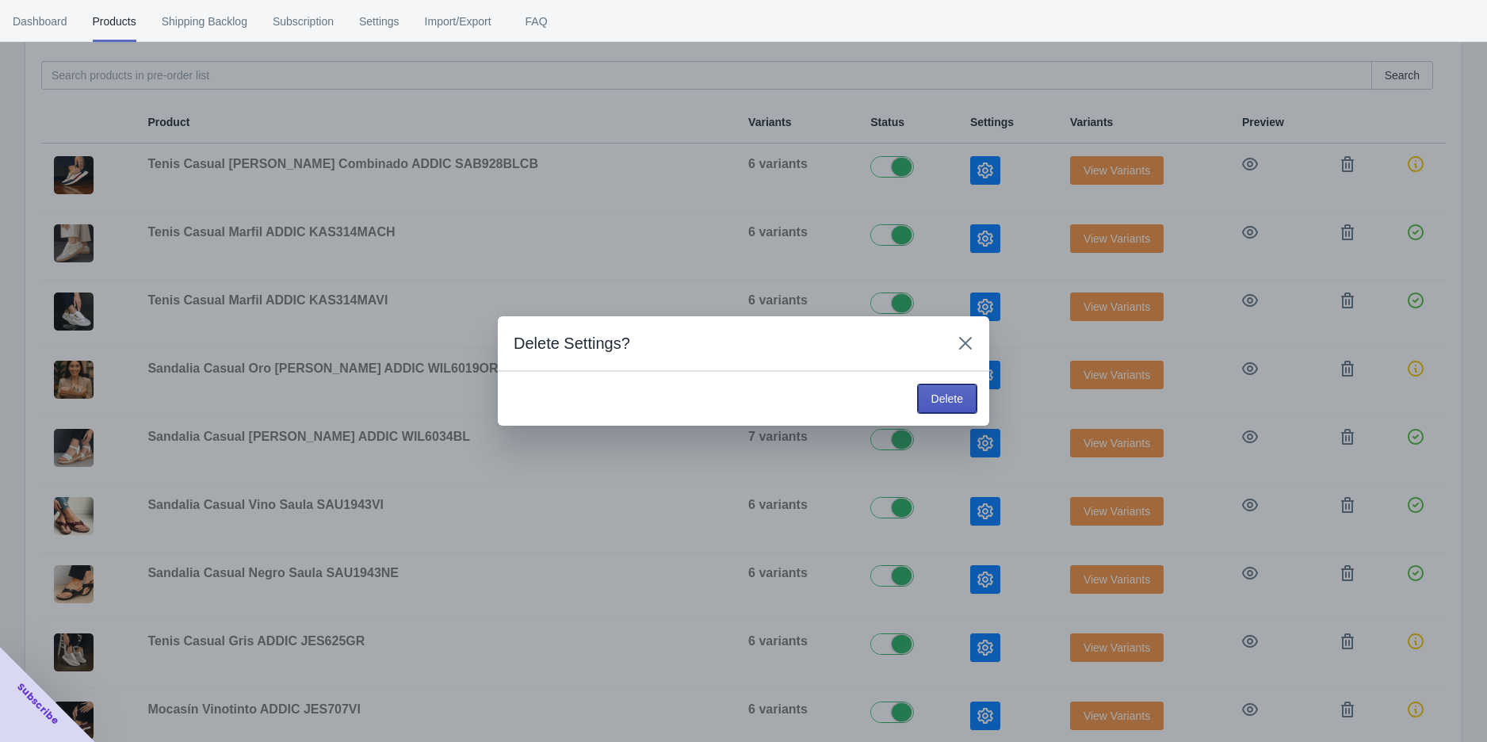
click at [959, 395] on span "Delete" at bounding box center [948, 398] width 32 height 13
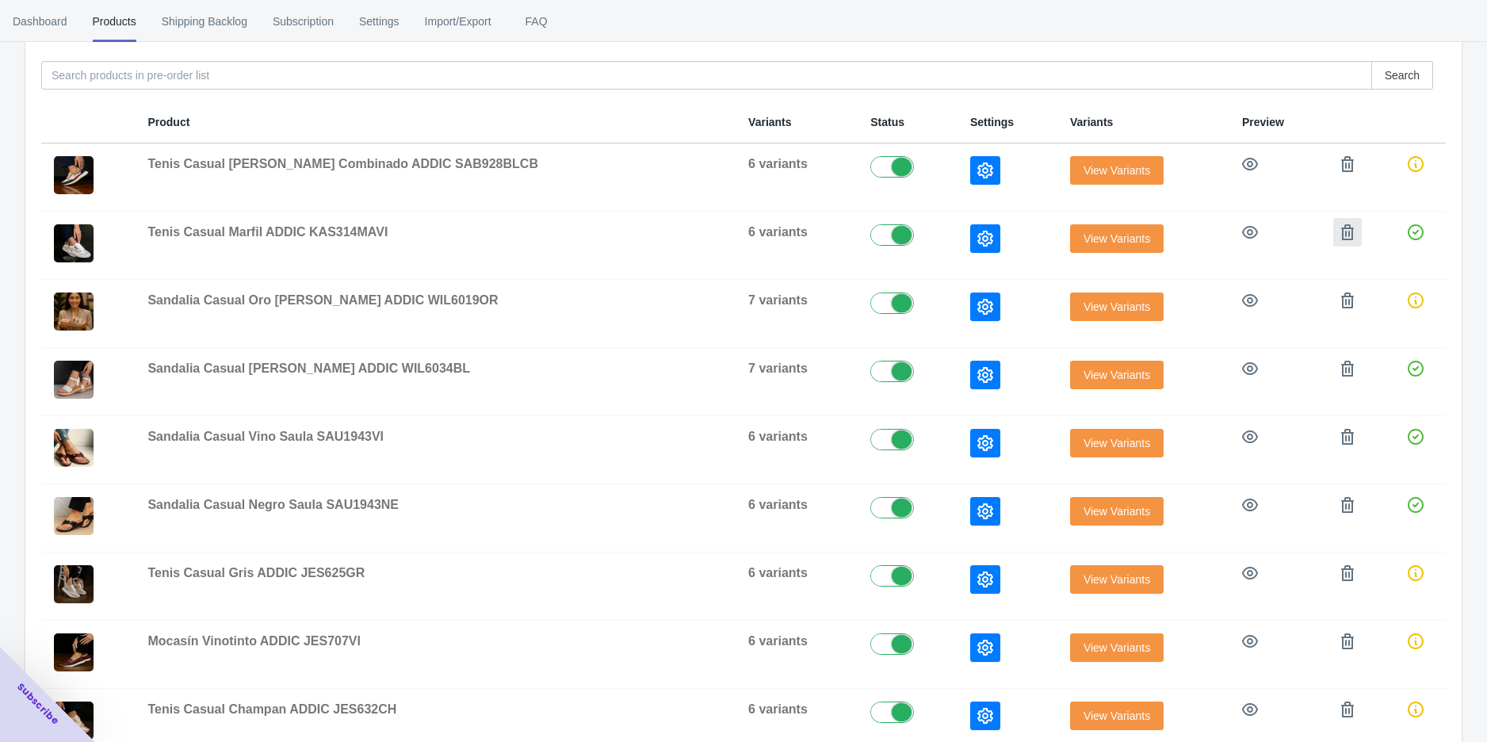
click at [1341, 239] on icon "button" at bounding box center [1347, 232] width 13 height 16
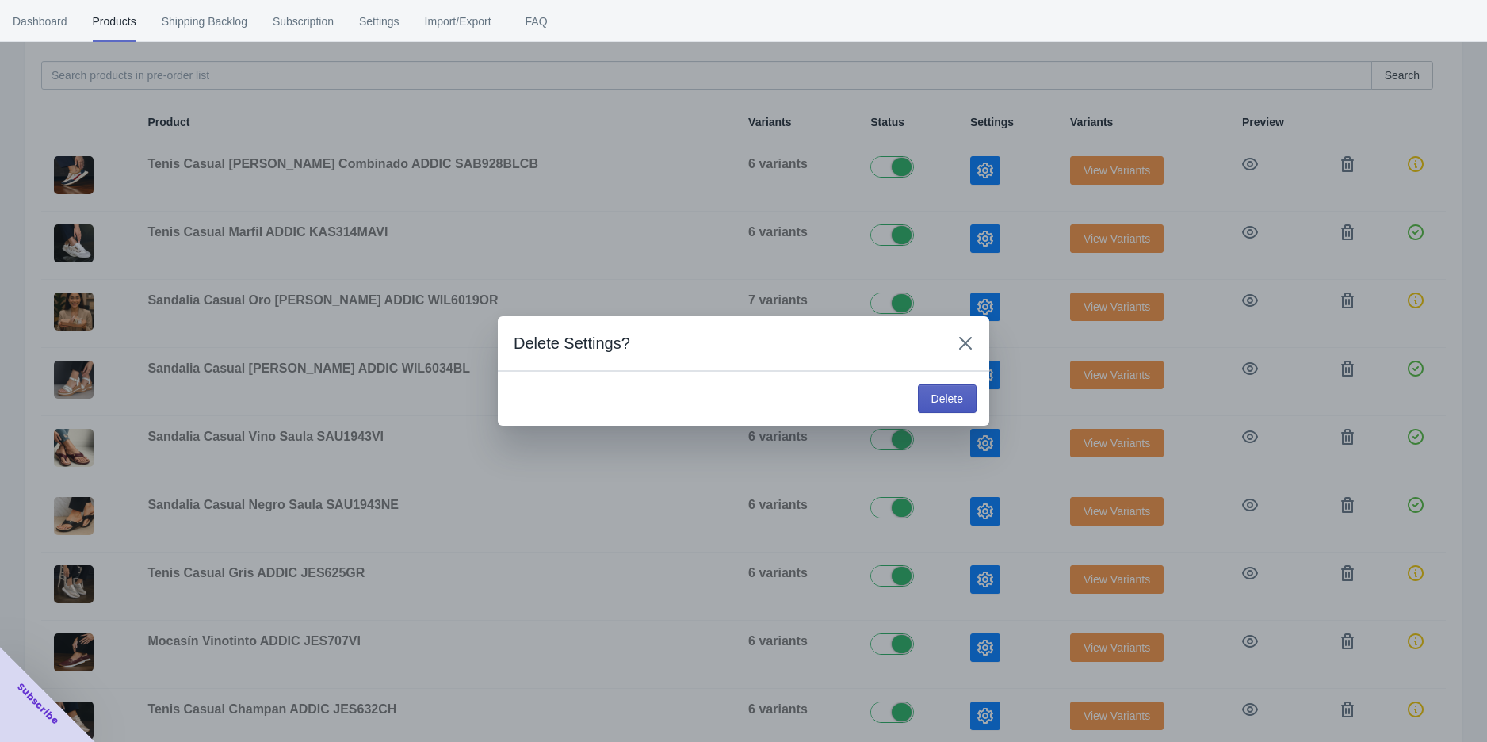
click at [951, 388] on button "Delete" at bounding box center [947, 399] width 59 height 29
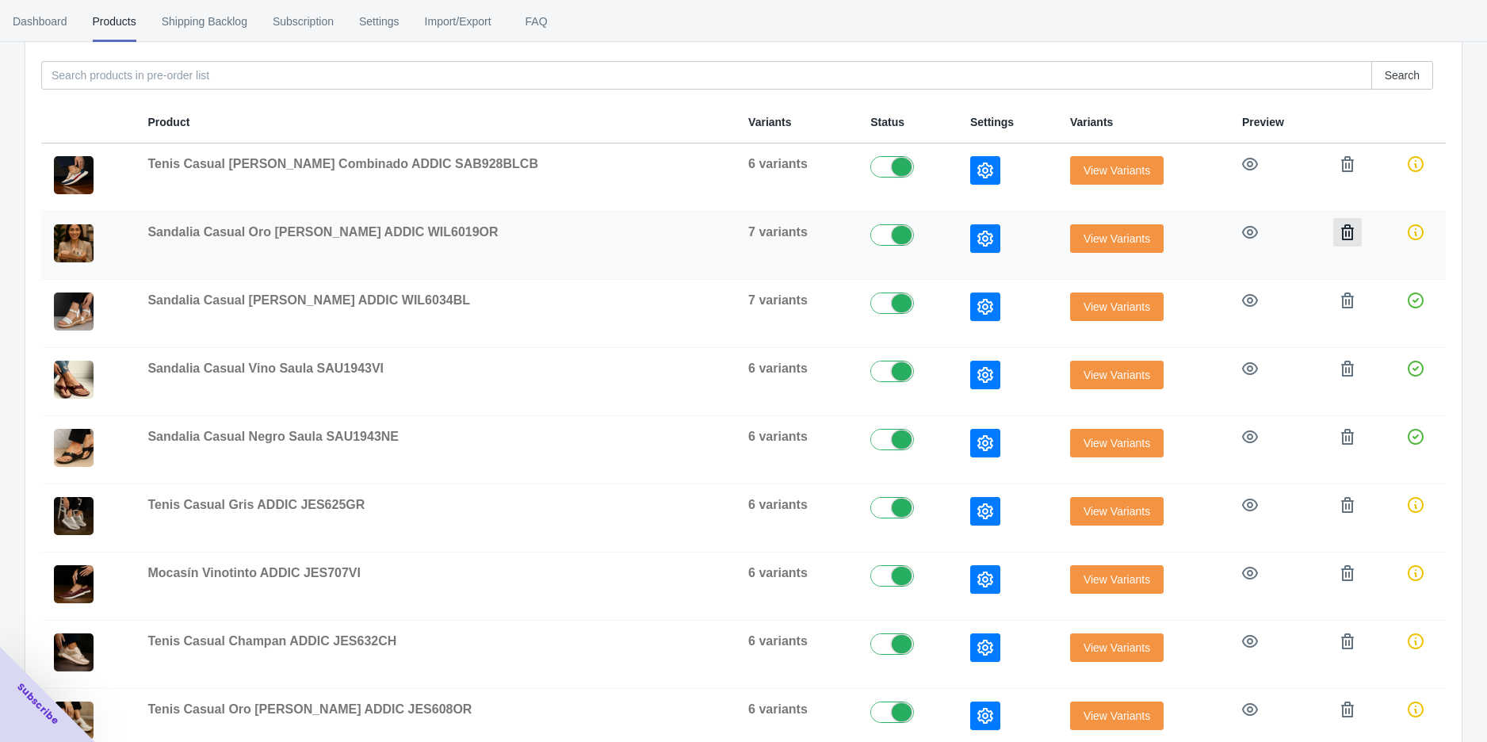
click at [1340, 235] on icon "button" at bounding box center [1348, 232] width 16 height 16
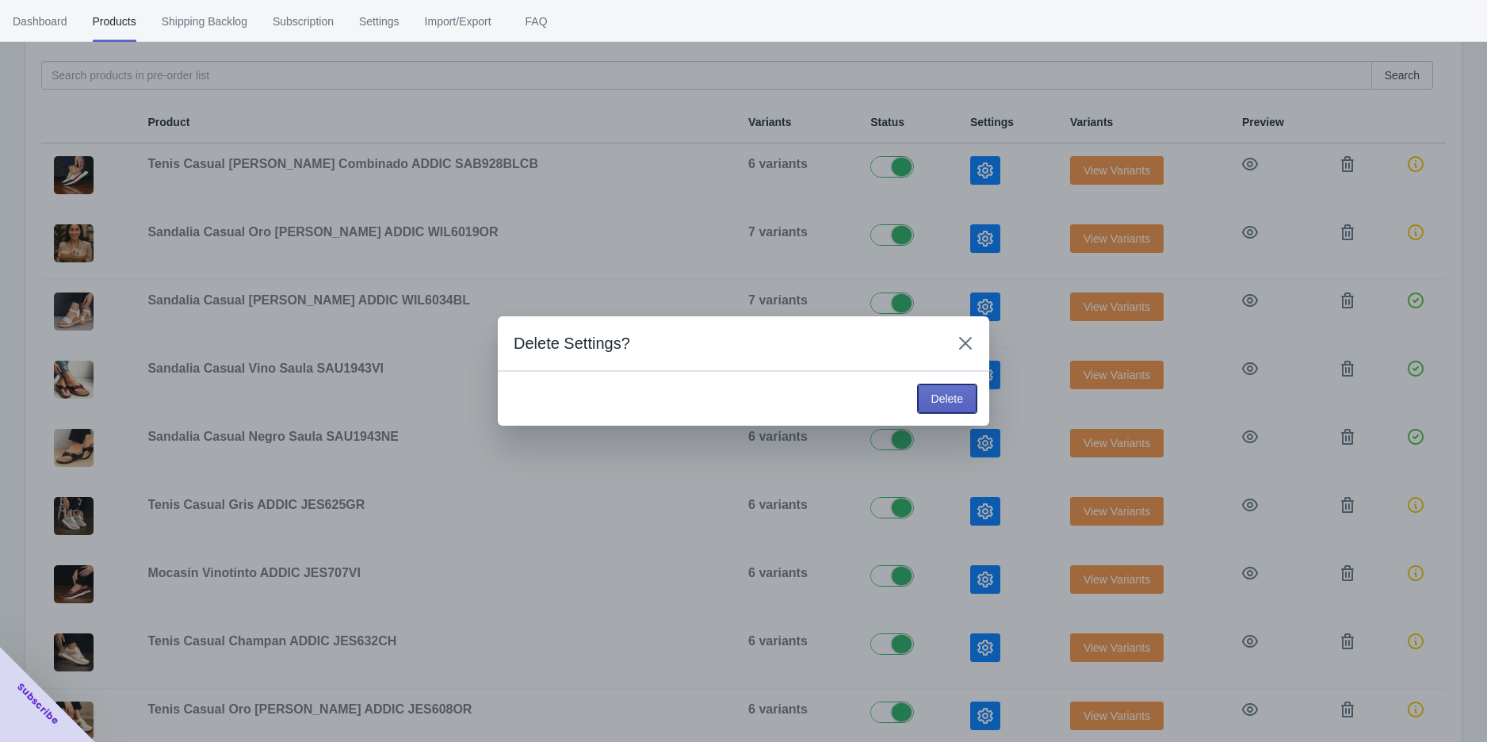
click at [938, 398] on span "Delete" at bounding box center [948, 398] width 32 height 13
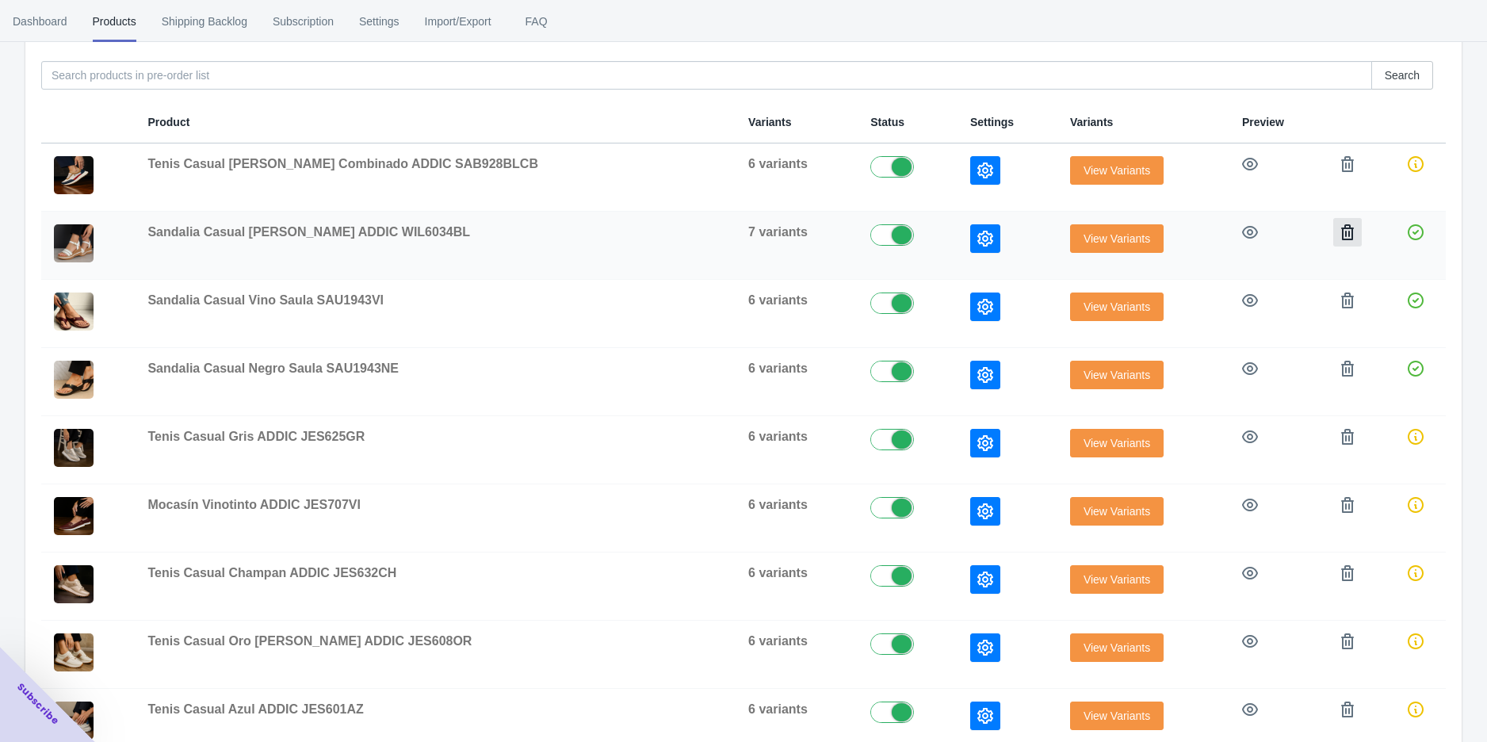
click at [1340, 224] on icon "button" at bounding box center [1348, 232] width 16 height 16
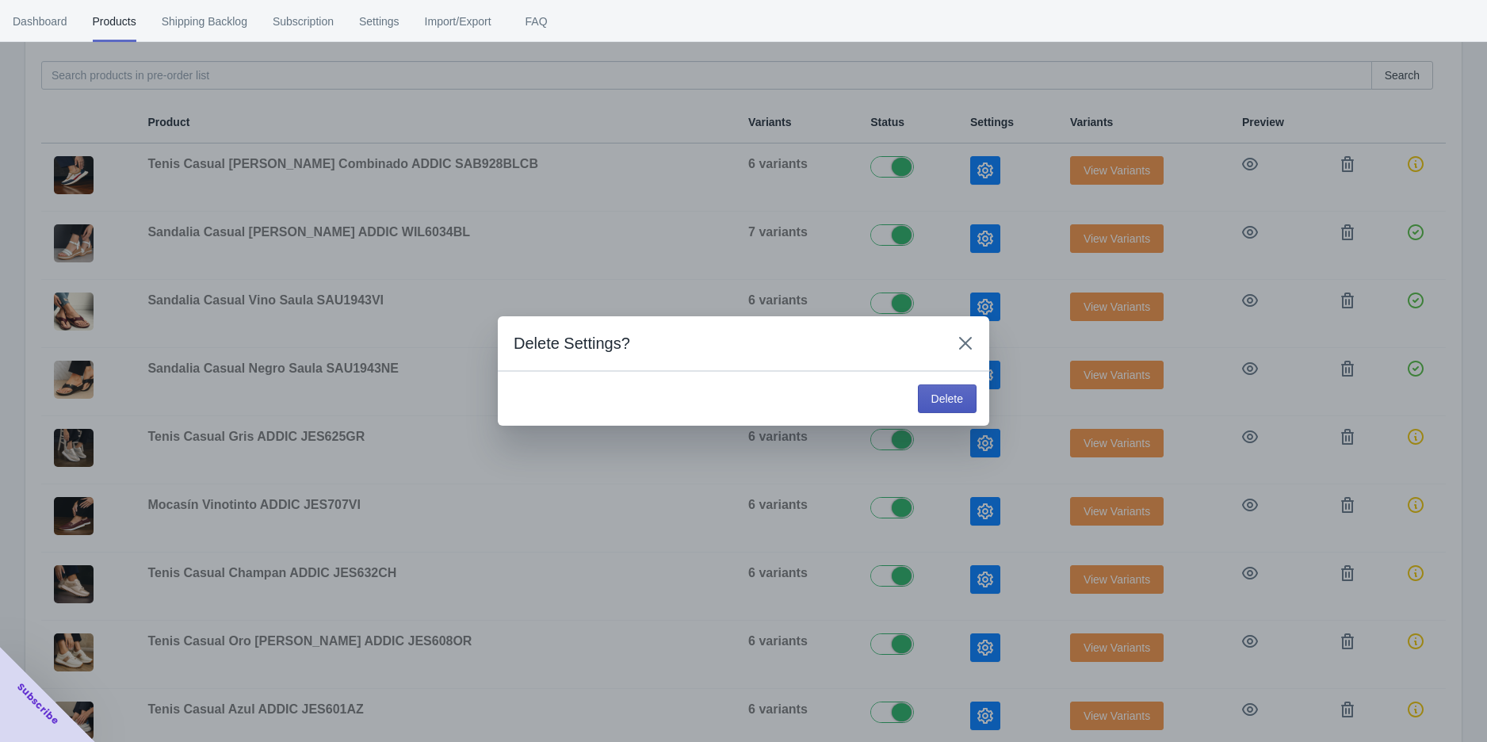
click at [943, 387] on button "Delete" at bounding box center [947, 399] width 59 height 29
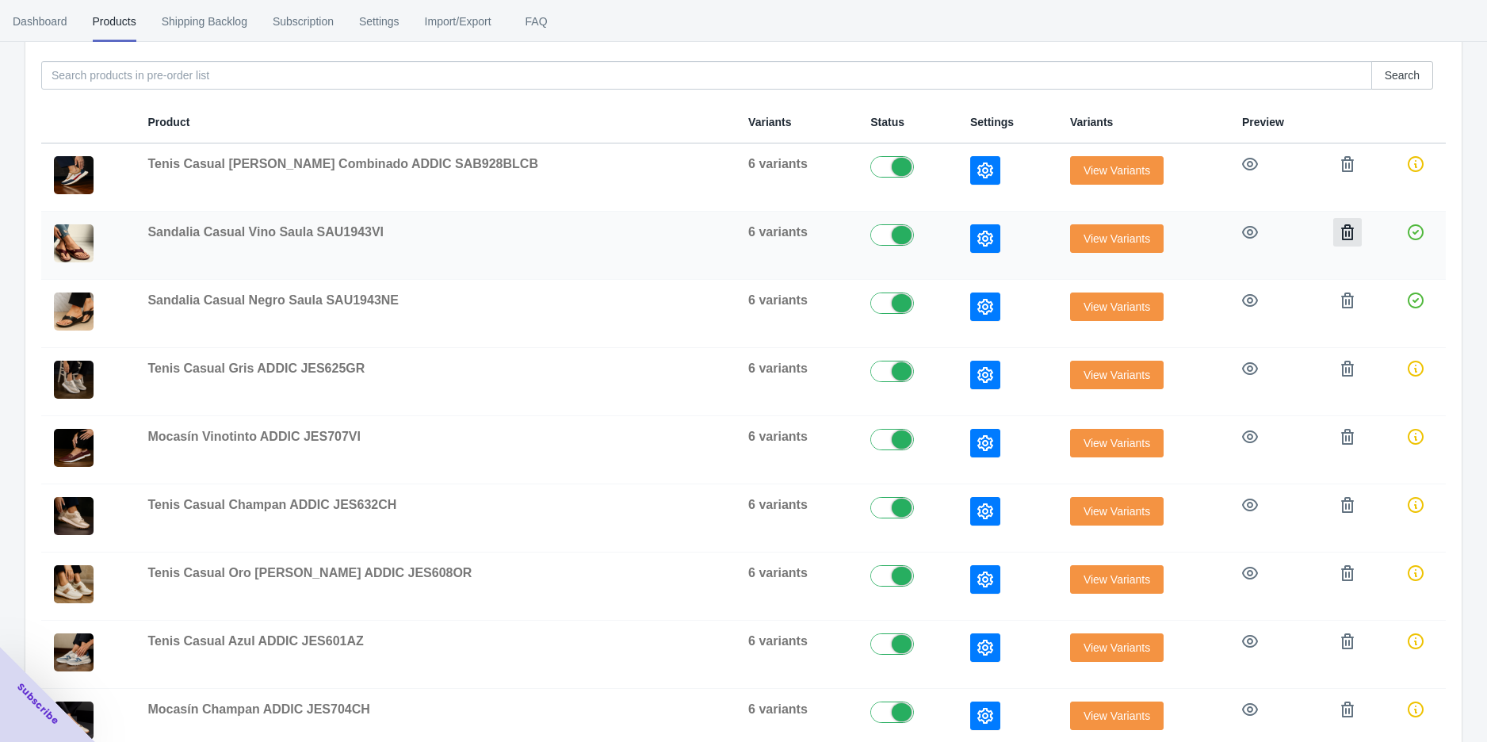
click at [1340, 238] on icon "button" at bounding box center [1348, 232] width 16 height 16
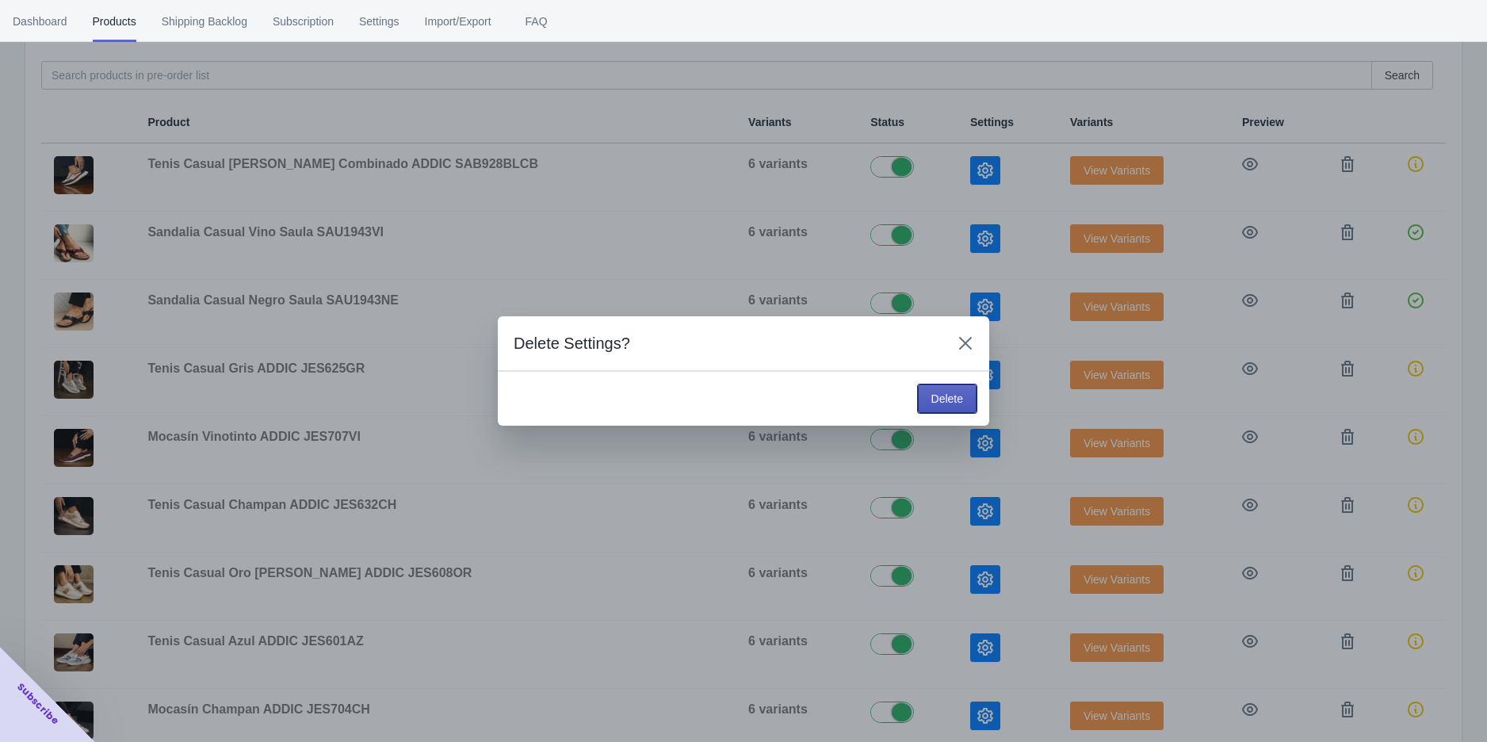
click at [936, 392] on span "Delete" at bounding box center [948, 398] width 32 height 13
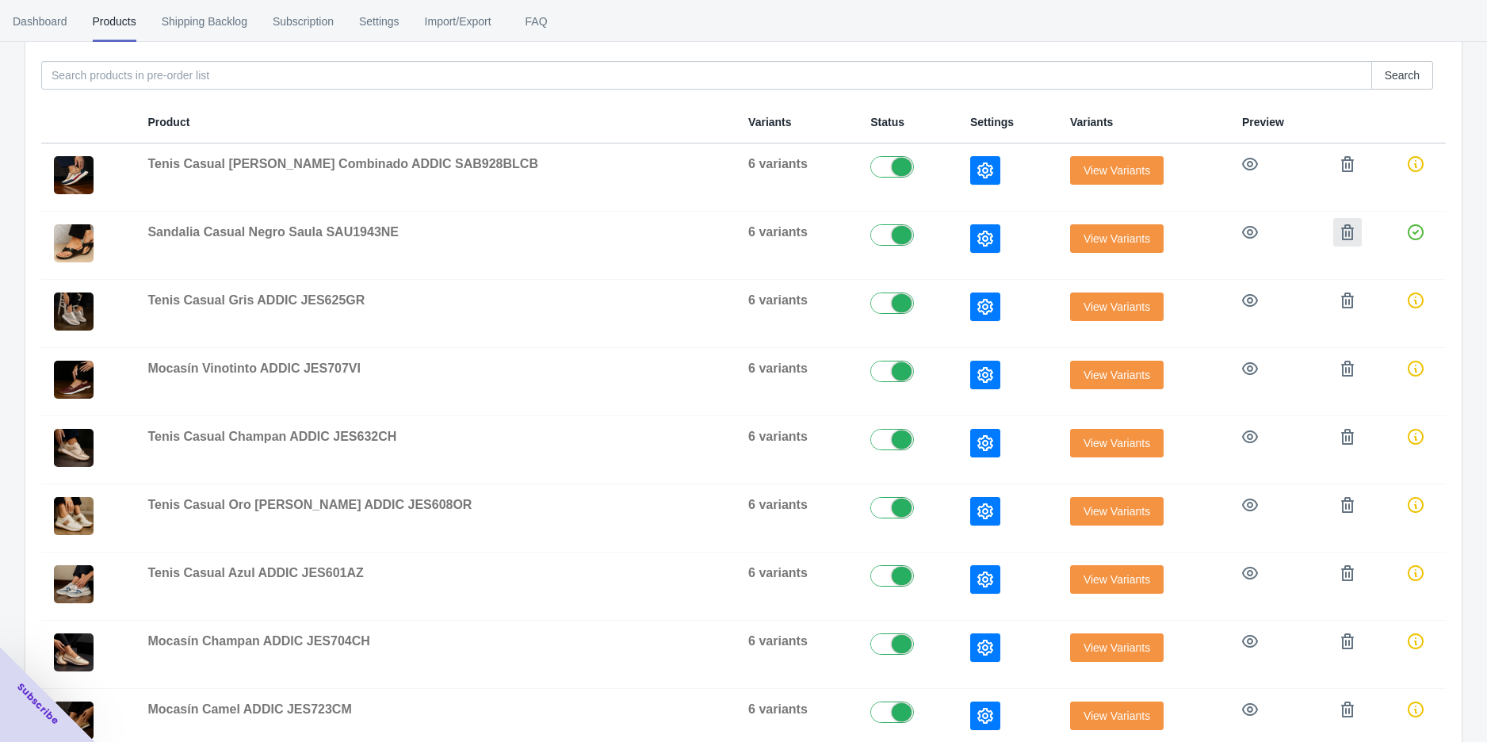
click at [1340, 233] on icon "button" at bounding box center [1348, 232] width 16 height 16
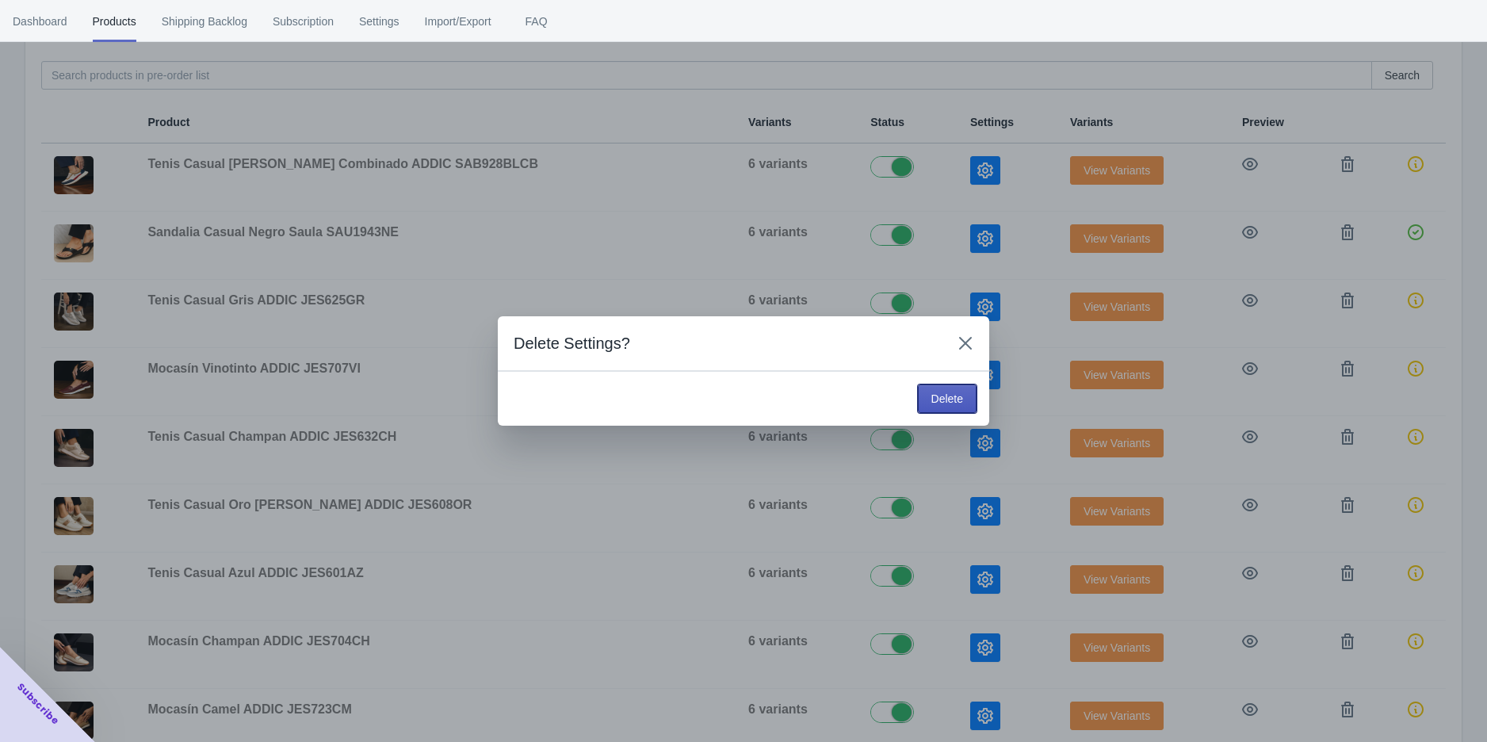
click at [946, 395] on span "Delete" at bounding box center [948, 398] width 32 height 13
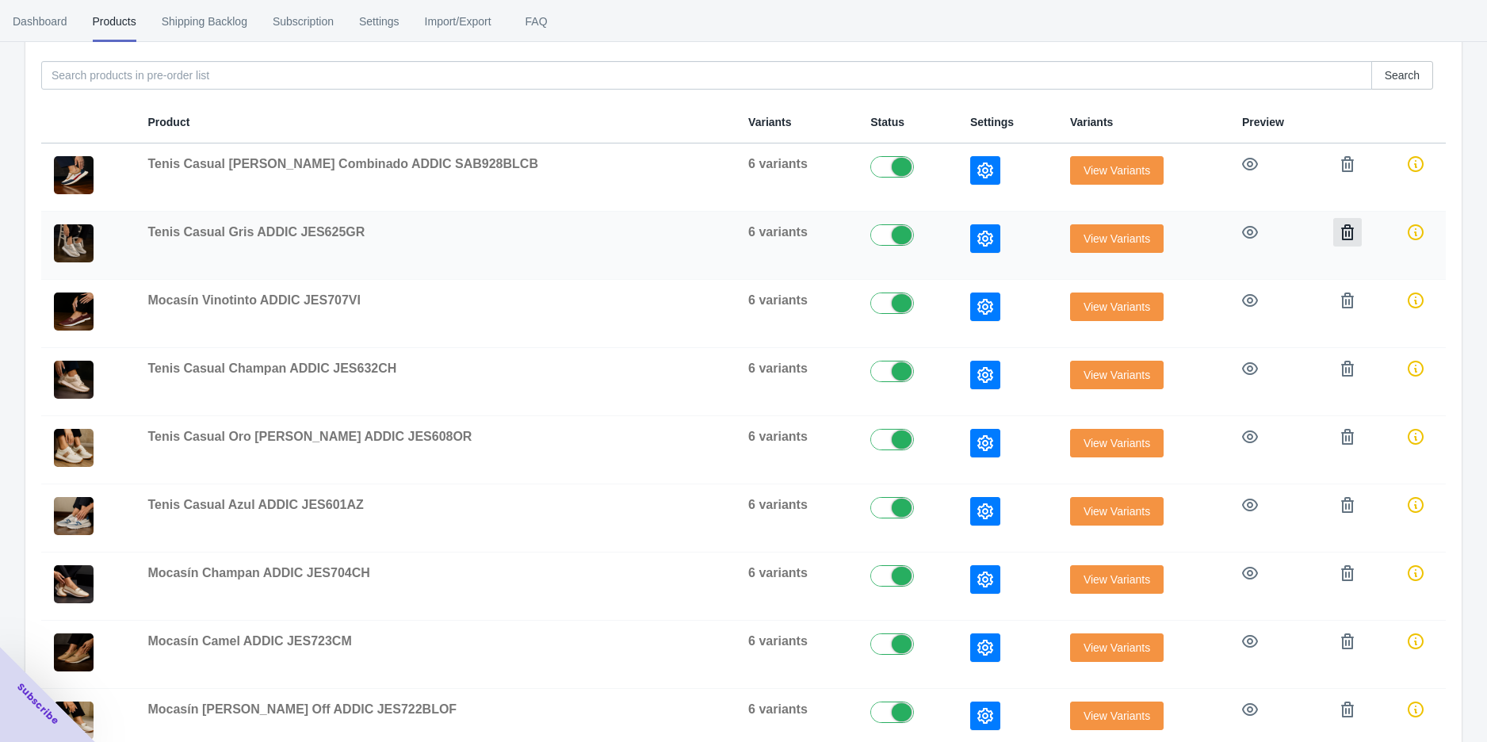
click at [1340, 229] on icon "button" at bounding box center [1348, 232] width 16 height 16
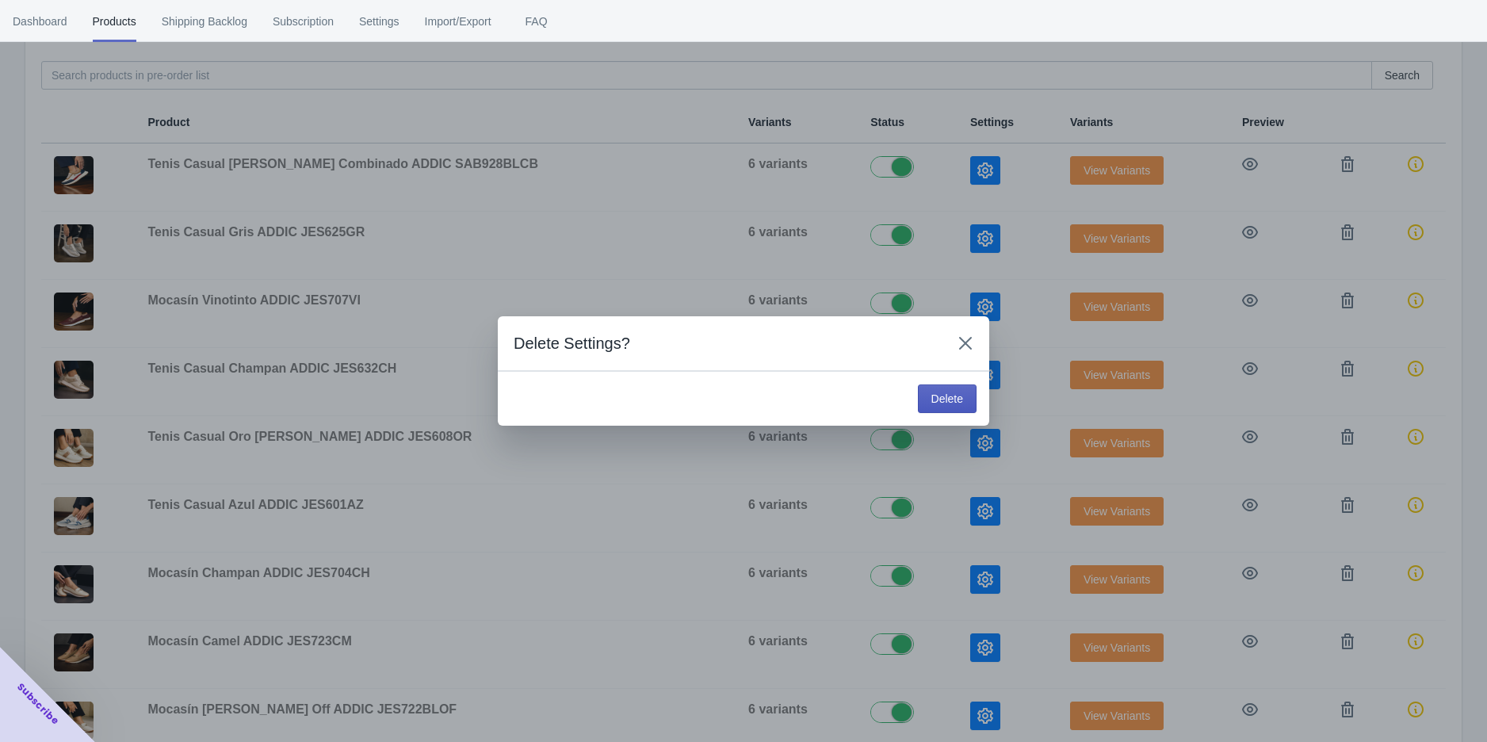
click at [947, 397] on span "Delete" at bounding box center [948, 398] width 32 height 13
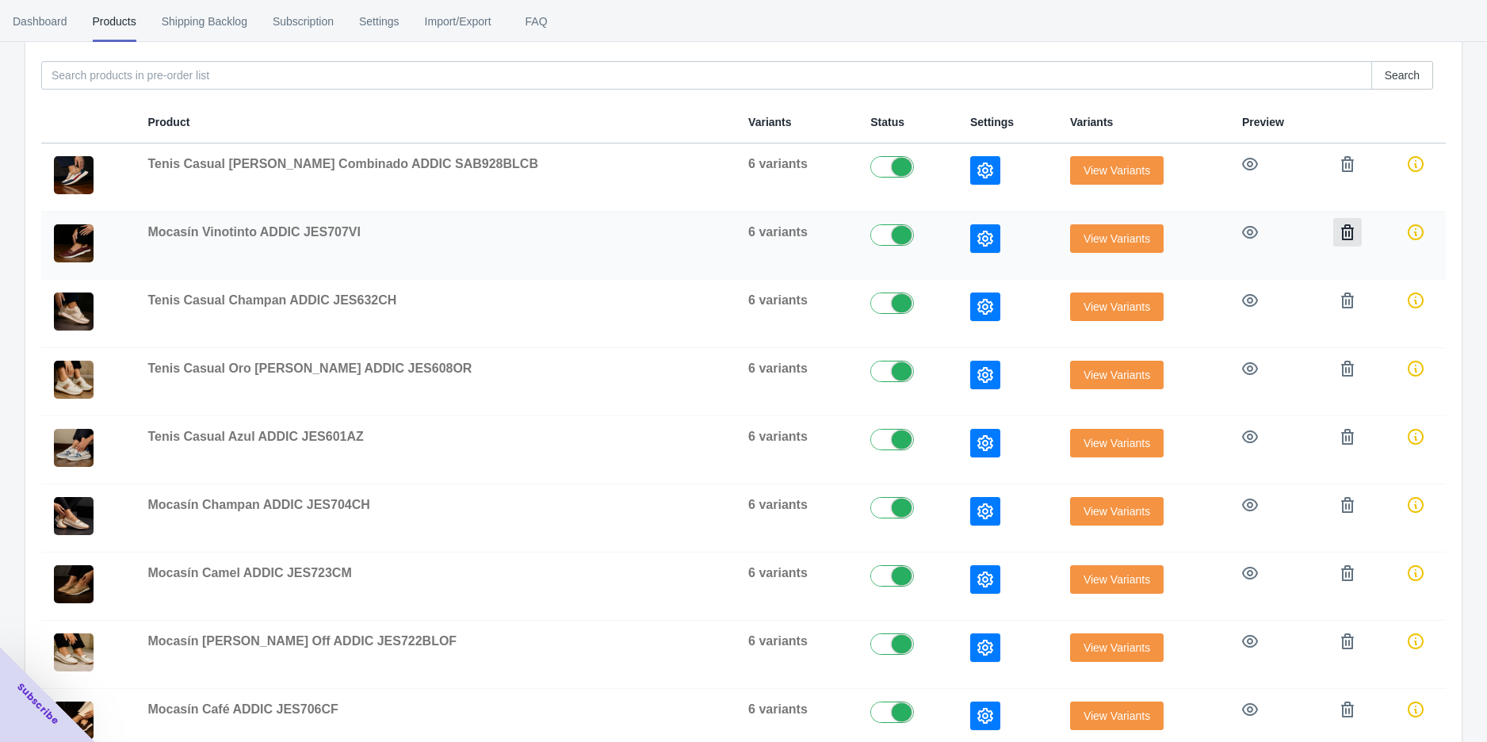
click at [1333, 232] on button "button" at bounding box center [1347, 232] width 29 height 29
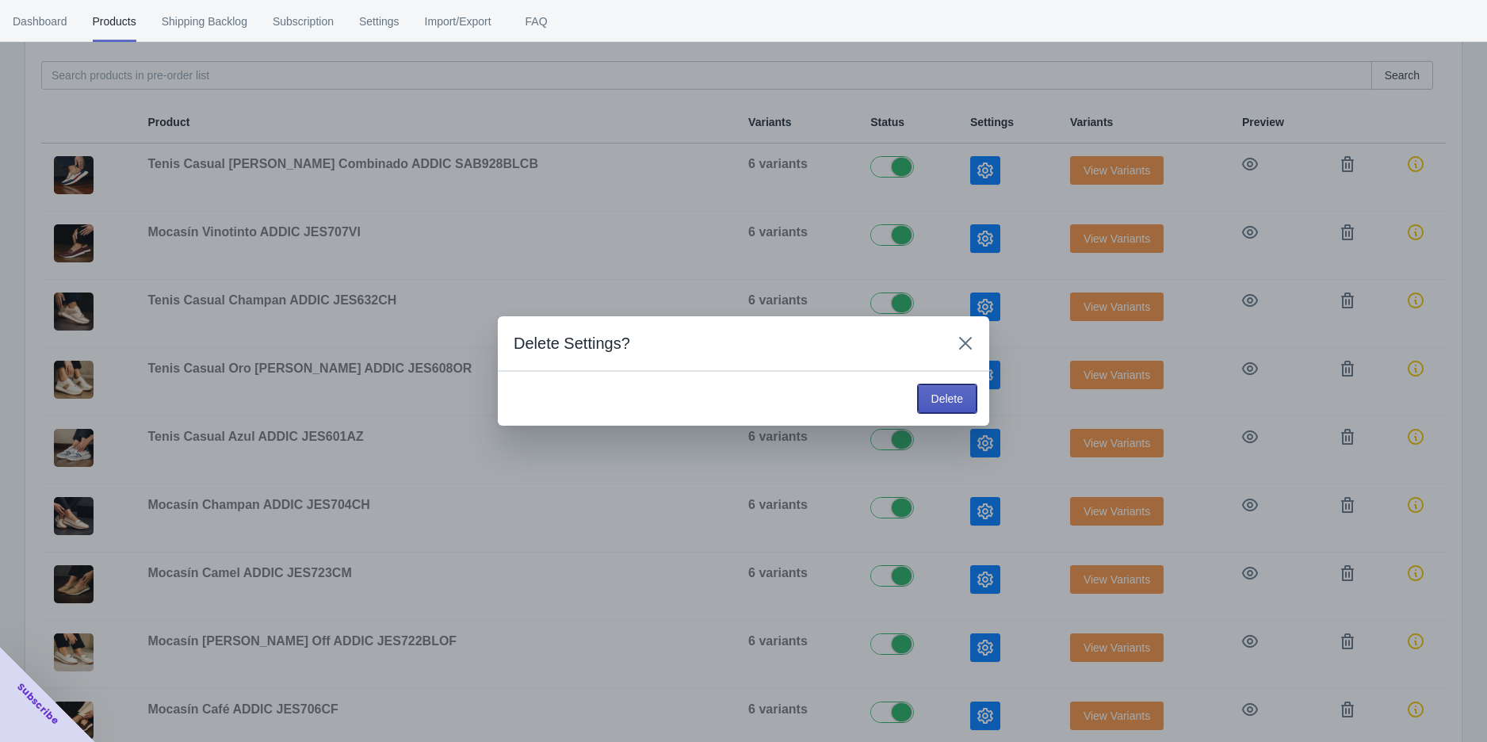
click at [948, 404] on span "Delete" at bounding box center [948, 398] width 32 height 13
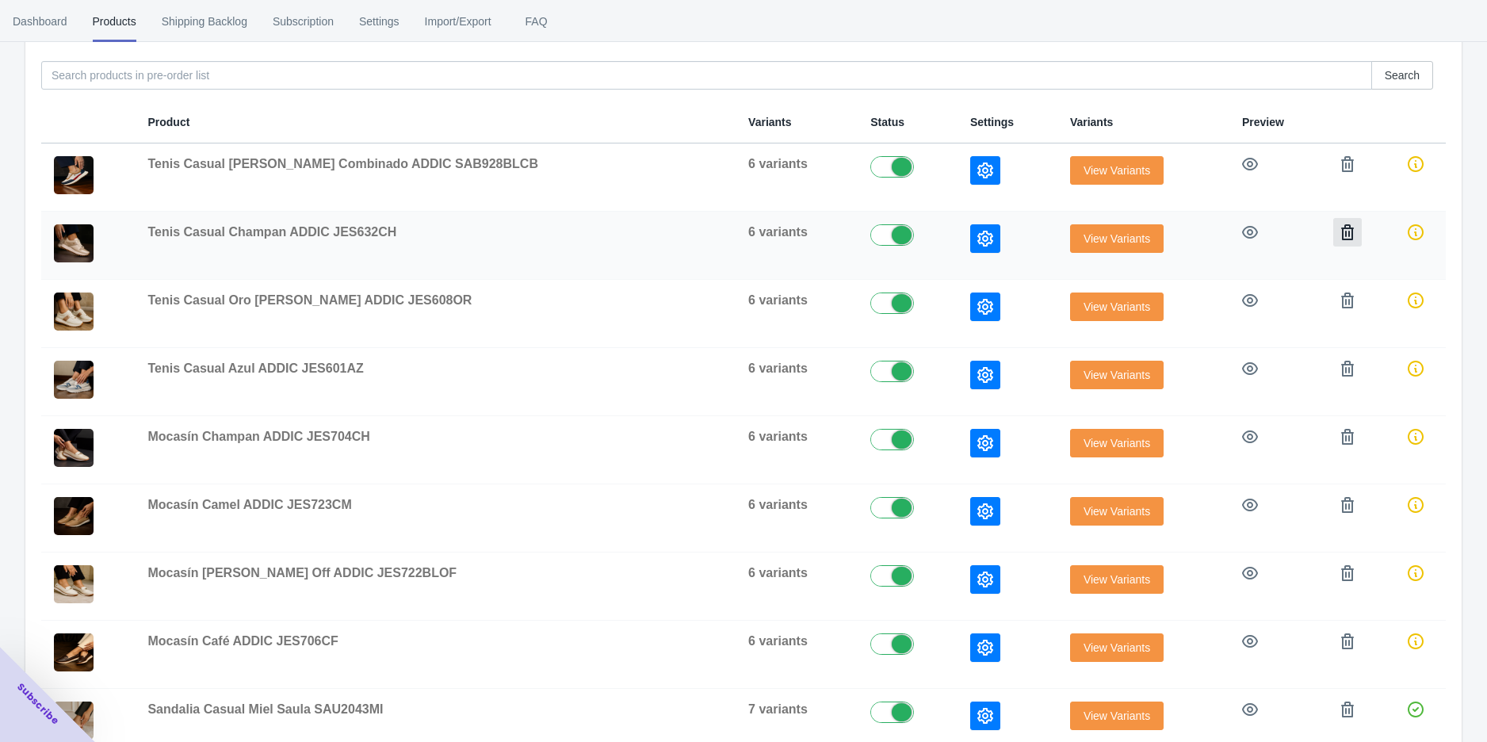
click at [1340, 232] on icon "button" at bounding box center [1348, 232] width 16 height 16
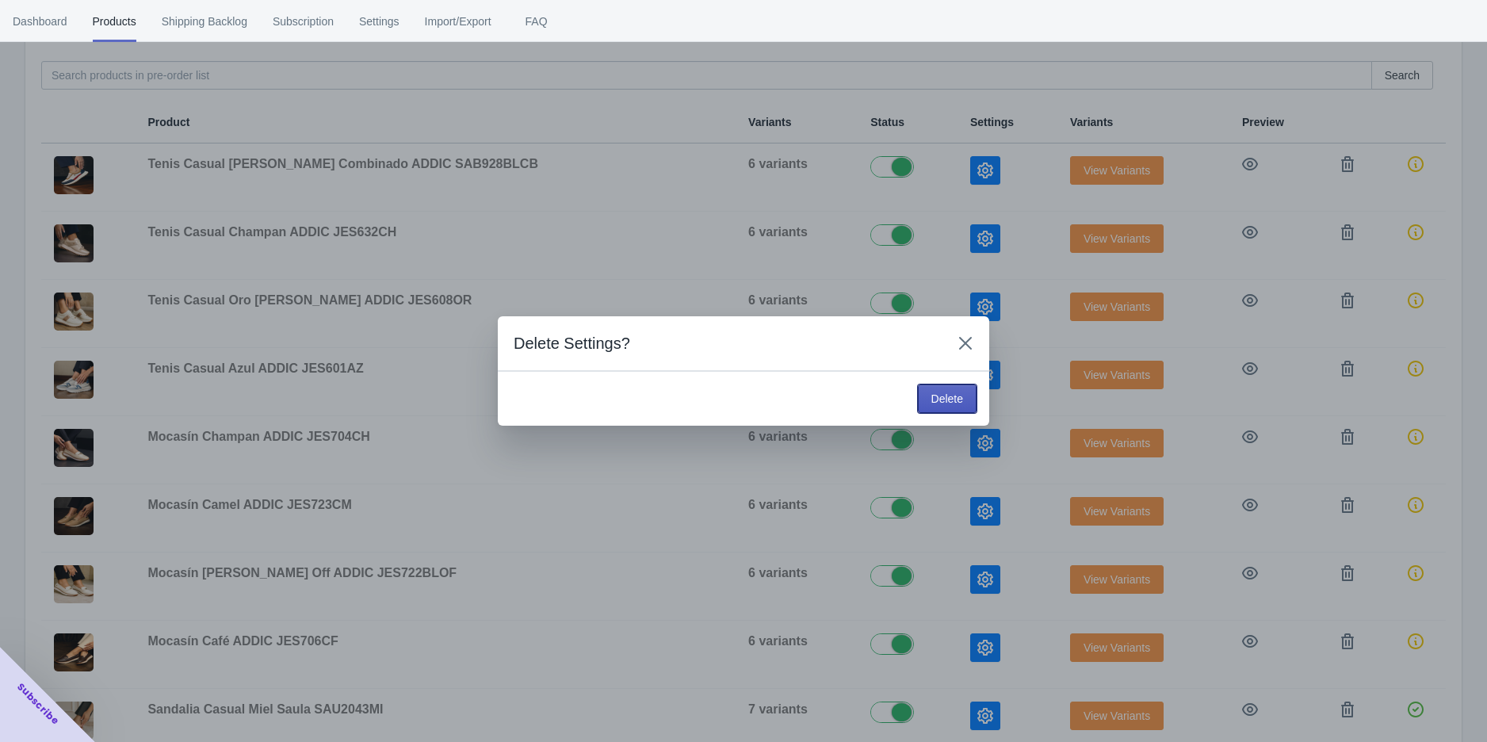
click at [953, 396] on span "Delete" at bounding box center [948, 398] width 32 height 13
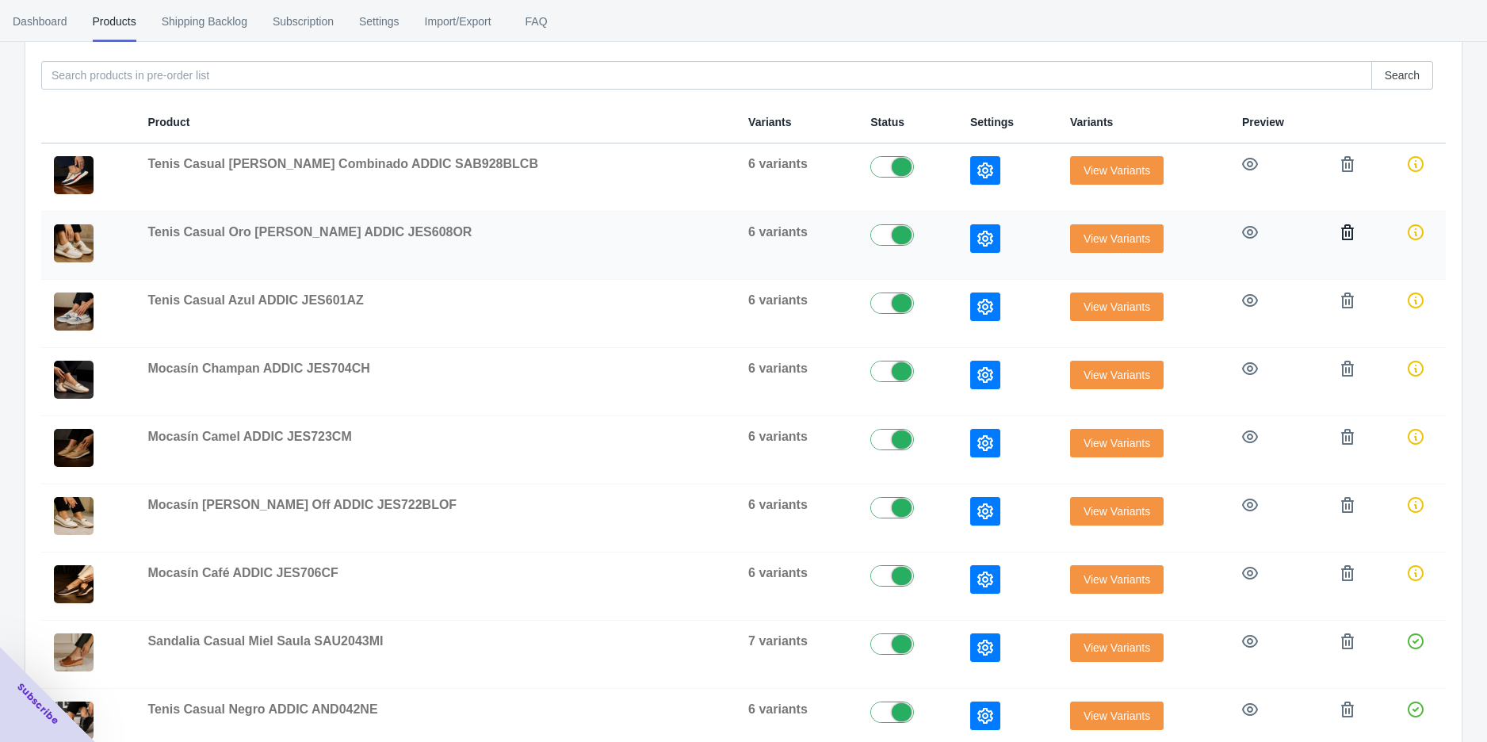
click at [1340, 235] on icon "button" at bounding box center [1348, 232] width 16 height 16
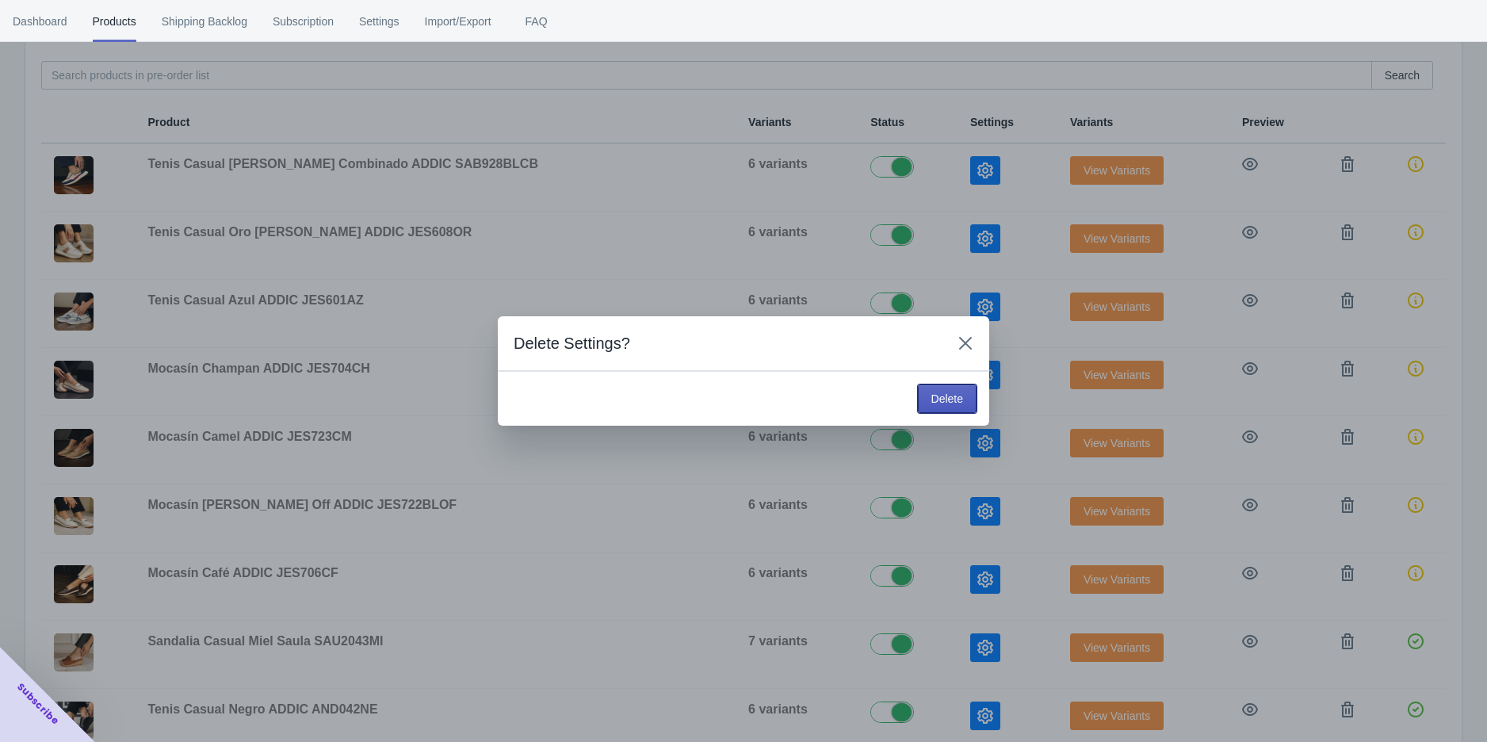
click at [935, 397] on span "Delete" at bounding box center [948, 398] width 32 height 13
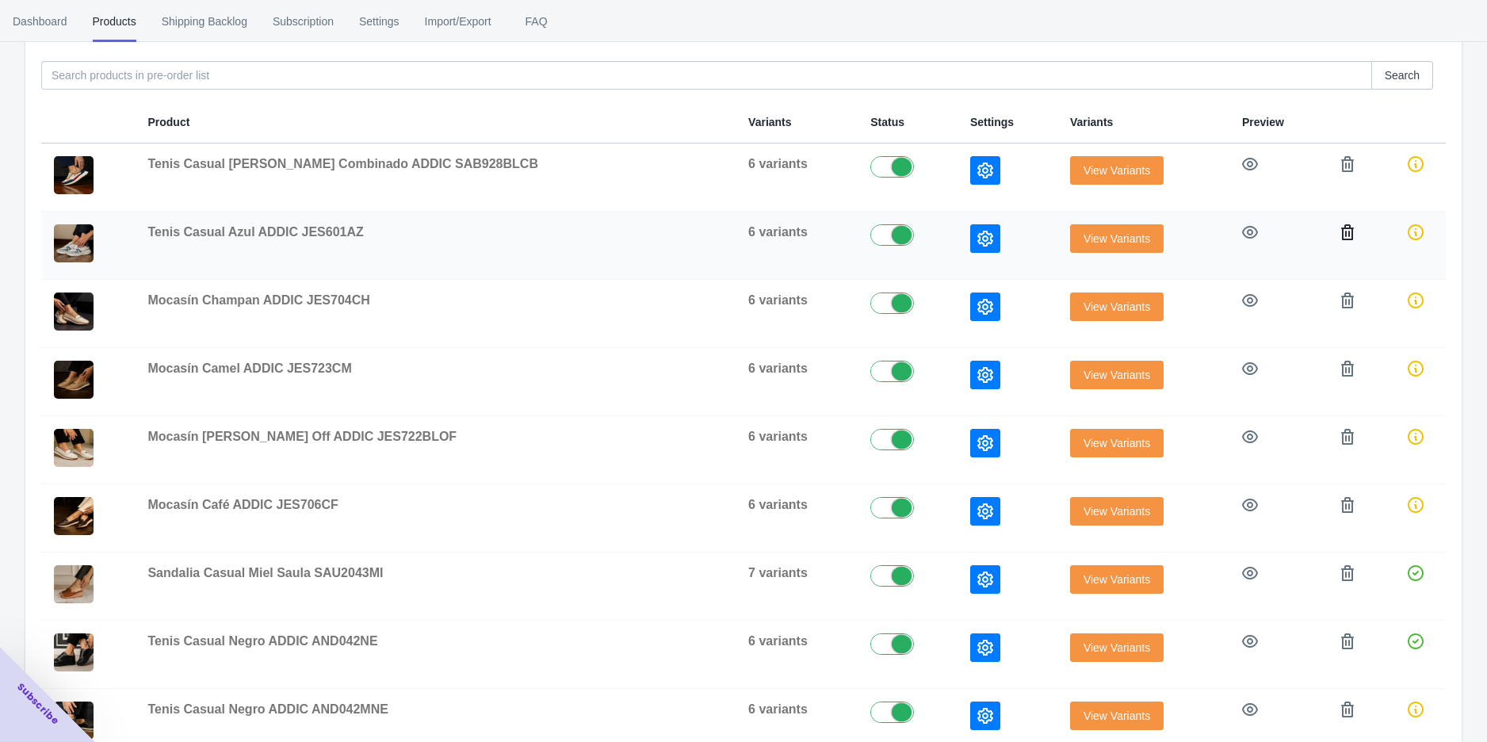
click at [1341, 236] on icon "button" at bounding box center [1347, 232] width 13 height 16
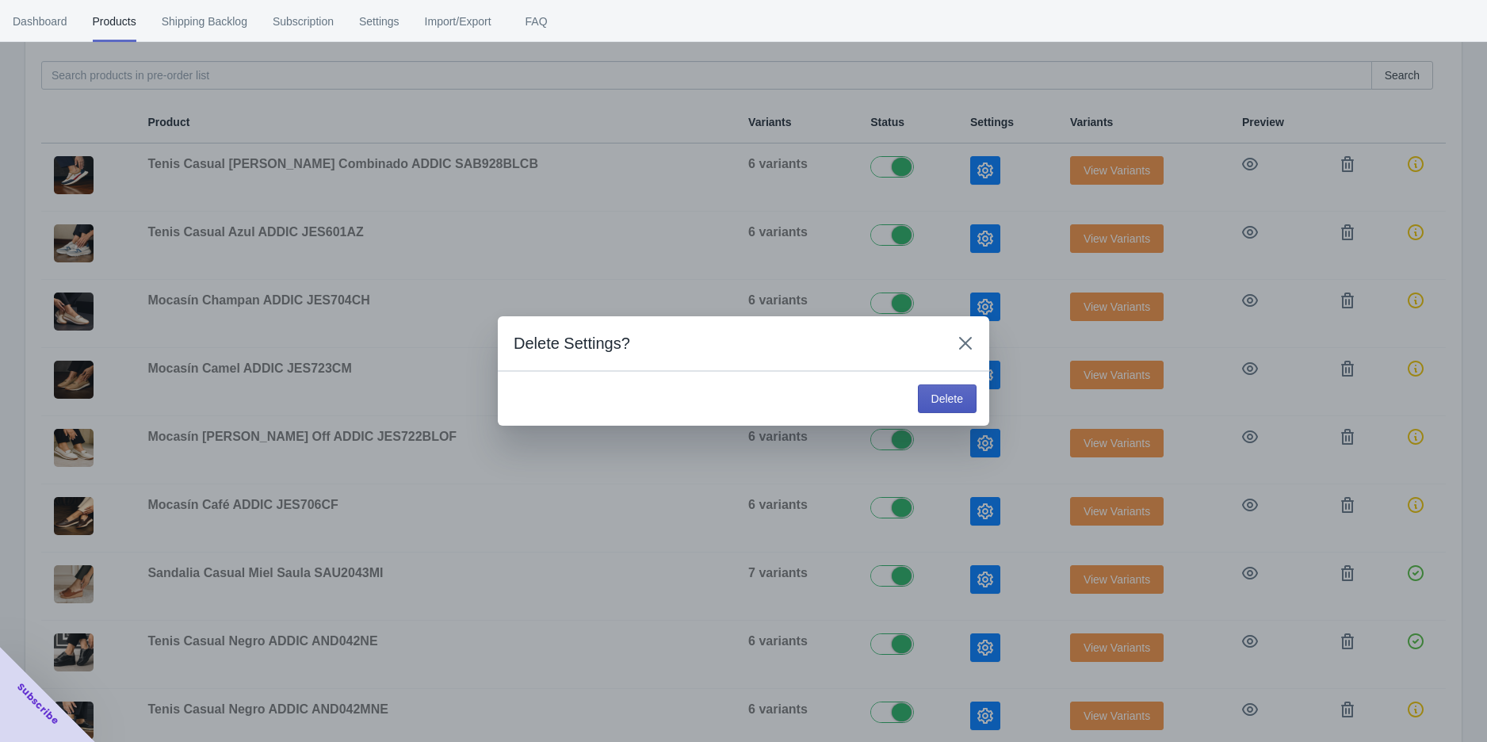
click at [932, 392] on span "Delete" at bounding box center [948, 398] width 32 height 13
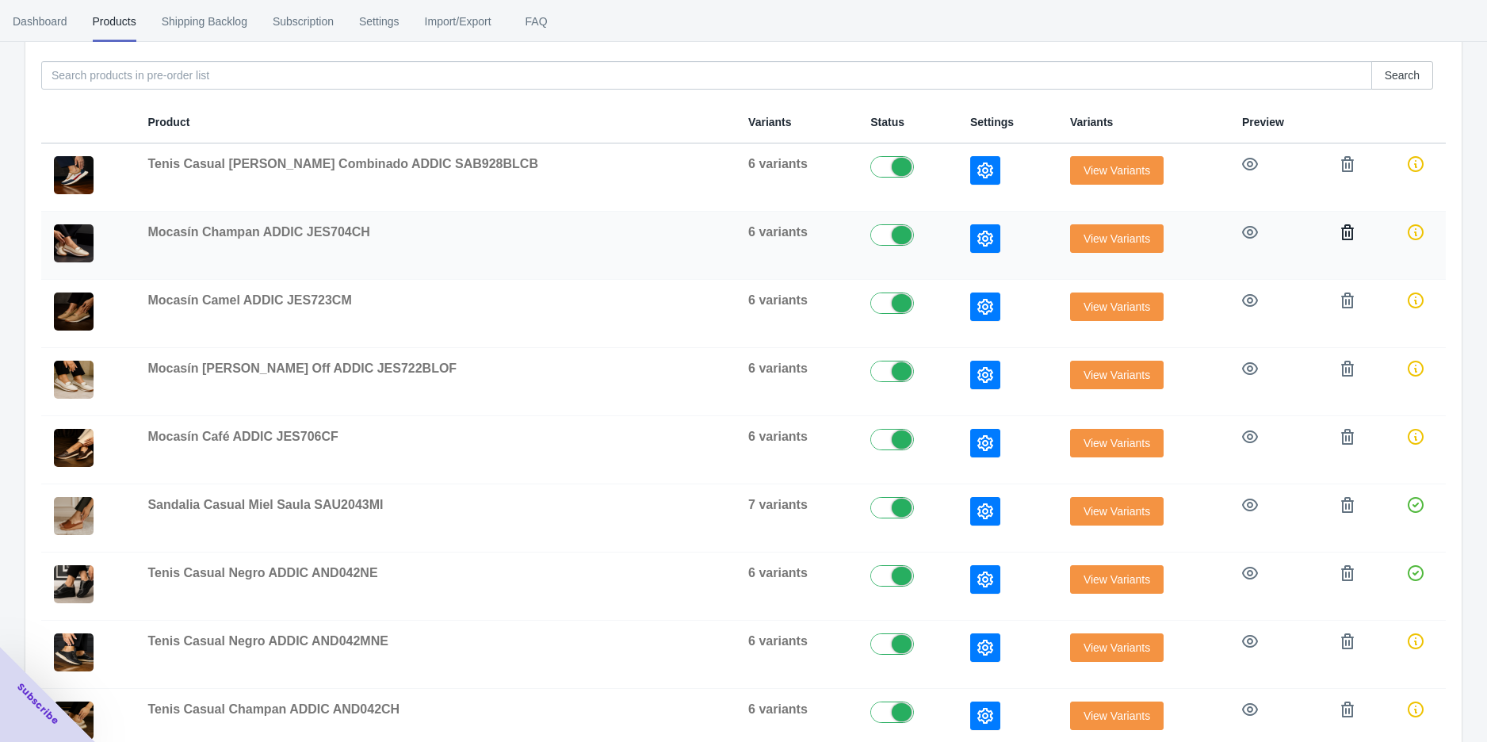
click at [1340, 230] on icon "button" at bounding box center [1348, 232] width 16 height 16
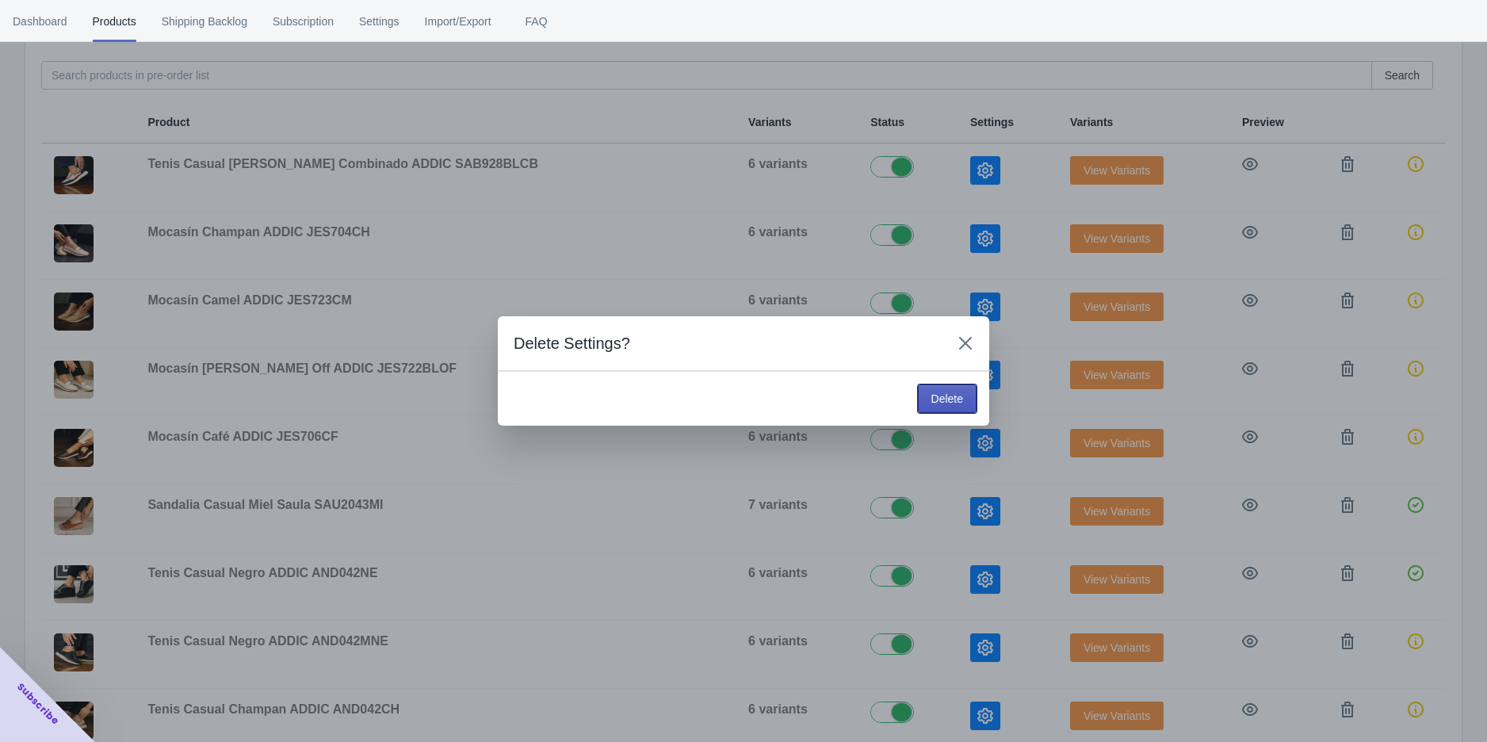
click at [973, 397] on button "Delete" at bounding box center [947, 399] width 59 height 29
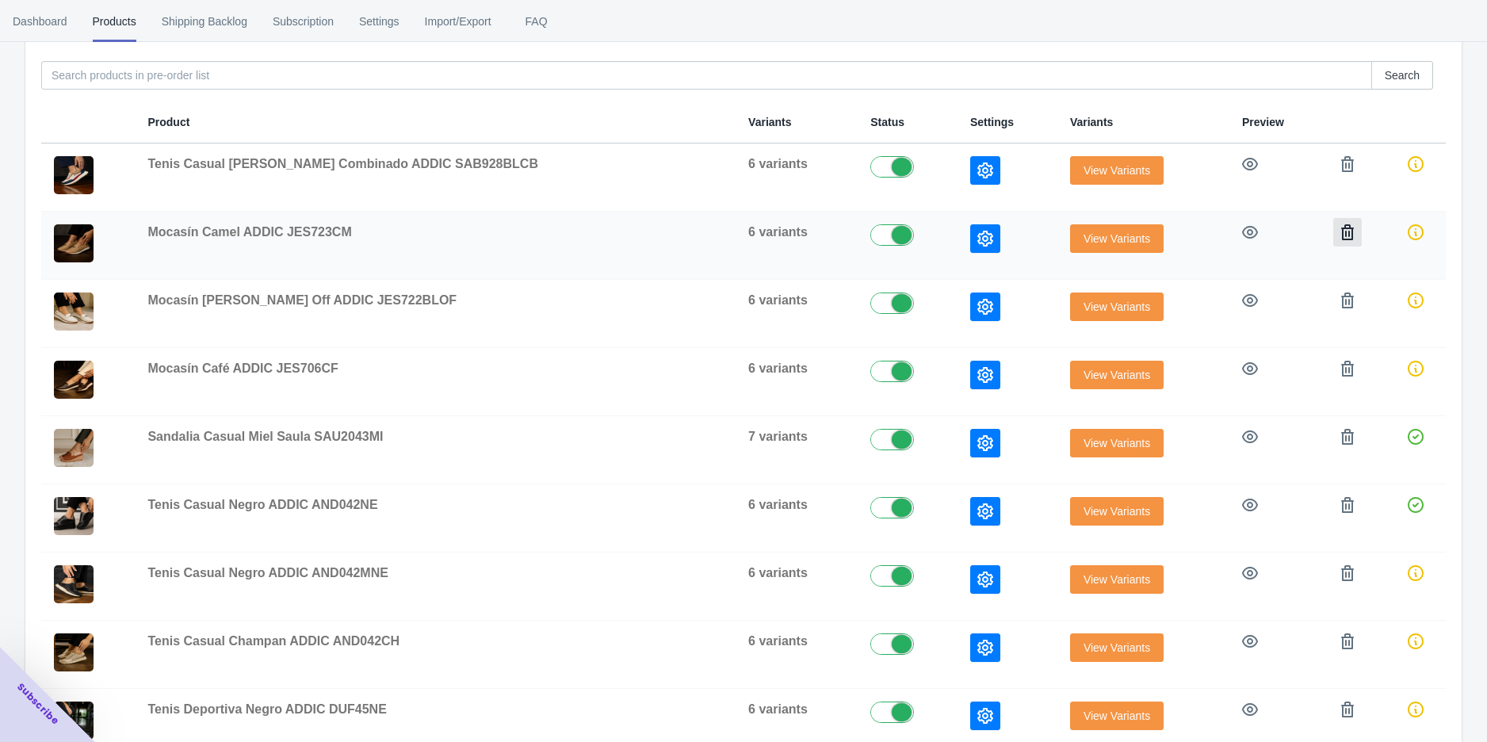
click at [1341, 235] on icon "button" at bounding box center [1347, 232] width 13 height 16
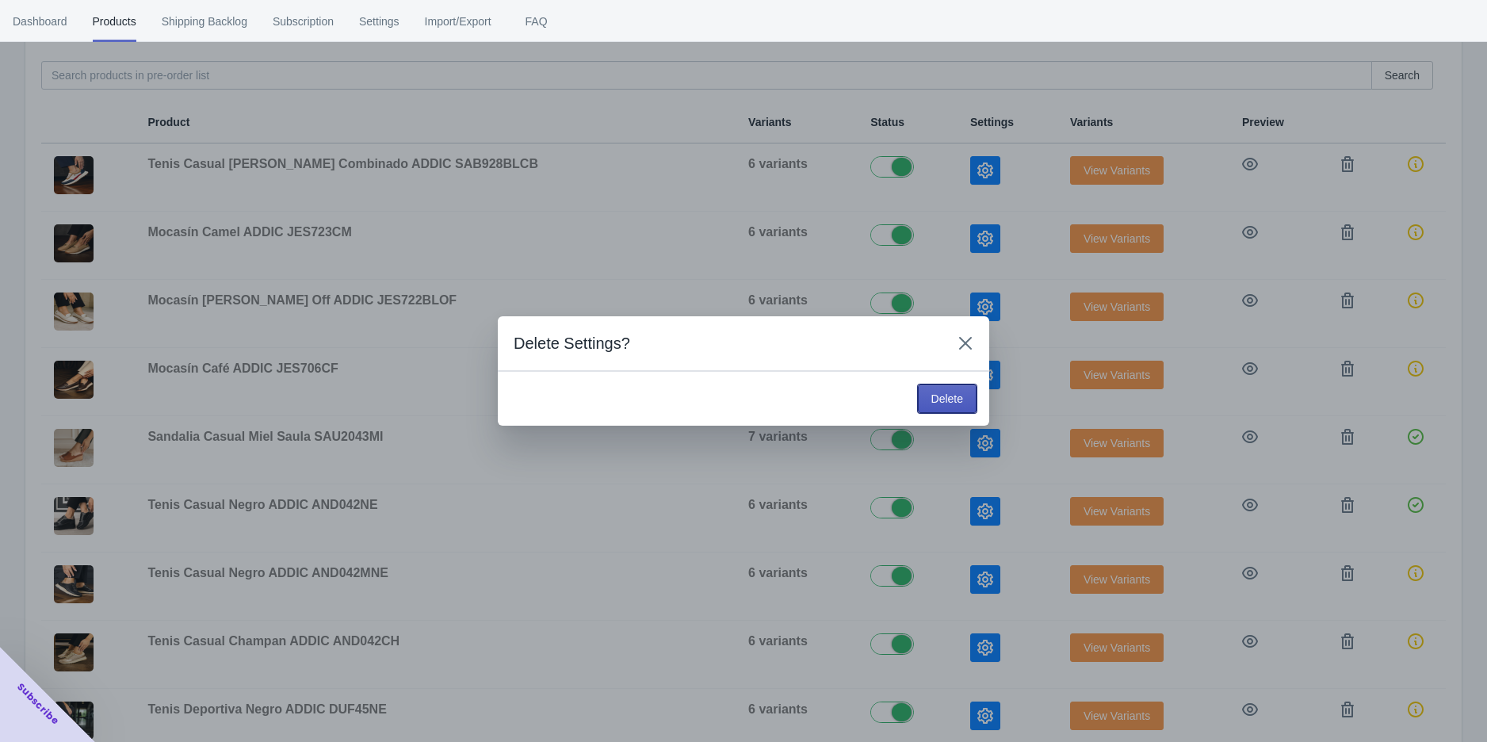
click at [937, 392] on span "Delete" at bounding box center [948, 398] width 32 height 13
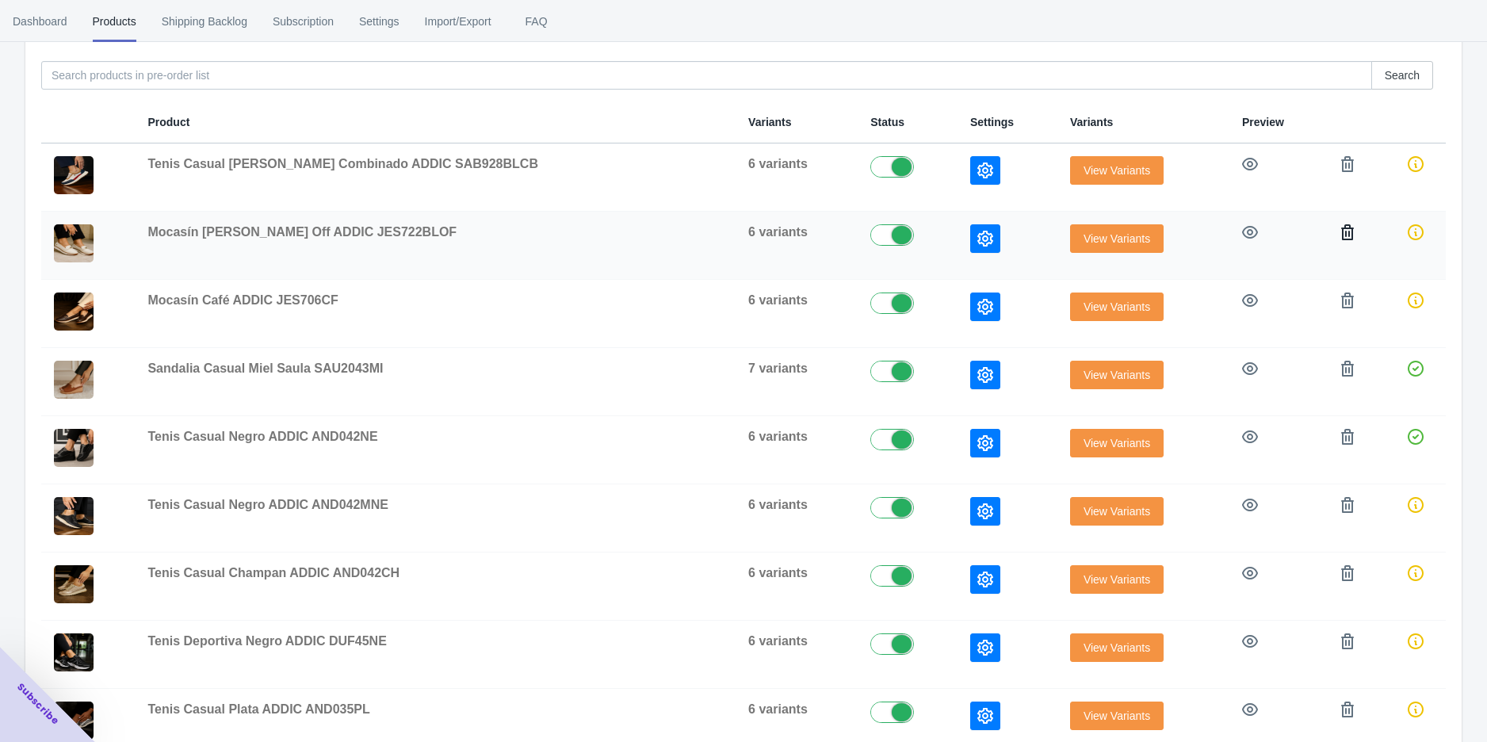
click at [1340, 230] on icon "button" at bounding box center [1348, 232] width 16 height 16
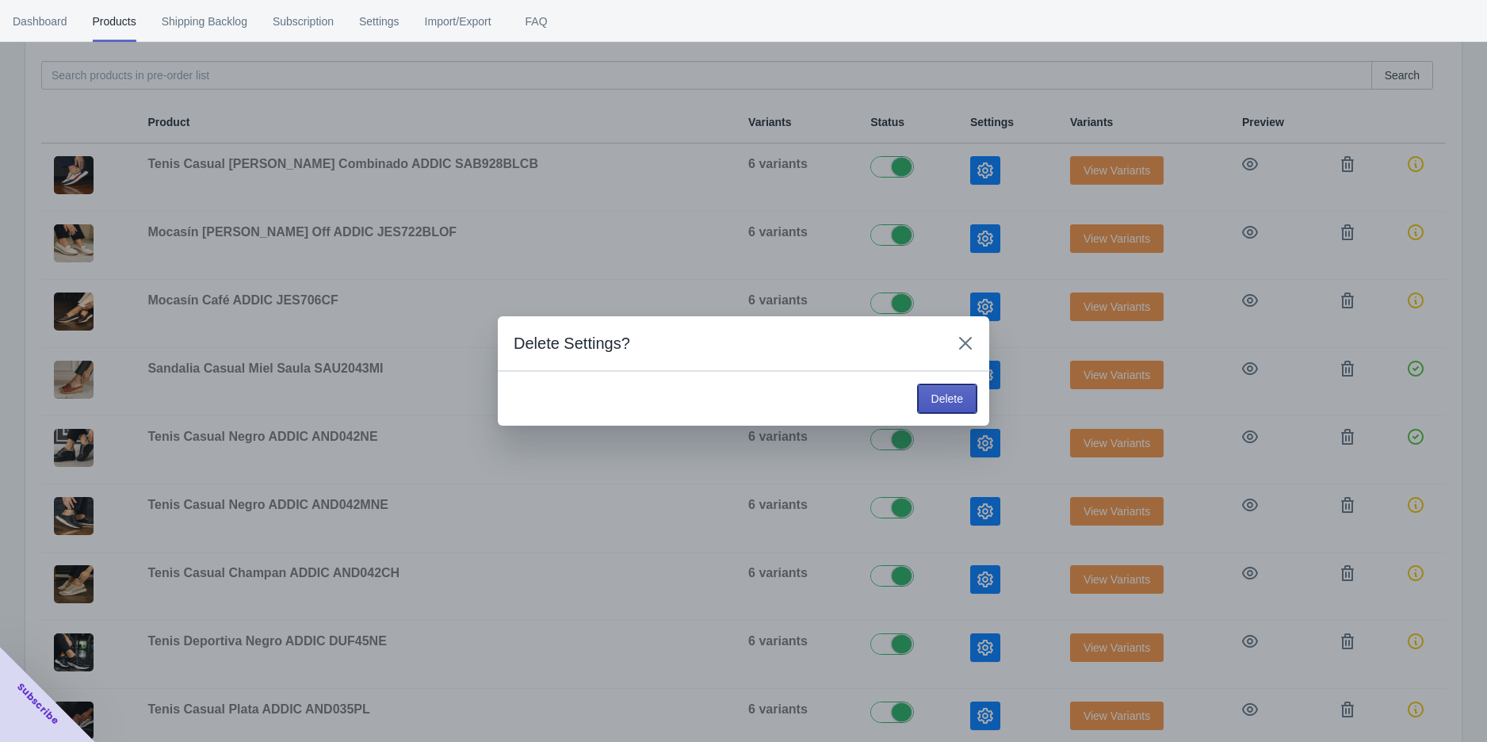
click at [954, 403] on span "Delete" at bounding box center [948, 398] width 32 height 13
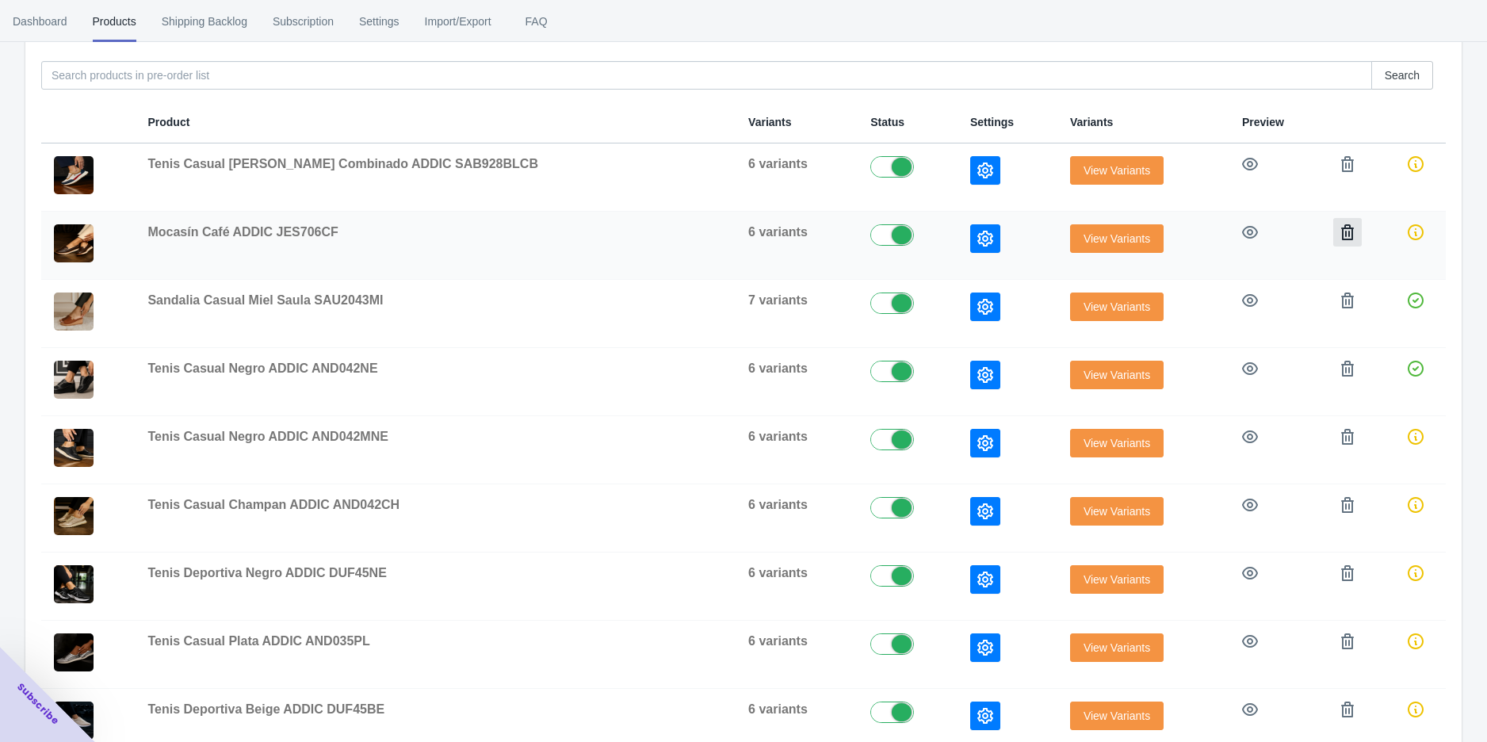
click at [1341, 235] on icon "button" at bounding box center [1347, 232] width 13 height 16
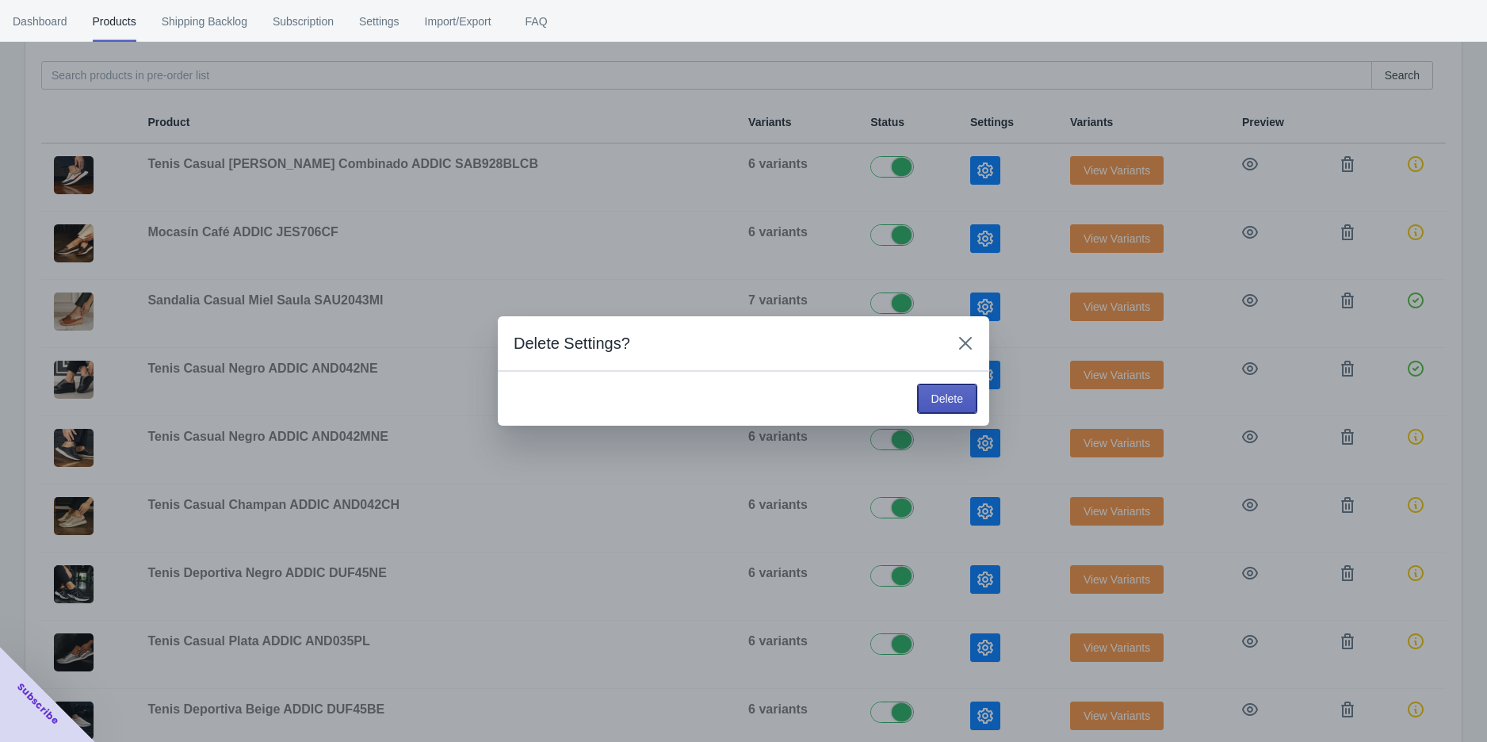
click at [954, 403] on span "Delete" at bounding box center [948, 398] width 32 height 13
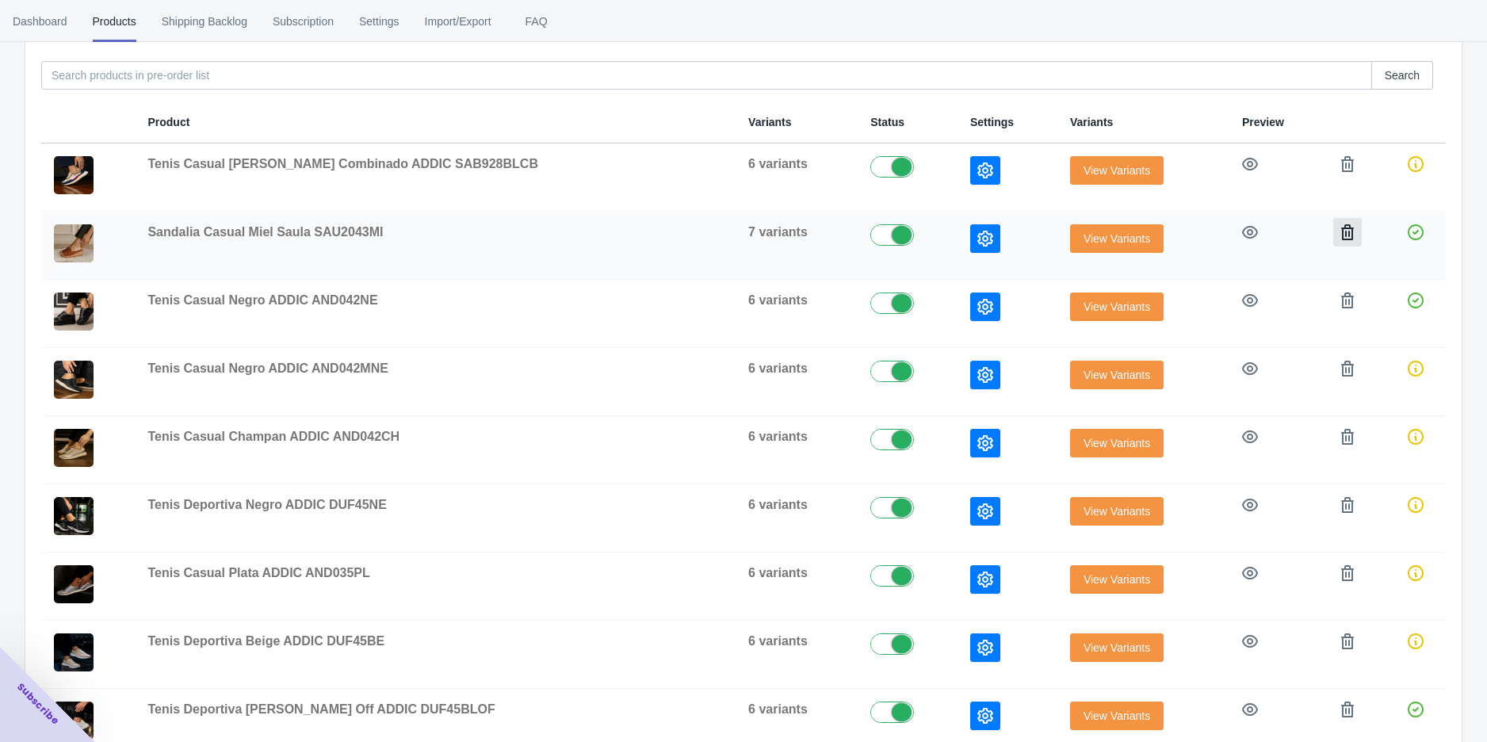
click at [1340, 230] on icon "button" at bounding box center [1348, 232] width 16 height 16
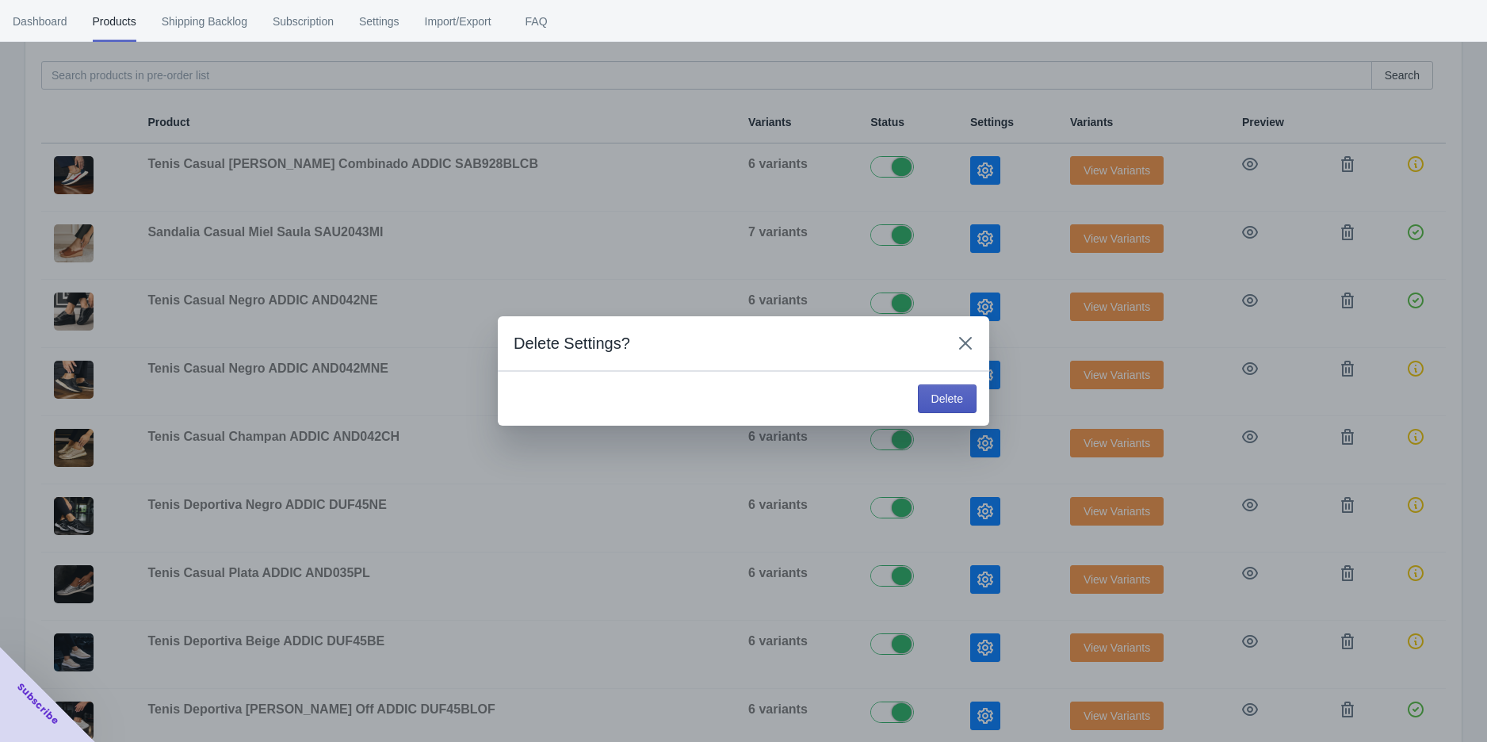
click at [971, 388] on button "Delete" at bounding box center [947, 399] width 59 height 29
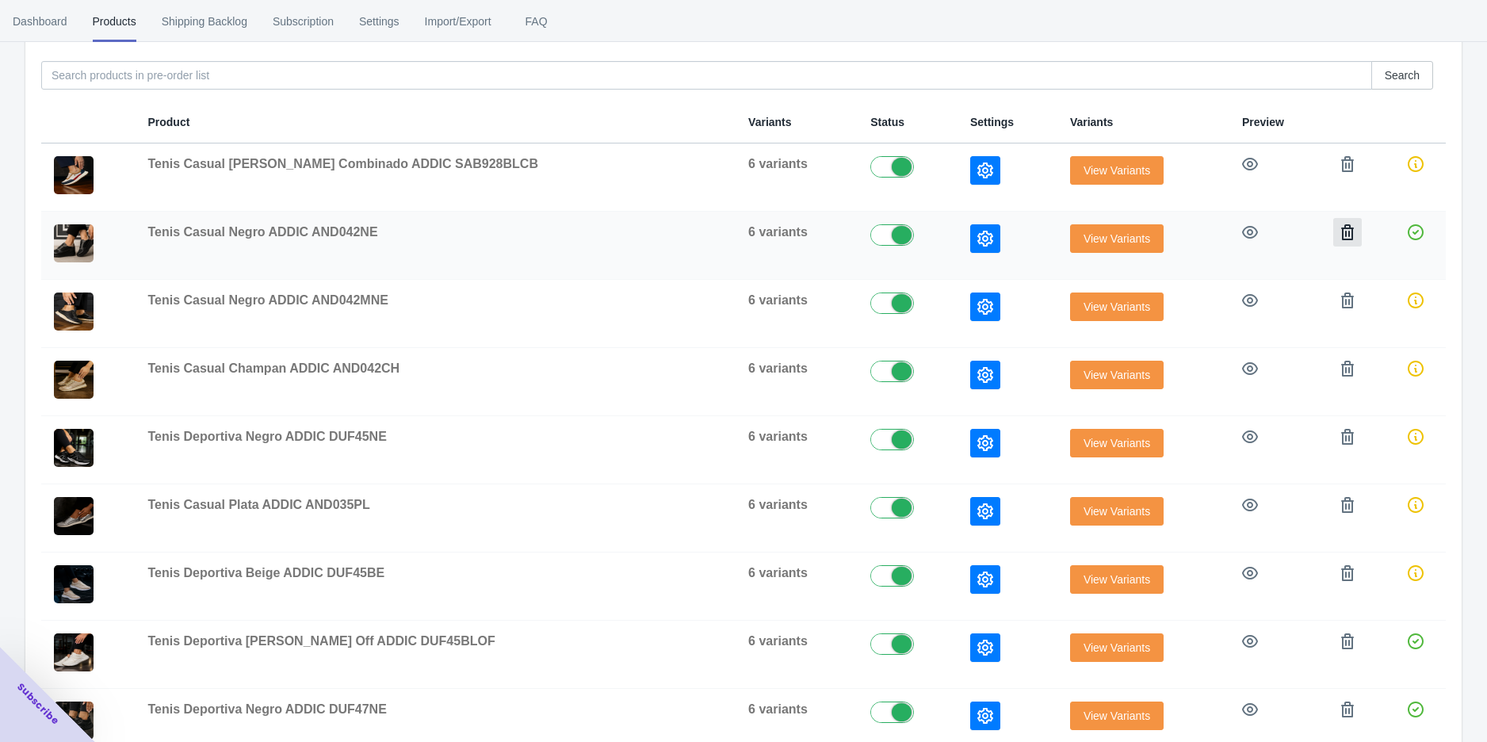
click at [1340, 230] on icon "button" at bounding box center [1348, 232] width 16 height 16
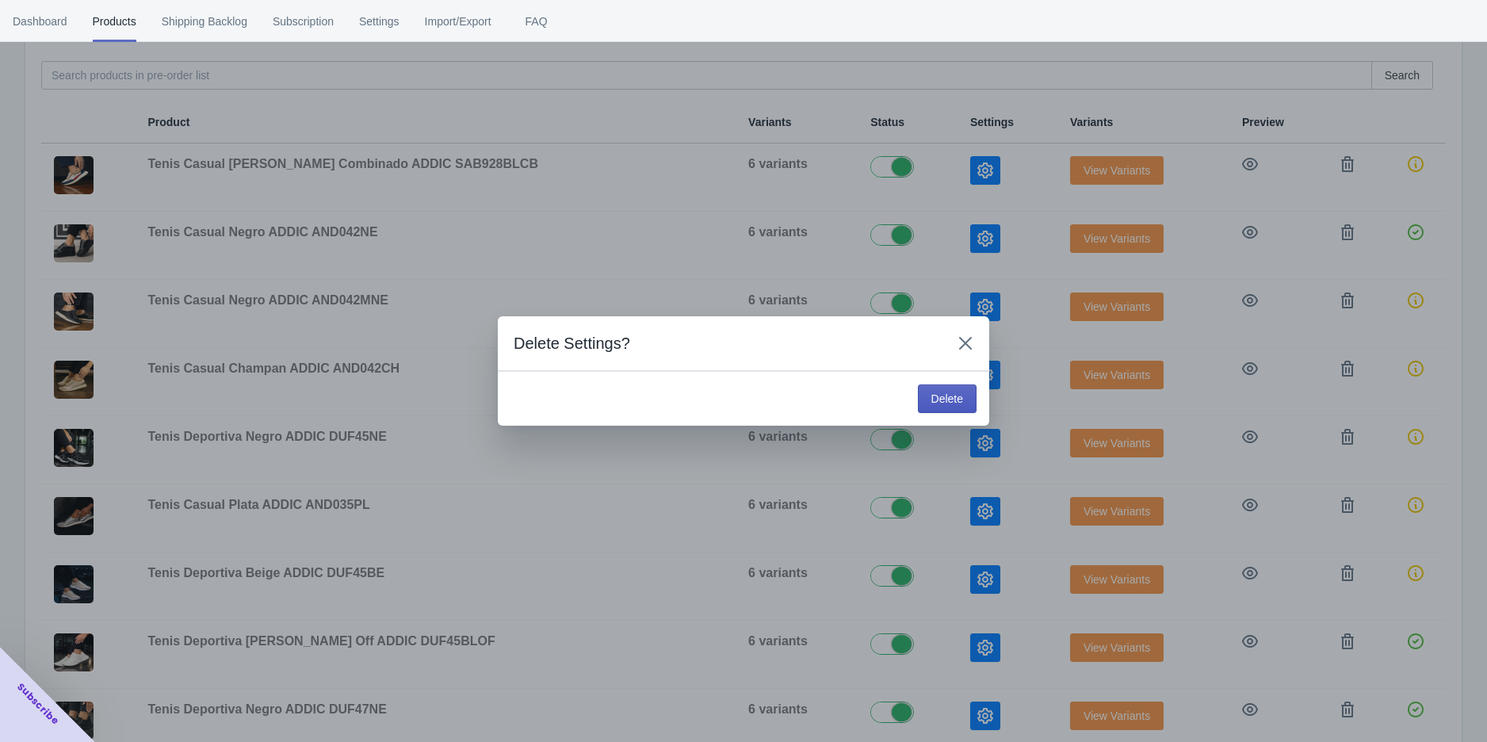
click at [970, 403] on button "Delete" at bounding box center [947, 399] width 59 height 29
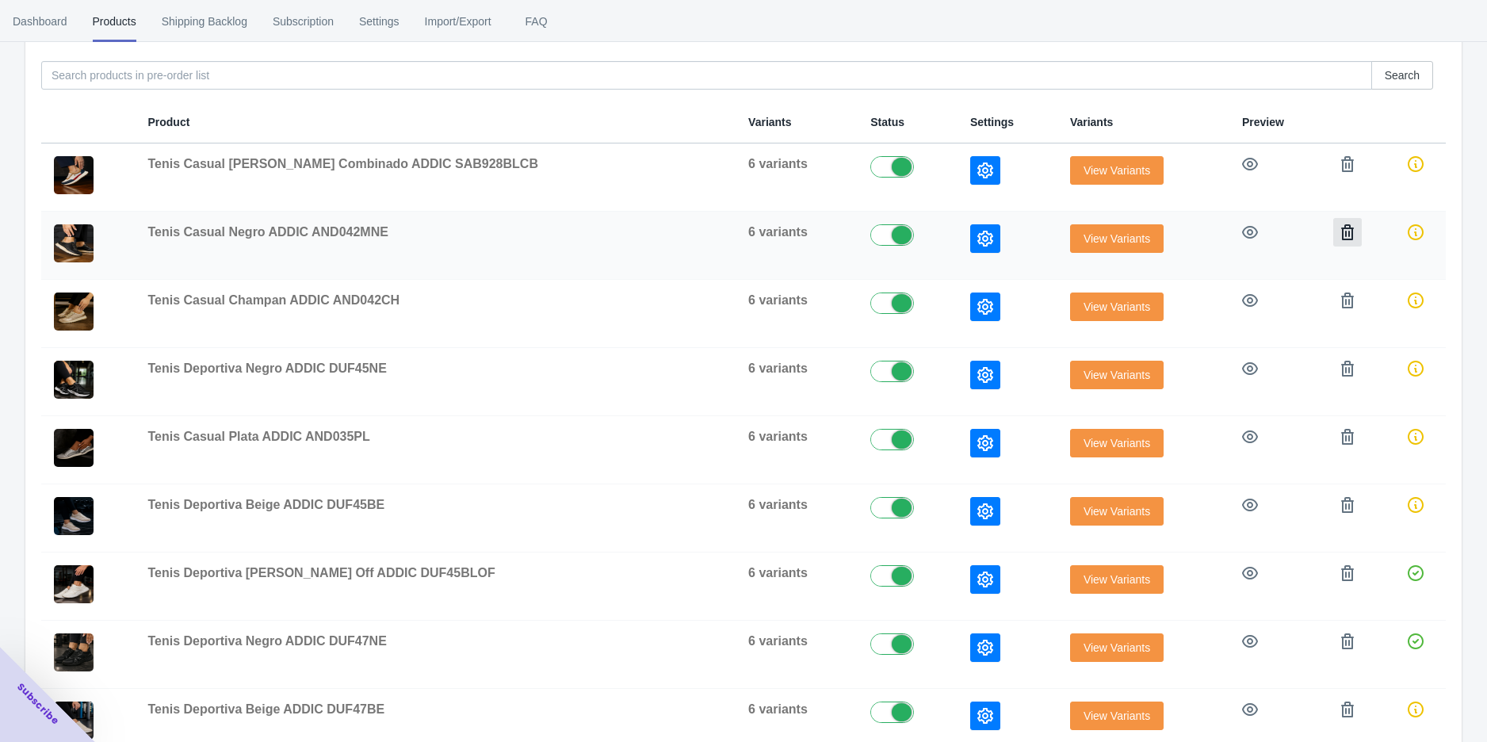
click at [1341, 237] on icon "button" at bounding box center [1348, 232] width 16 height 16
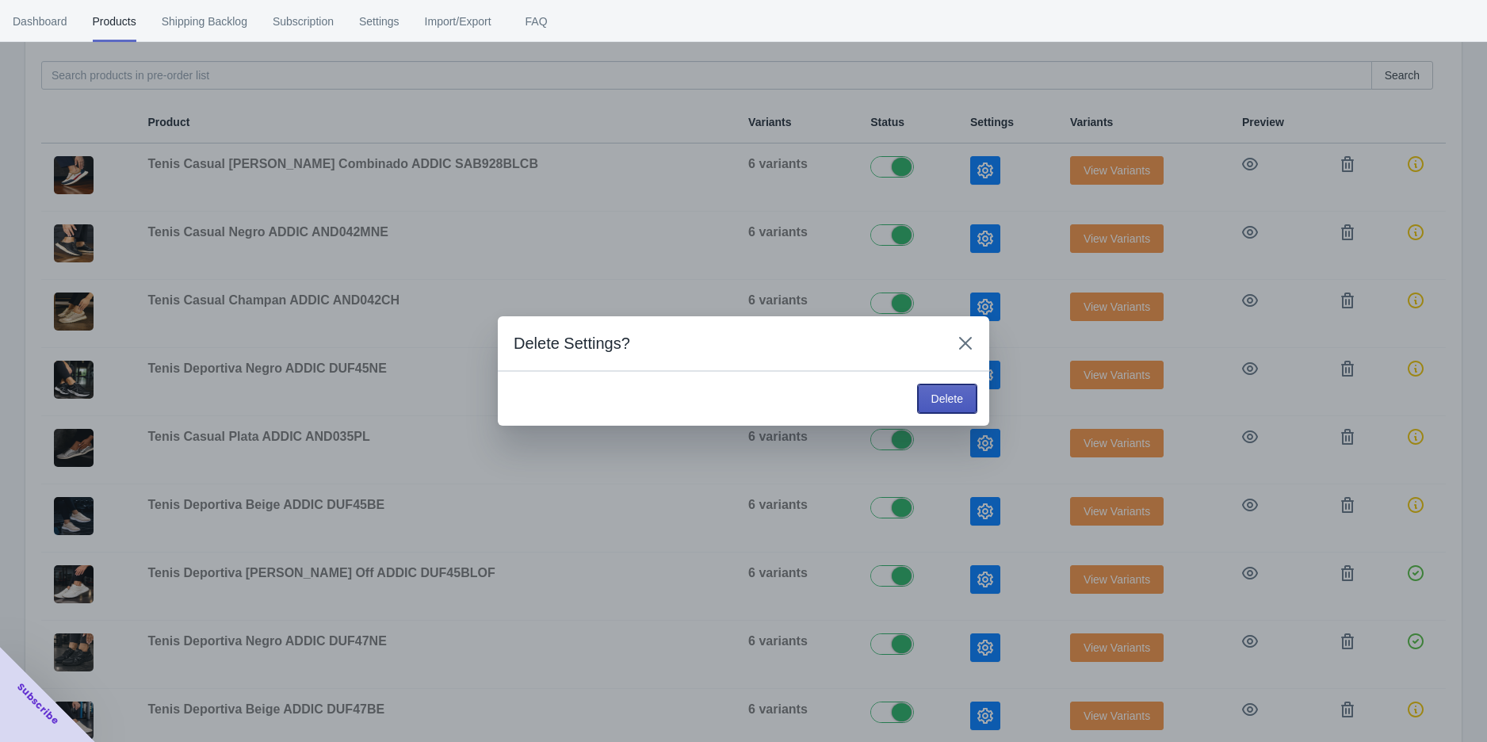
click at [947, 388] on button "Delete" at bounding box center [947, 399] width 59 height 29
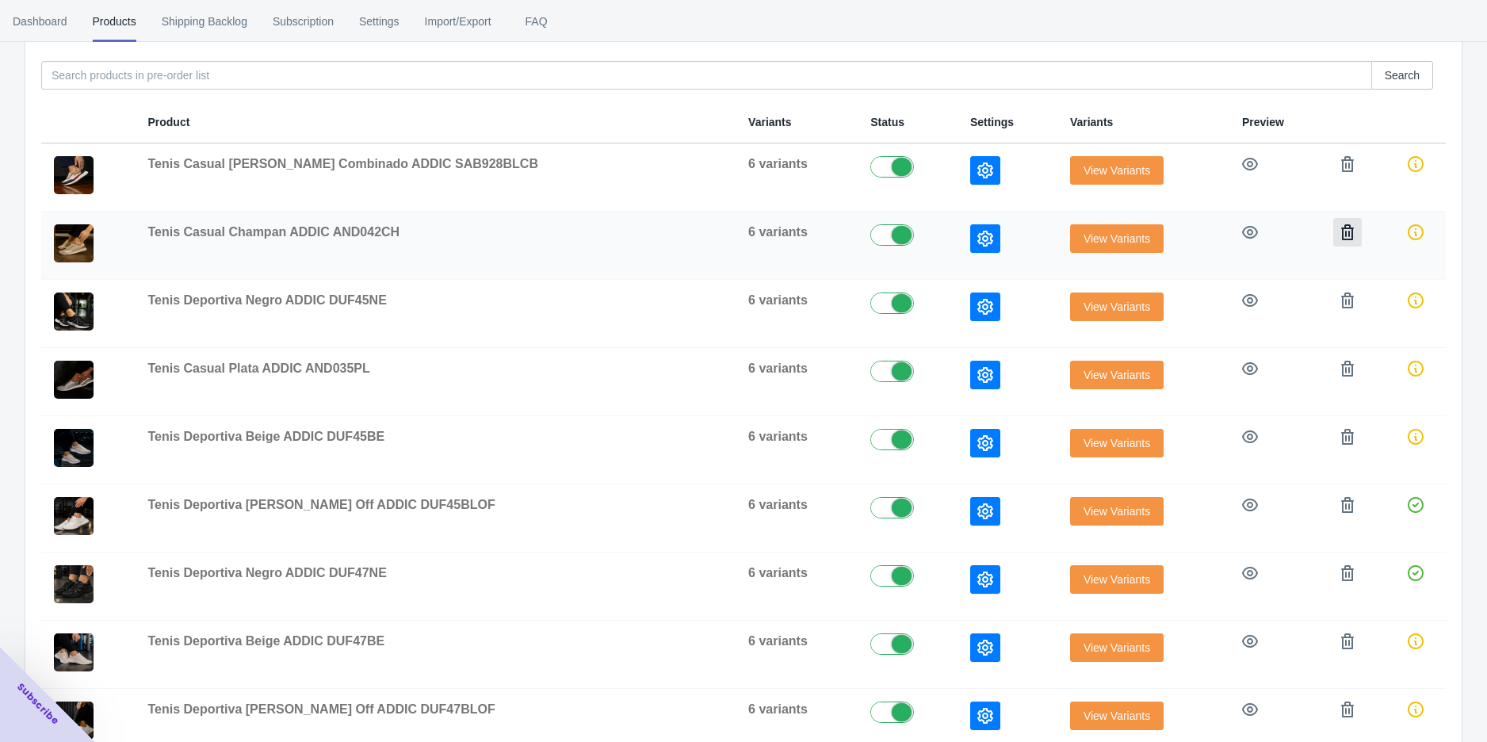
click at [1340, 233] on icon "button" at bounding box center [1348, 232] width 16 height 16
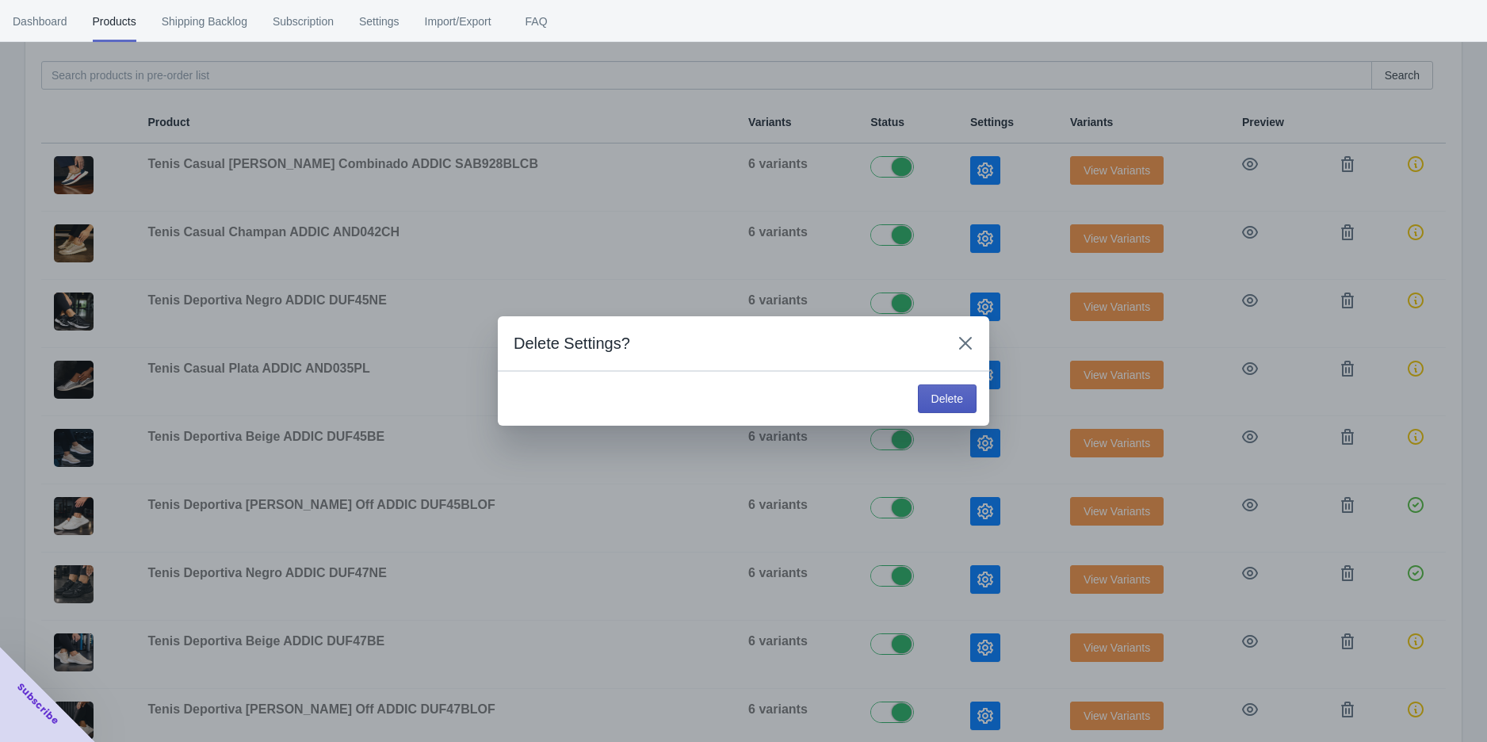
click at [955, 407] on button "Delete" at bounding box center [947, 399] width 59 height 29
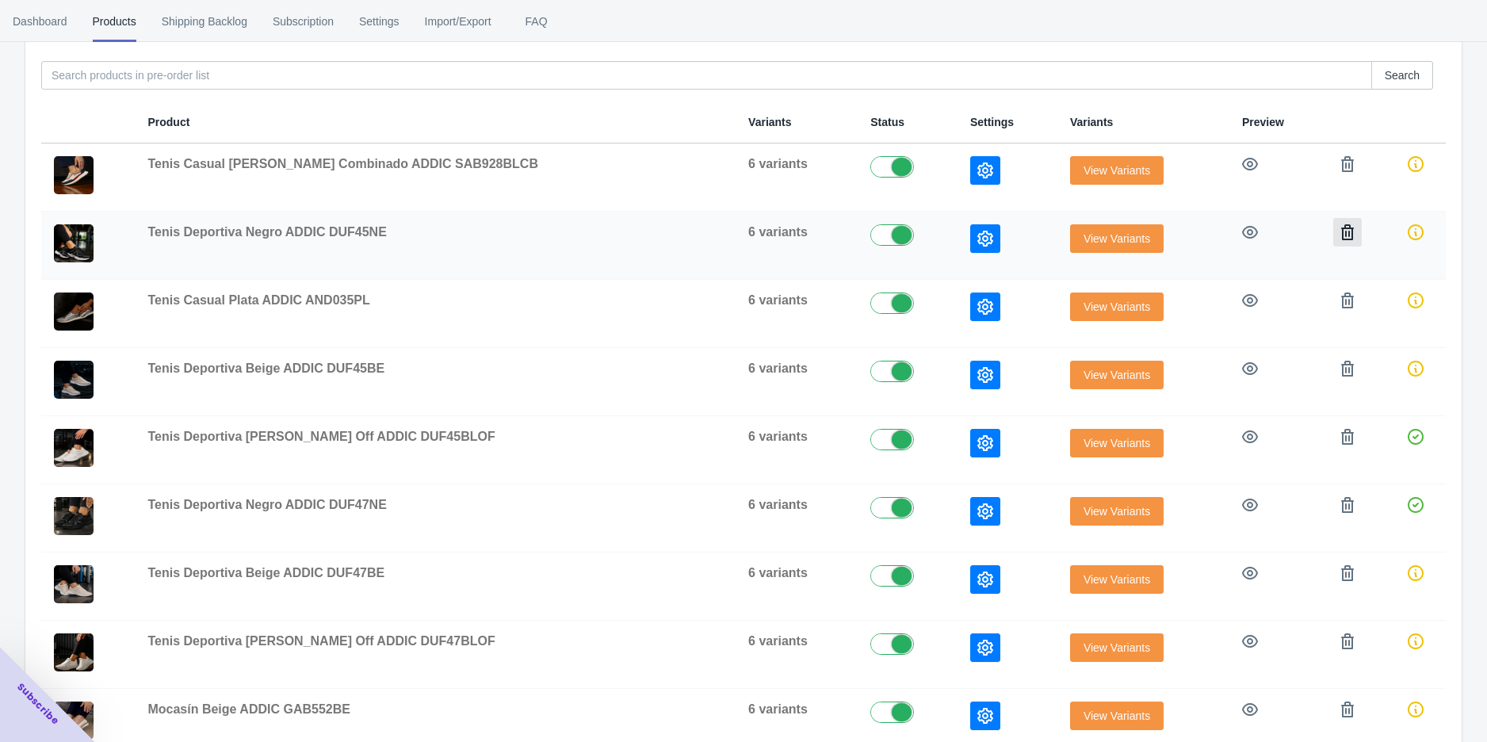
click at [1340, 231] on icon "button" at bounding box center [1348, 232] width 16 height 16
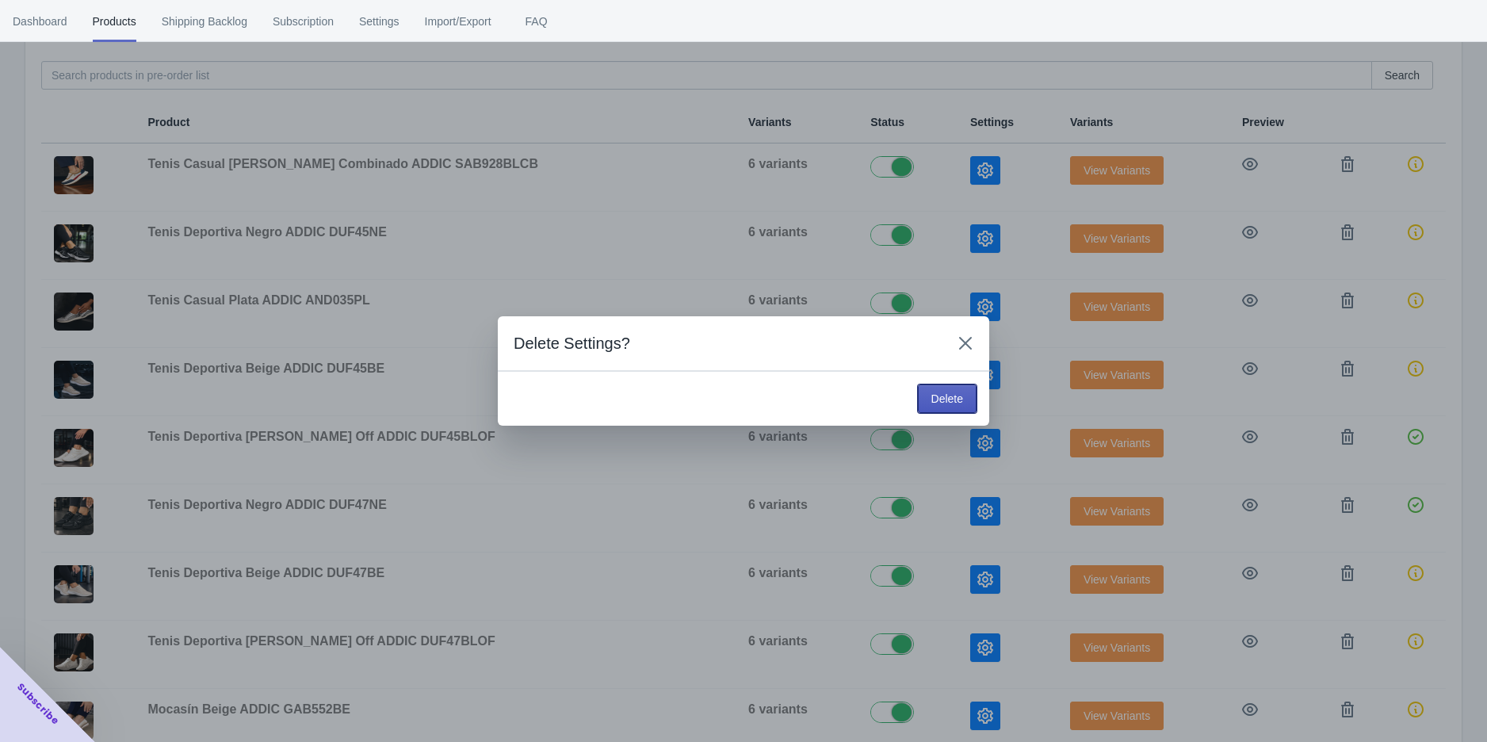
click at [954, 403] on span "Delete" at bounding box center [948, 398] width 32 height 13
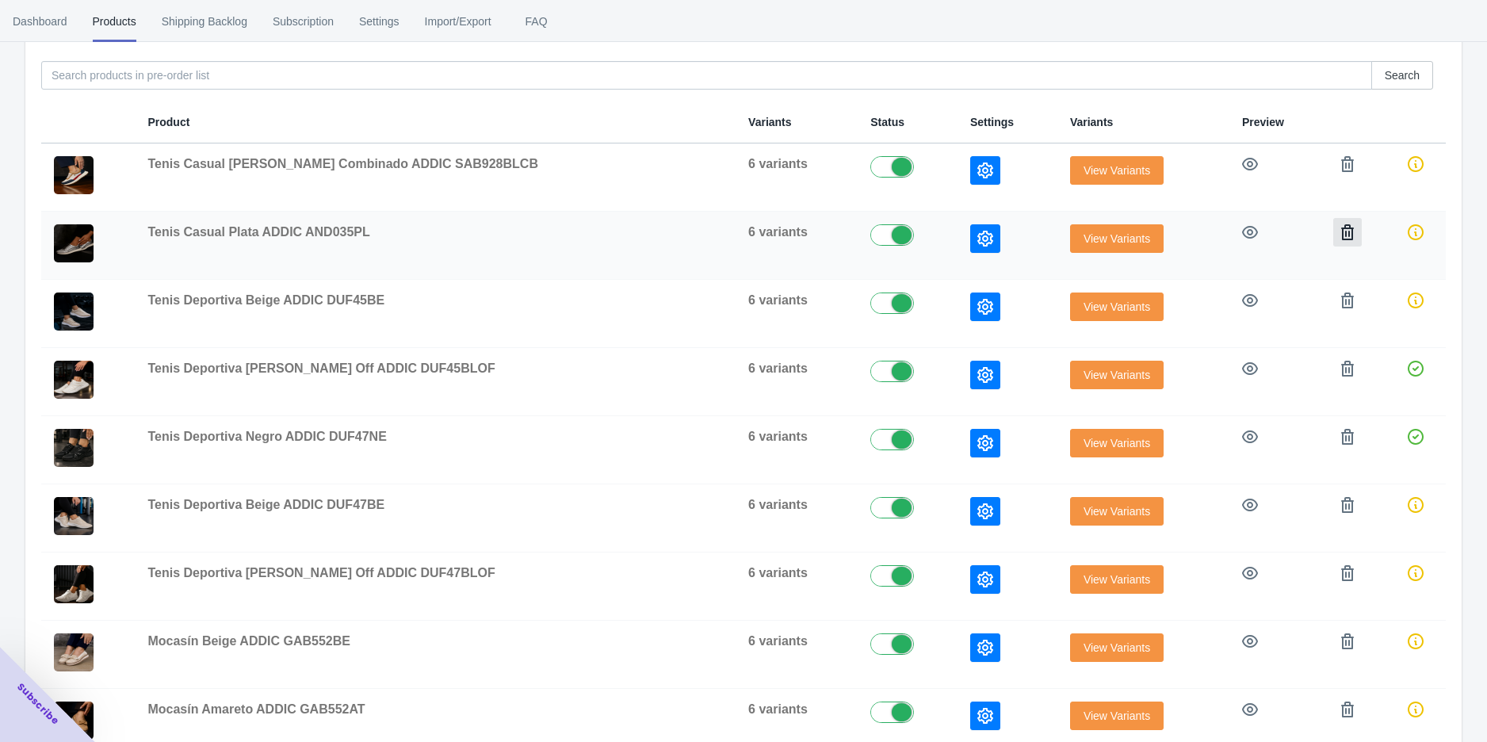
click at [1333, 230] on button "button" at bounding box center [1347, 232] width 29 height 29
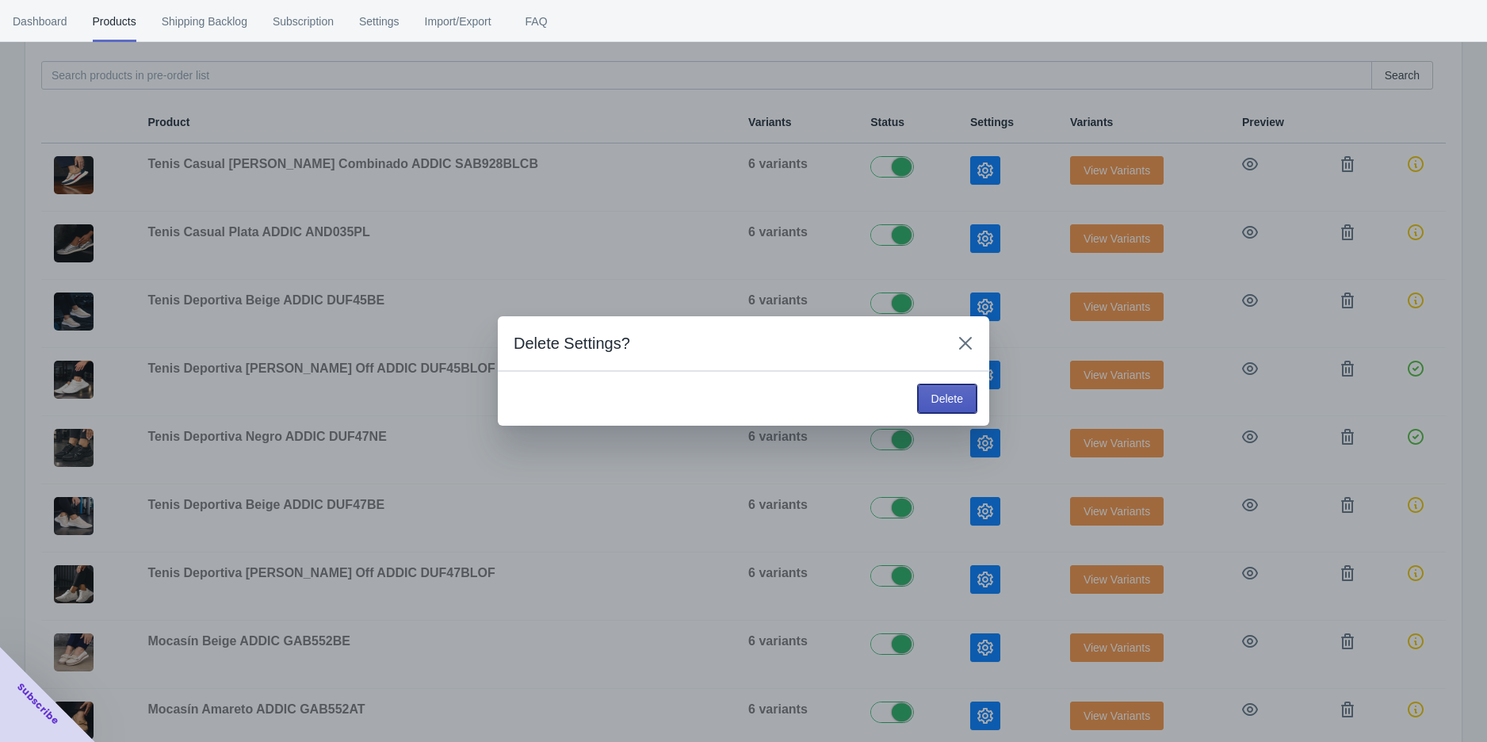
click at [957, 396] on span "Delete" at bounding box center [948, 398] width 32 height 13
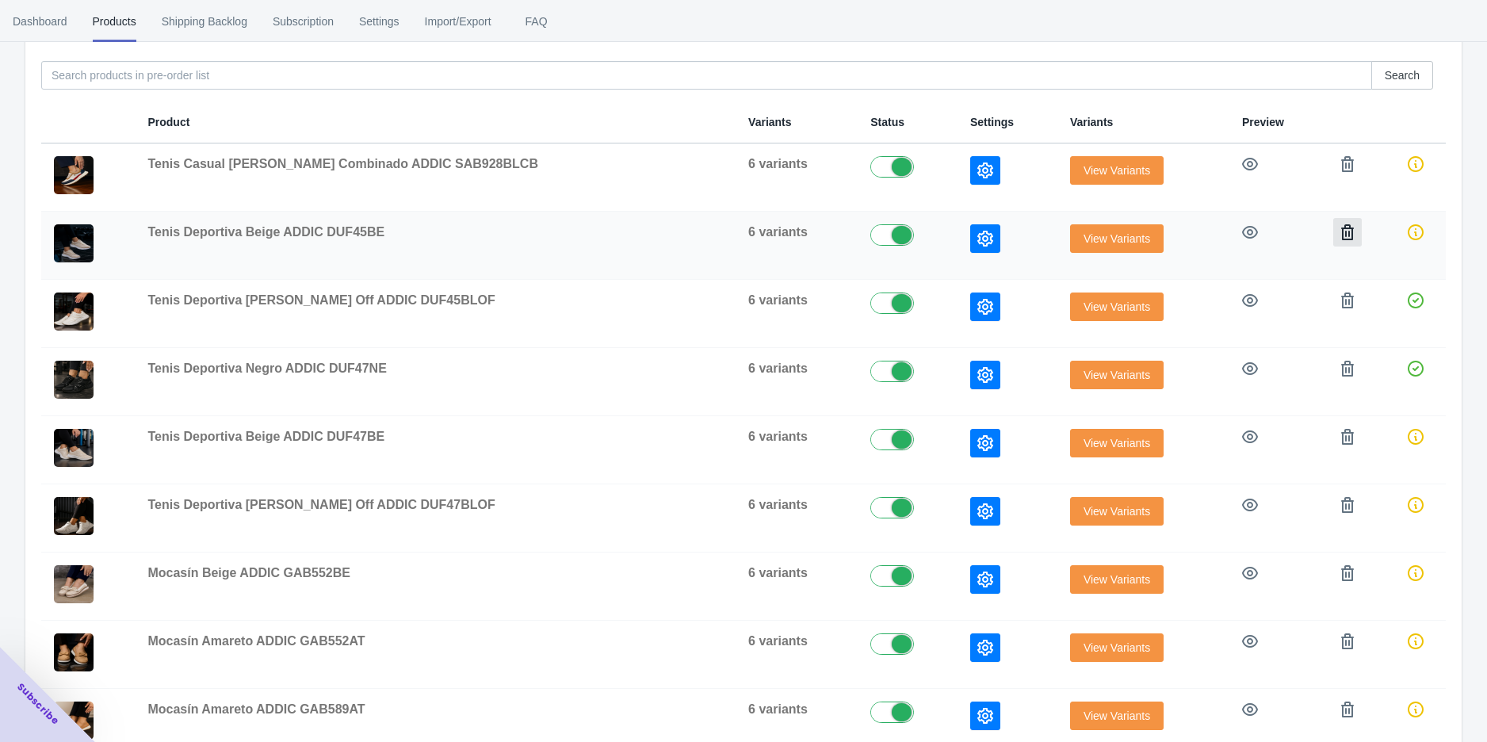
click at [1340, 232] on icon "button" at bounding box center [1348, 232] width 16 height 16
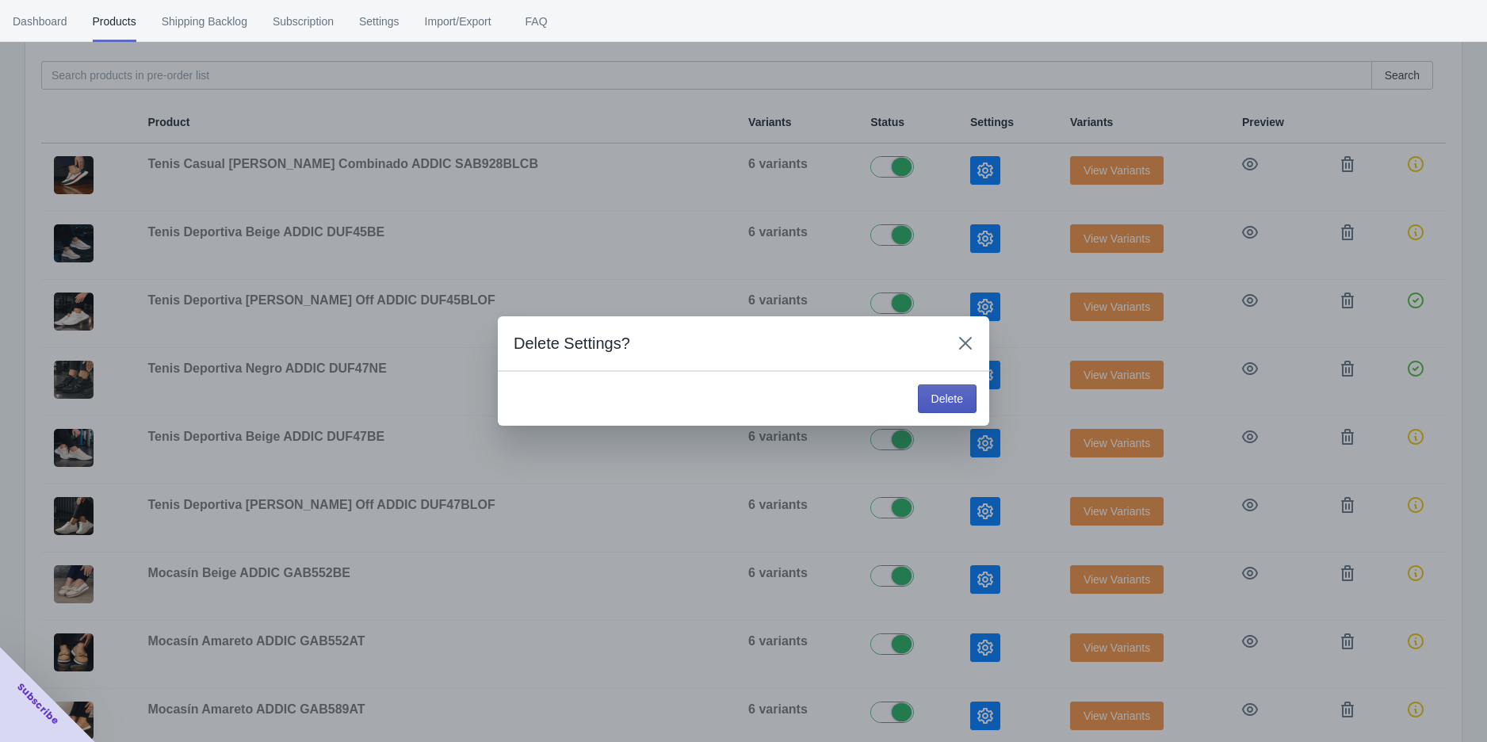
click at [935, 392] on span "Delete" at bounding box center [948, 398] width 32 height 13
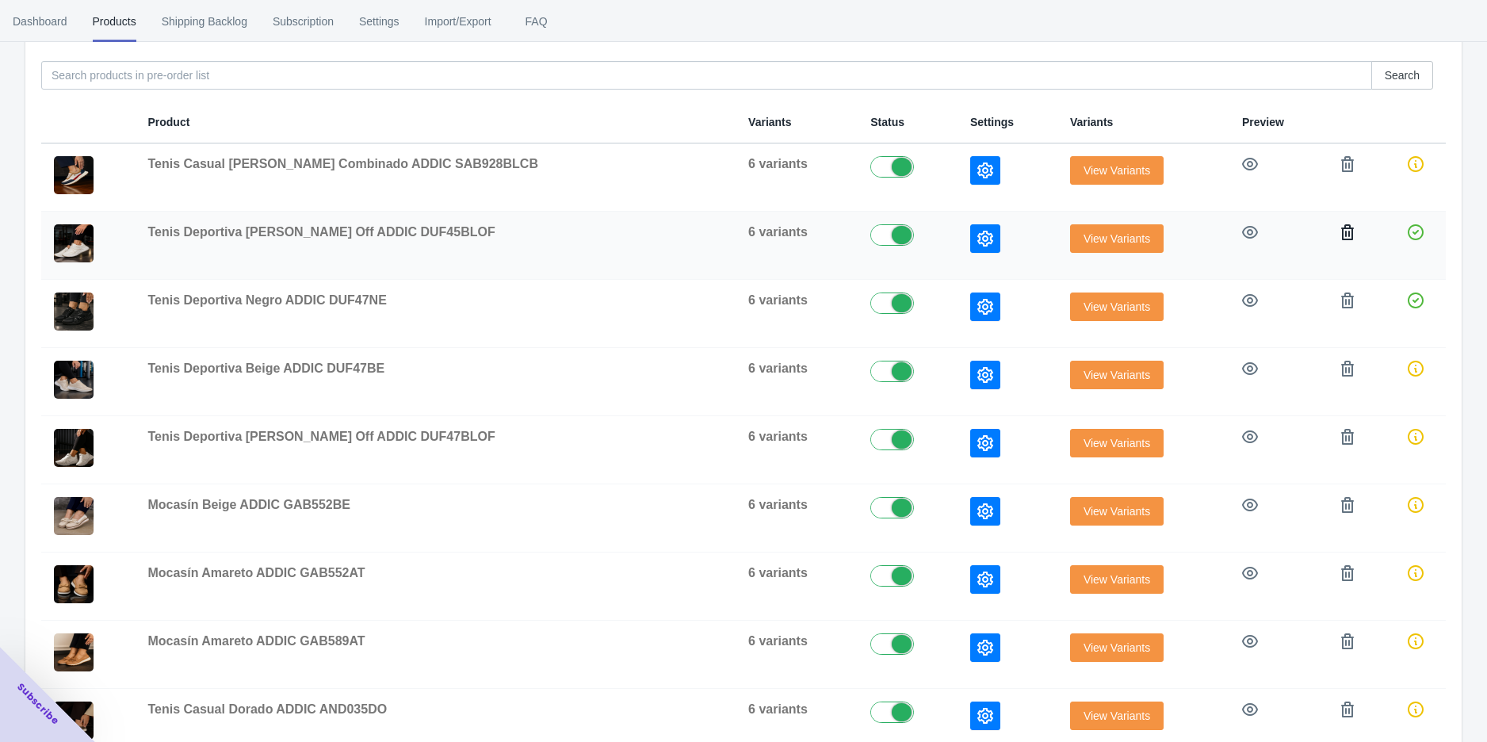
click at [1340, 231] on icon "button" at bounding box center [1348, 232] width 16 height 16
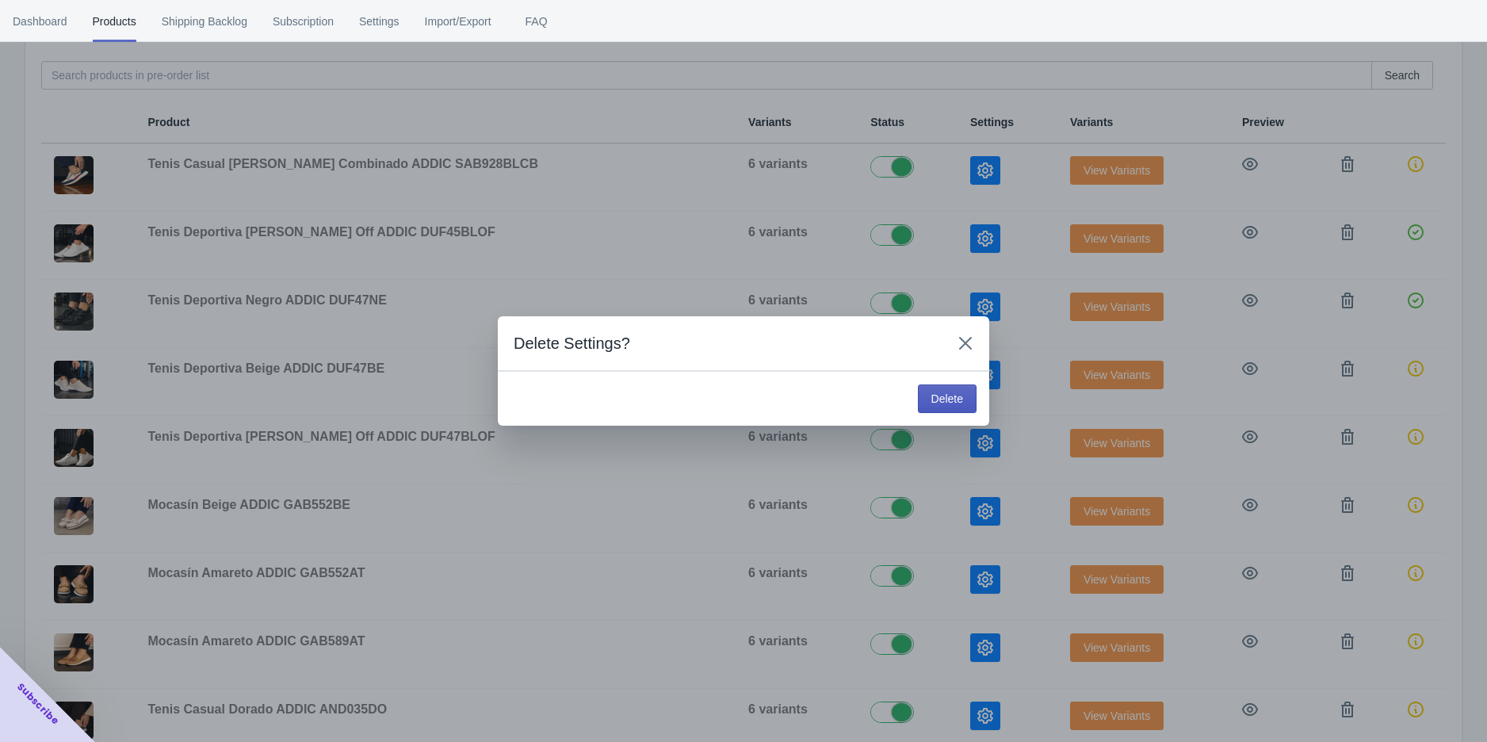
click at [957, 404] on span "Delete" at bounding box center [948, 398] width 32 height 13
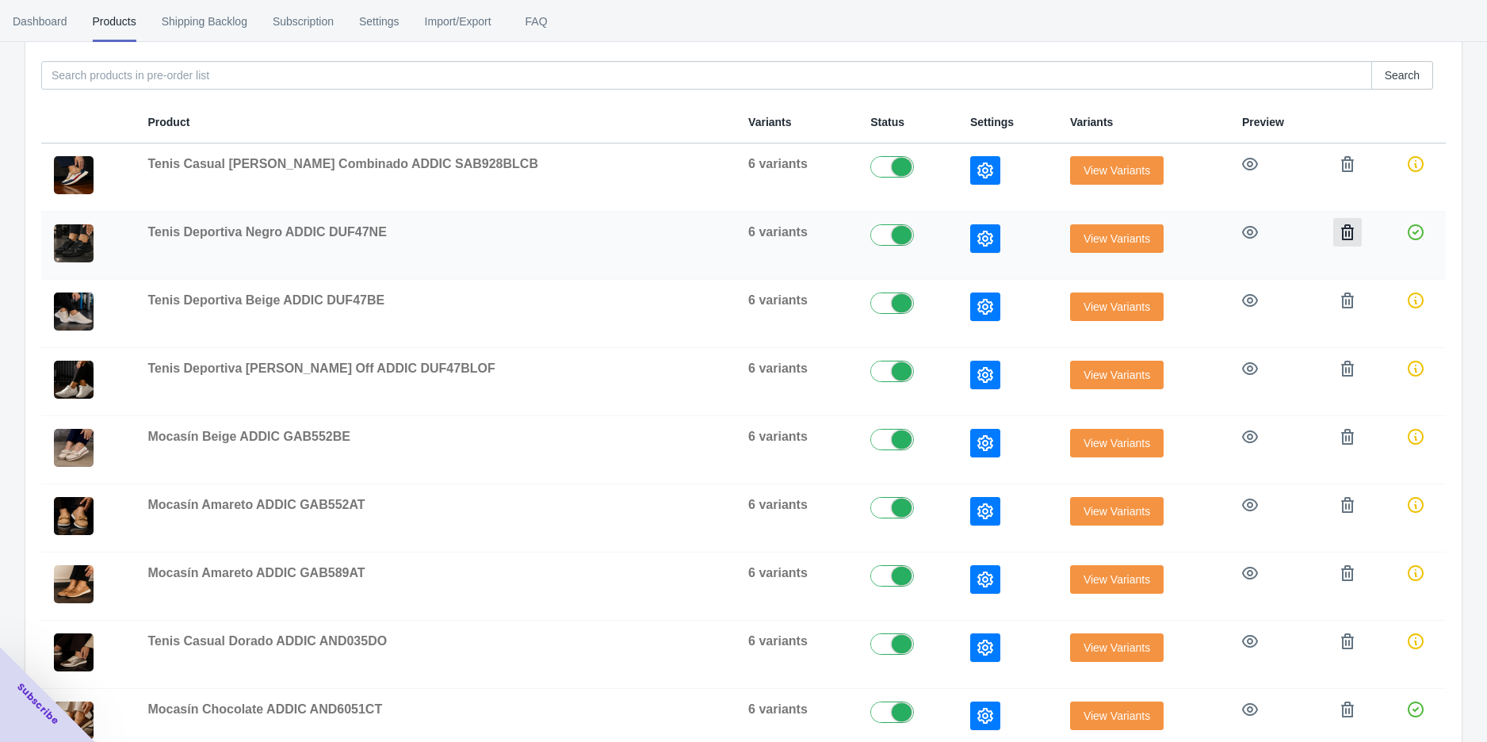
click at [1341, 225] on icon "button" at bounding box center [1347, 232] width 13 height 16
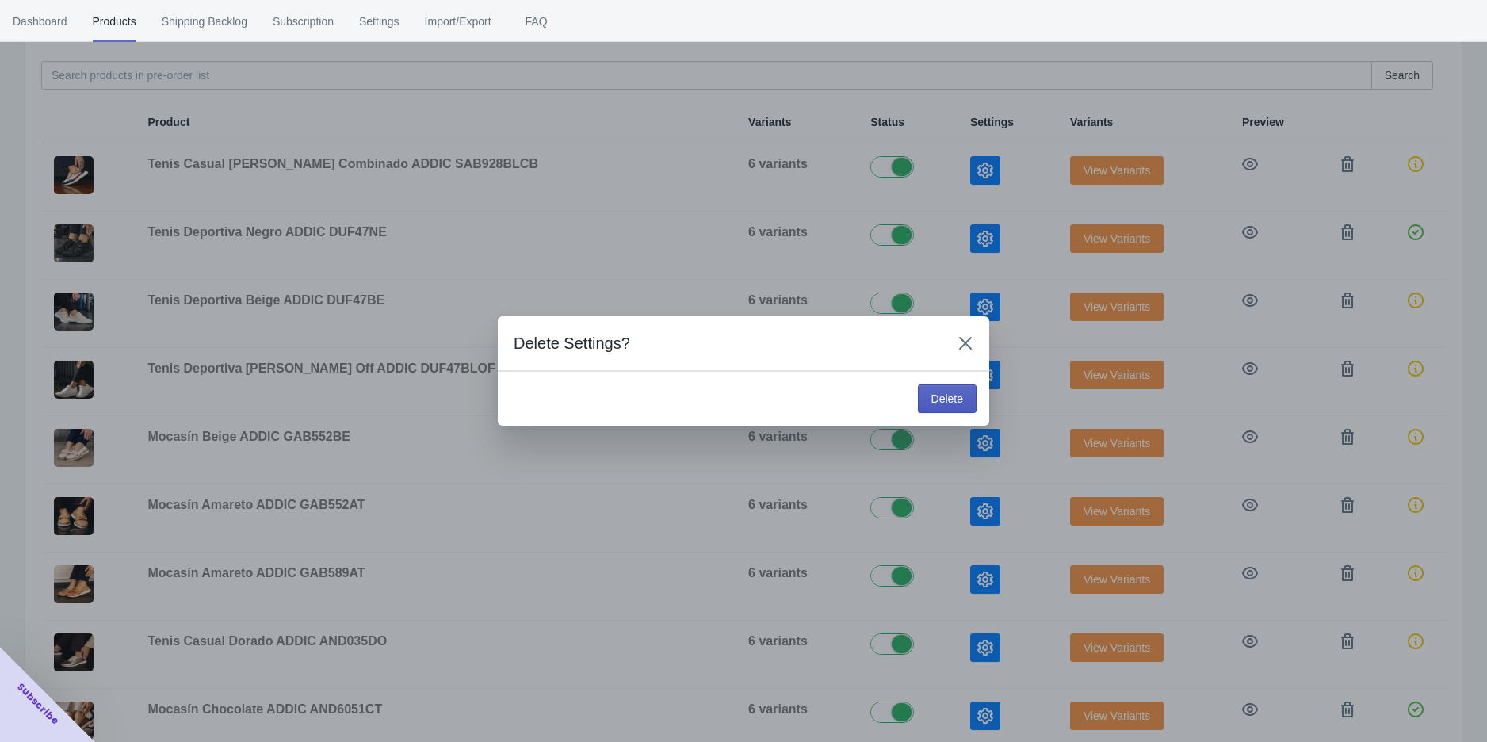
click at [930, 396] on button "Delete" at bounding box center [947, 399] width 59 height 29
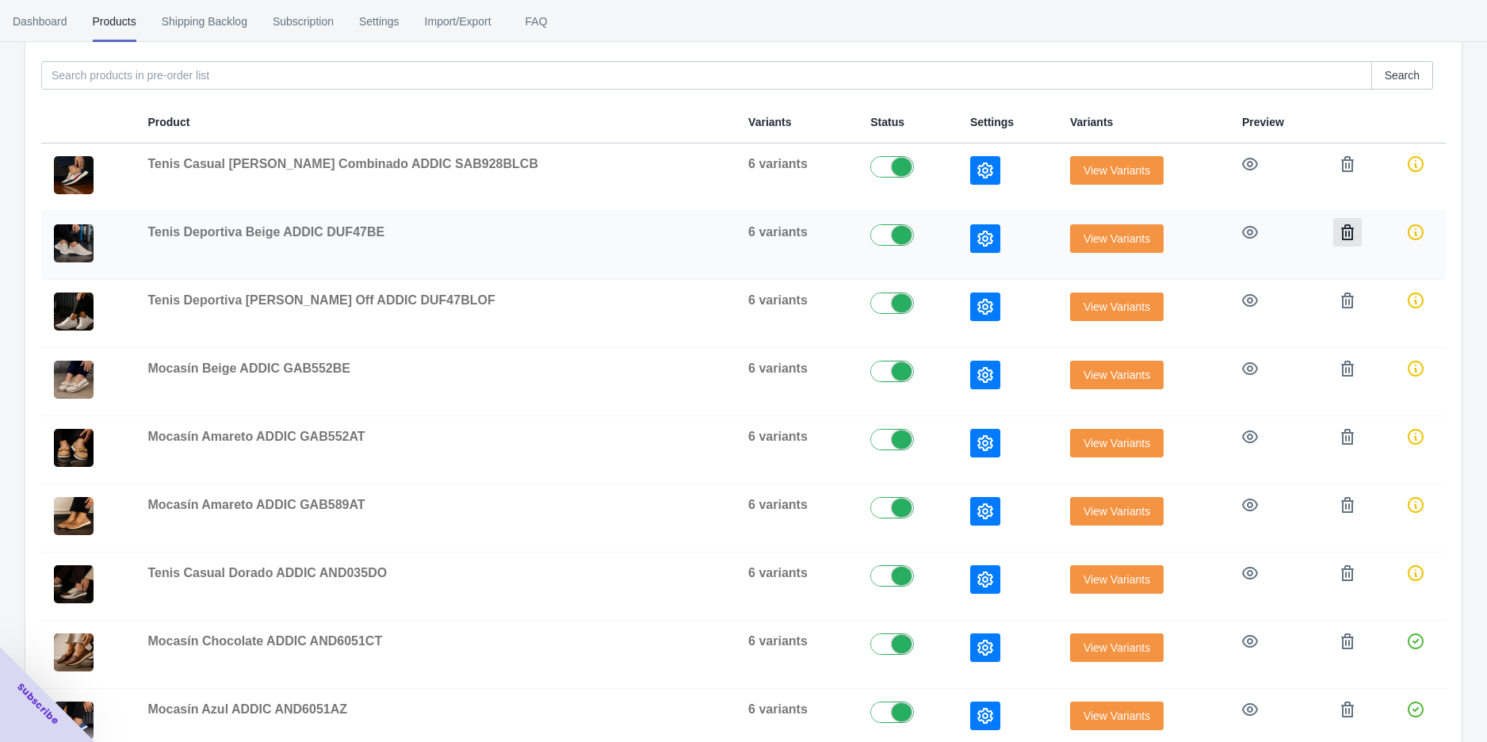
click at [1343, 235] on button "button" at bounding box center [1347, 232] width 29 height 29
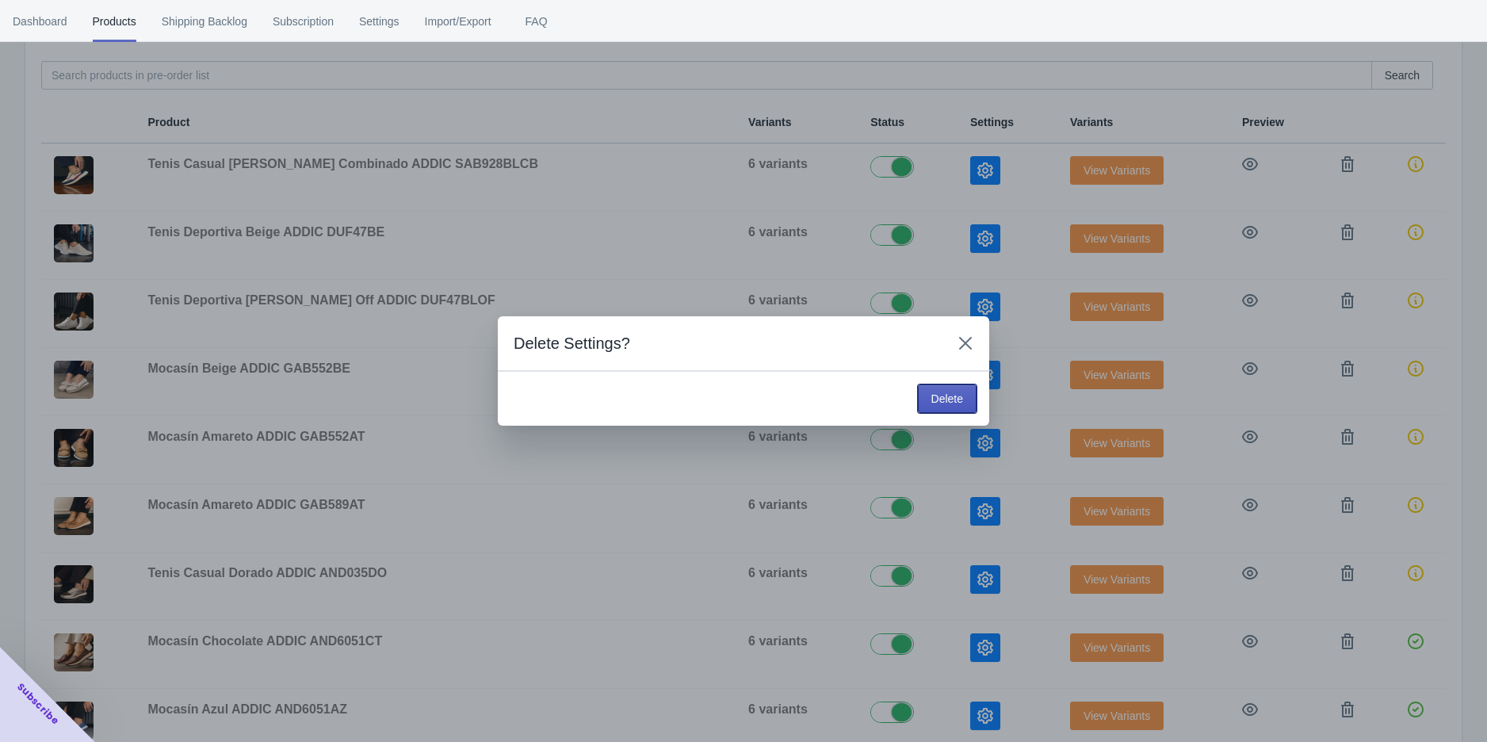
click at [939, 399] on span "Delete" at bounding box center [948, 398] width 32 height 13
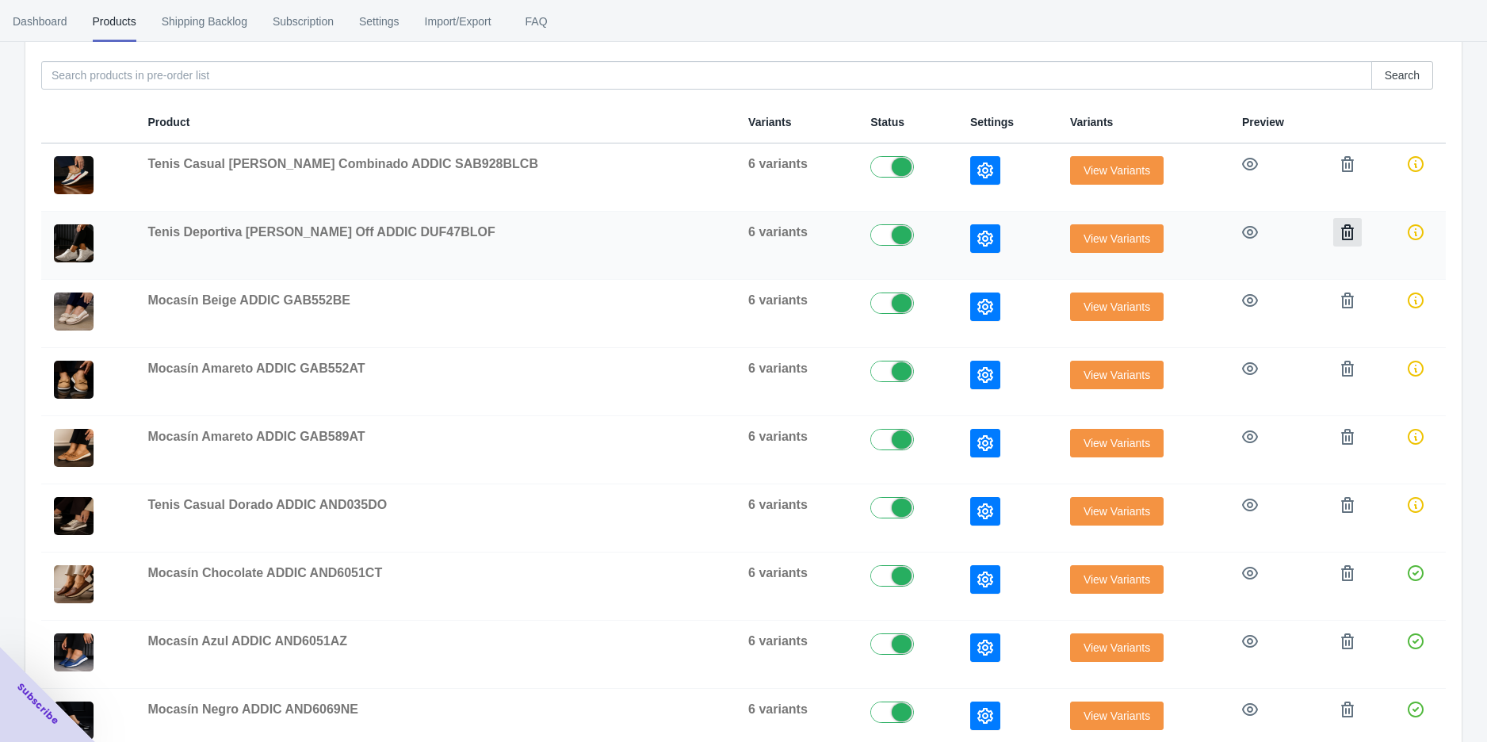
click at [1340, 224] on icon "button" at bounding box center [1348, 232] width 16 height 16
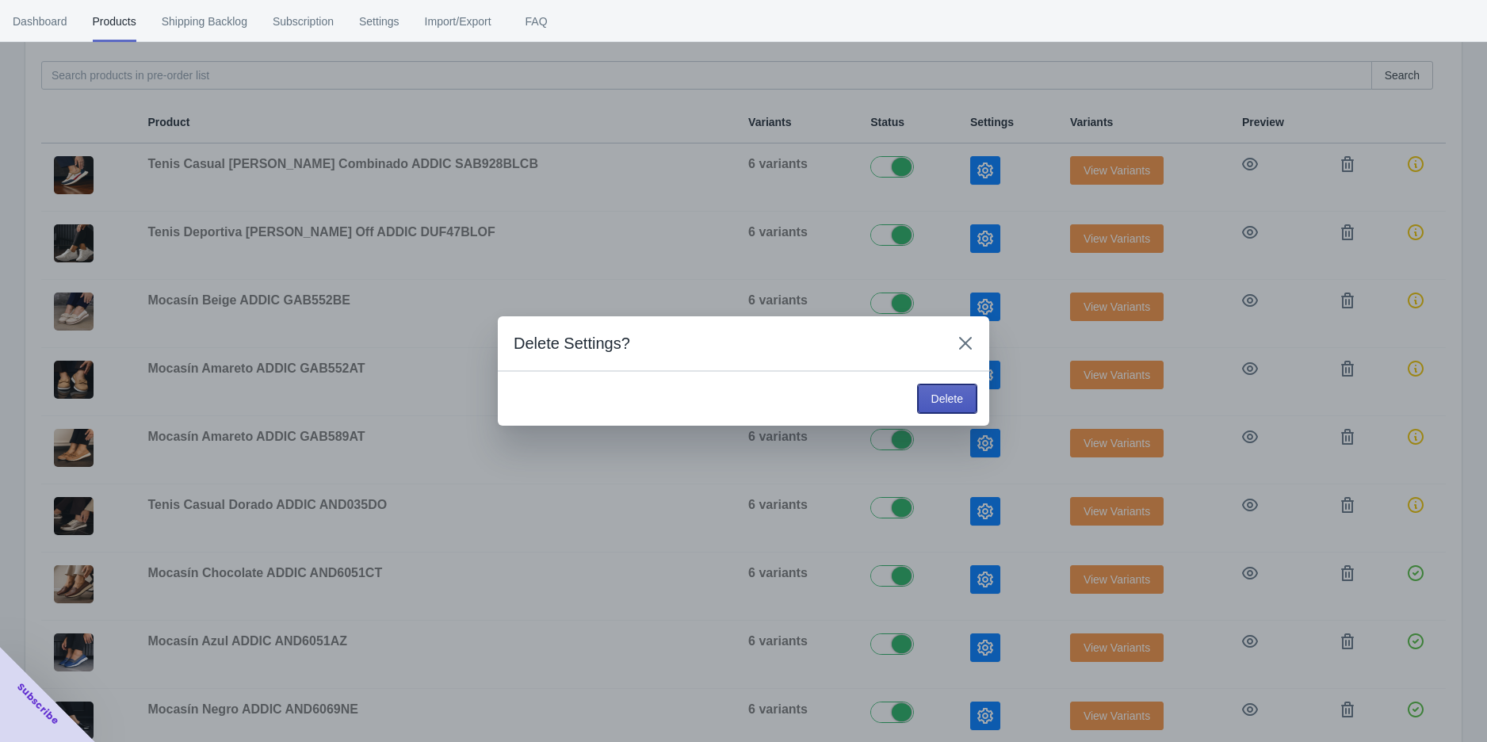
click at [932, 397] on span "Delete" at bounding box center [948, 398] width 32 height 13
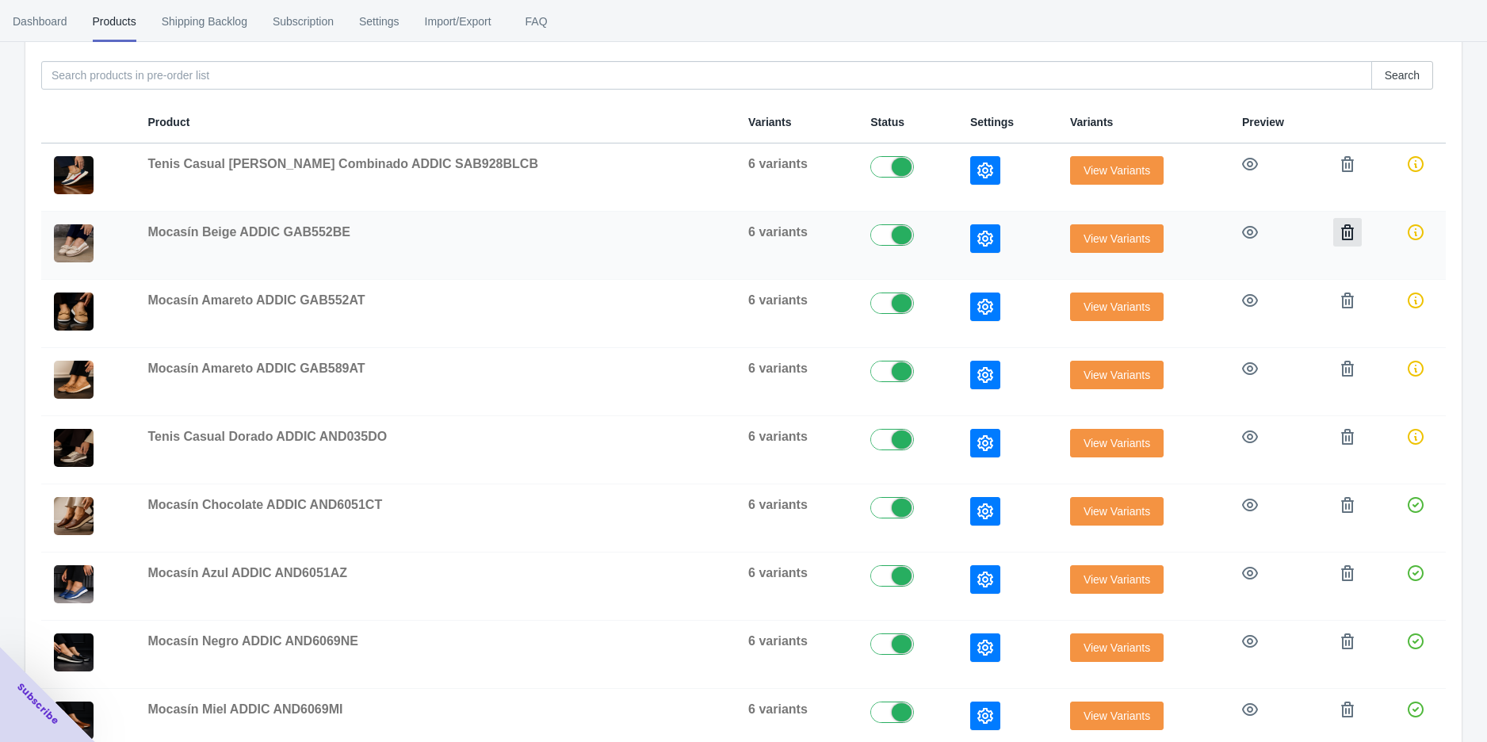
click at [1342, 229] on button "button" at bounding box center [1347, 232] width 29 height 29
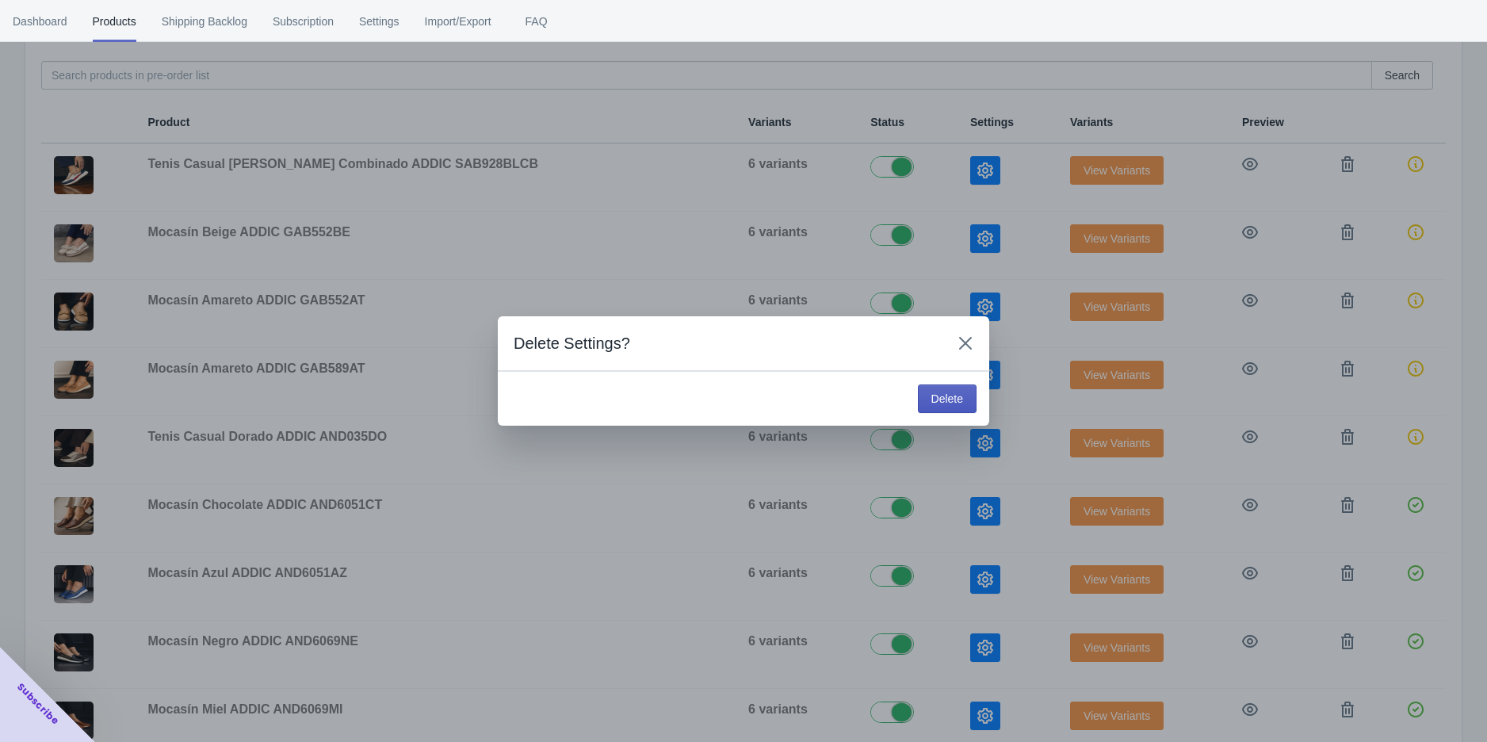
click at [946, 400] on span "Delete" at bounding box center [948, 398] width 32 height 13
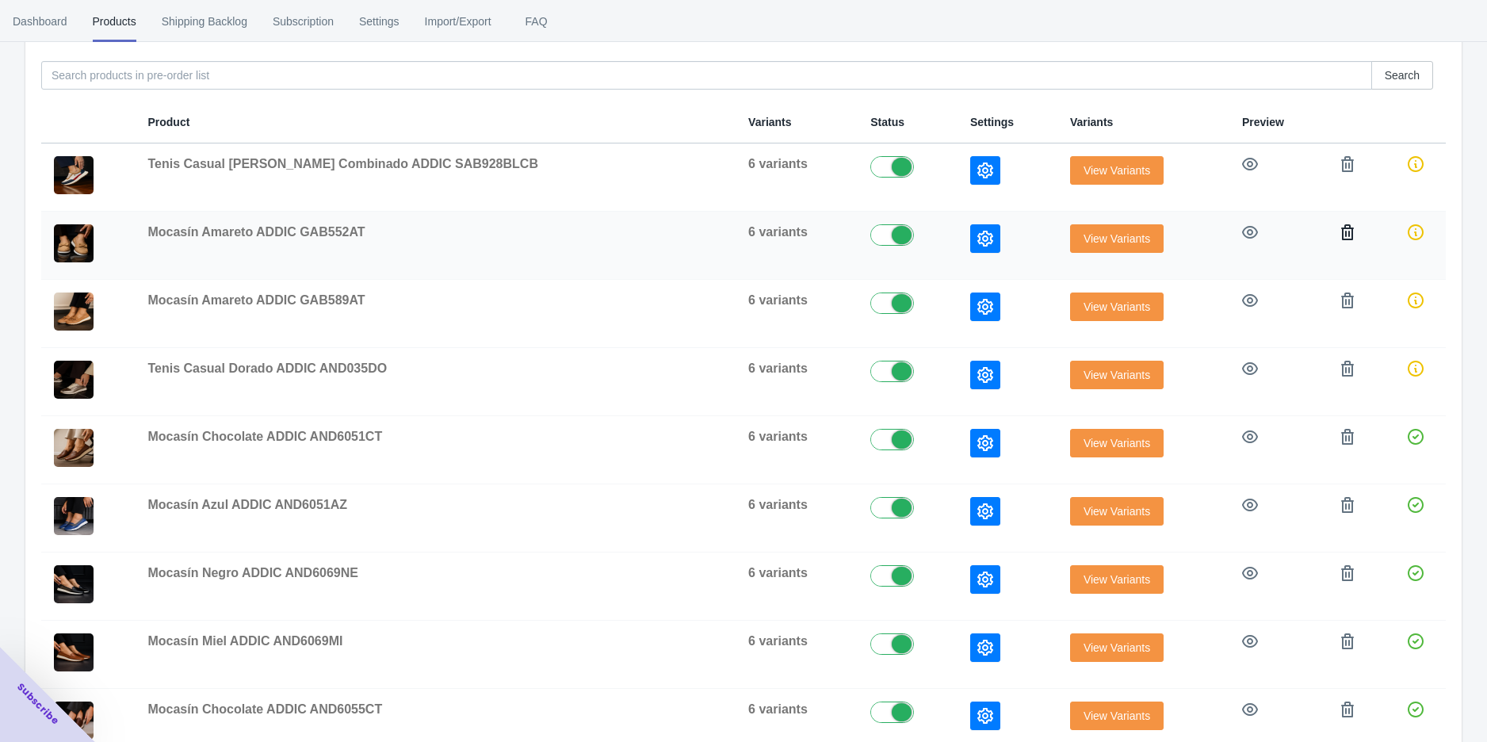
click at [1340, 236] on icon "button" at bounding box center [1348, 232] width 16 height 16
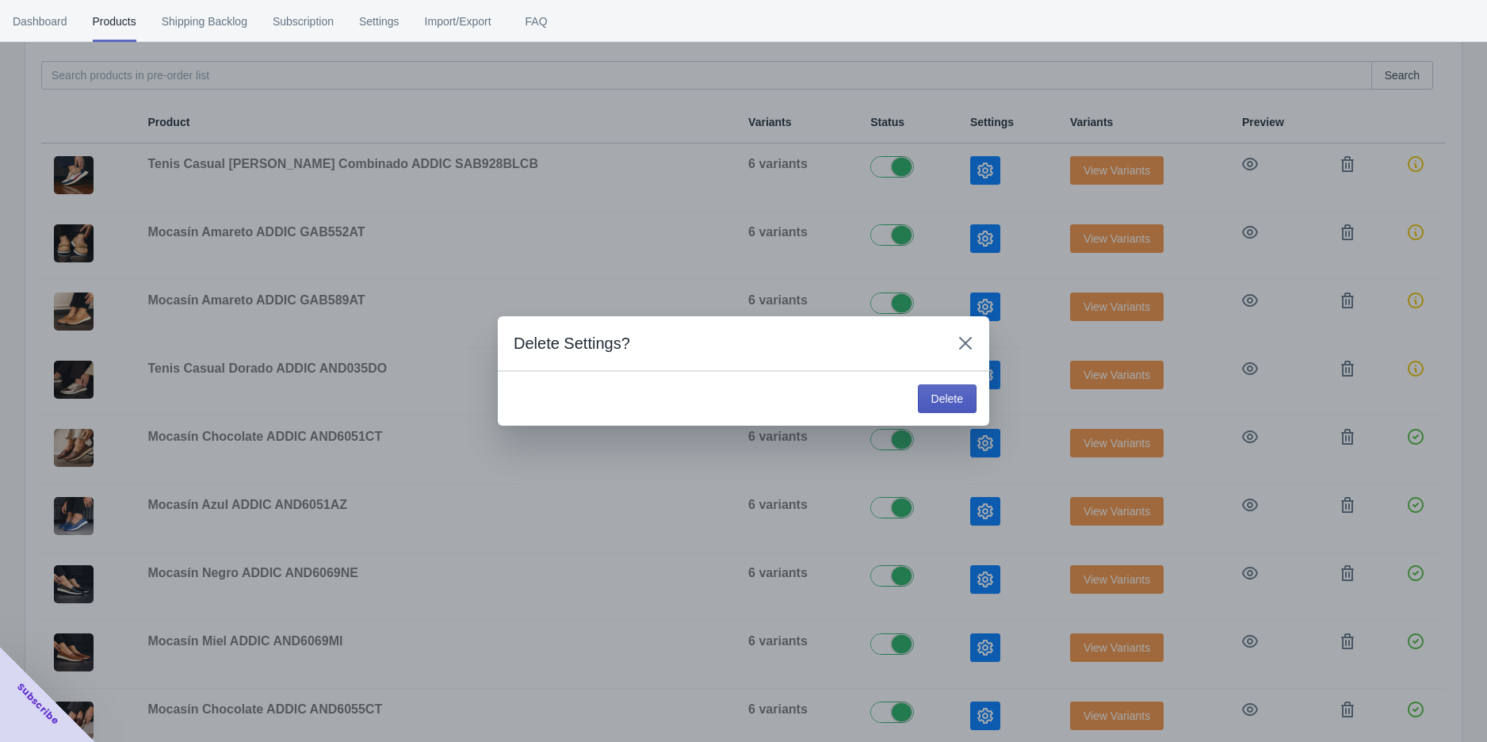
click at [967, 388] on button "Delete" at bounding box center [947, 399] width 59 height 29
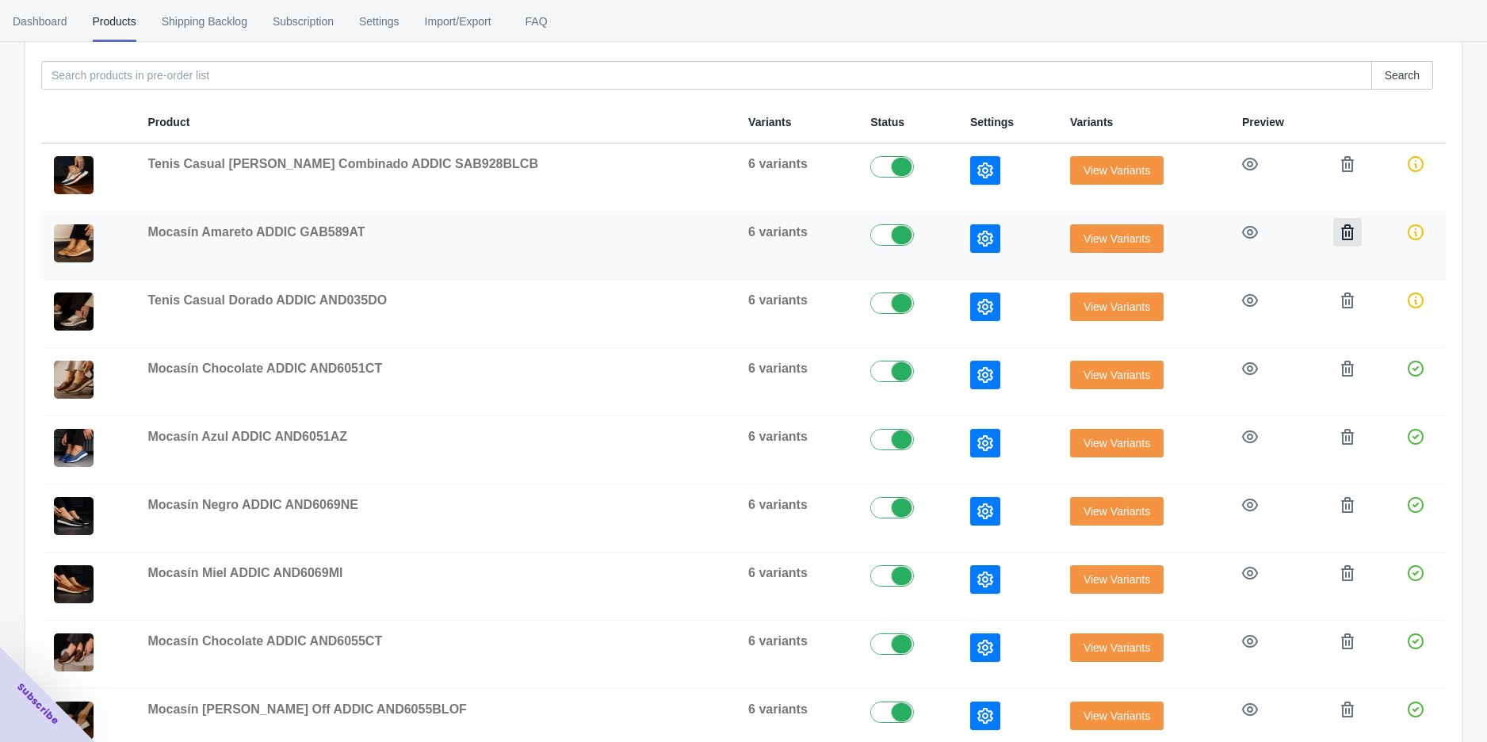
click at [1340, 236] on icon "button" at bounding box center [1348, 232] width 16 height 16
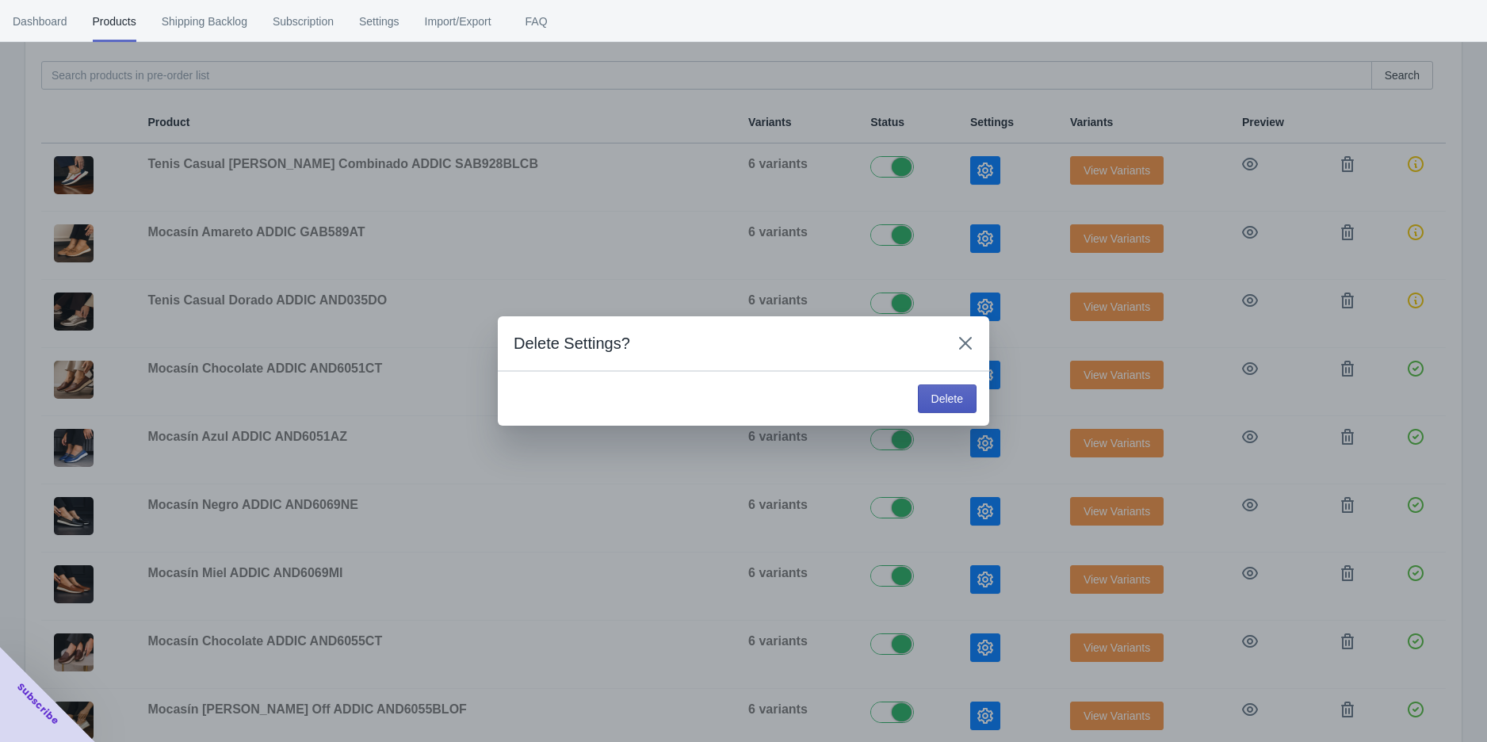
click at [938, 406] on button "Delete" at bounding box center [947, 399] width 59 height 29
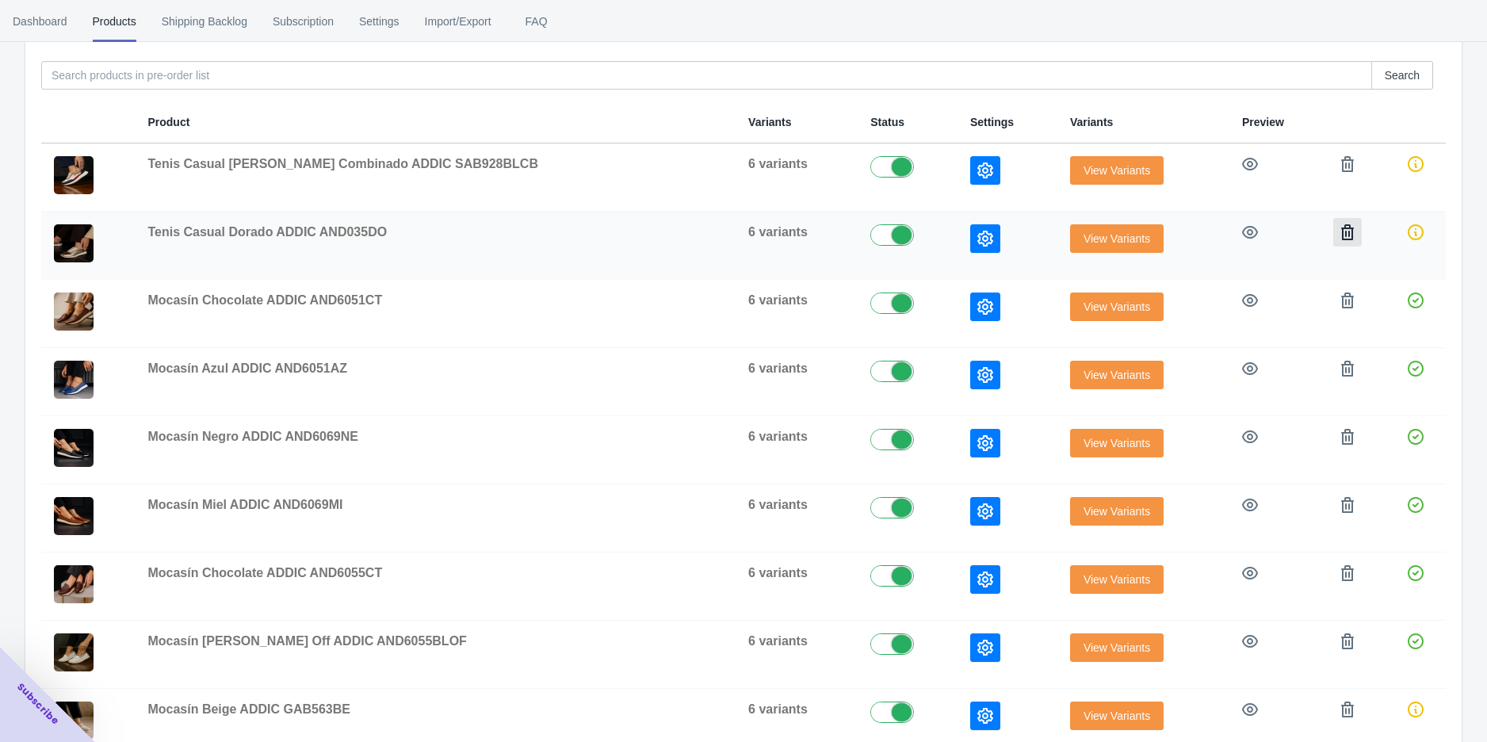
click at [1340, 233] on icon "button" at bounding box center [1348, 232] width 16 height 16
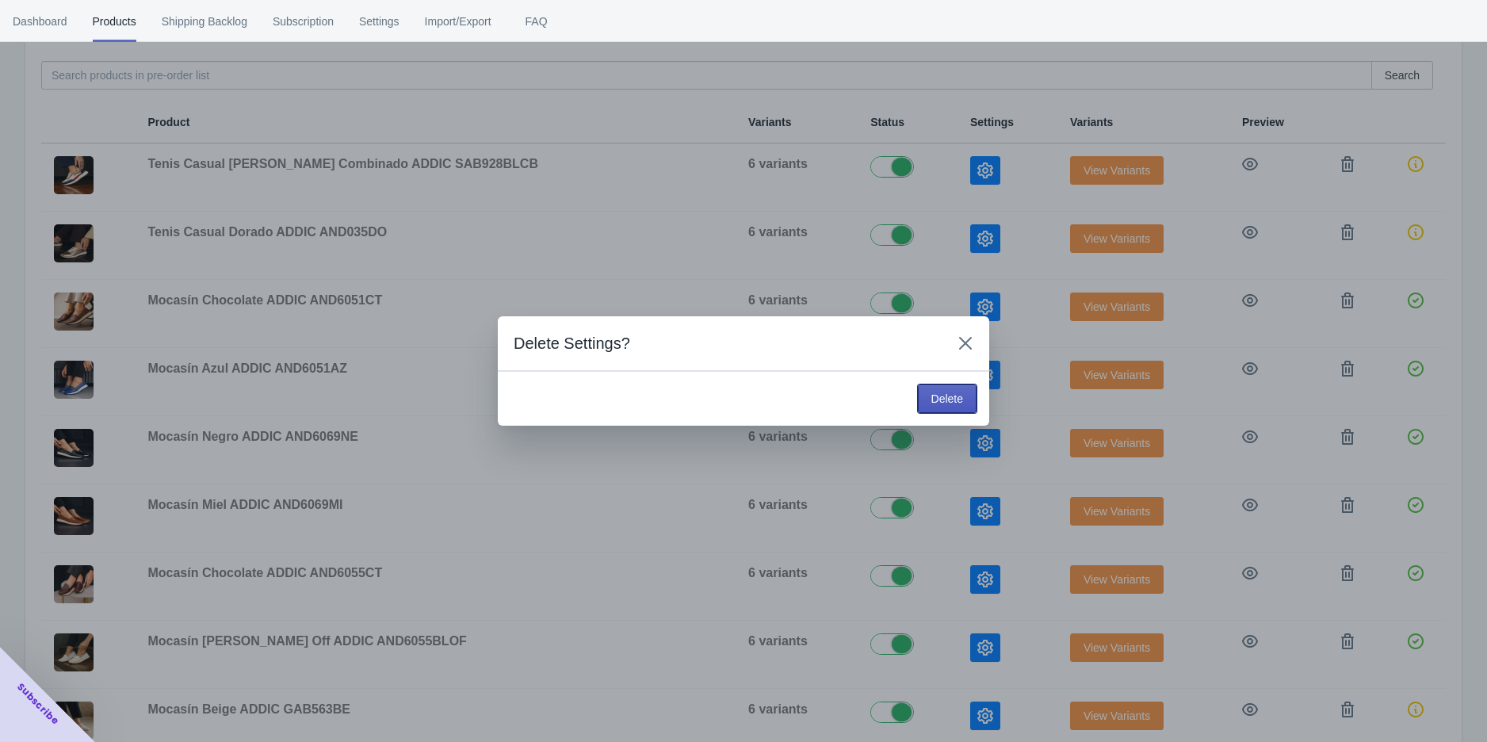
click at [970, 396] on button "Delete" at bounding box center [947, 399] width 59 height 29
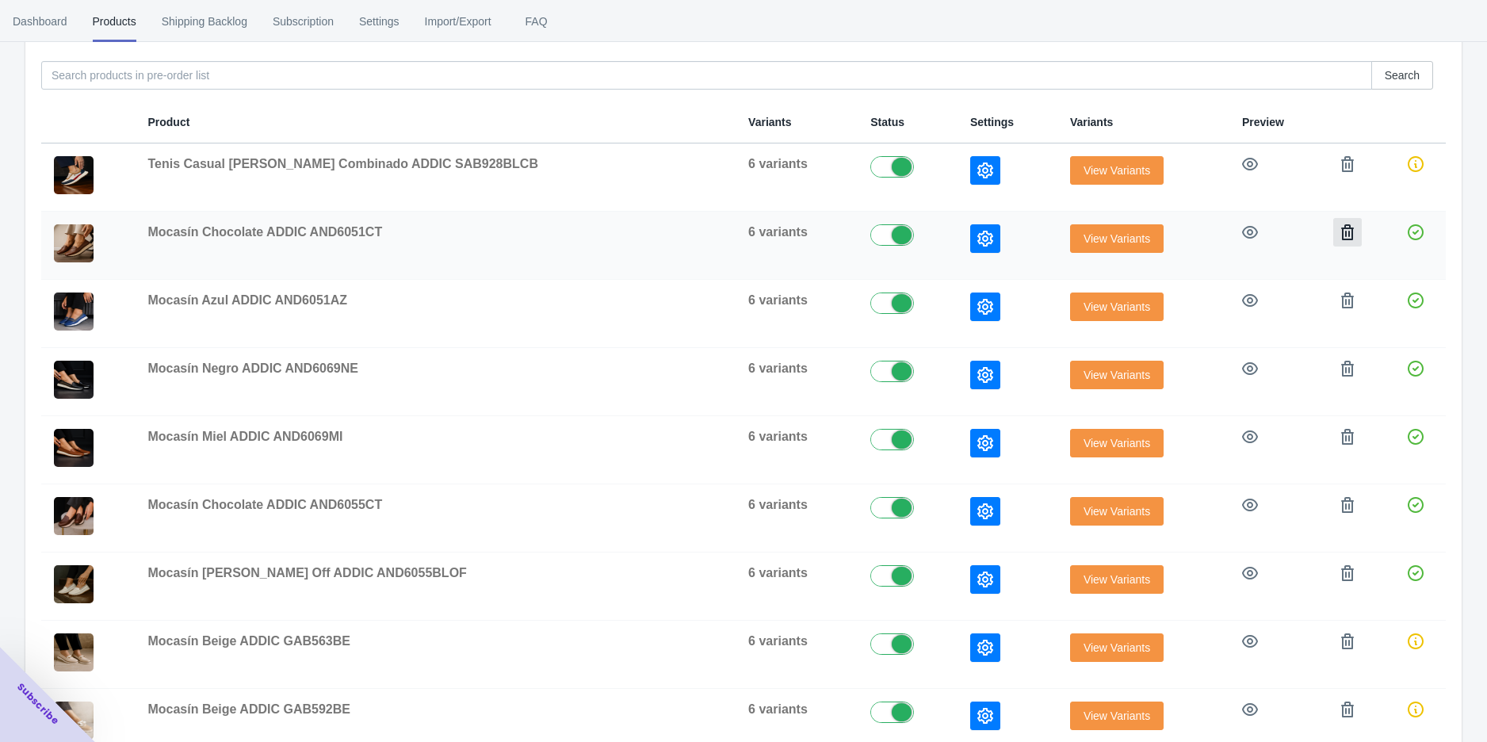
click at [1341, 232] on icon "button" at bounding box center [1347, 232] width 13 height 16
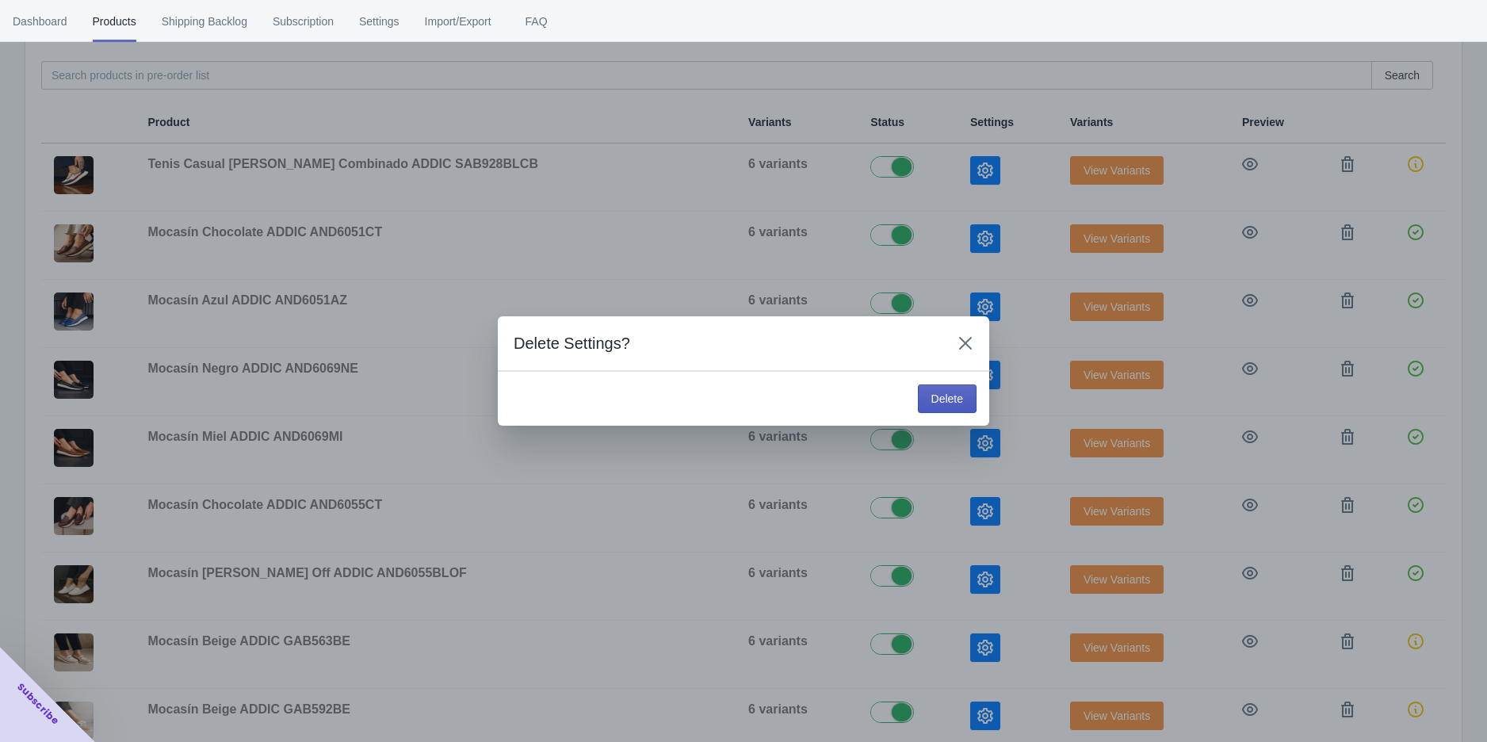
click at [970, 391] on button "Delete" at bounding box center [947, 399] width 59 height 29
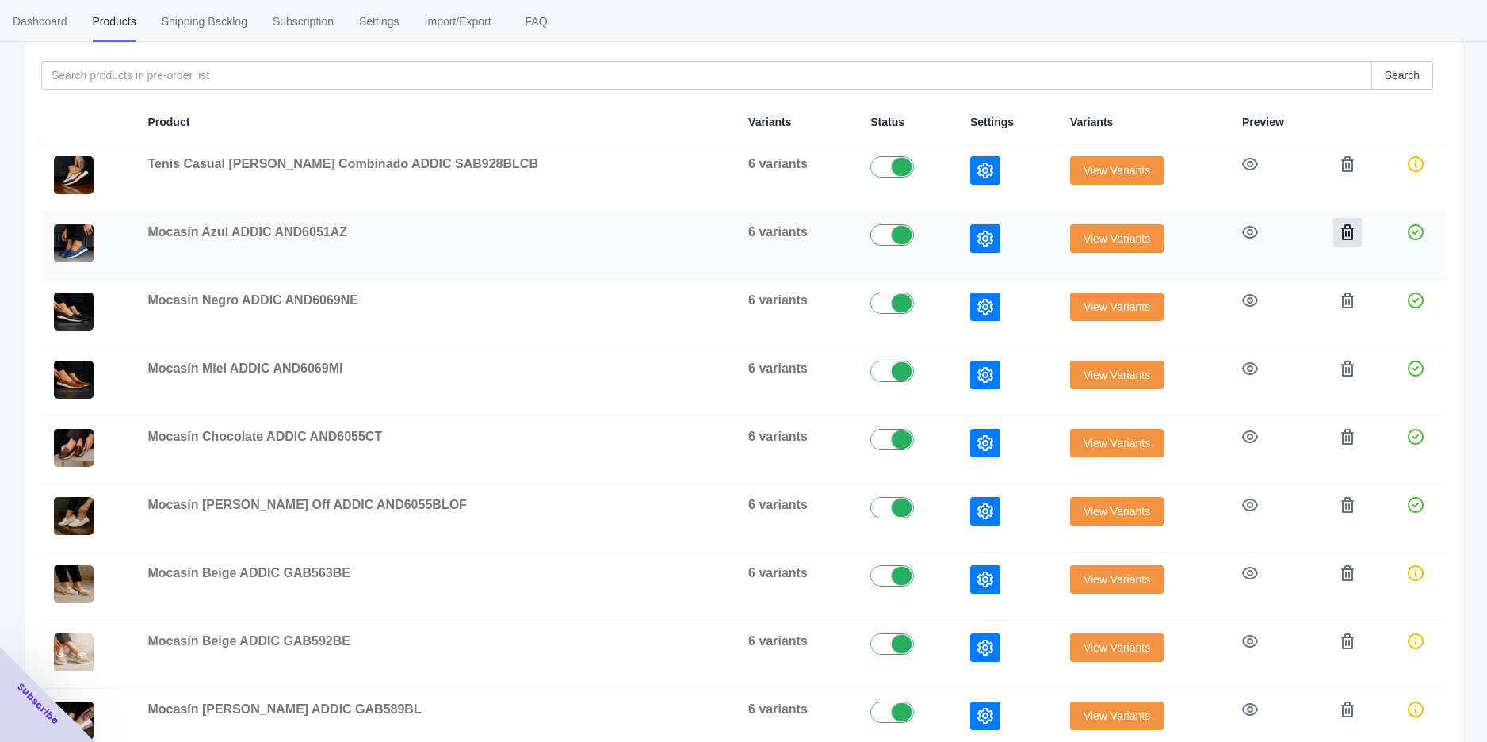
click at [1340, 227] on icon "button" at bounding box center [1348, 232] width 16 height 16
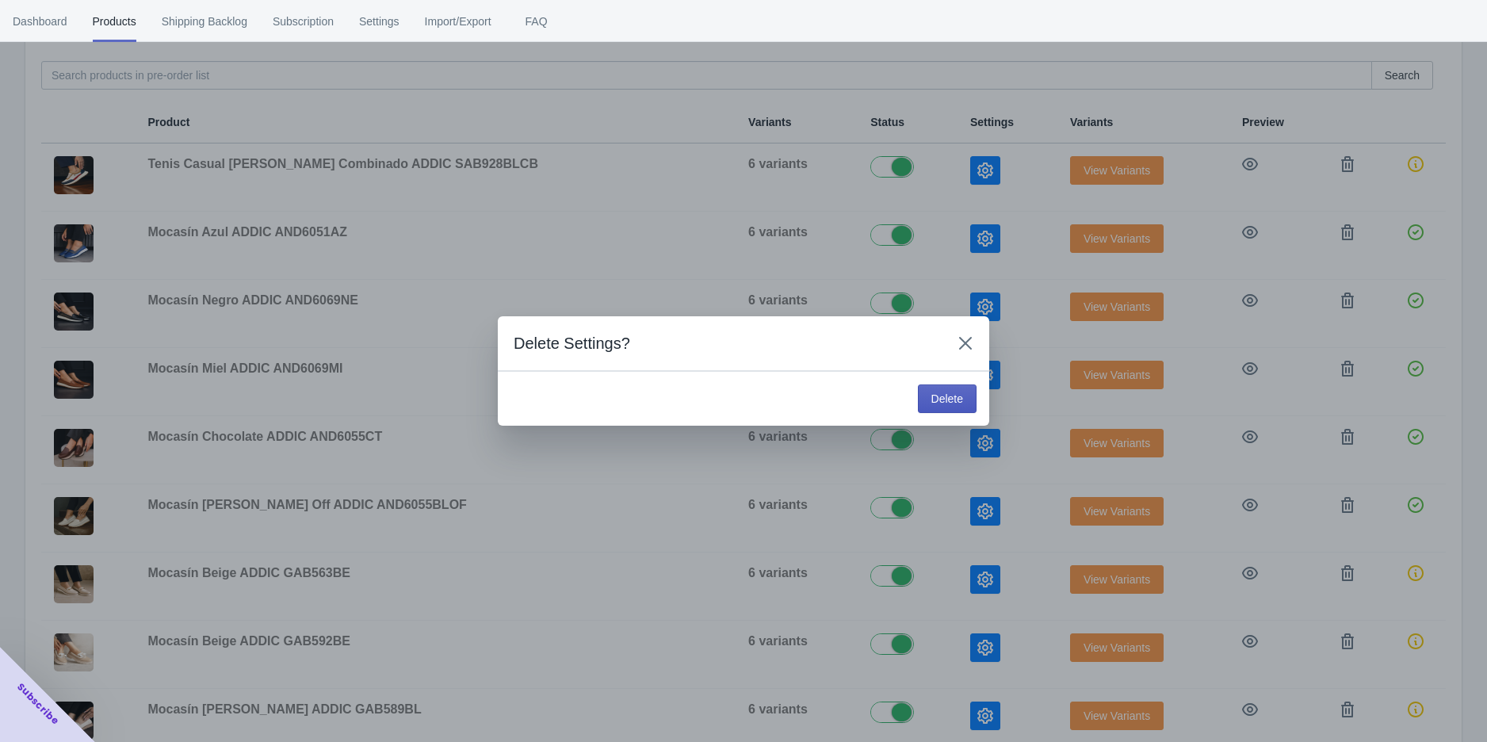
click at [950, 404] on span "Delete" at bounding box center [948, 398] width 32 height 13
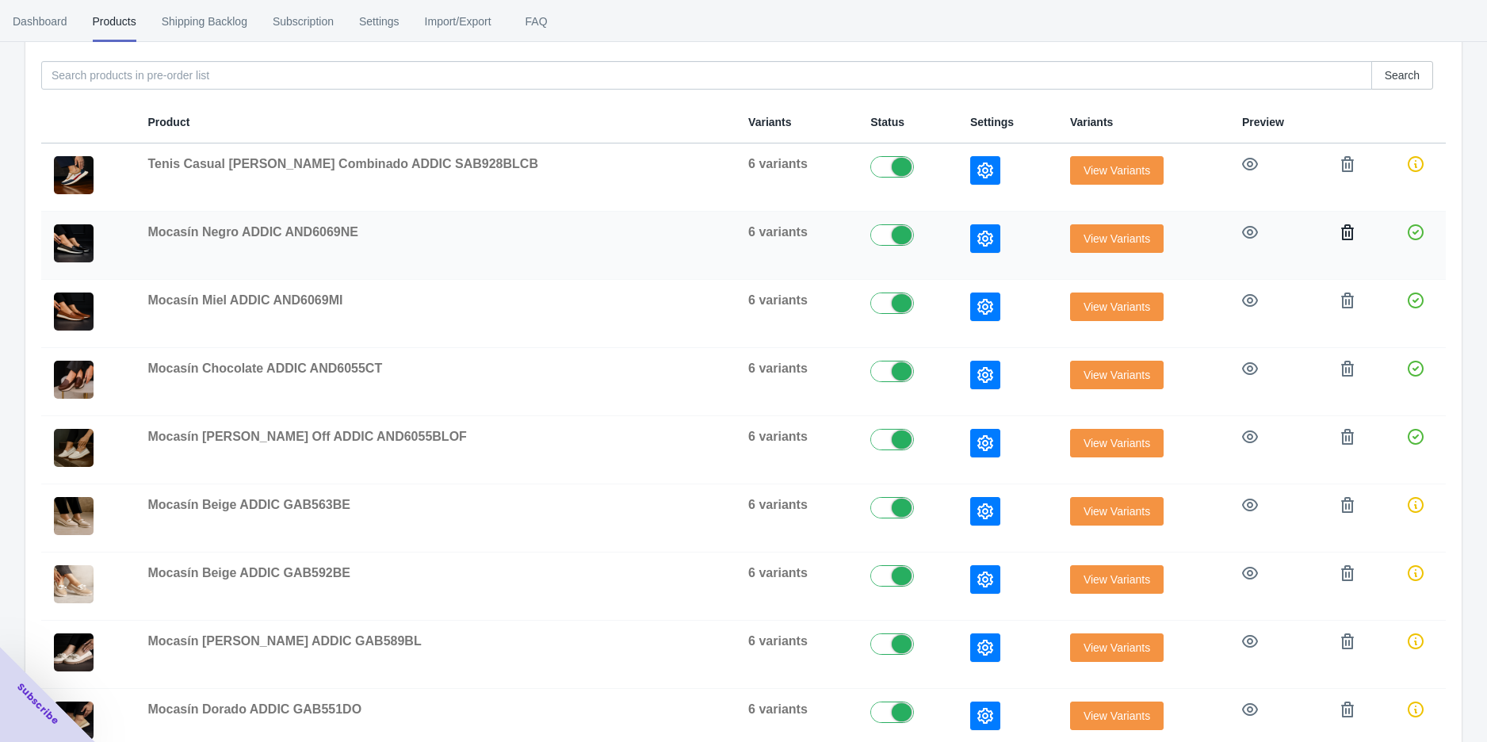
click at [1341, 228] on icon "button" at bounding box center [1347, 232] width 13 height 16
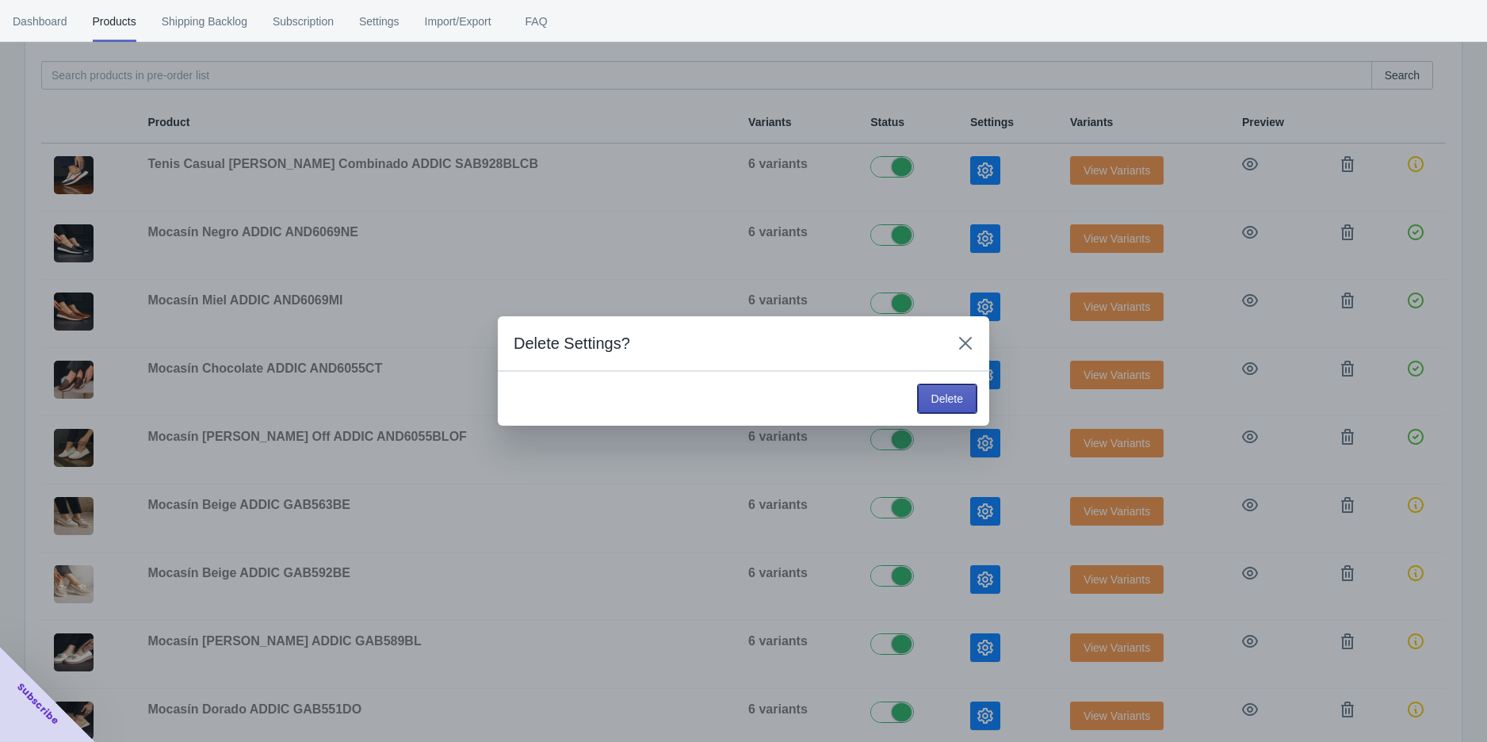
click at [956, 397] on span "Delete" at bounding box center [948, 398] width 32 height 13
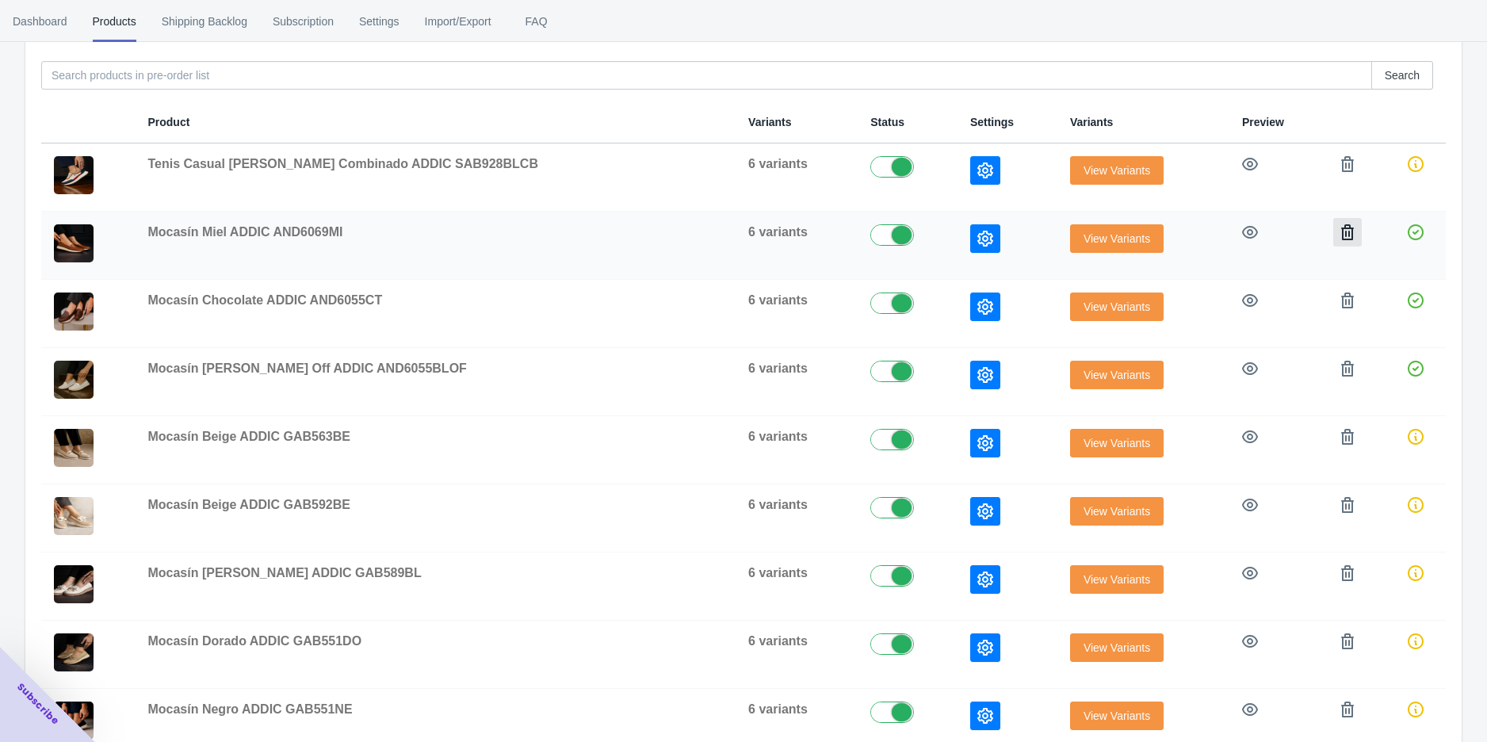
click at [1342, 235] on button "button" at bounding box center [1347, 232] width 29 height 29
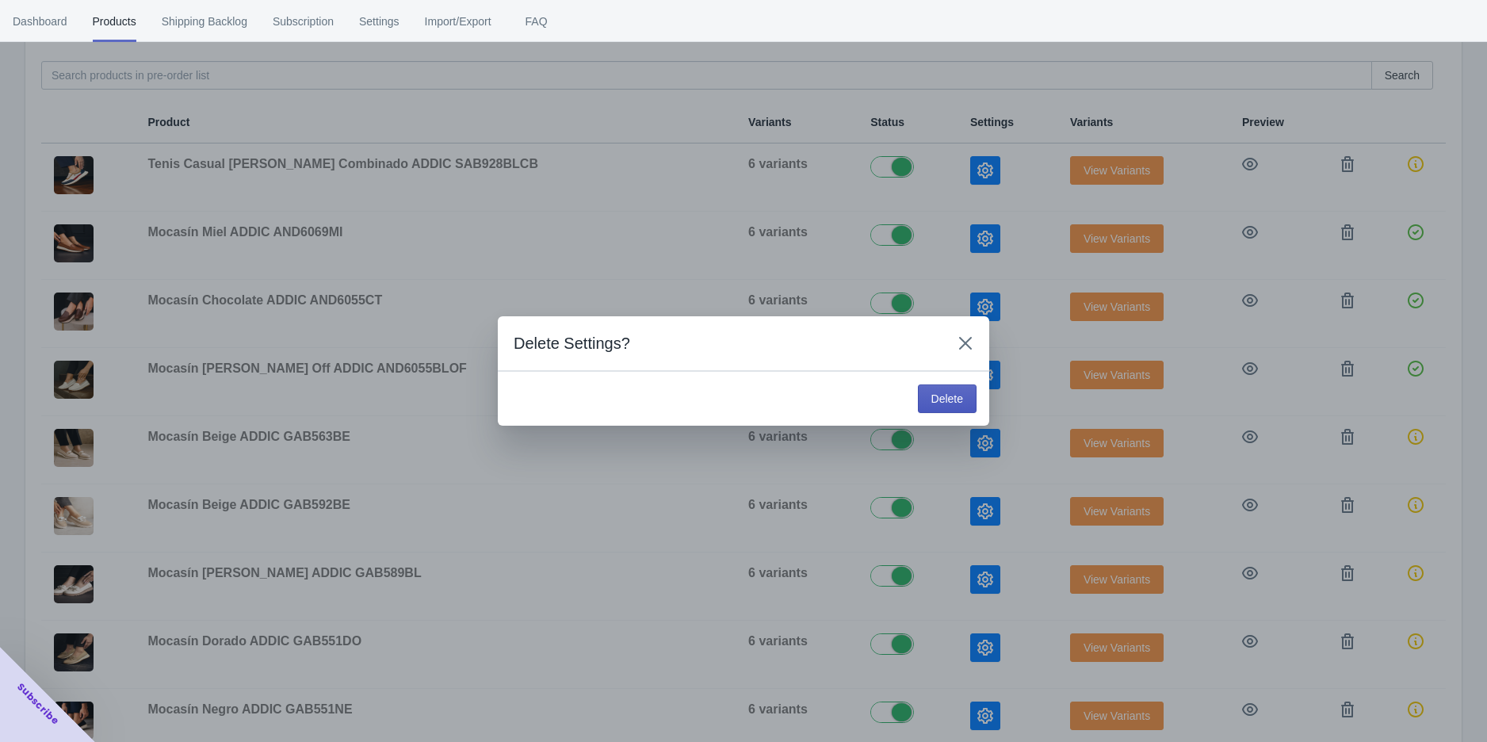
click at [939, 392] on span "Delete" at bounding box center [948, 398] width 32 height 13
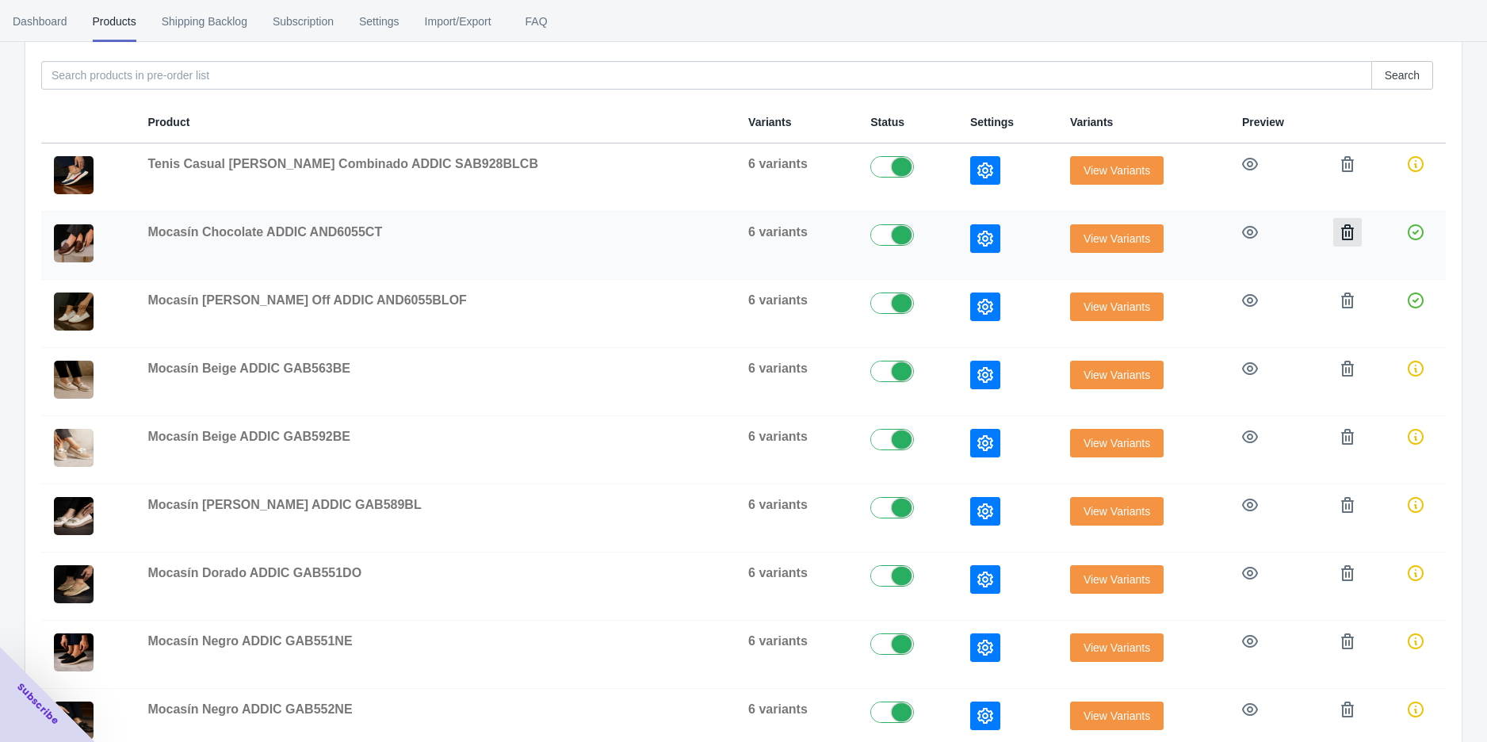
click at [1340, 231] on icon "button" at bounding box center [1348, 232] width 16 height 16
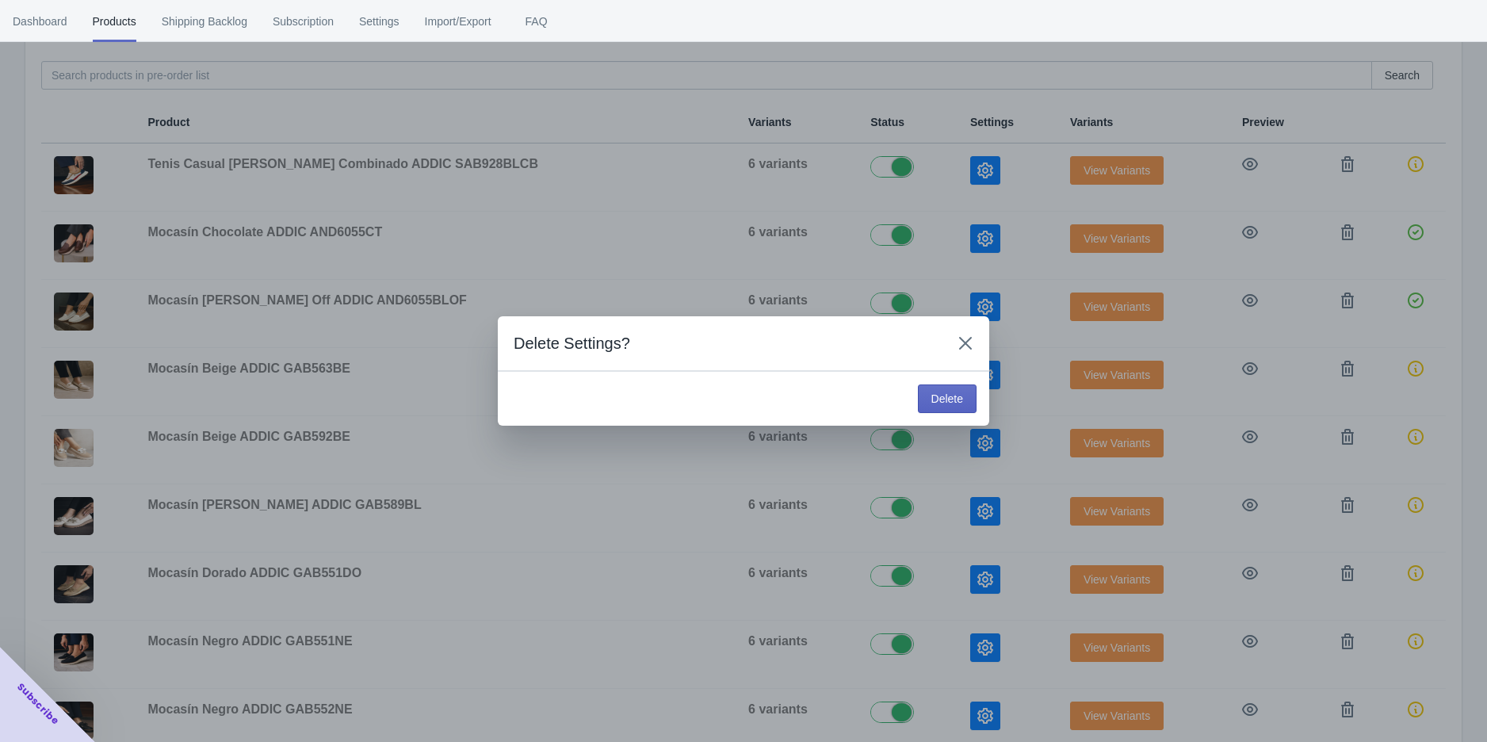
click at [979, 390] on div "Delete" at bounding box center [744, 398] width 492 height 55
click at [955, 392] on span "Delete" at bounding box center [948, 398] width 32 height 13
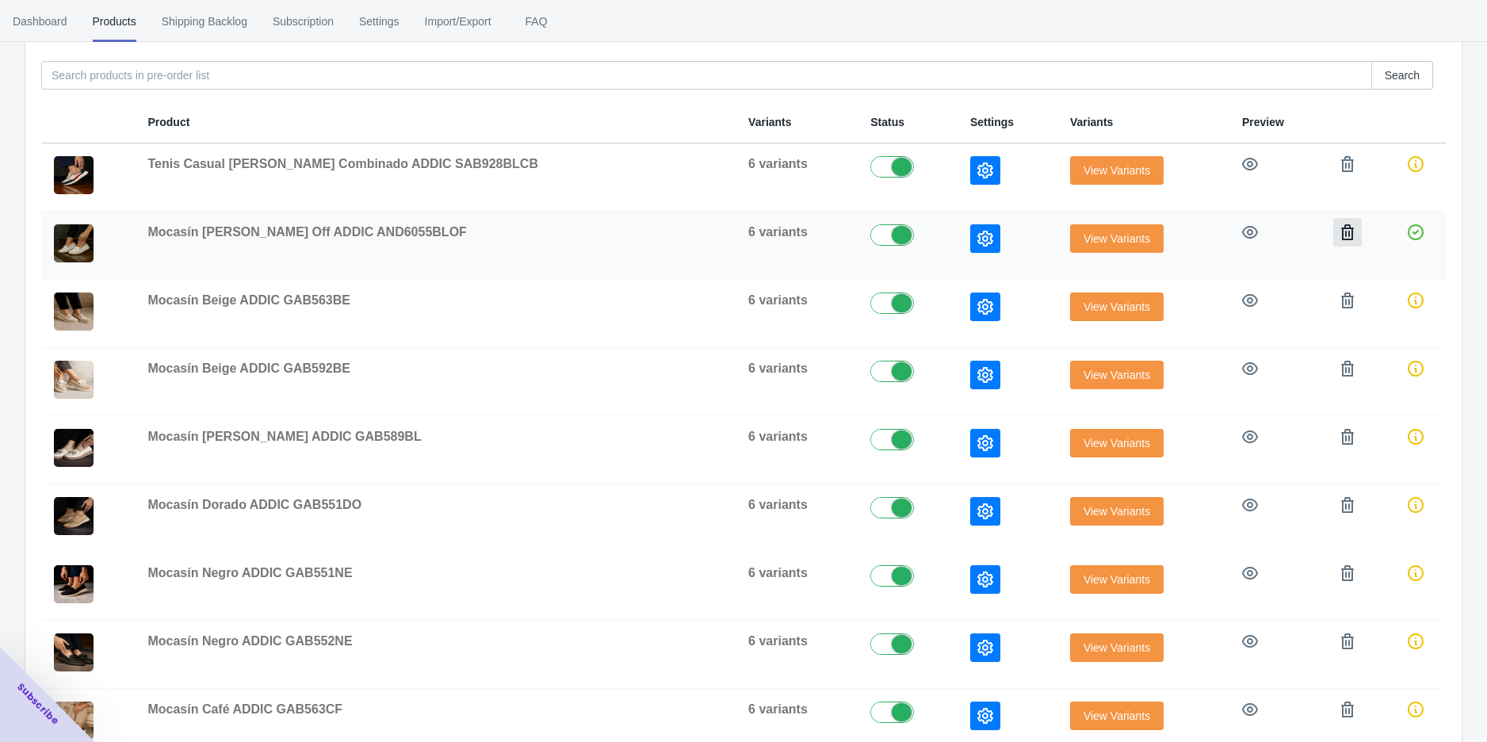
click at [1340, 233] on icon "button" at bounding box center [1348, 232] width 16 height 16
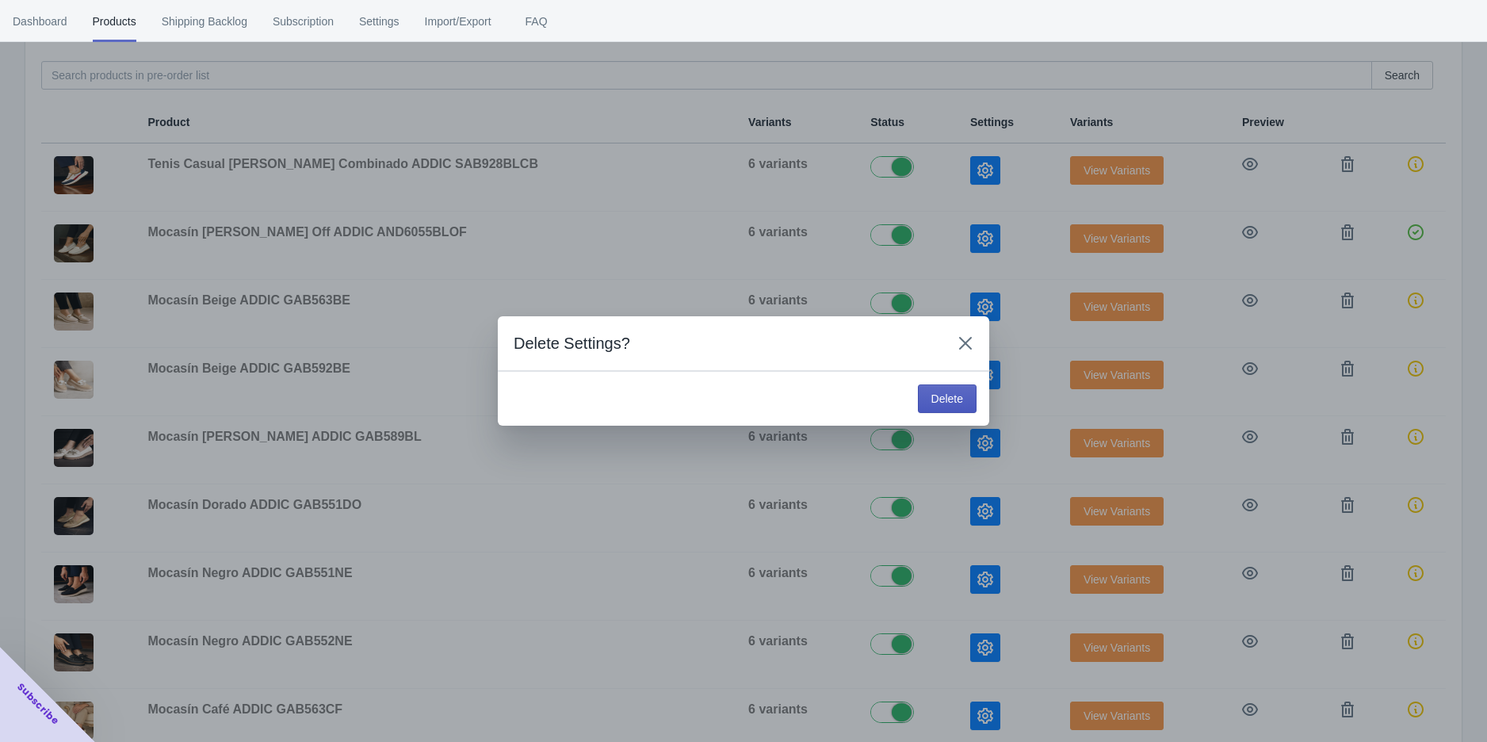
click at [960, 400] on span "Delete" at bounding box center [948, 398] width 32 height 13
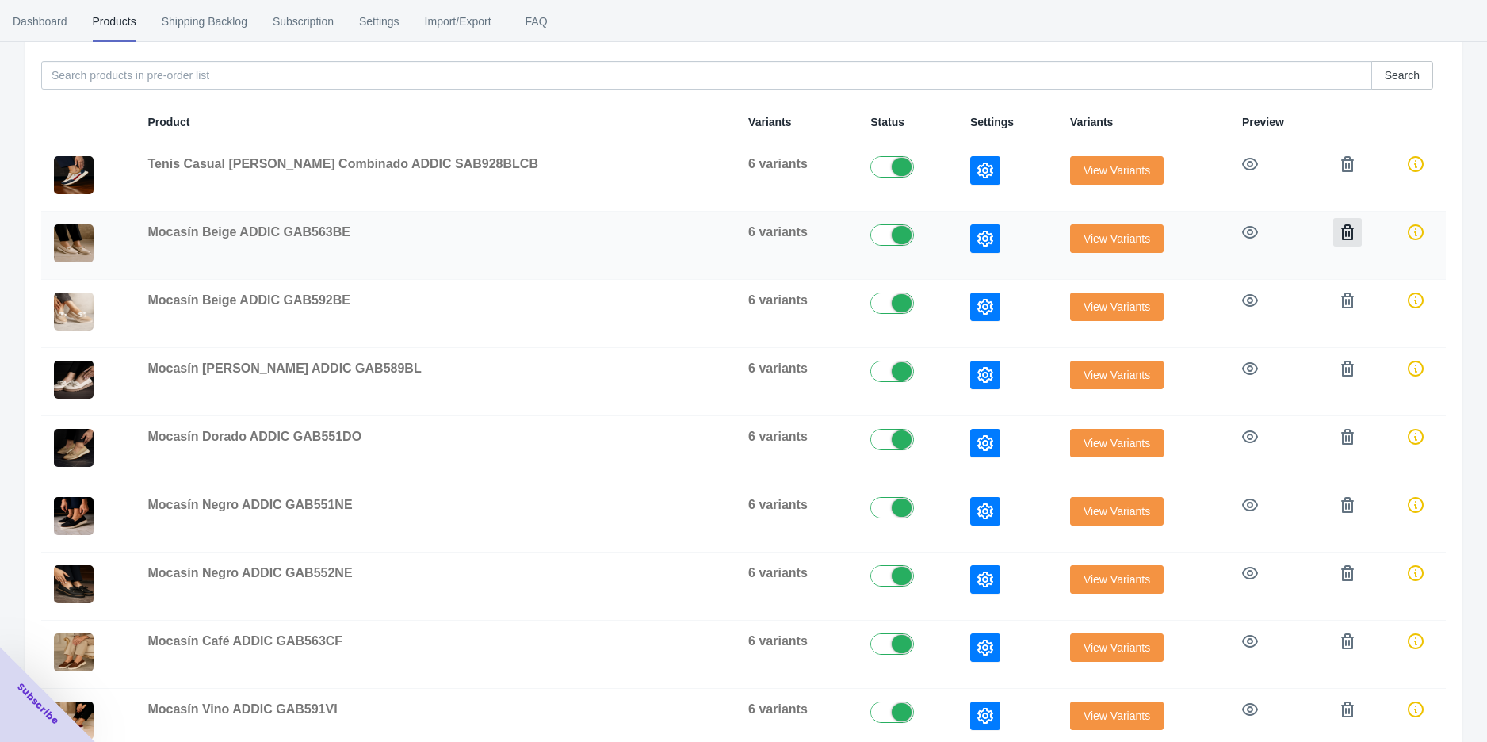
click at [1333, 231] on button "button" at bounding box center [1347, 232] width 29 height 29
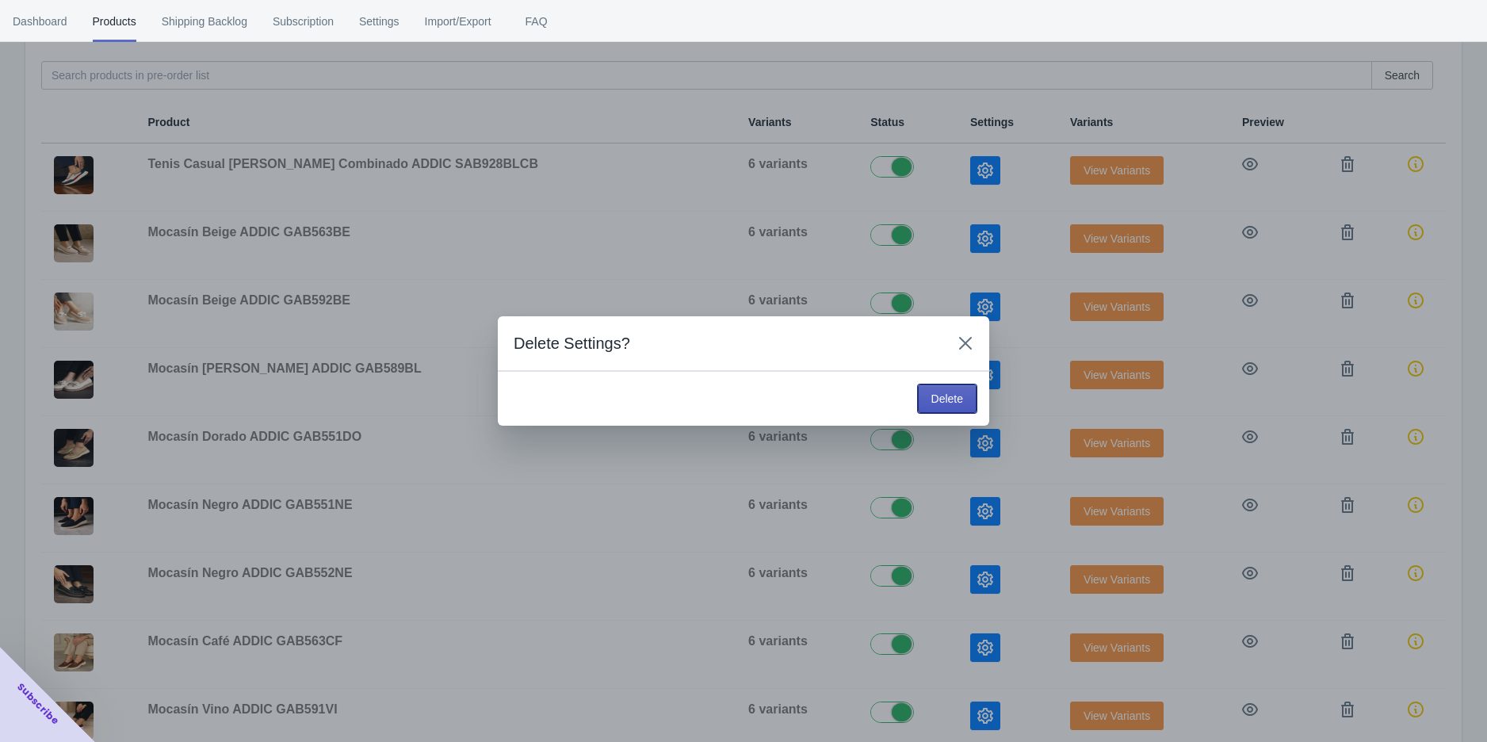
click at [962, 392] on span "Delete" at bounding box center [948, 398] width 32 height 13
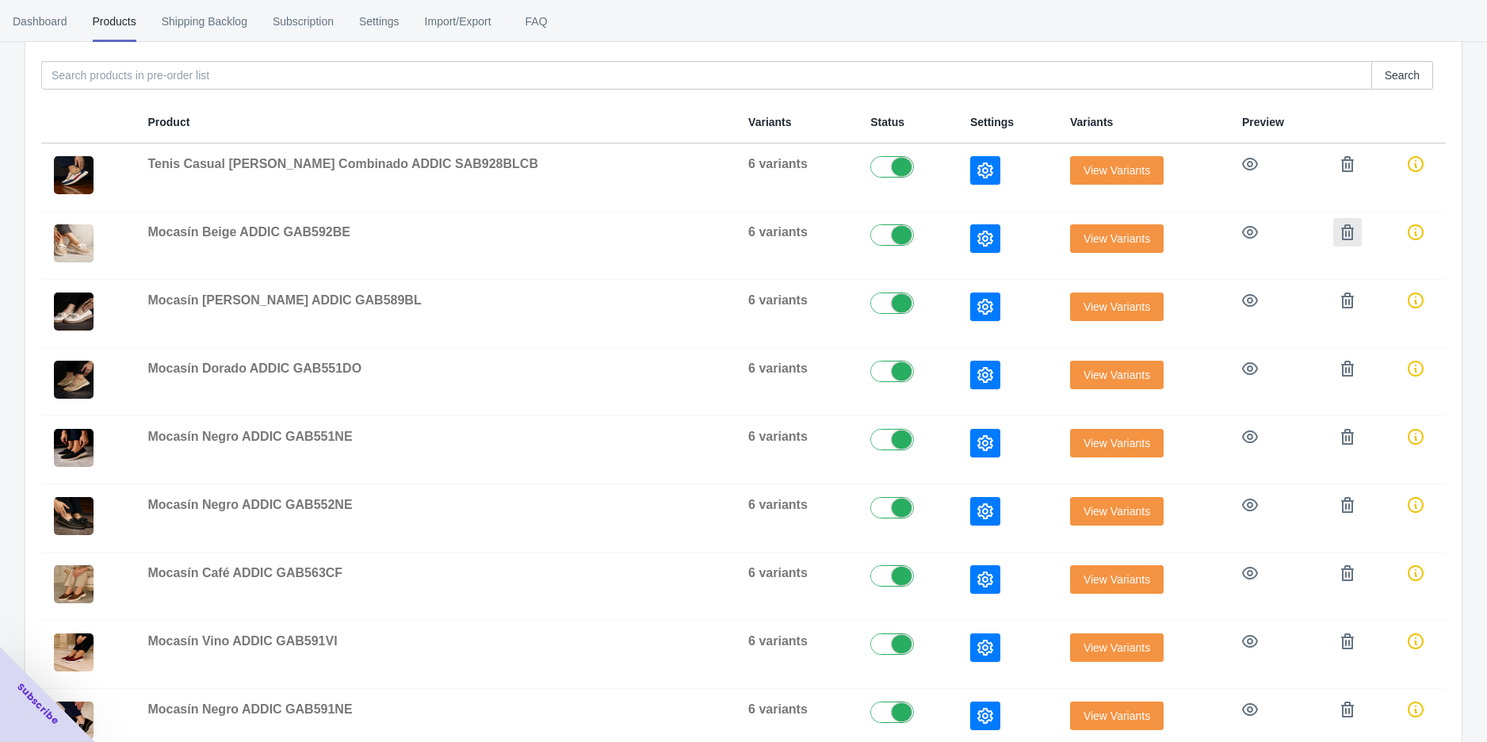
click at [1340, 232] on icon "button" at bounding box center [1348, 232] width 16 height 16
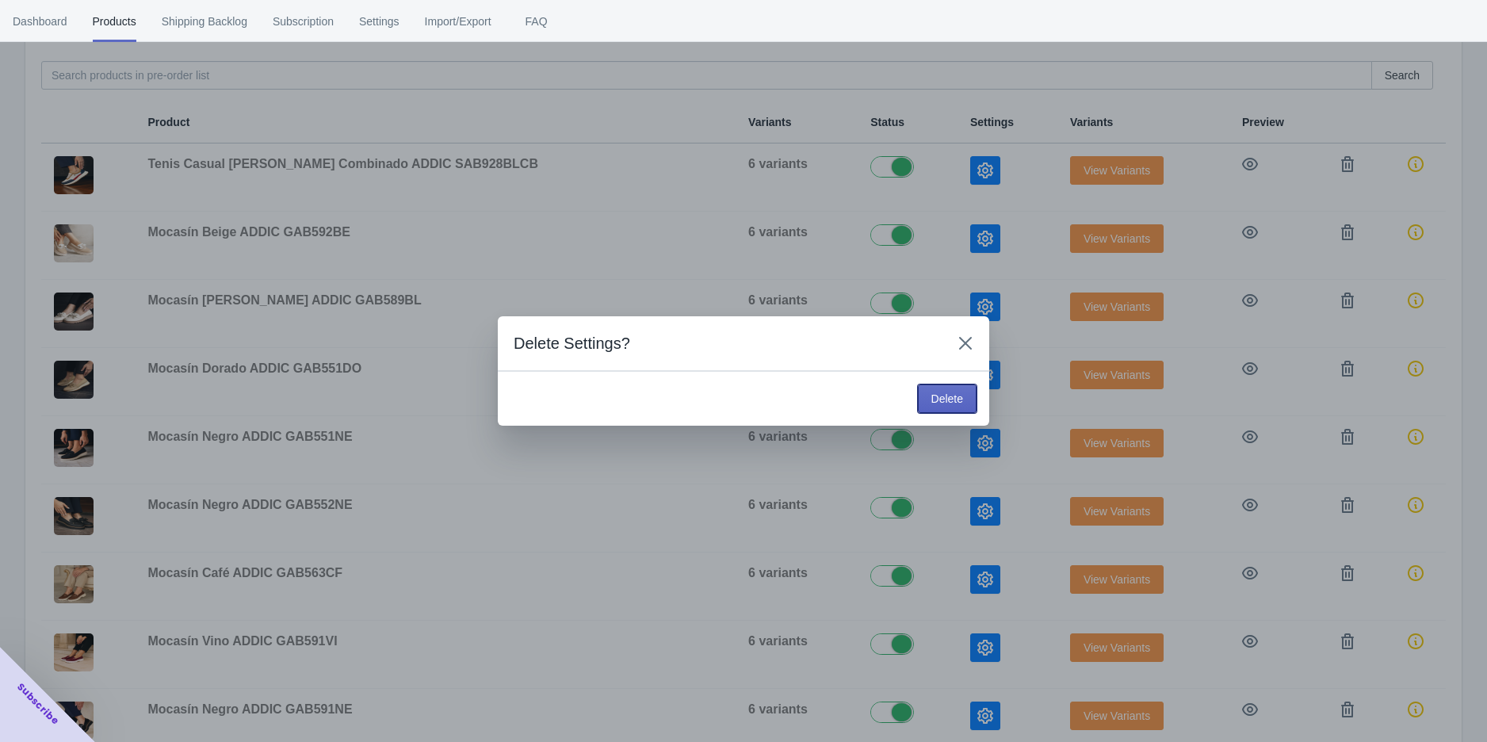
click at [924, 392] on button "Delete" at bounding box center [947, 399] width 59 height 29
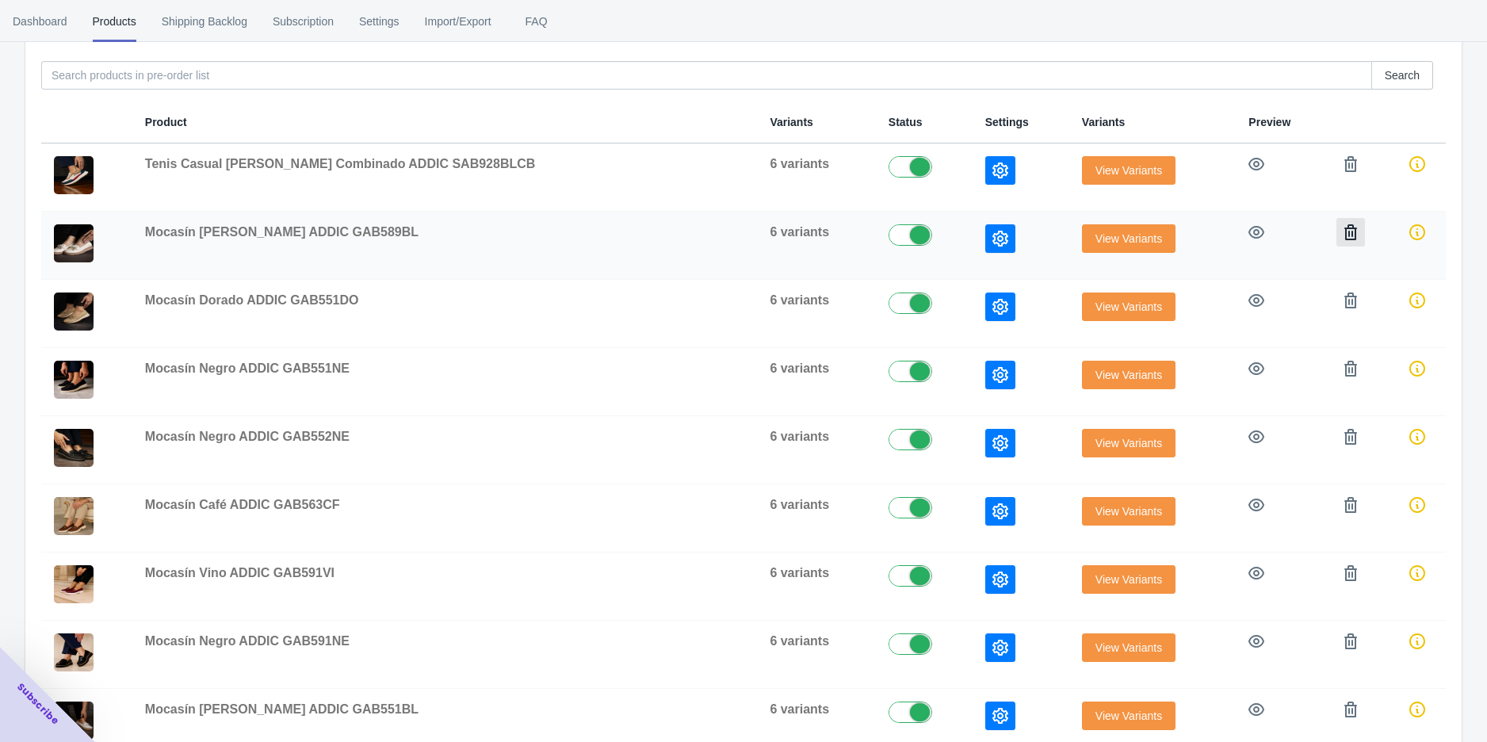
click at [1337, 242] on button "button" at bounding box center [1351, 232] width 29 height 29
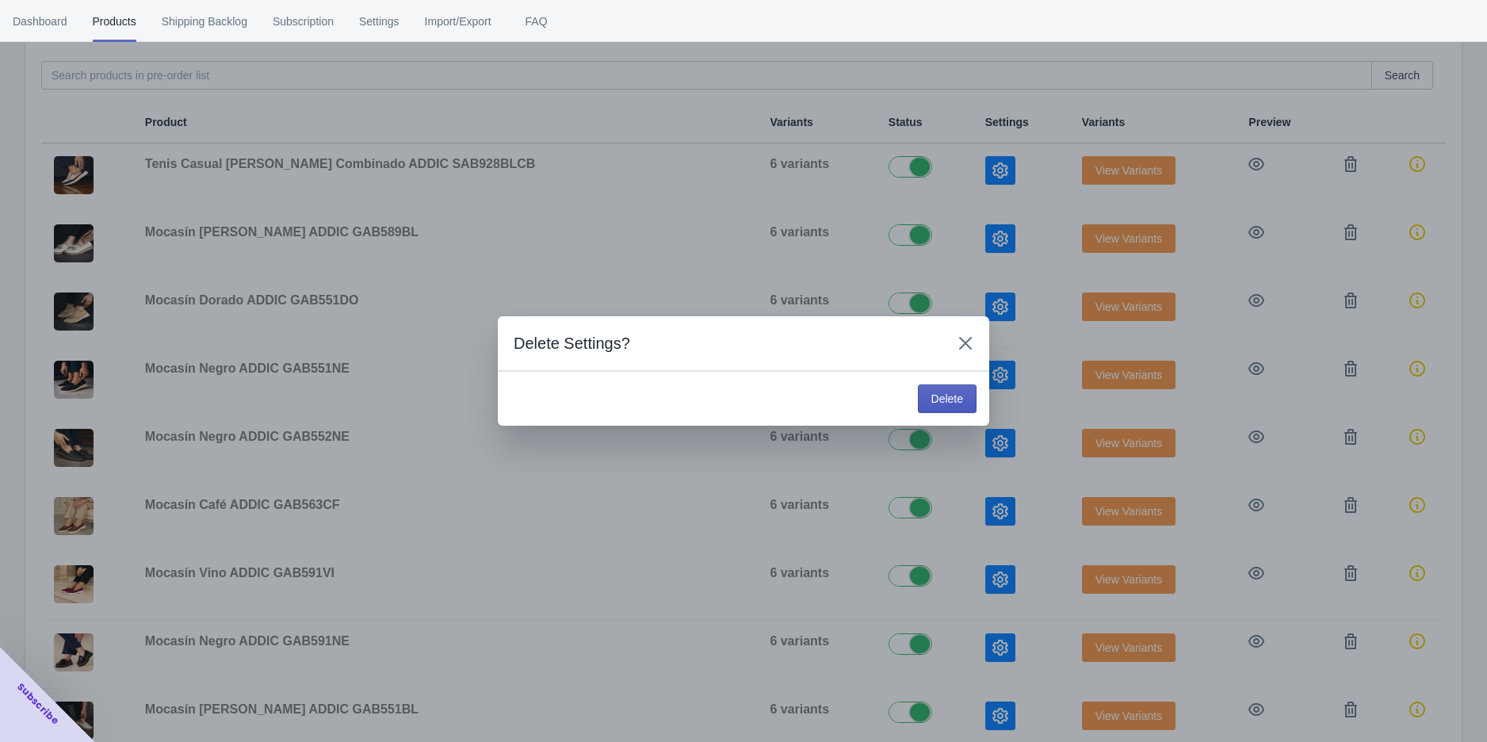
click at [944, 400] on span "Delete" at bounding box center [948, 398] width 32 height 13
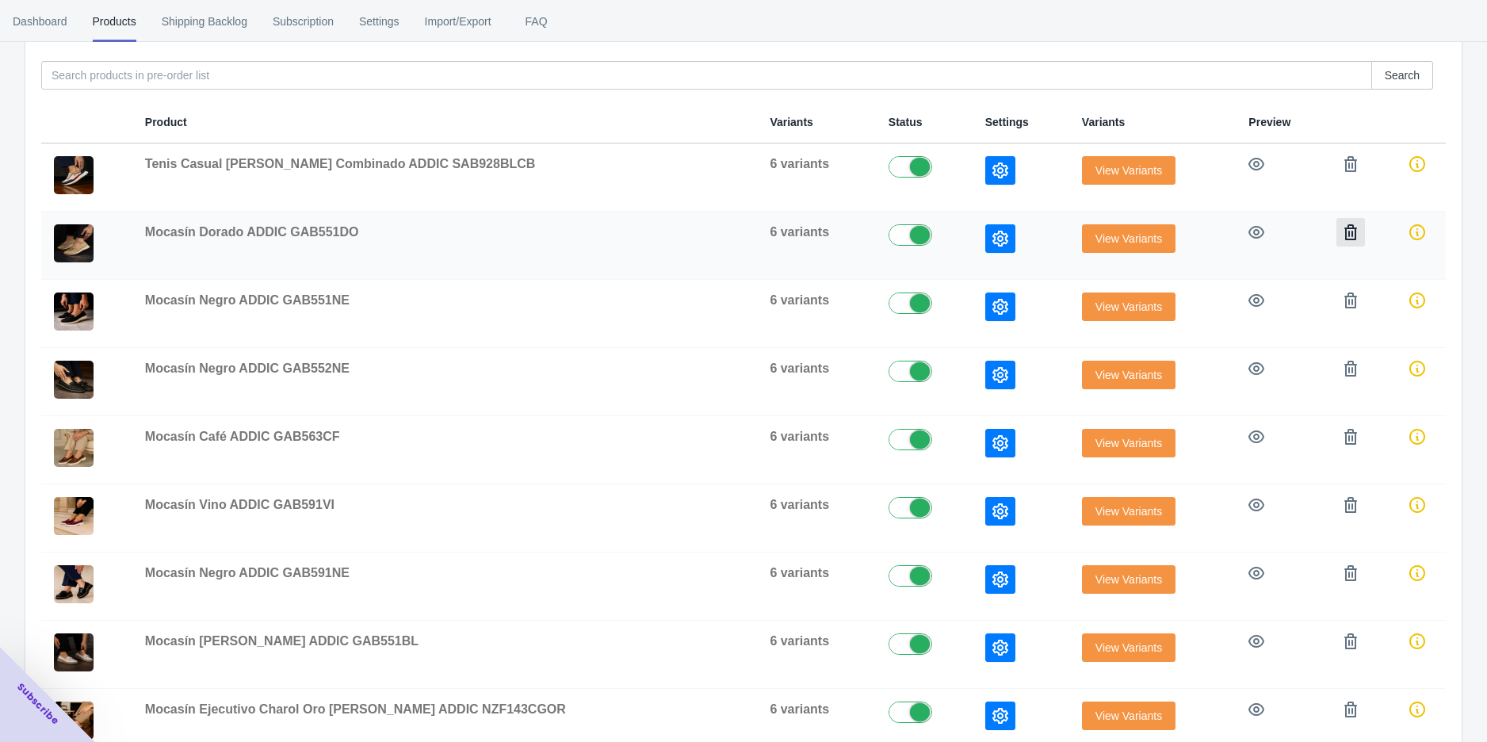
click at [1344, 236] on icon "button" at bounding box center [1351, 232] width 16 height 16
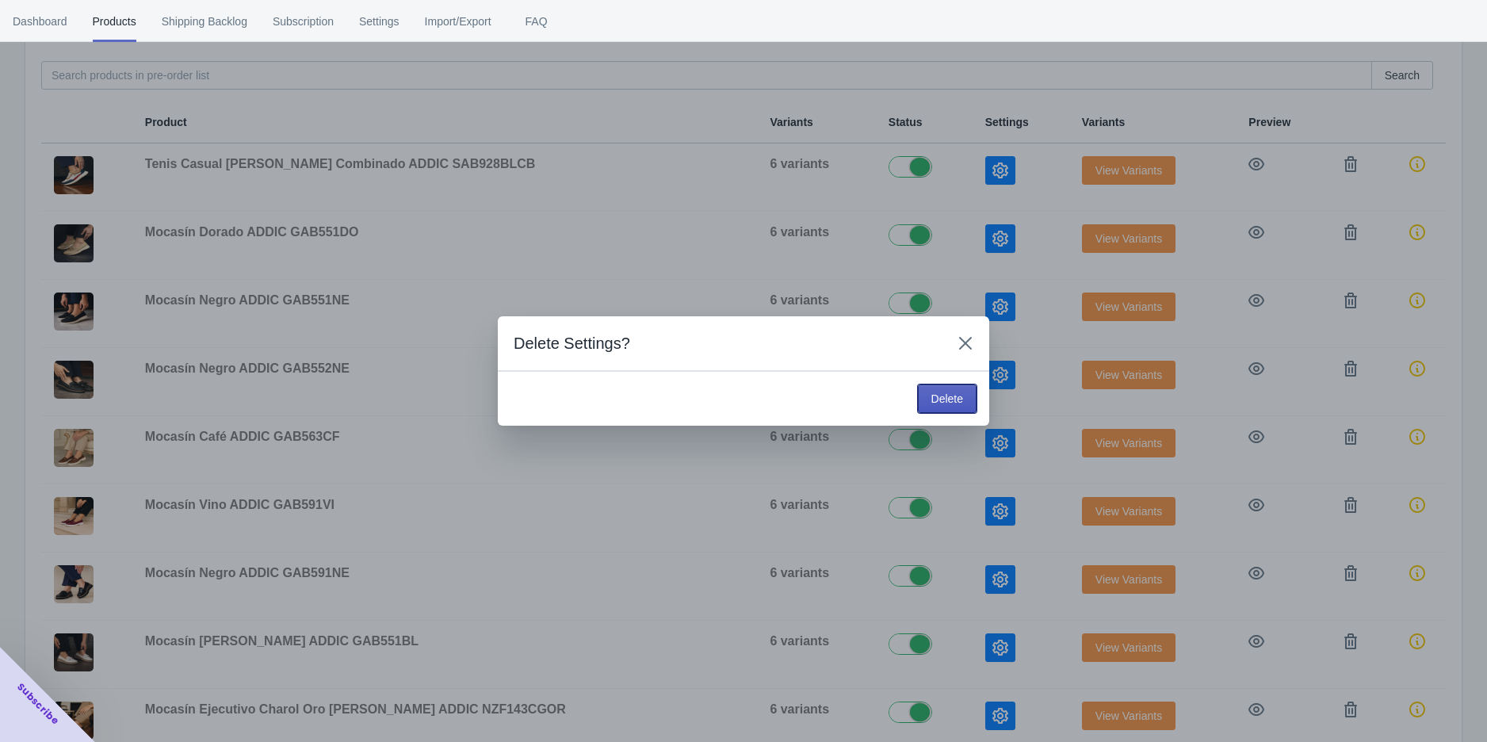
click at [974, 396] on button "Delete" at bounding box center [947, 399] width 59 height 29
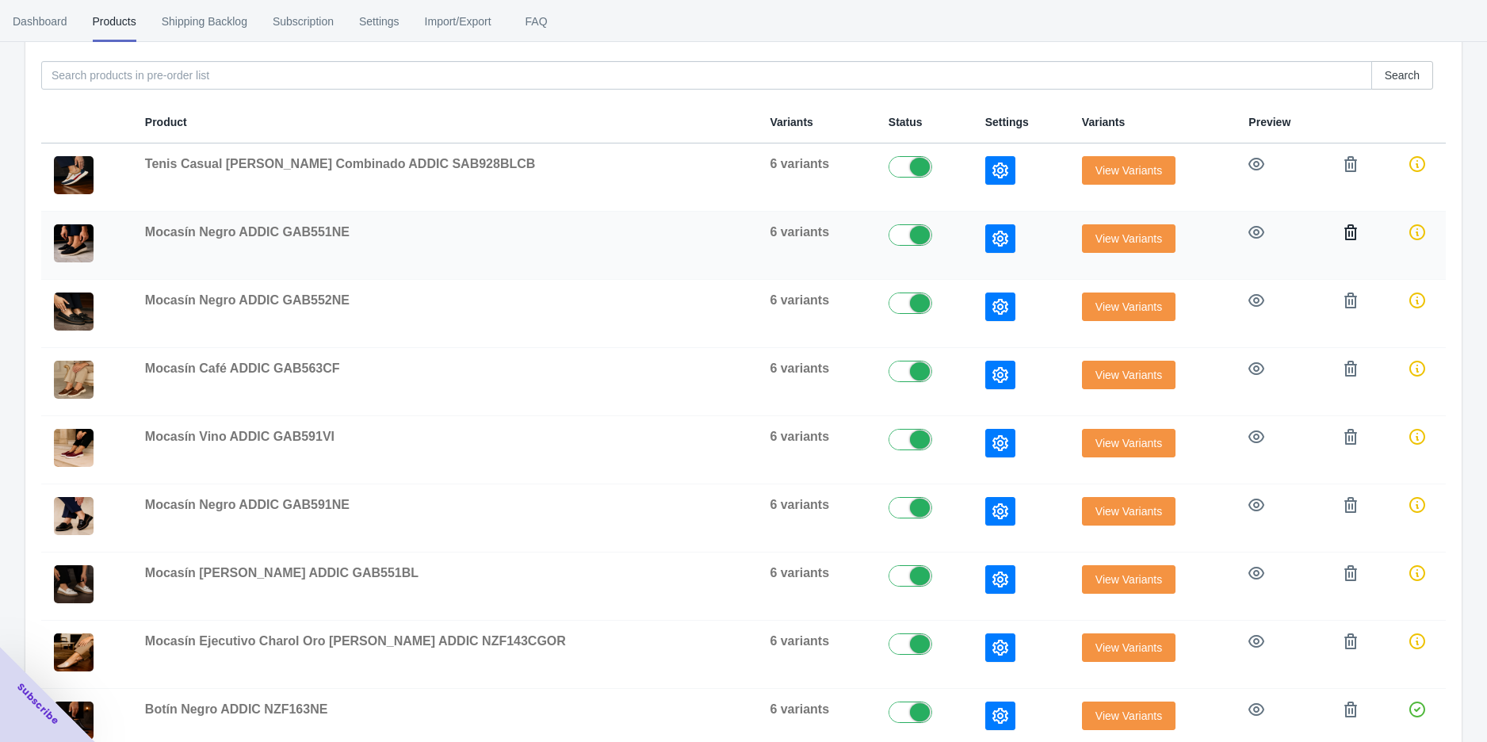
click at [1345, 224] on icon "button" at bounding box center [1351, 232] width 13 height 16
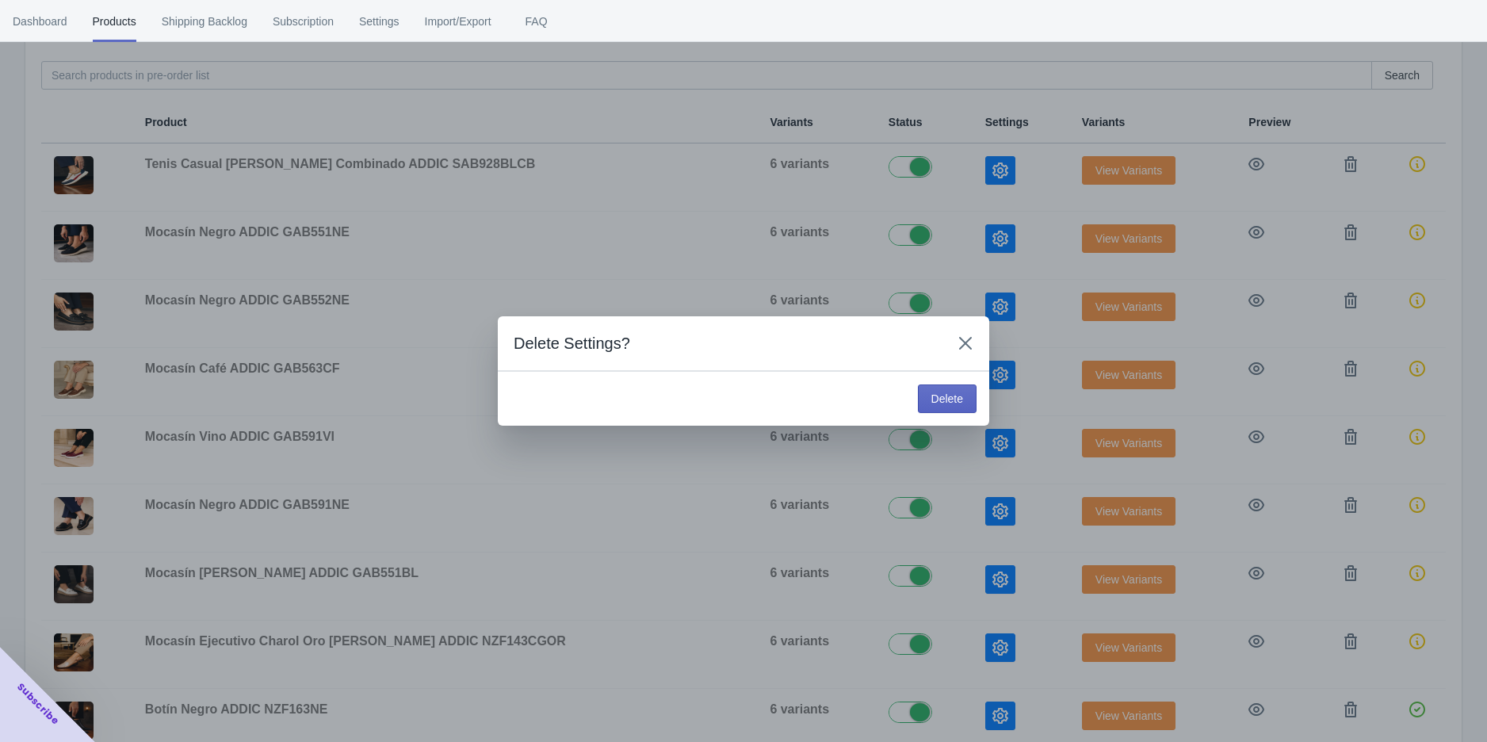
click at [959, 382] on div "Delete" at bounding box center [944, 395] width 65 height 35
click at [955, 388] on button "Delete" at bounding box center [947, 399] width 59 height 29
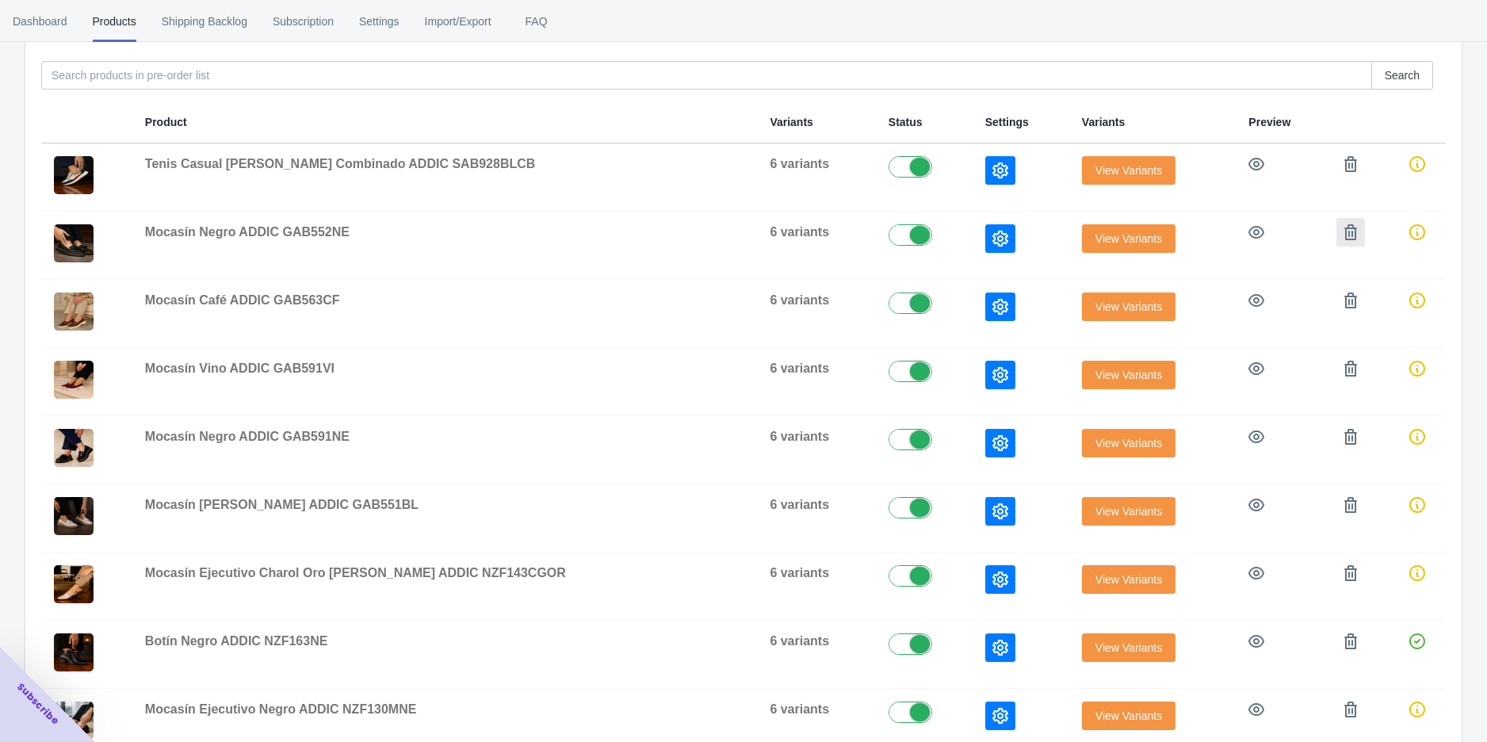
click at [1345, 236] on icon "button" at bounding box center [1351, 232] width 13 height 16
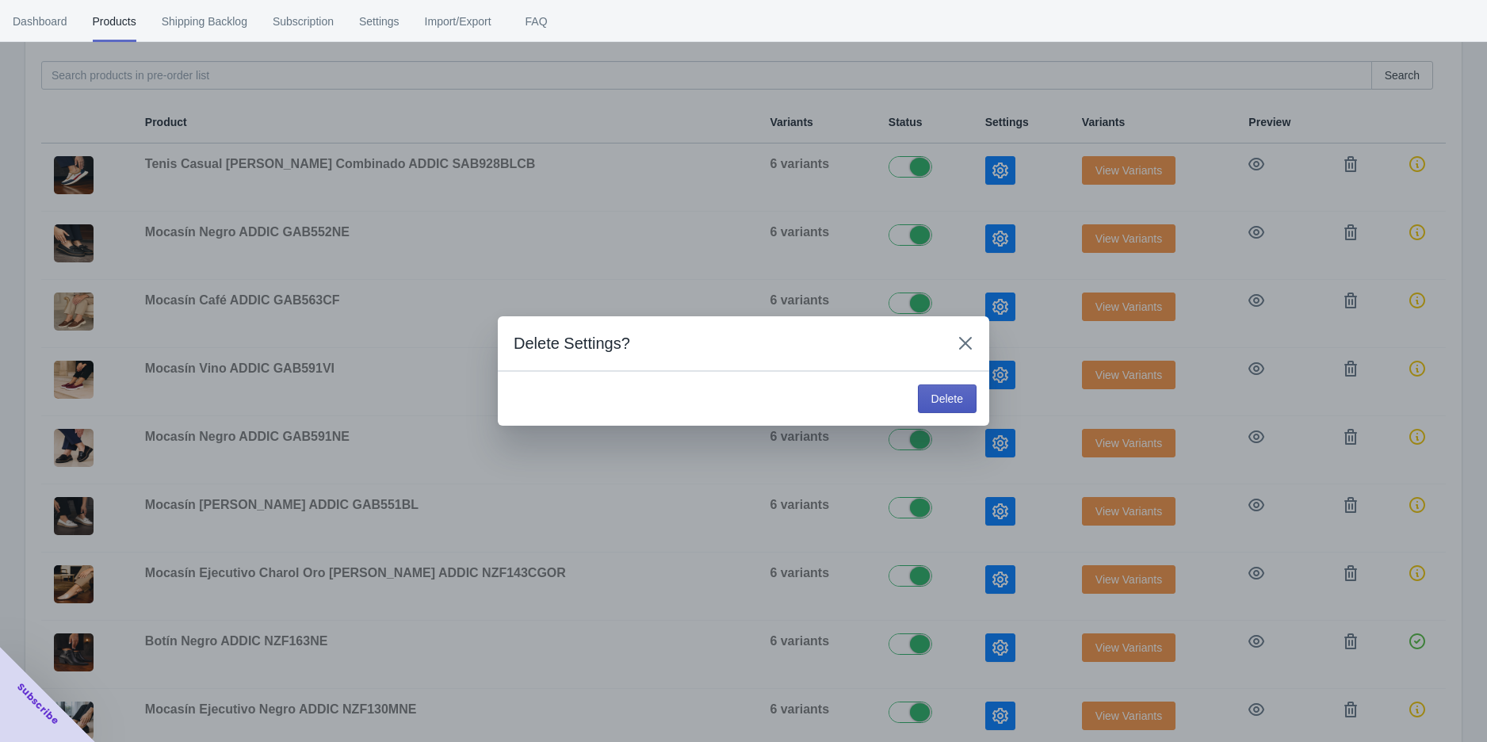
click at [954, 396] on span "Delete" at bounding box center [948, 398] width 32 height 13
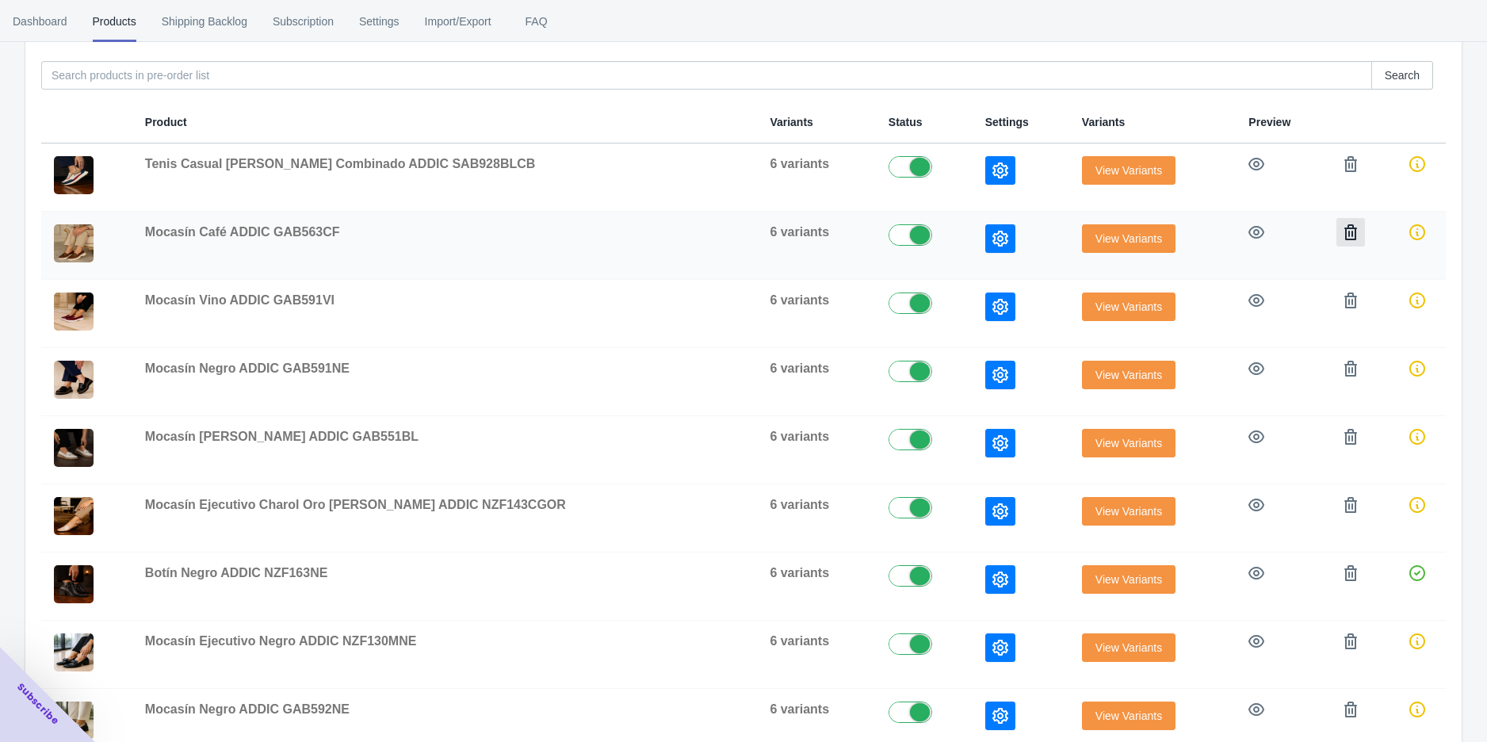
click at [1337, 232] on button "button" at bounding box center [1351, 232] width 29 height 29
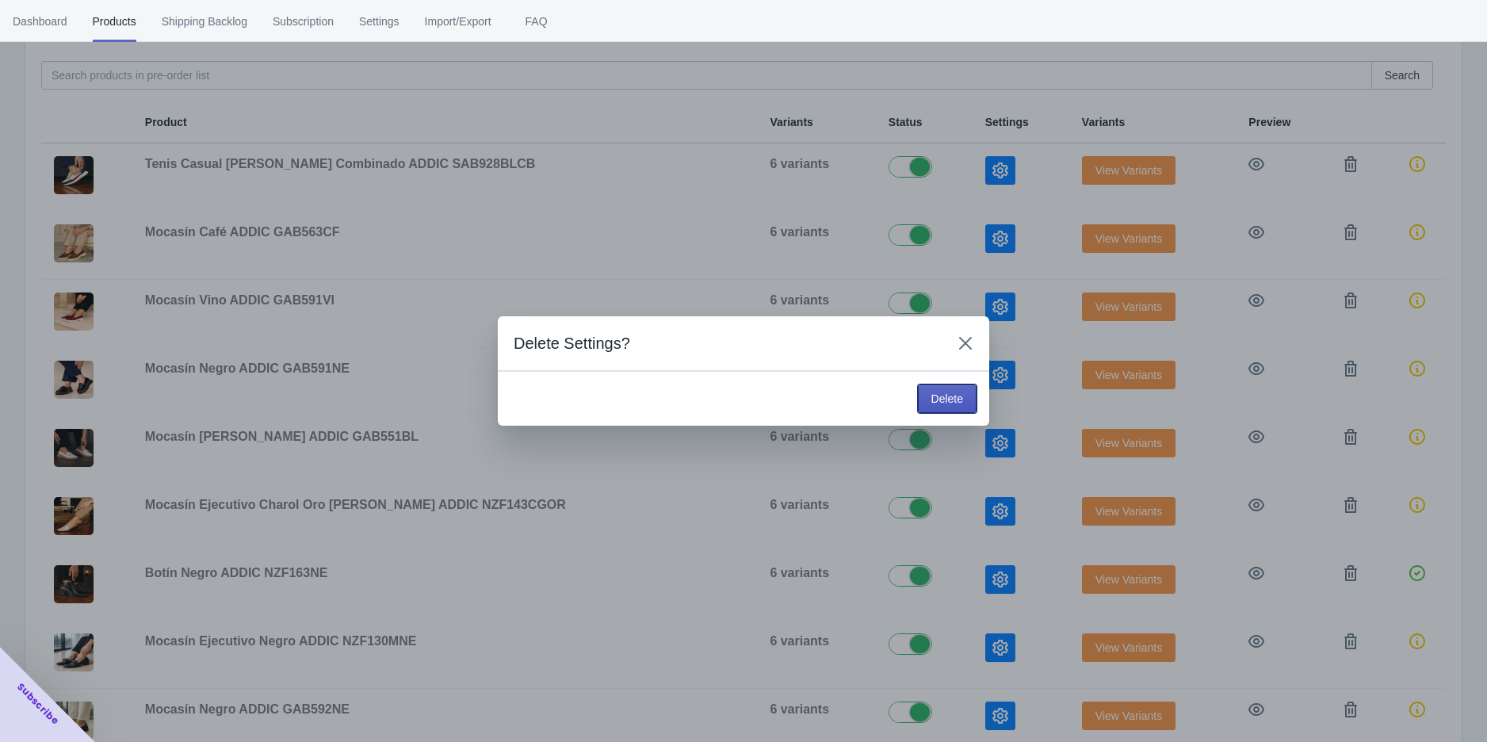
click at [963, 391] on button "Delete" at bounding box center [947, 399] width 59 height 29
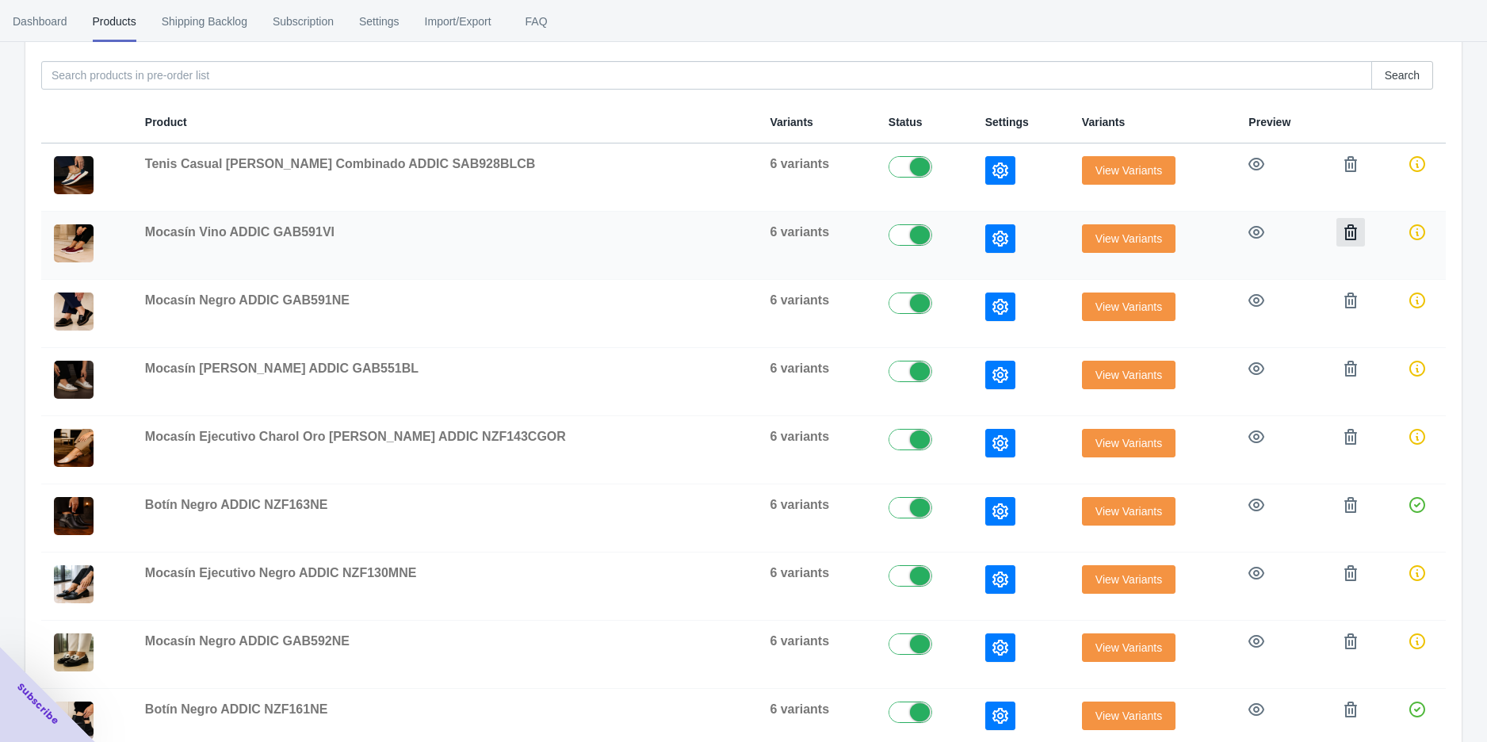
click at [1344, 235] on icon "button" at bounding box center [1351, 232] width 16 height 16
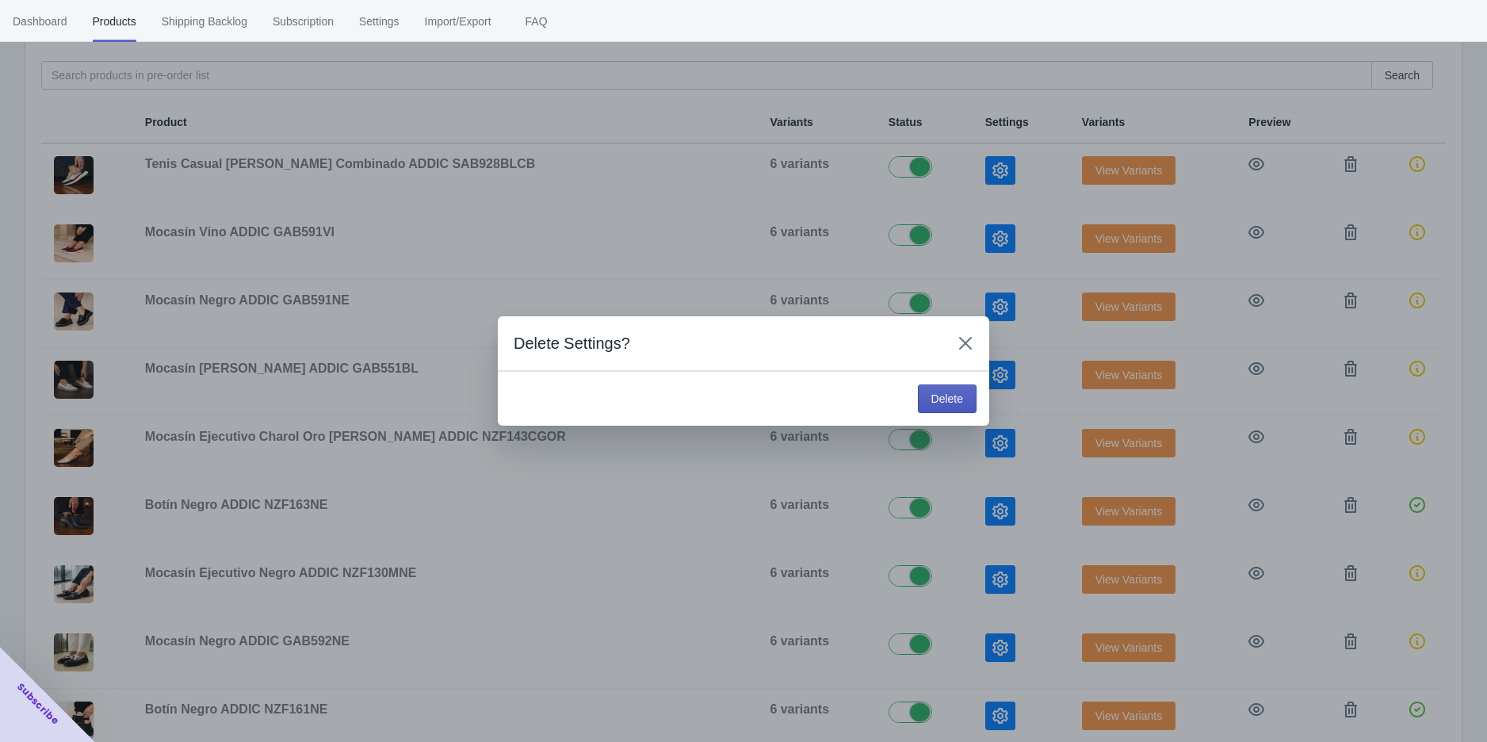
click at [967, 392] on button "Delete" at bounding box center [947, 399] width 59 height 29
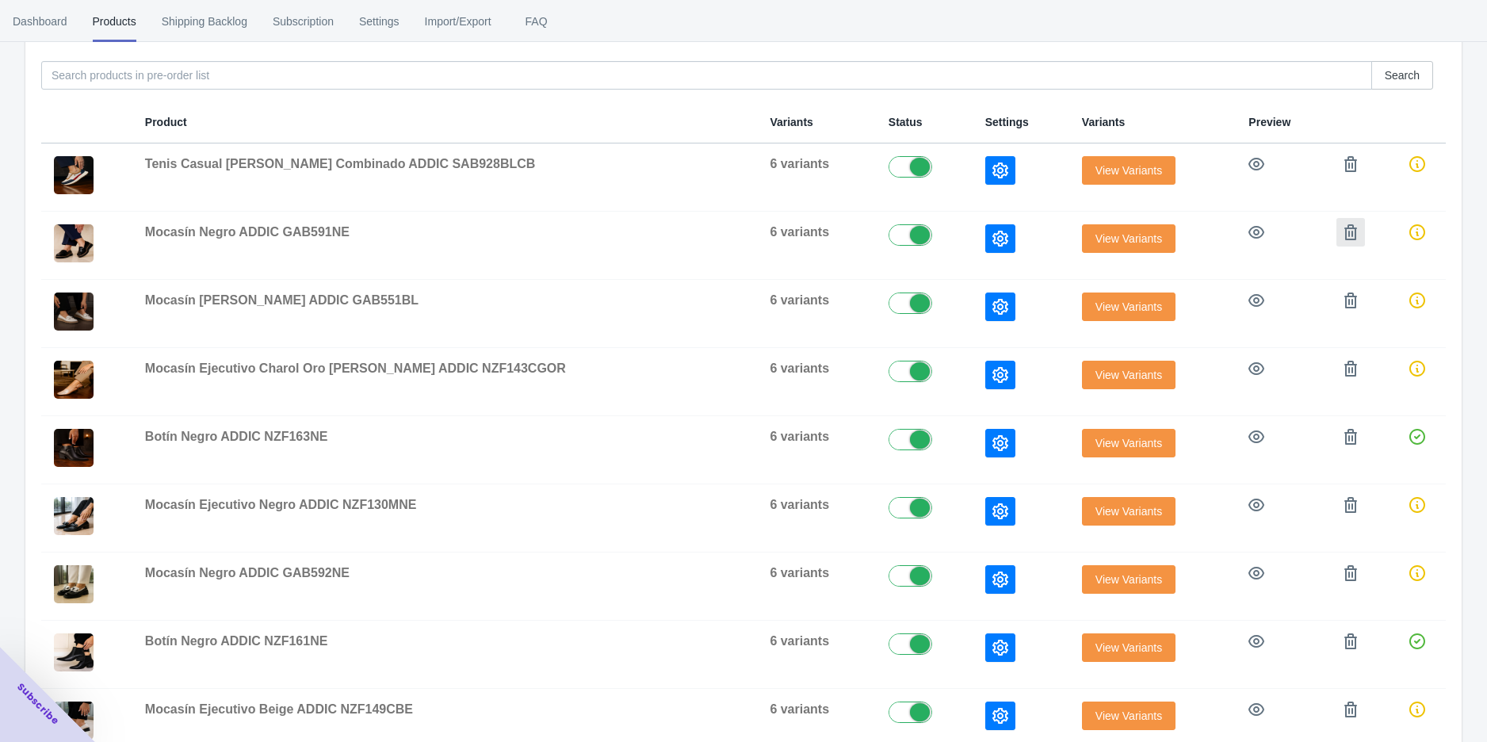
click at [1345, 235] on icon "button" at bounding box center [1351, 232] width 13 height 16
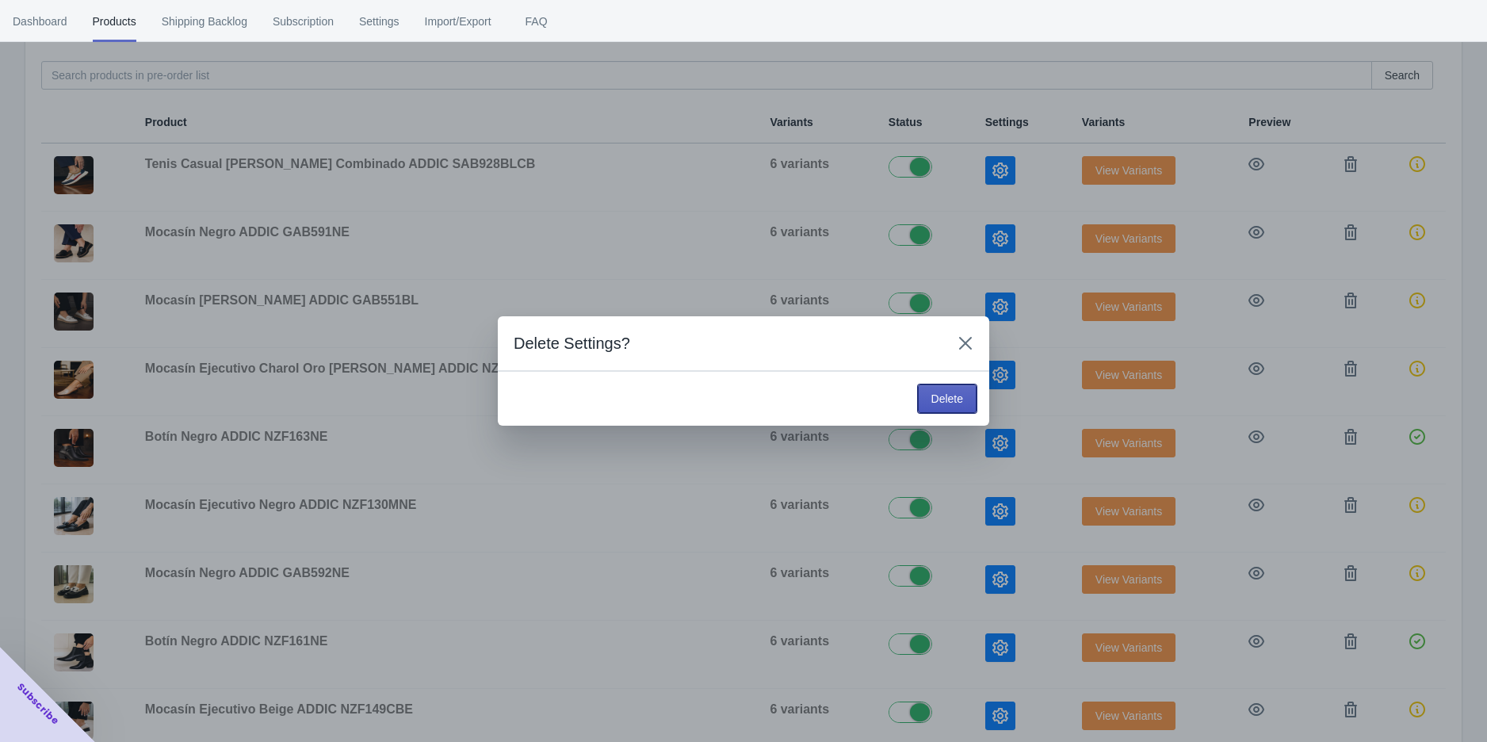
click at [939, 389] on button "Delete" at bounding box center [947, 399] width 59 height 29
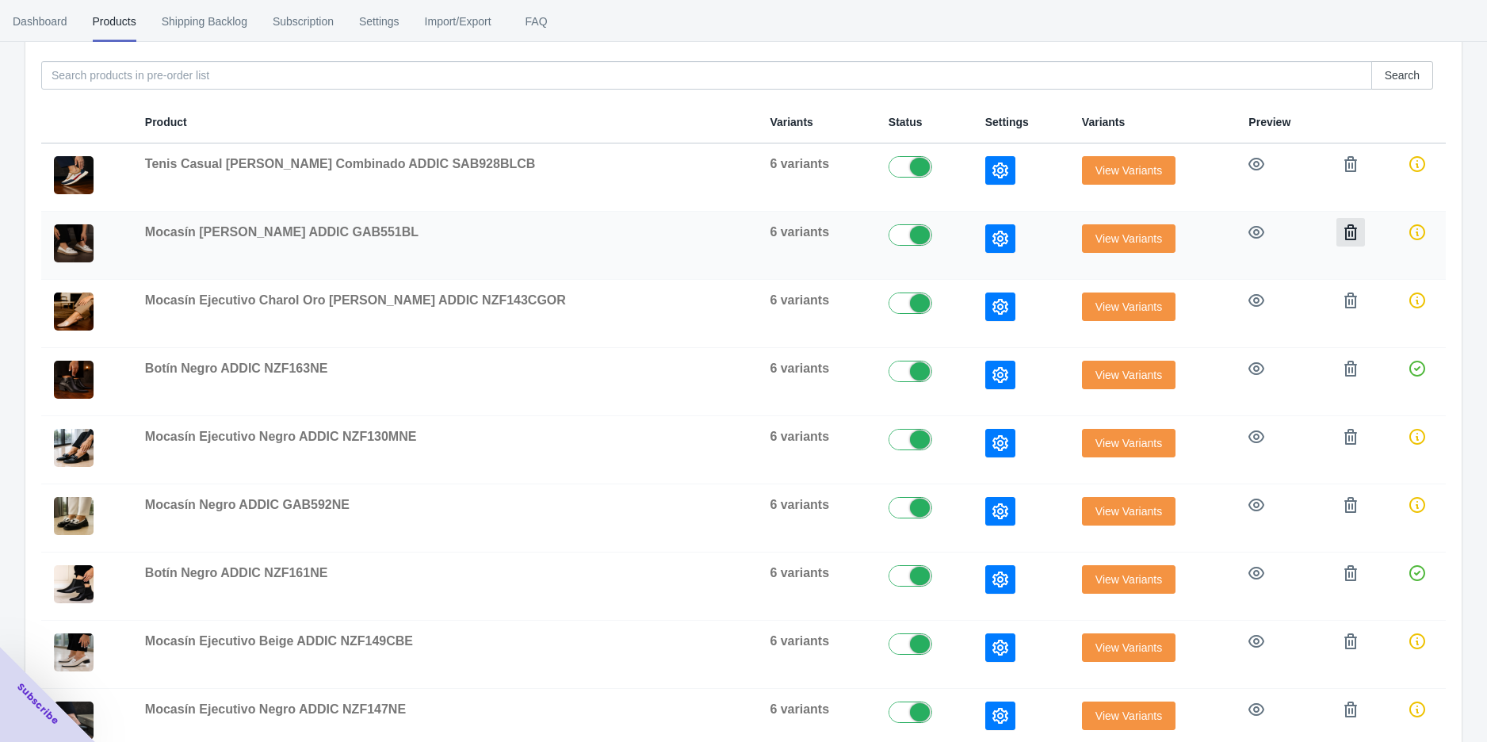
click at [1343, 234] on icon "button" at bounding box center [1351, 232] width 16 height 16
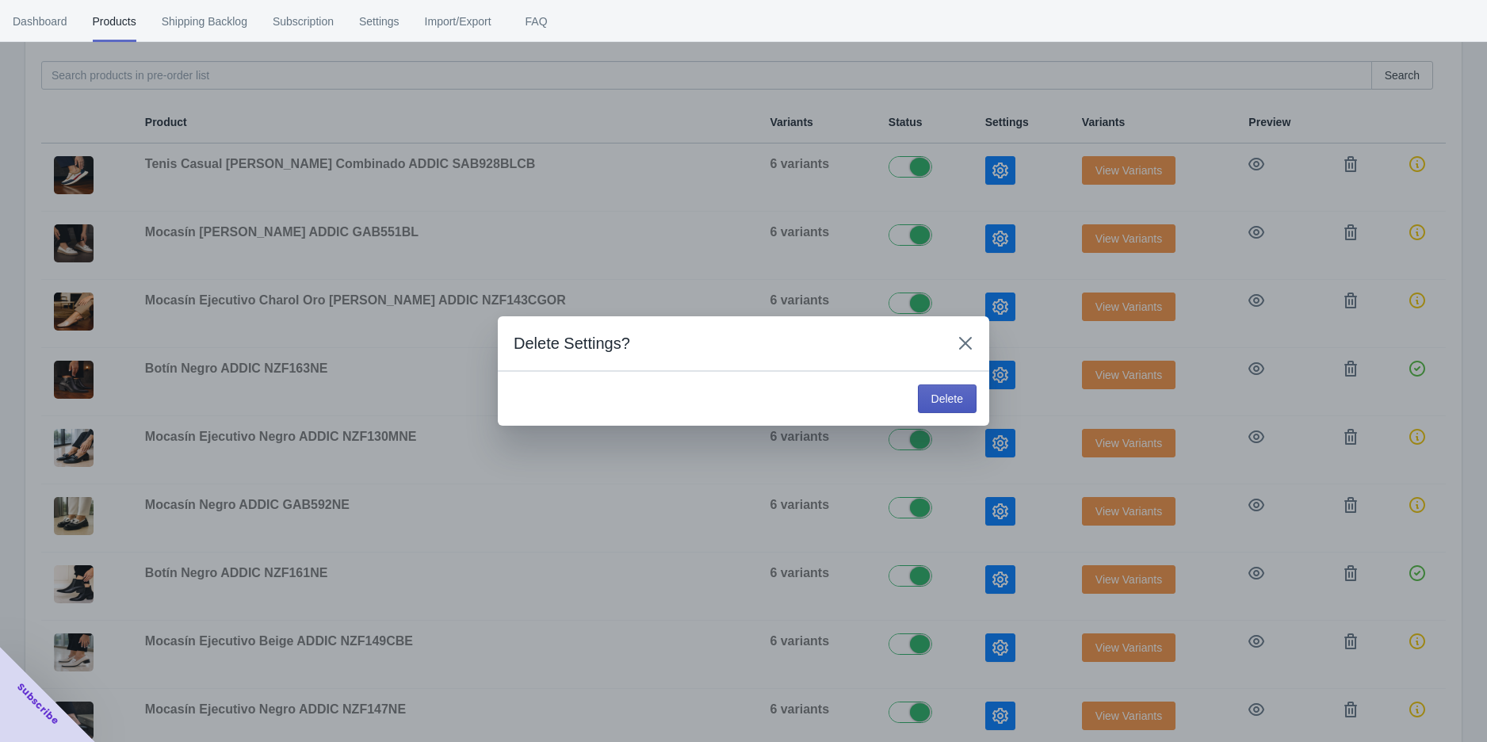
click at [936, 393] on span "Delete" at bounding box center [948, 398] width 32 height 13
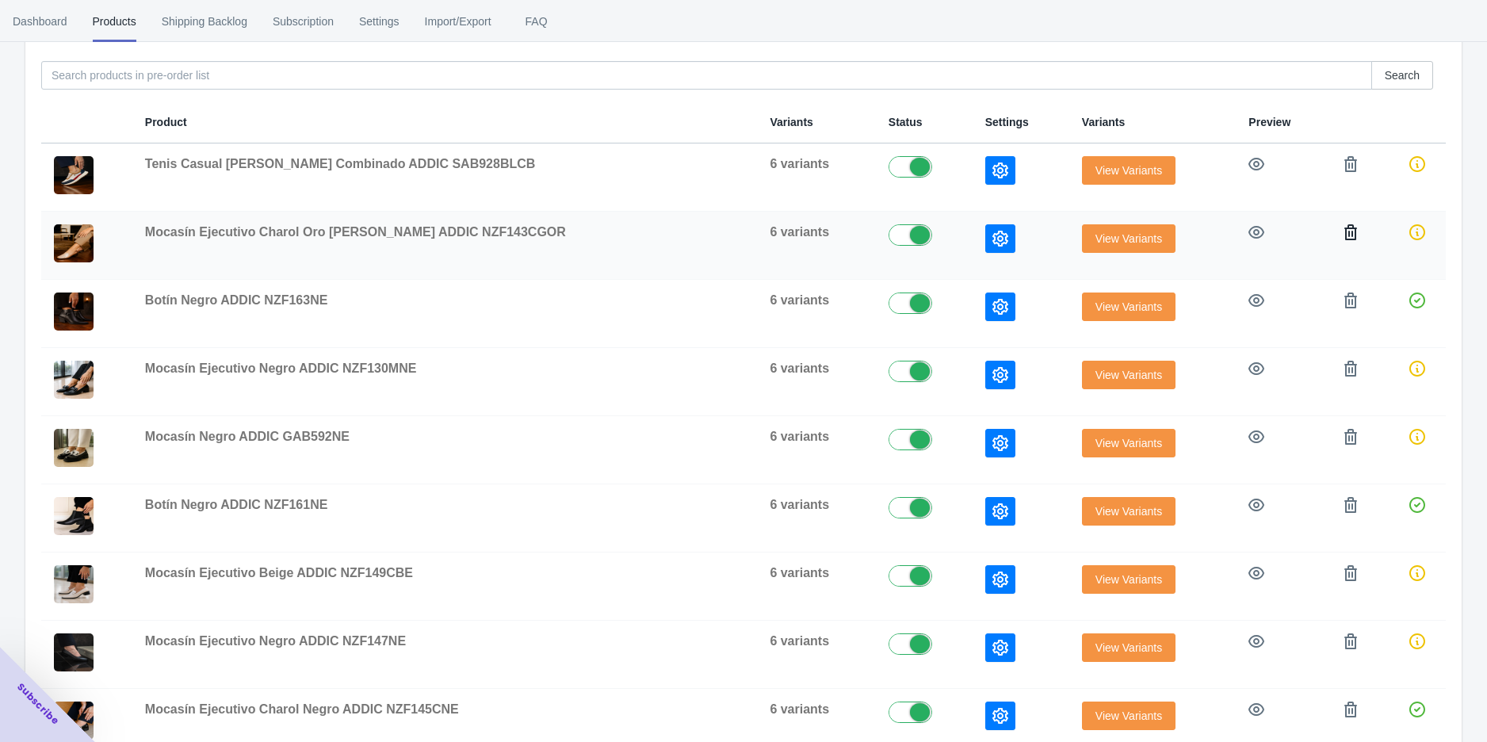
click at [1343, 243] on button "button" at bounding box center [1351, 232] width 29 height 29
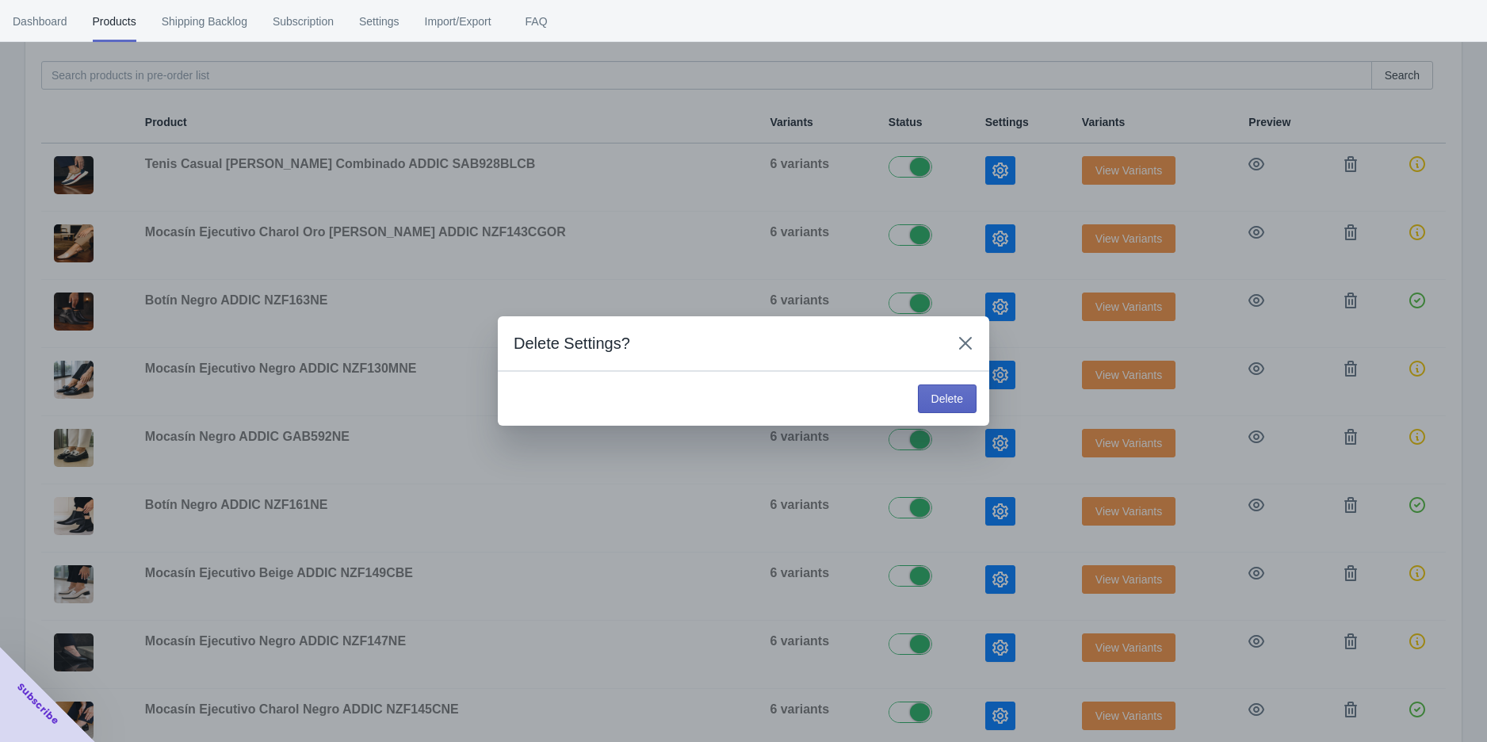
click at [945, 389] on button "Delete" at bounding box center [947, 399] width 59 height 29
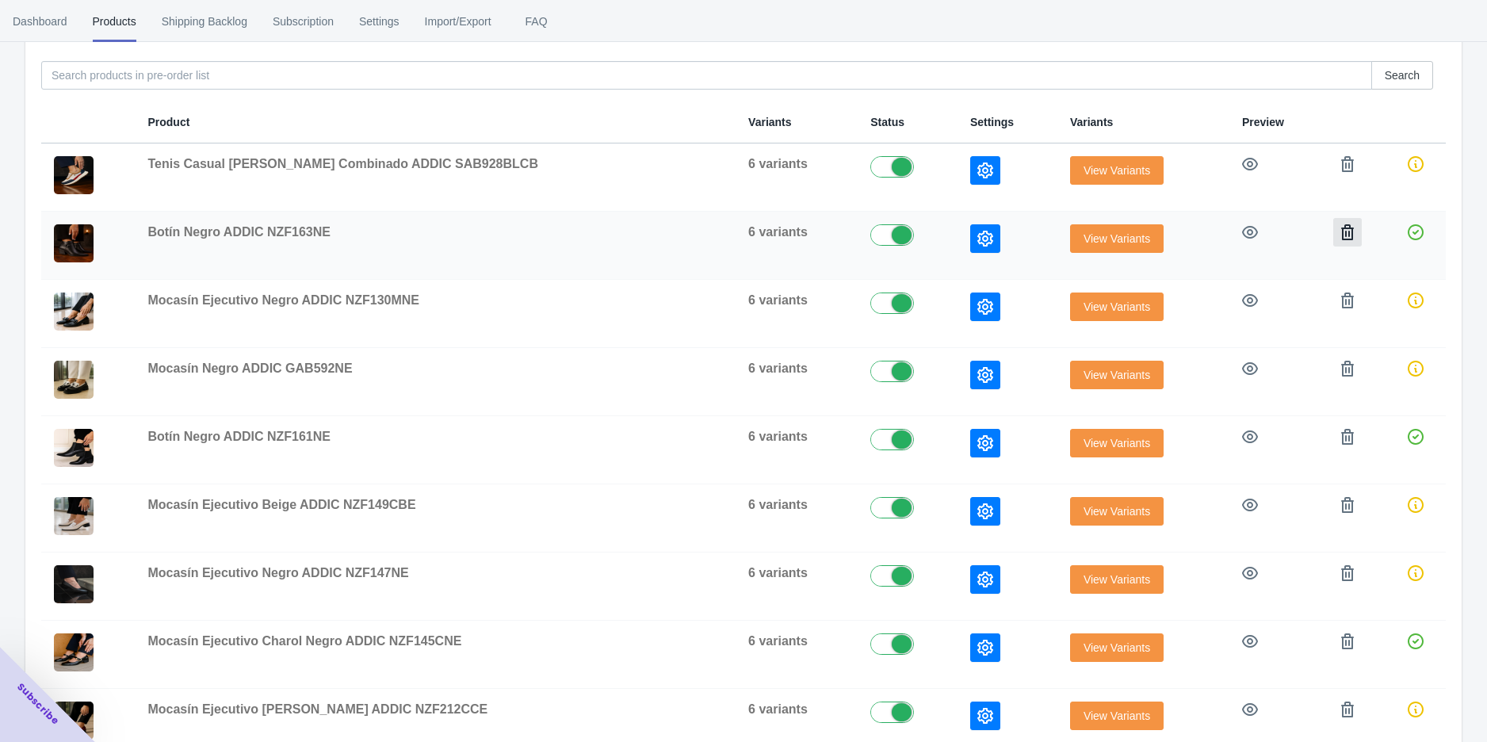
click at [1341, 236] on icon "button" at bounding box center [1347, 232] width 13 height 16
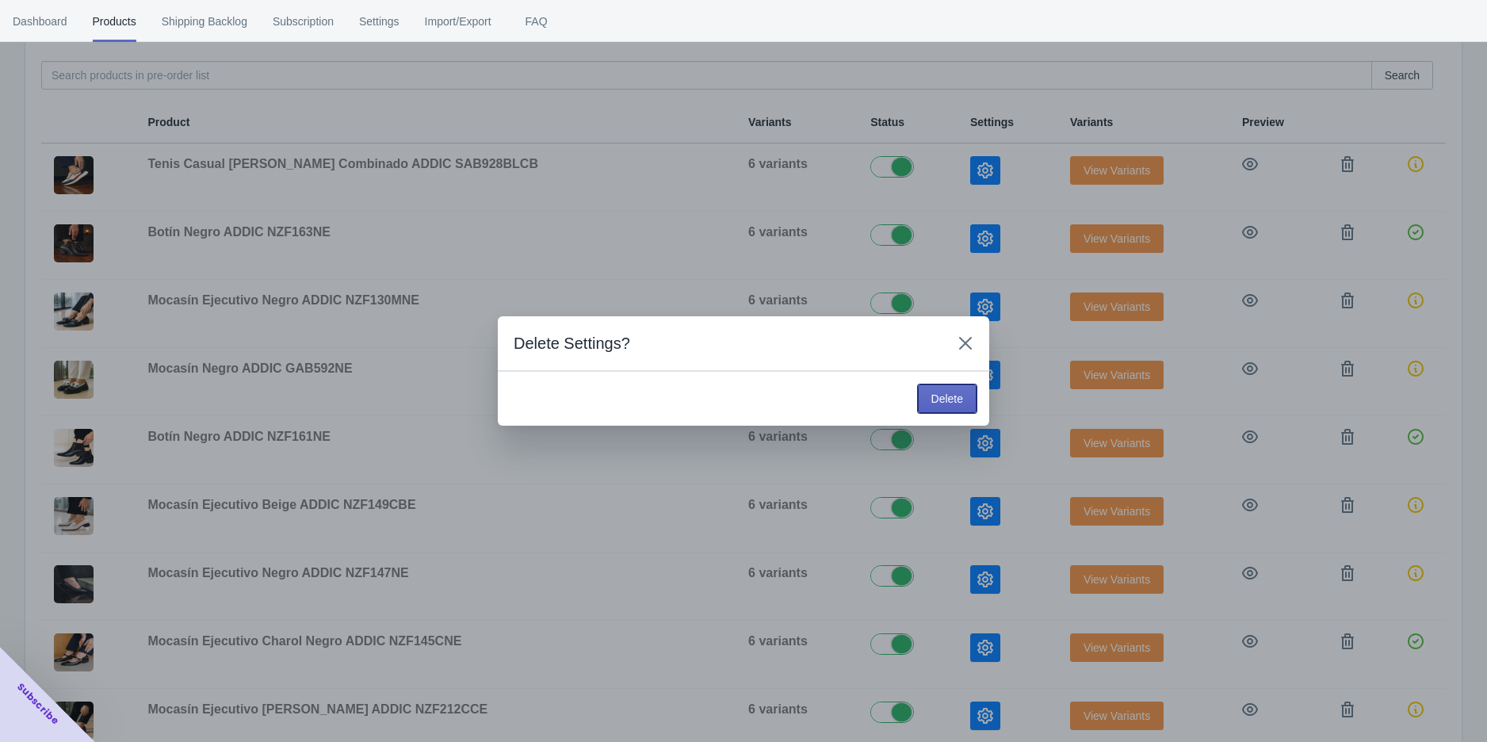
click at [947, 390] on button "Delete" at bounding box center [947, 399] width 59 height 29
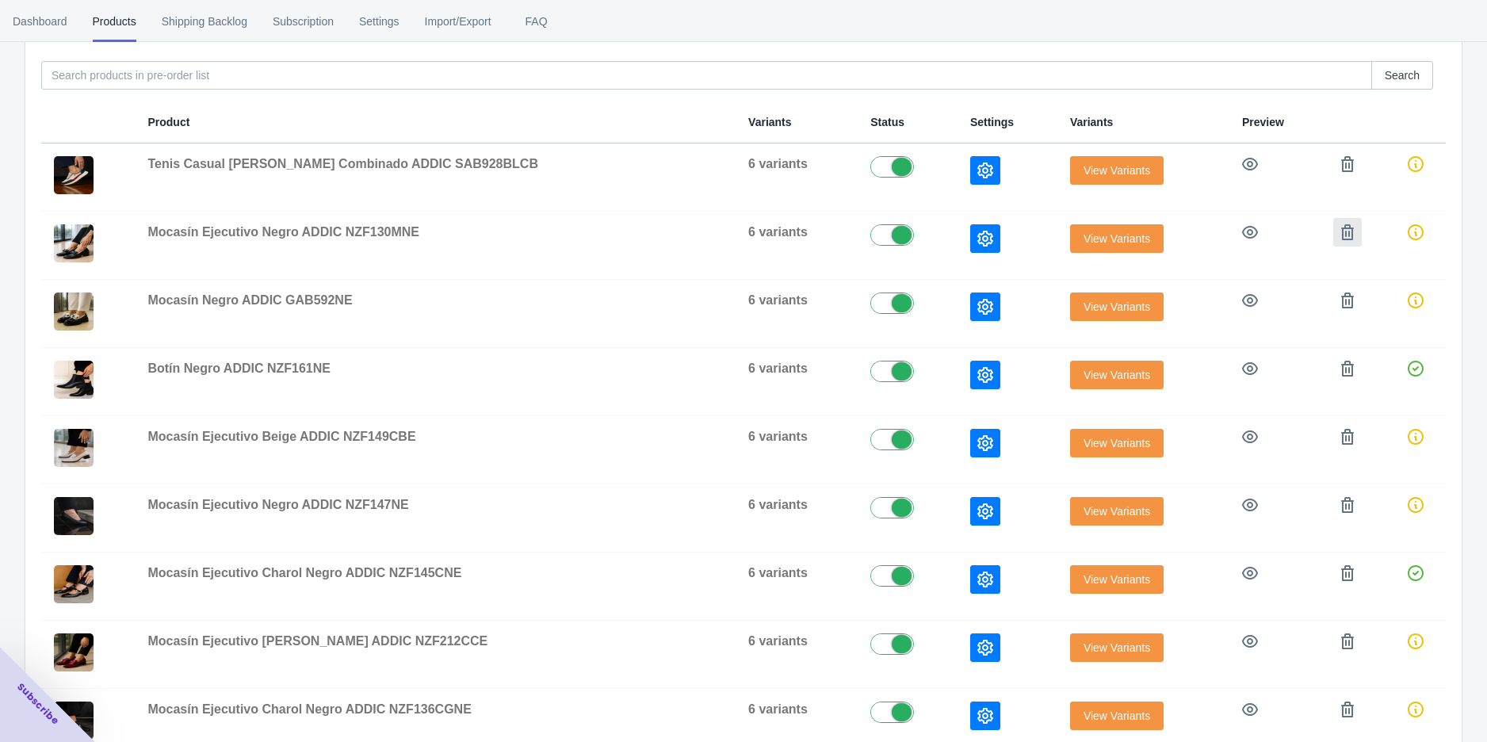
click at [1341, 232] on icon "button" at bounding box center [1348, 232] width 16 height 16
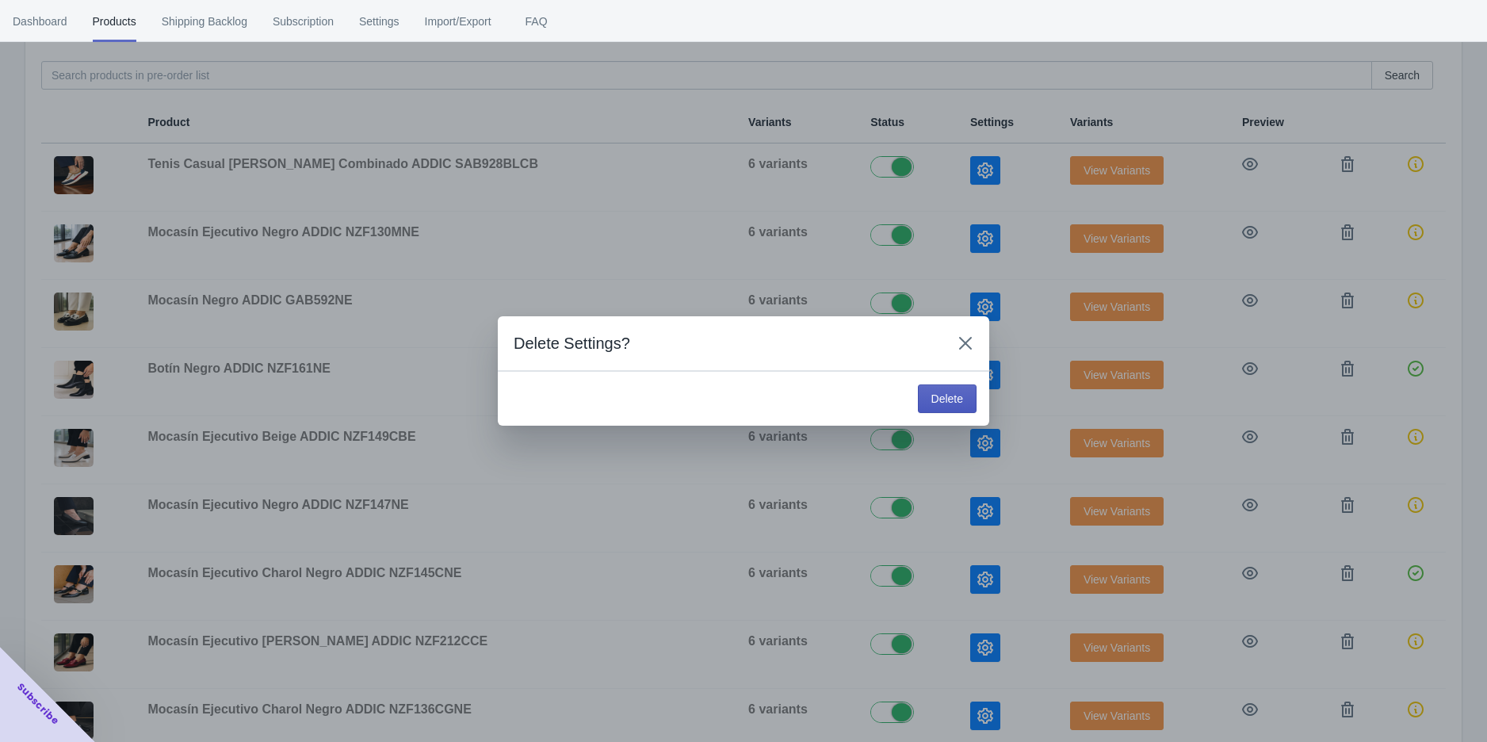
click at [946, 392] on span "Delete" at bounding box center [948, 398] width 32 height 13
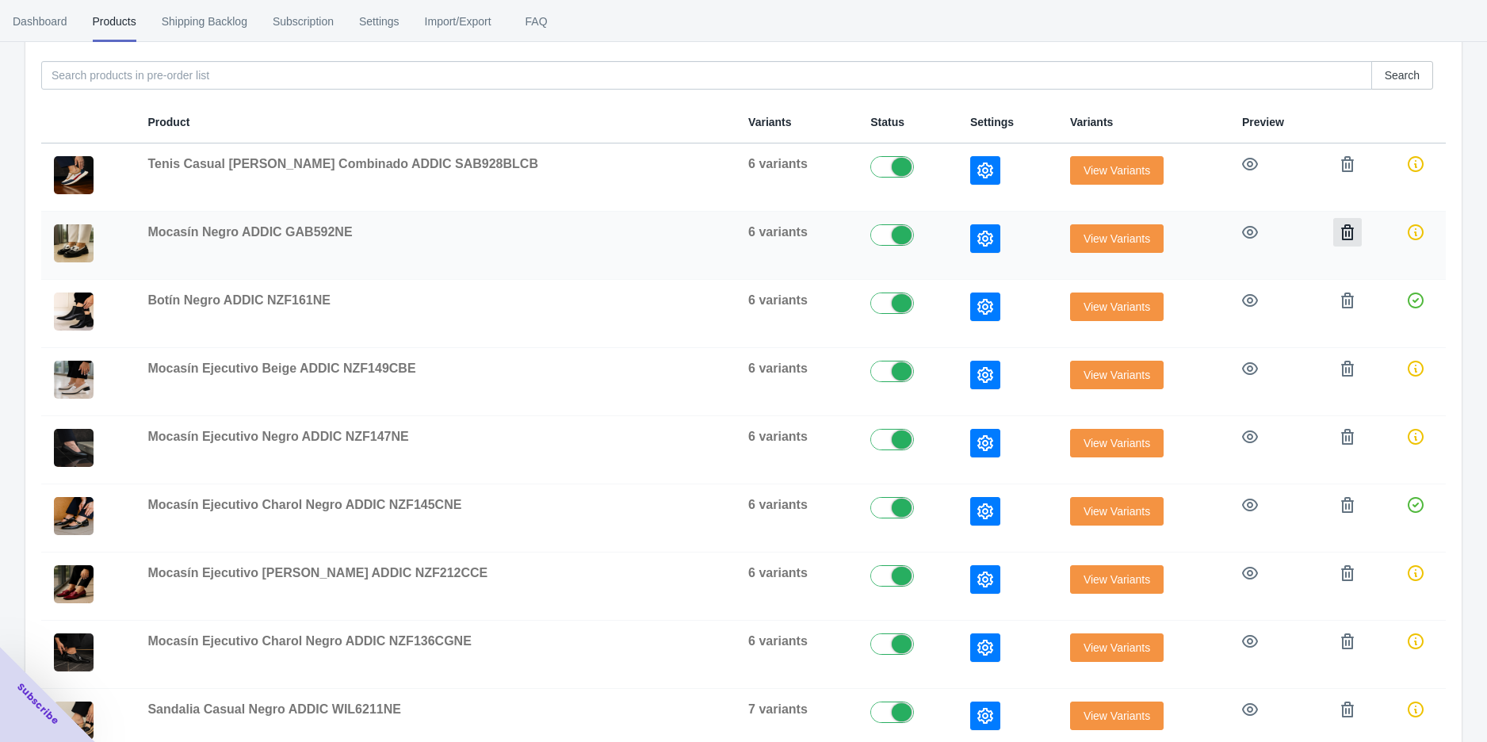
click at [1336, 242] on button "button" at bounding box center [1347, 232] width 29 height 29
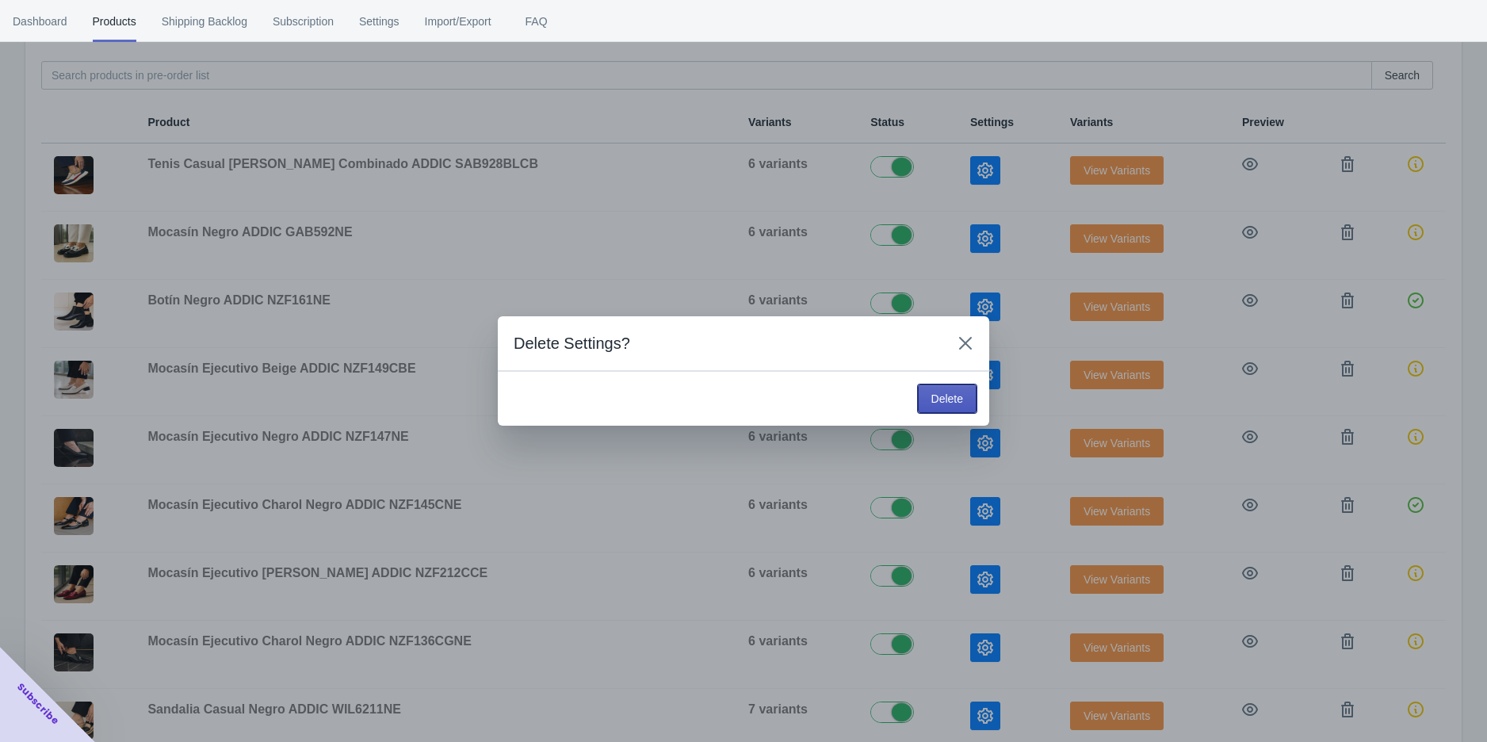
click at [942, 395] on span "Delete" at bounding box center [948, 398] width 32 height 13
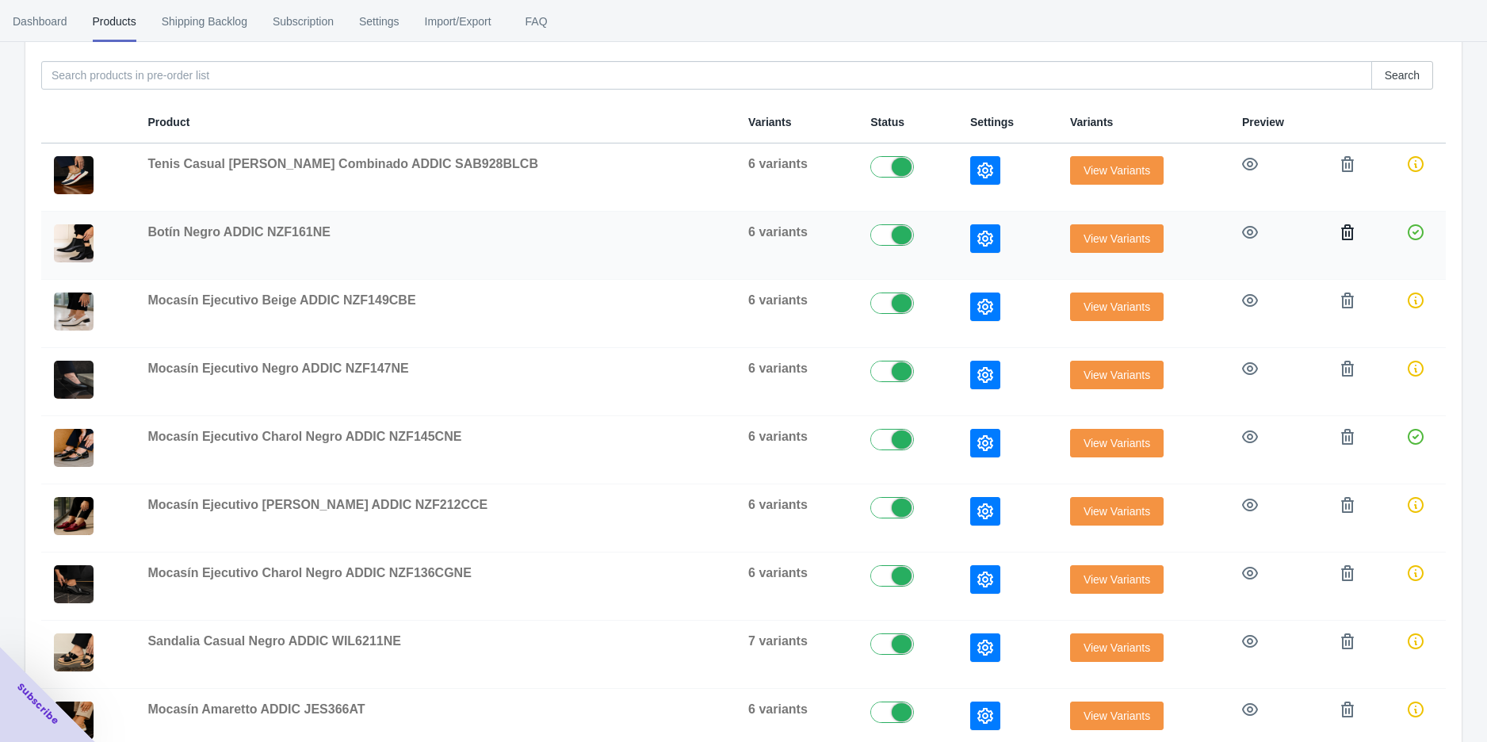
click at [1340, 239] on icon "button" at bounding box center [1348, 232] width 16 height 16
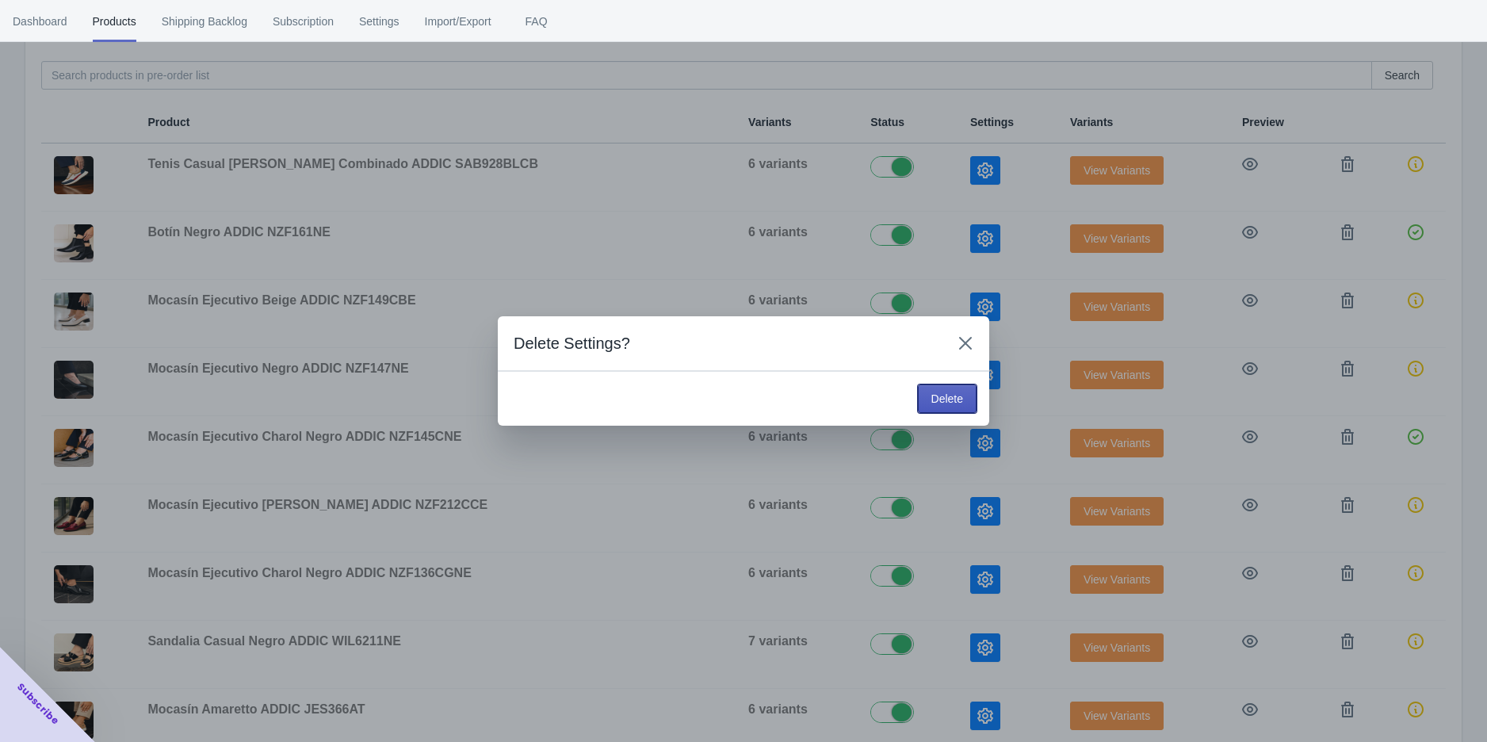
click at [932, 393] on span "Delete" at bounding box center [948, 398] width 32 height 13
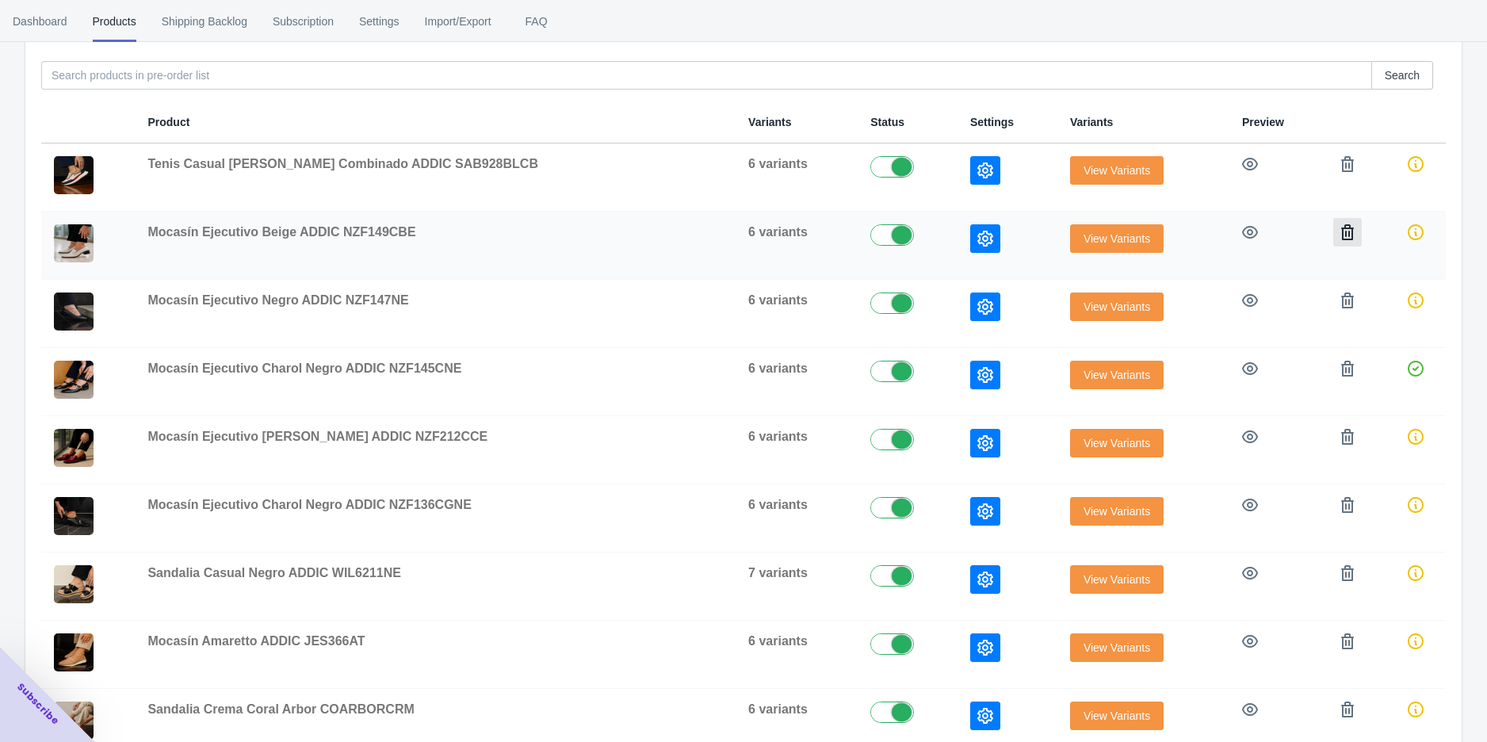
click at [1338, 232] on button "button" at bounding box center [1347, 232] width 29 height 29
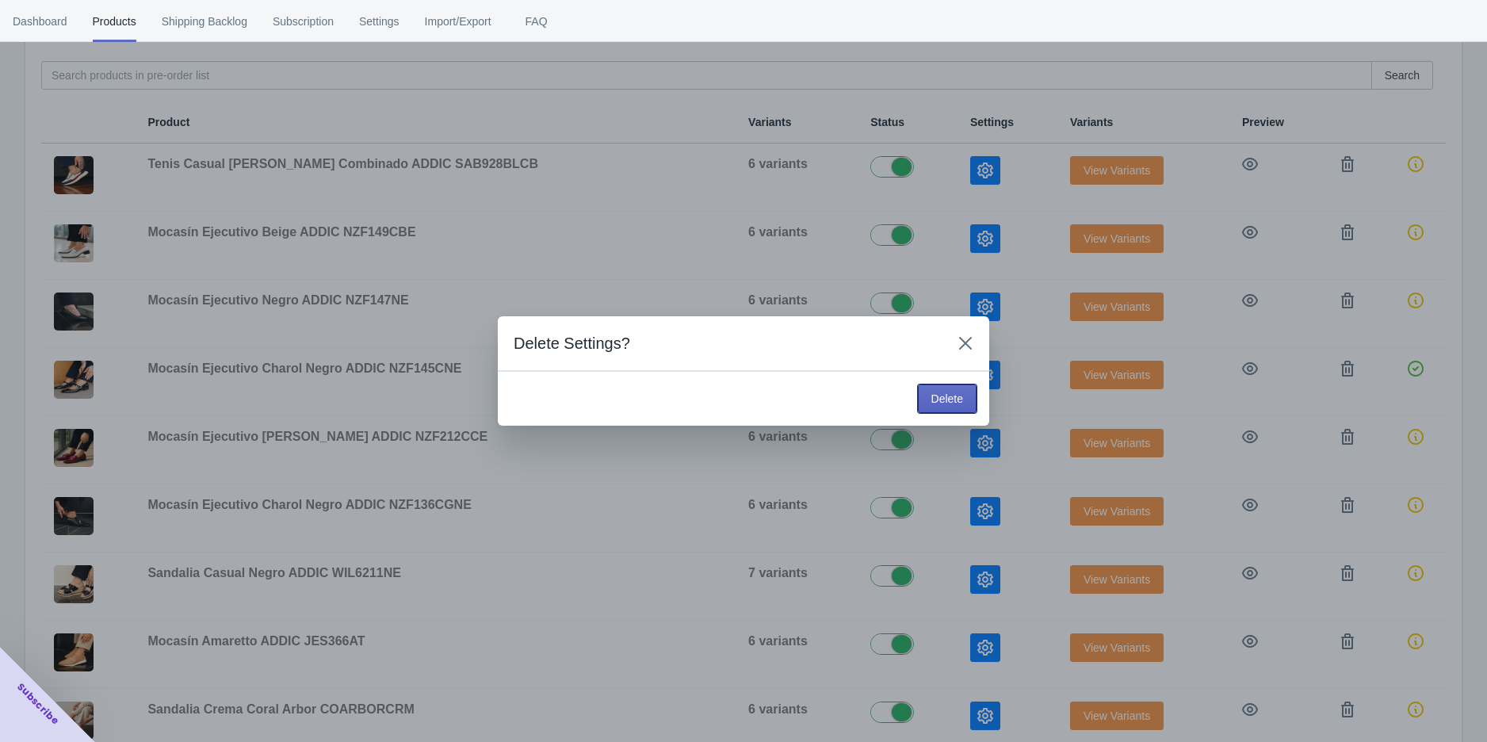
click at [939, 393] on span "Delete" at bounding box center [948, 398] width 32 height 13
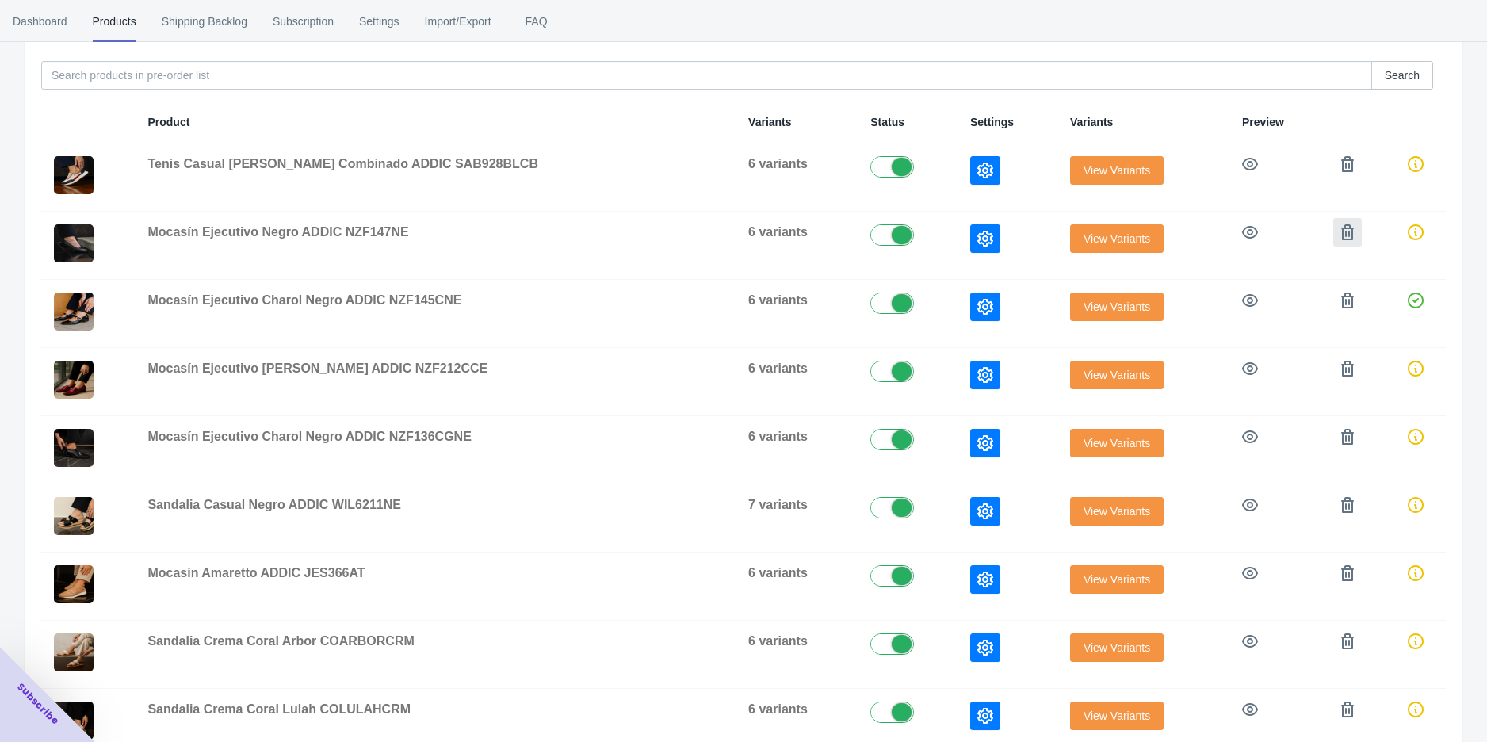
click at [1341, 233] on icon "button" at bounding box center [1347, 232] width 13 height 16
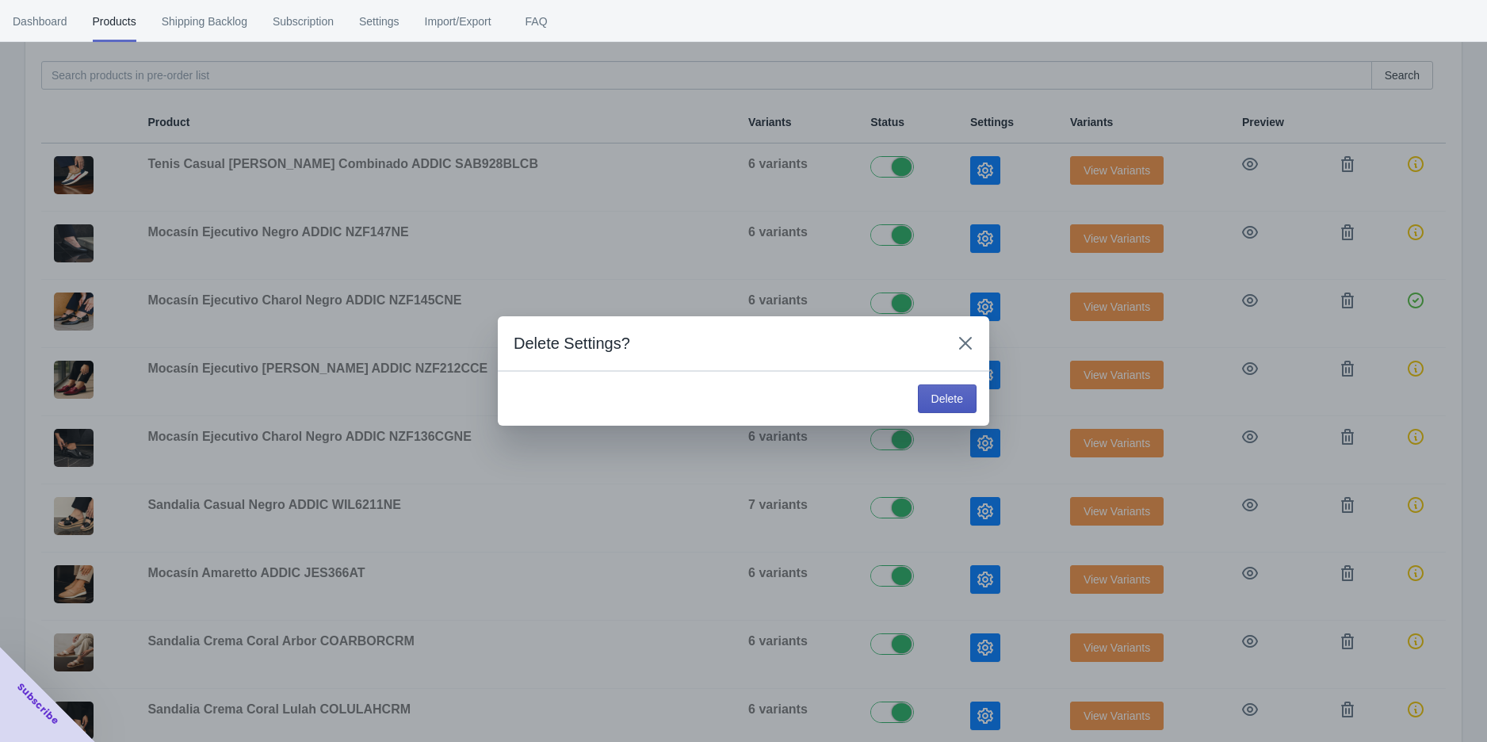
click at [945, 387] on button "Delete" at bounding box center [947, 399] width 59 height 29
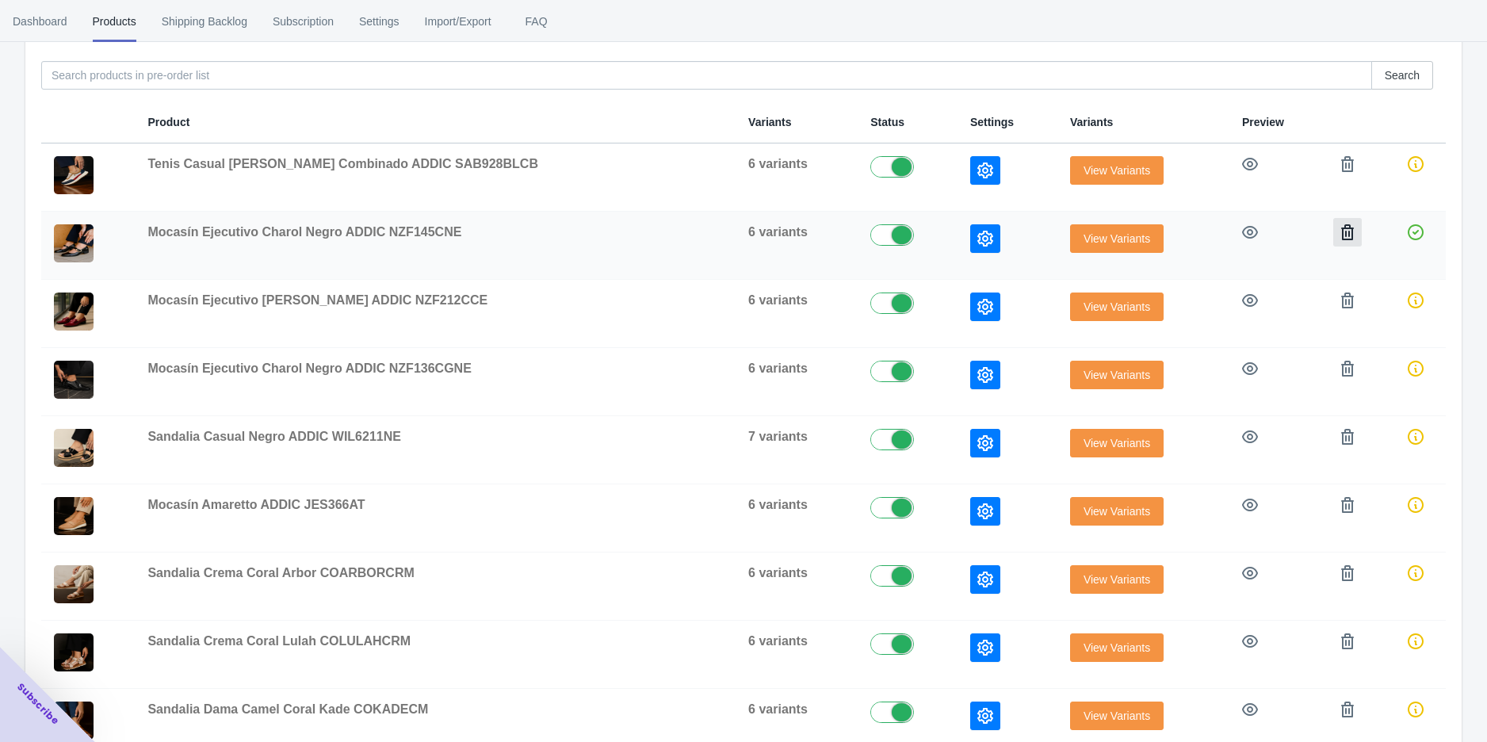
click at [1340, 230] on icon "button" at bounding box center [1348, 232] width 16 height 16
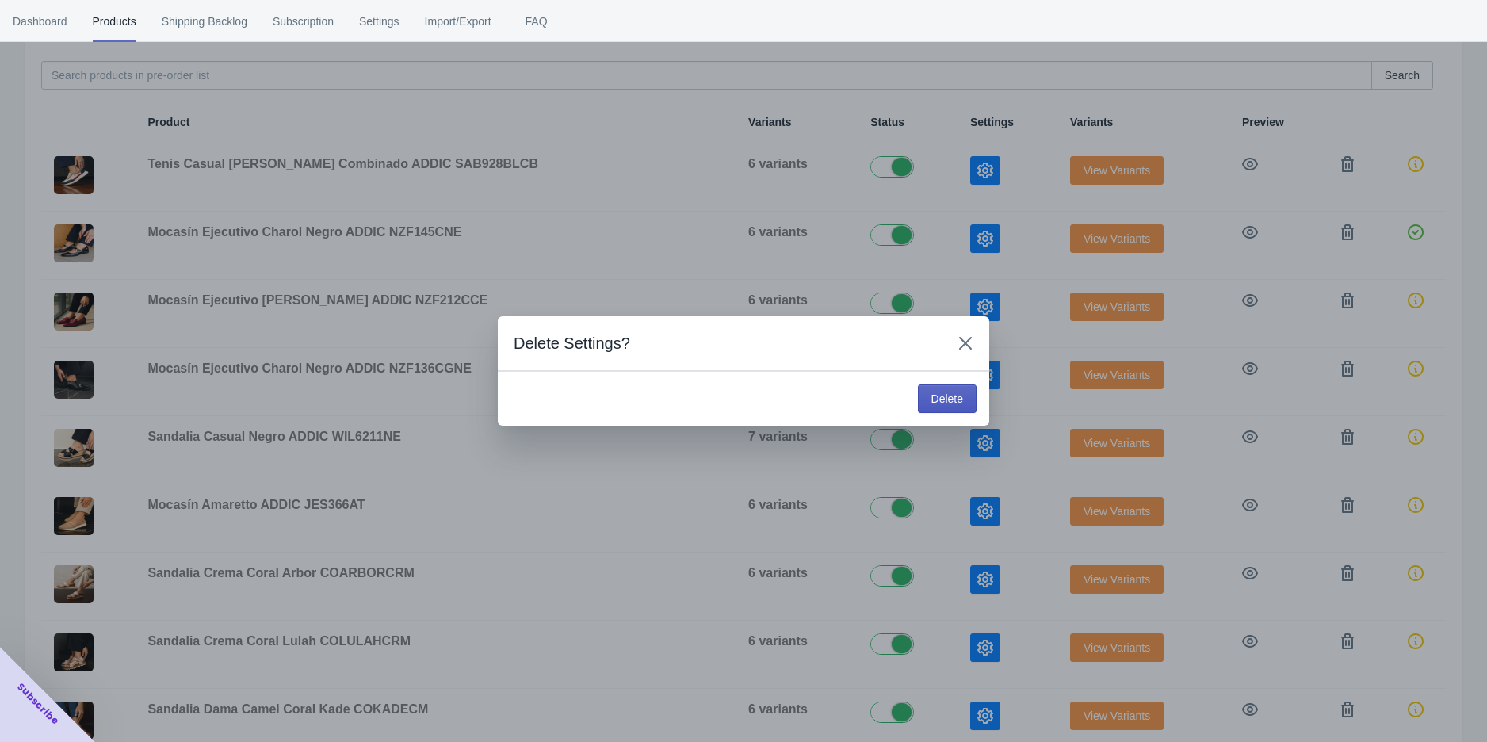
click at [961, 403] on span "Delete" at bounding box center [948, 398] width 32 height 13
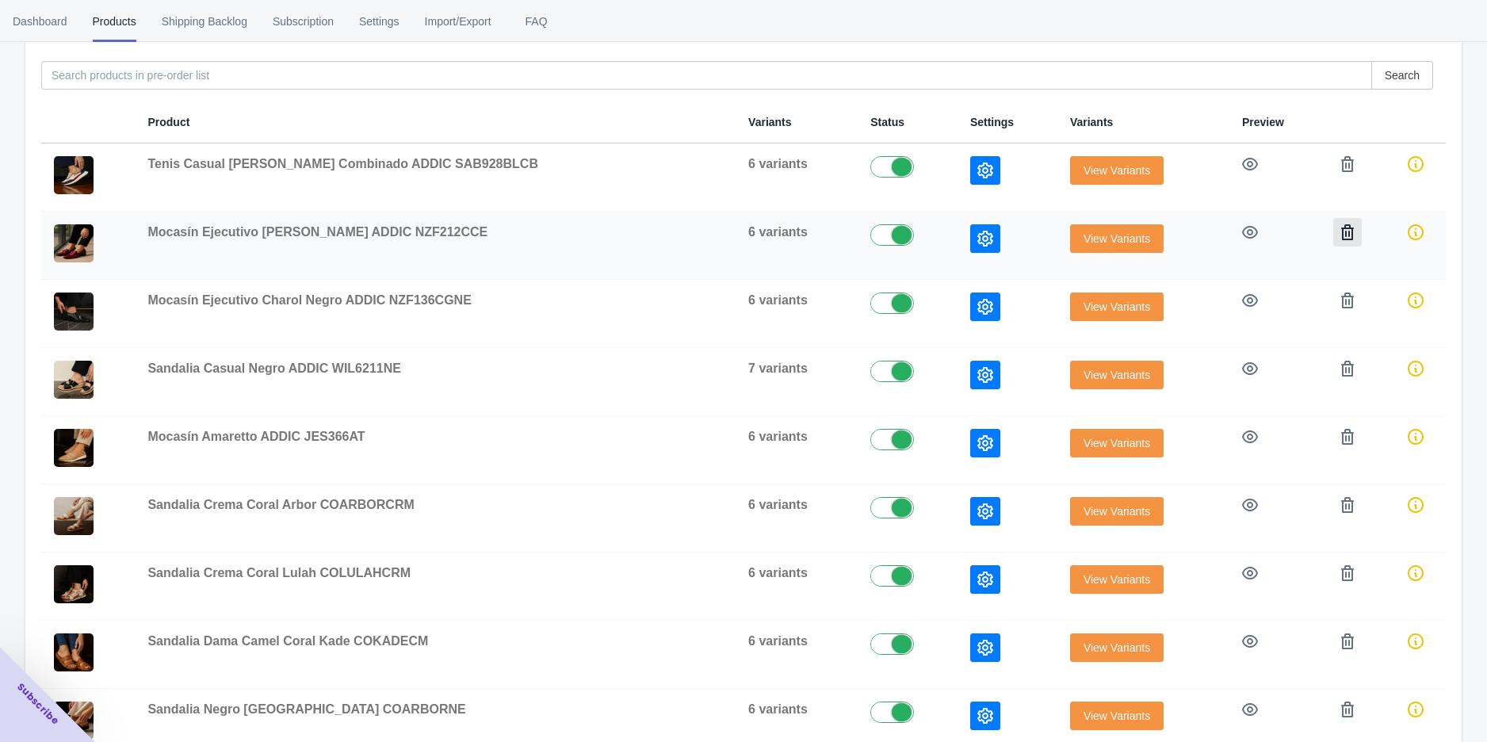
click at [1333, 221] on button "button" at bounding box center [1347, 232] width 29 height 29
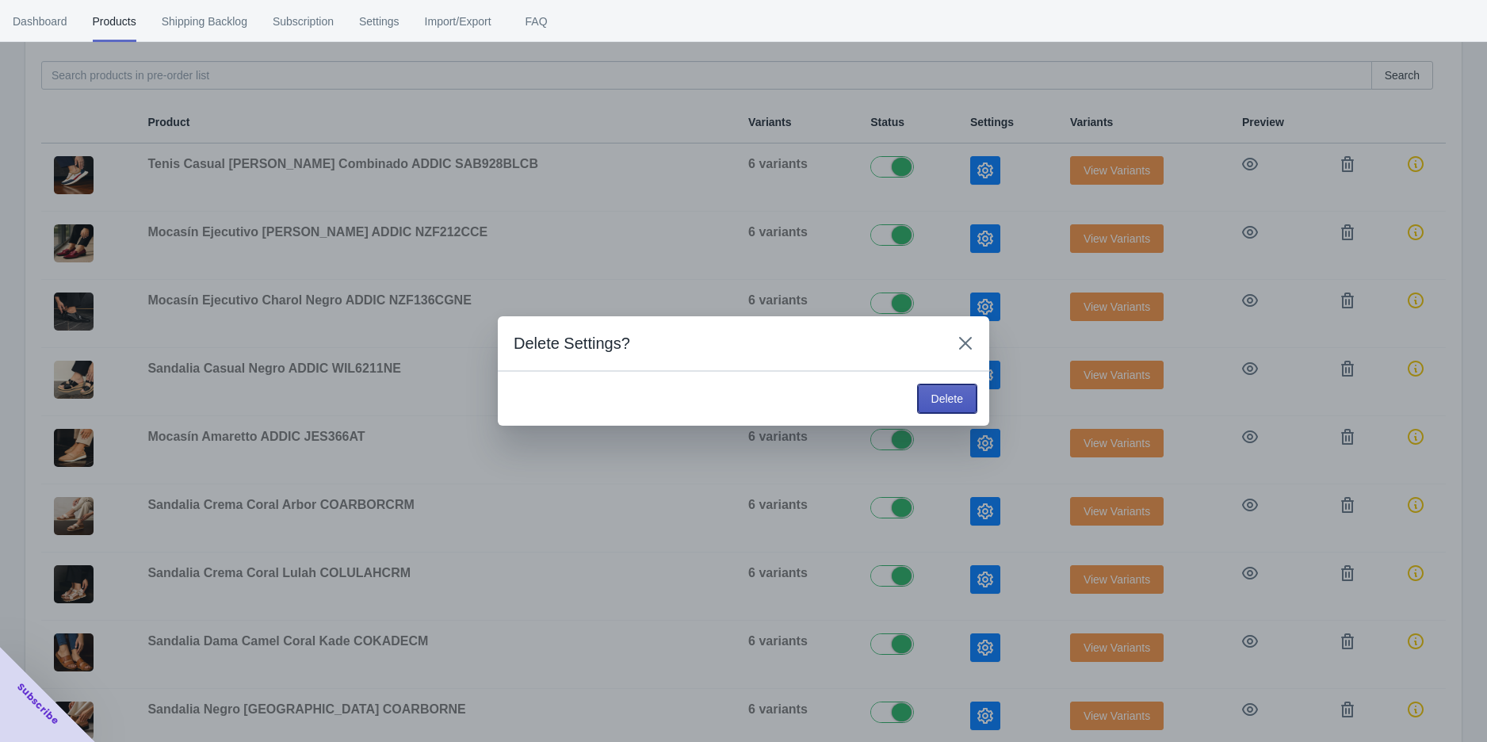
click at [941, 397] on span "Delete" at bounding box center [948, 398] width 32 height 13
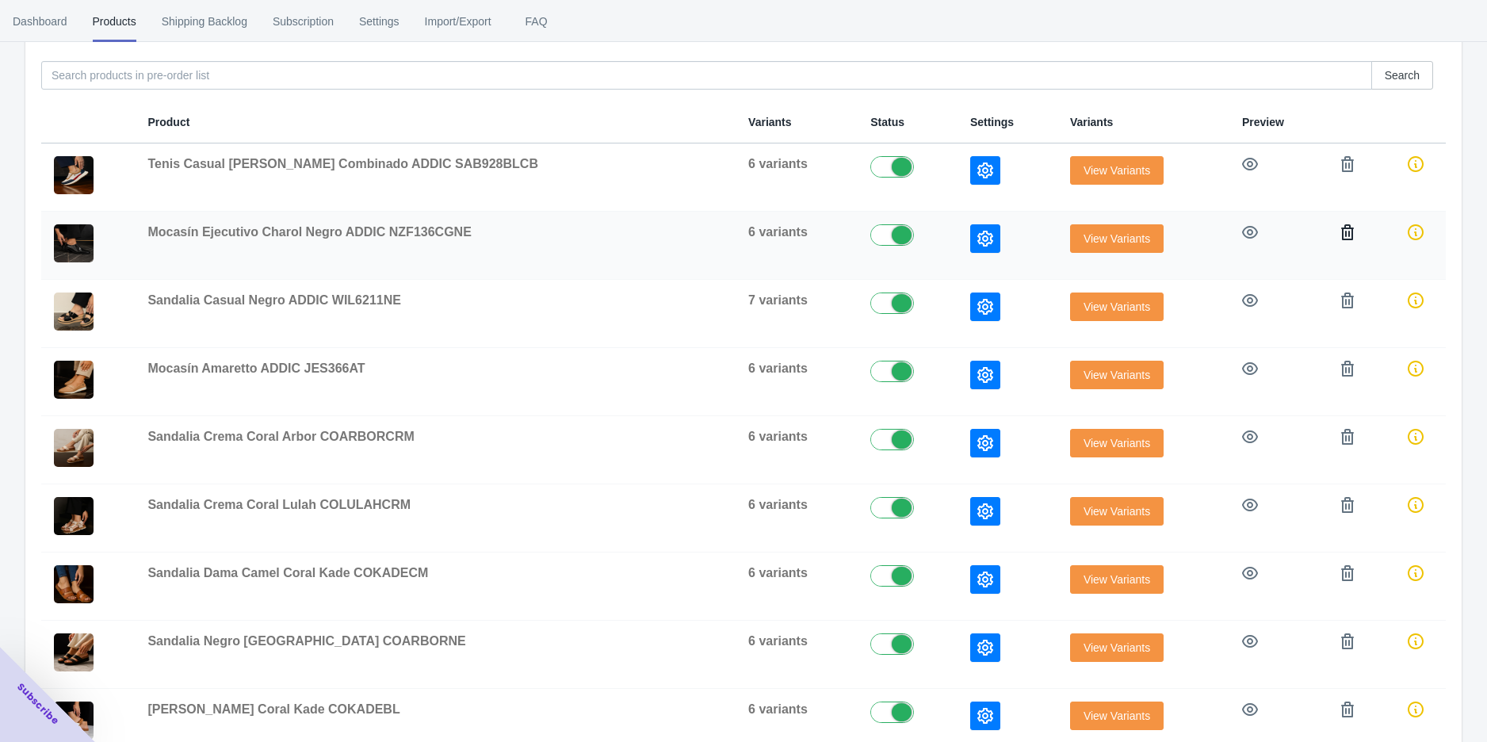
click at [1341, 244] on button "button" at bounding box center [1347, 232] width 29 height 29
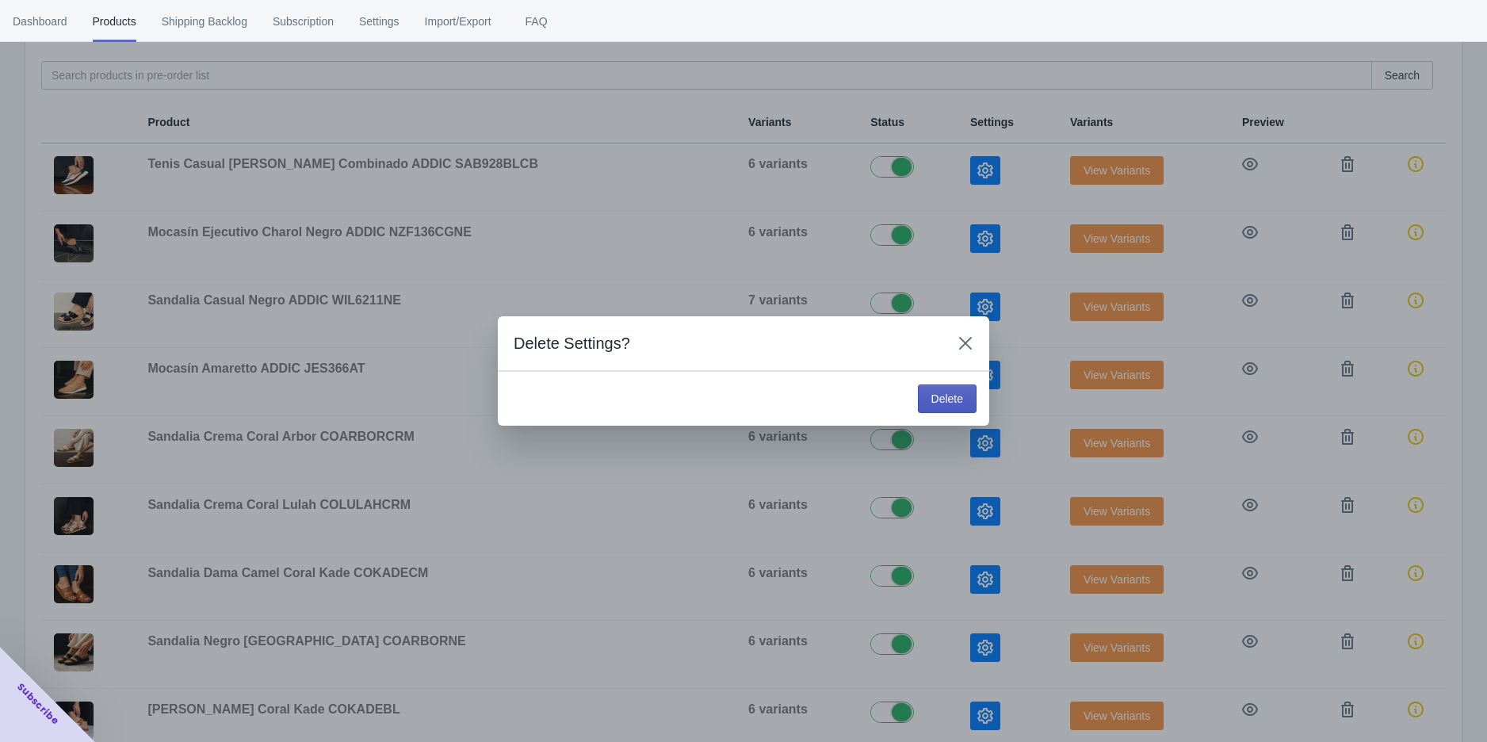
click at [969, 396] on button "Delete" at bounding box center [947, 399] width 59 height 29
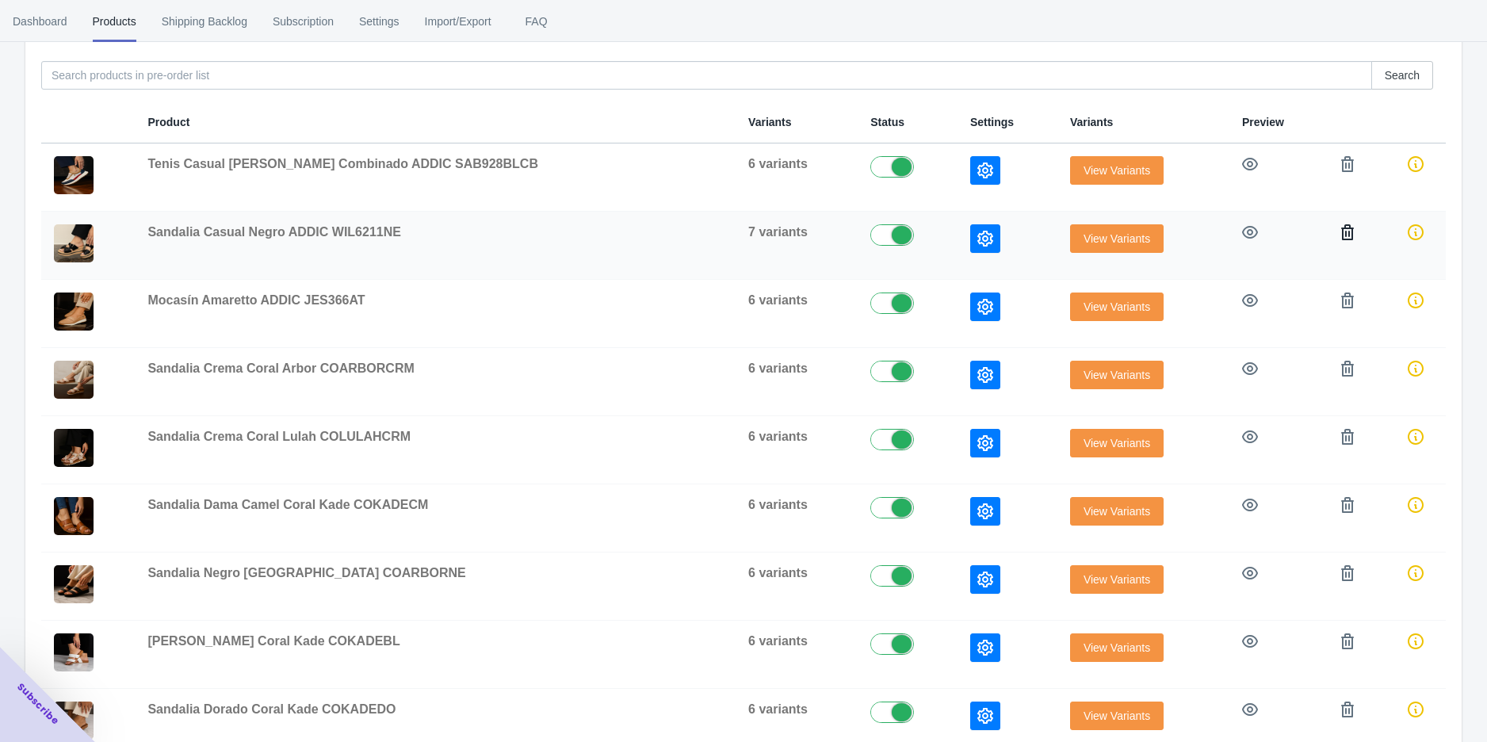
click at [1340, 224] on icon "button" at bounding box center [1348, 232] width 16 height 16
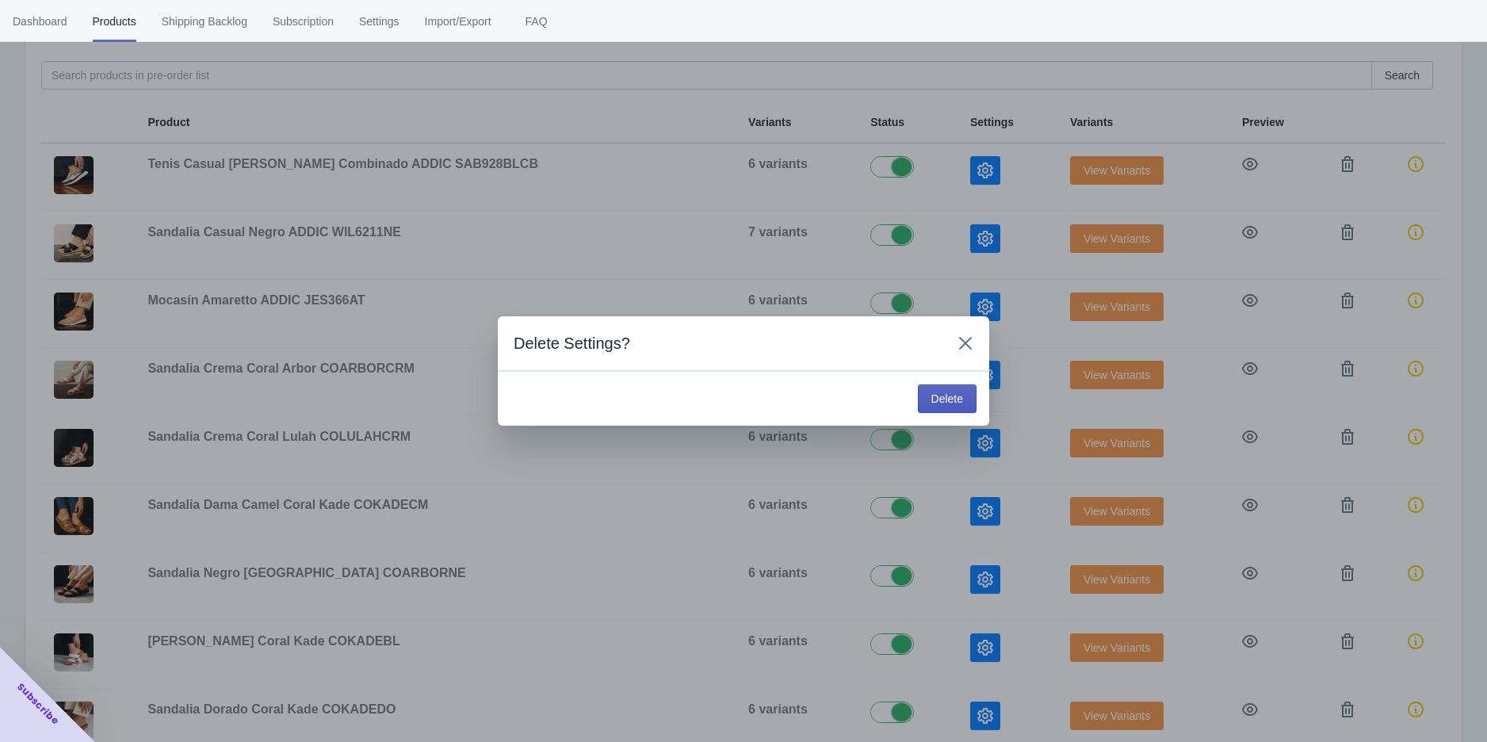
click at [968, 387] on button "Delete" at bounding box center [947, 399] width 59 height 29
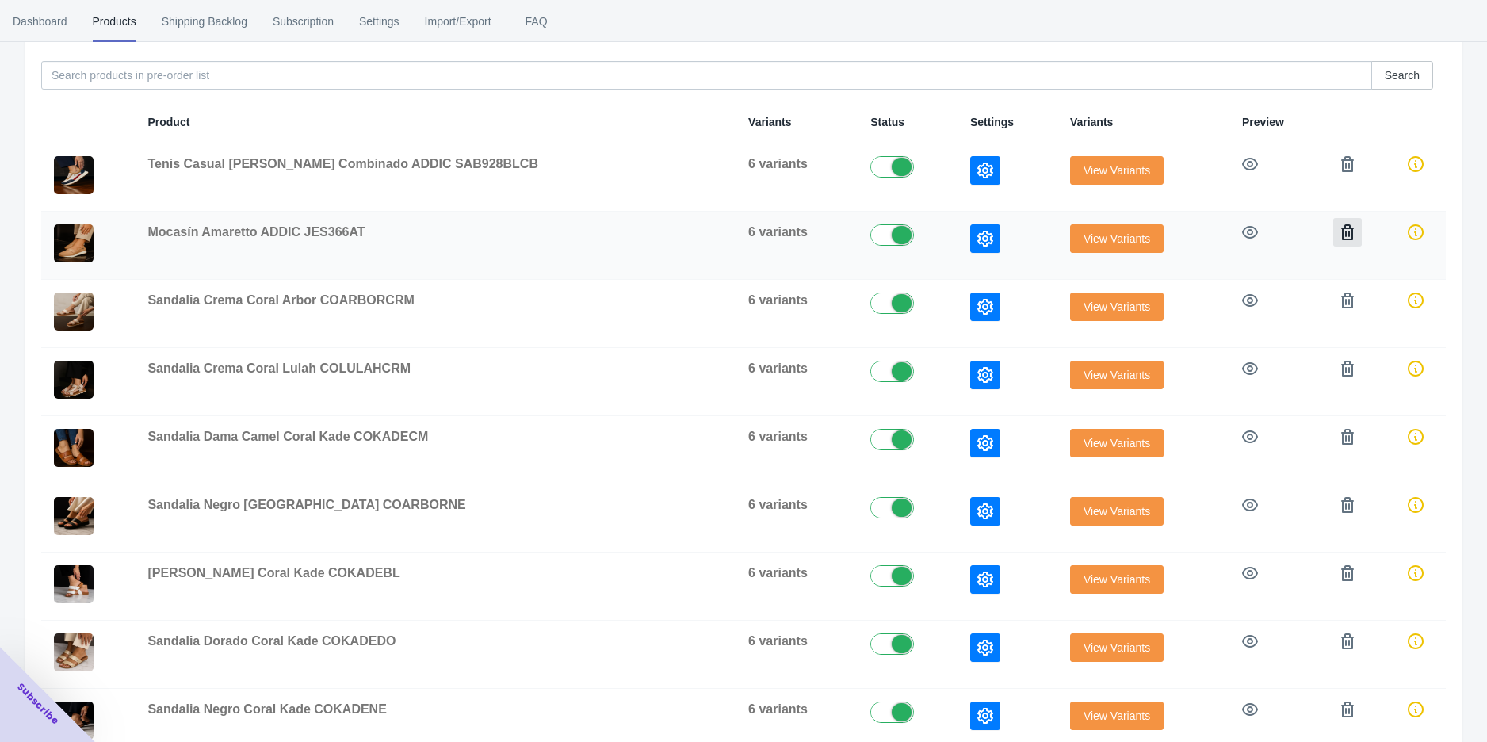
click at [1340, 230] on icon "button" at bounding box center [1348, 232] width 16 height 16
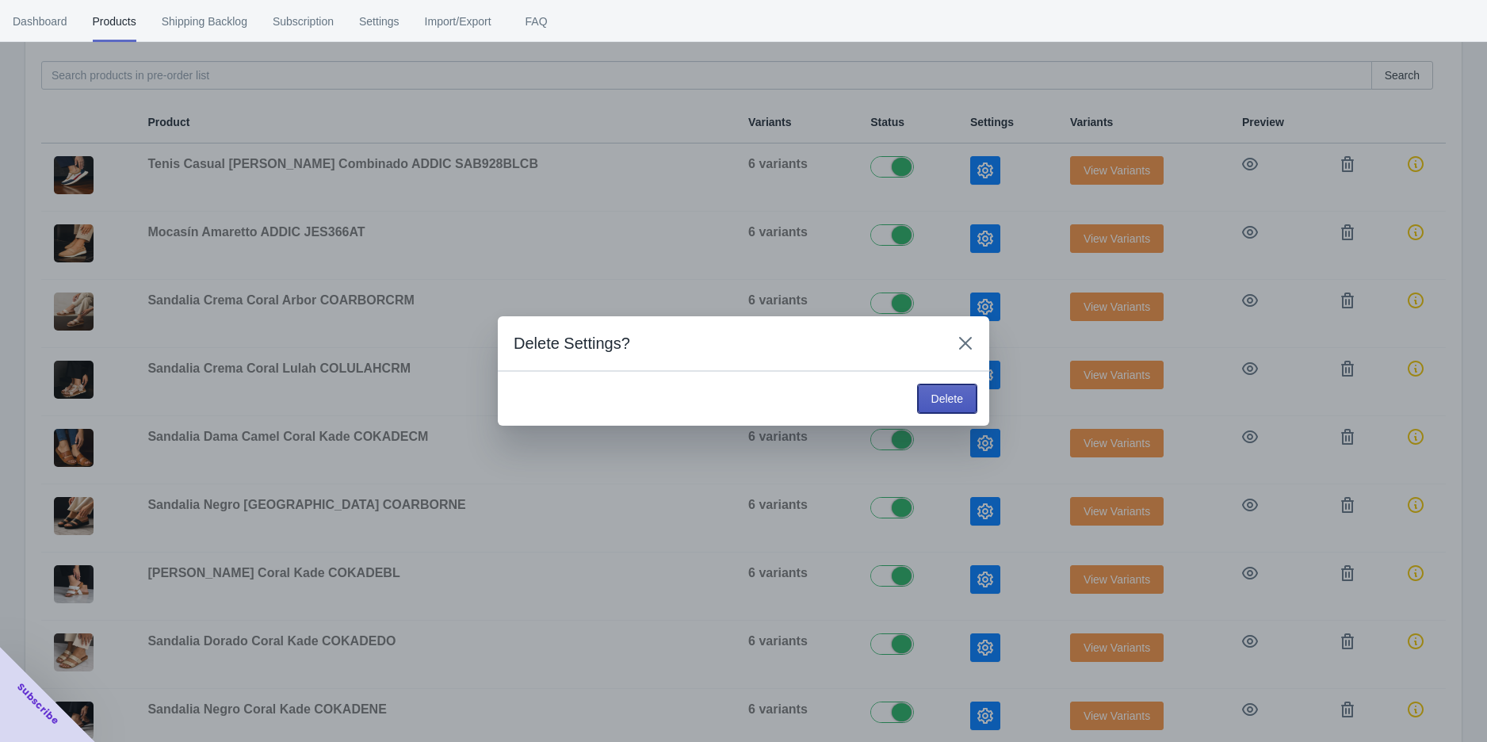
click at [969, 392] on button "Delete" at bounding box center [947, 399] width 59 height 29
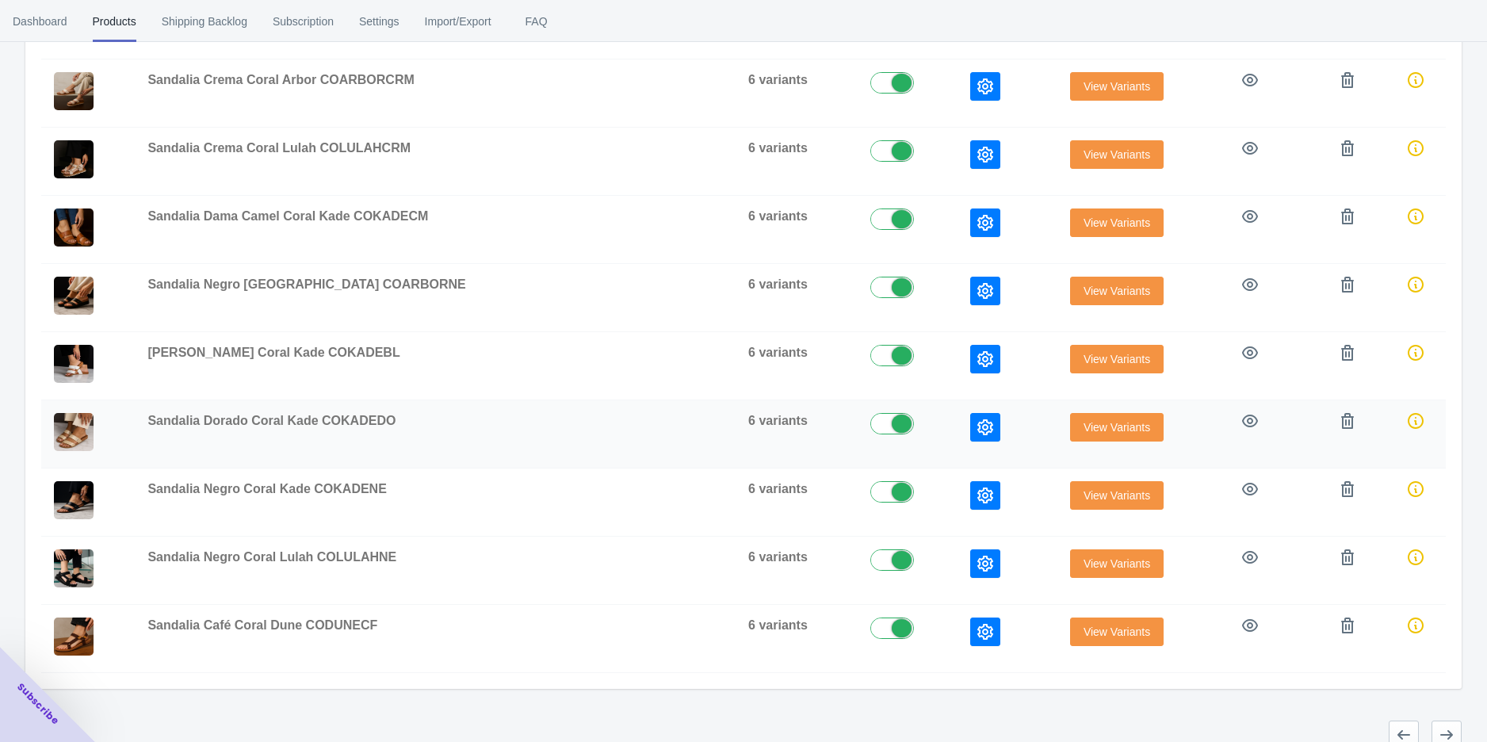
scroll to position [434, 0]
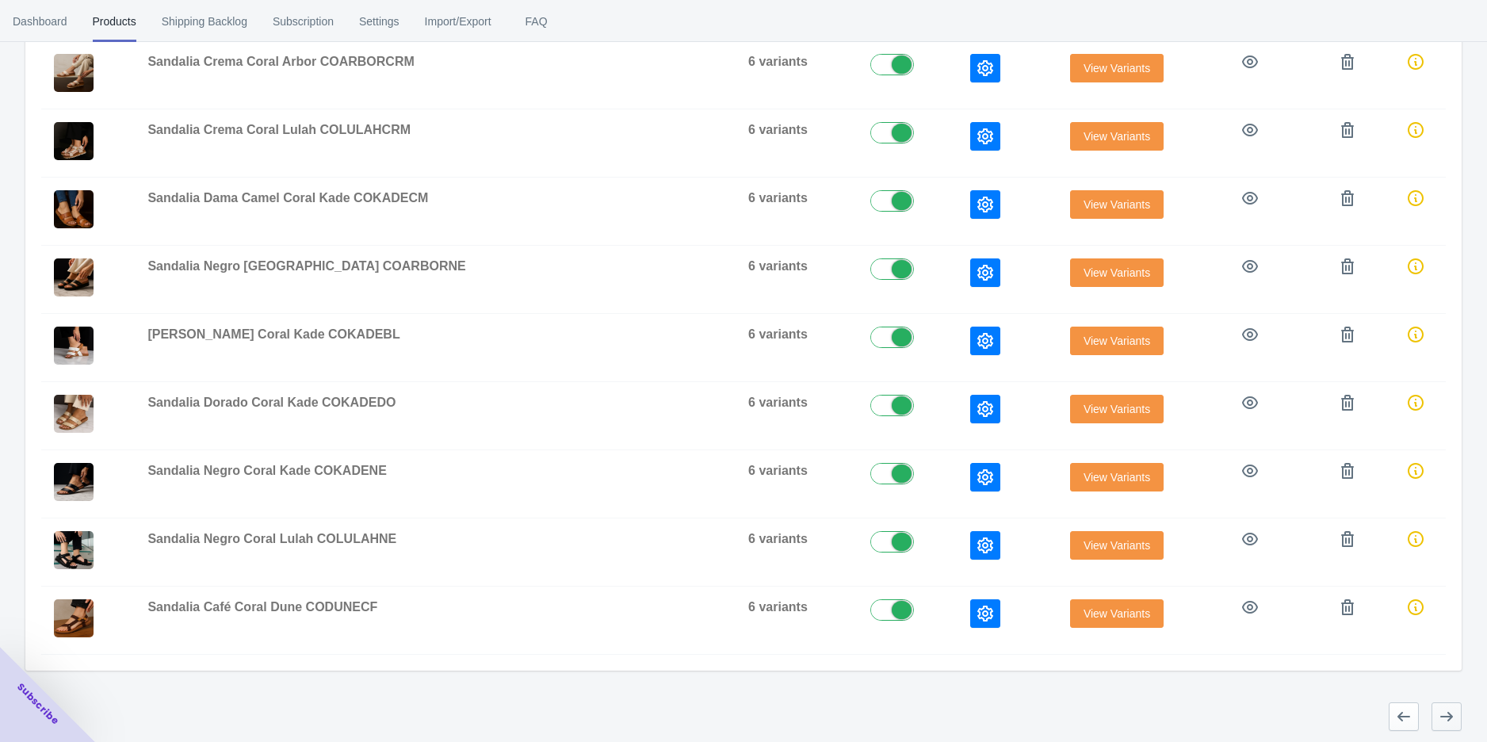
click at [1441, 709] on icon "button" at bounding box center [1447, 717] width 16 height 16
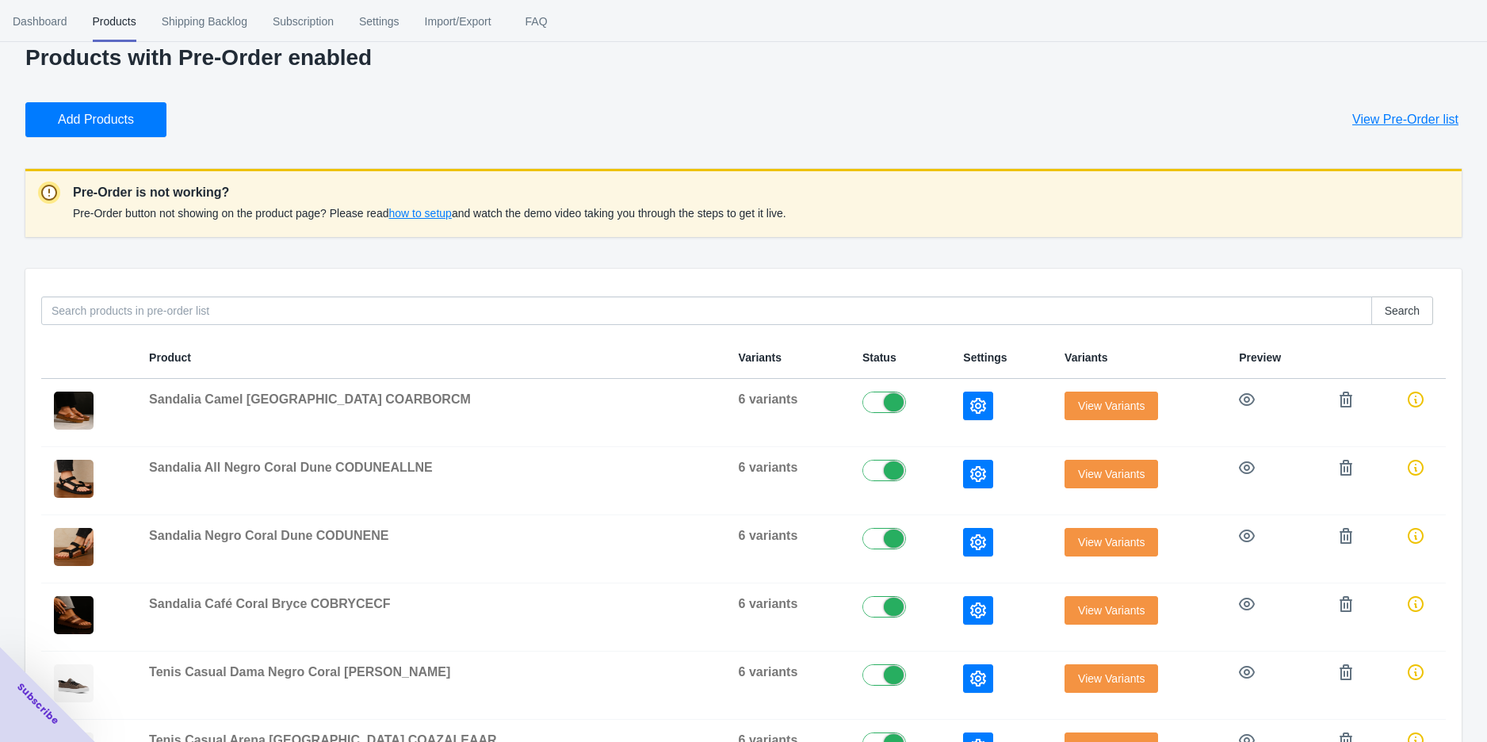
scroll to position [0, 0]
